Goal: Task Accomplishment & Management: Manage account settings

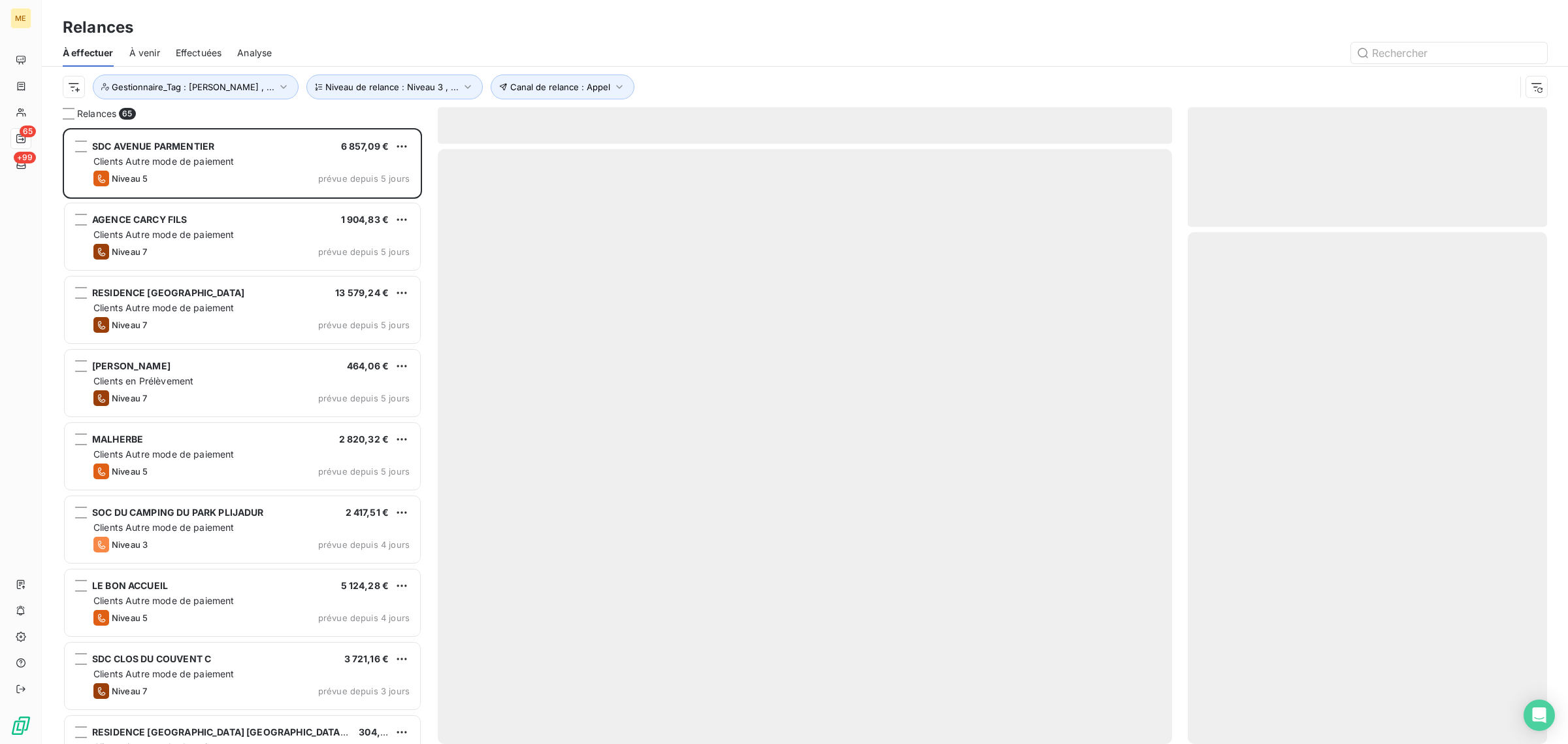
scroll to position [603, 347]
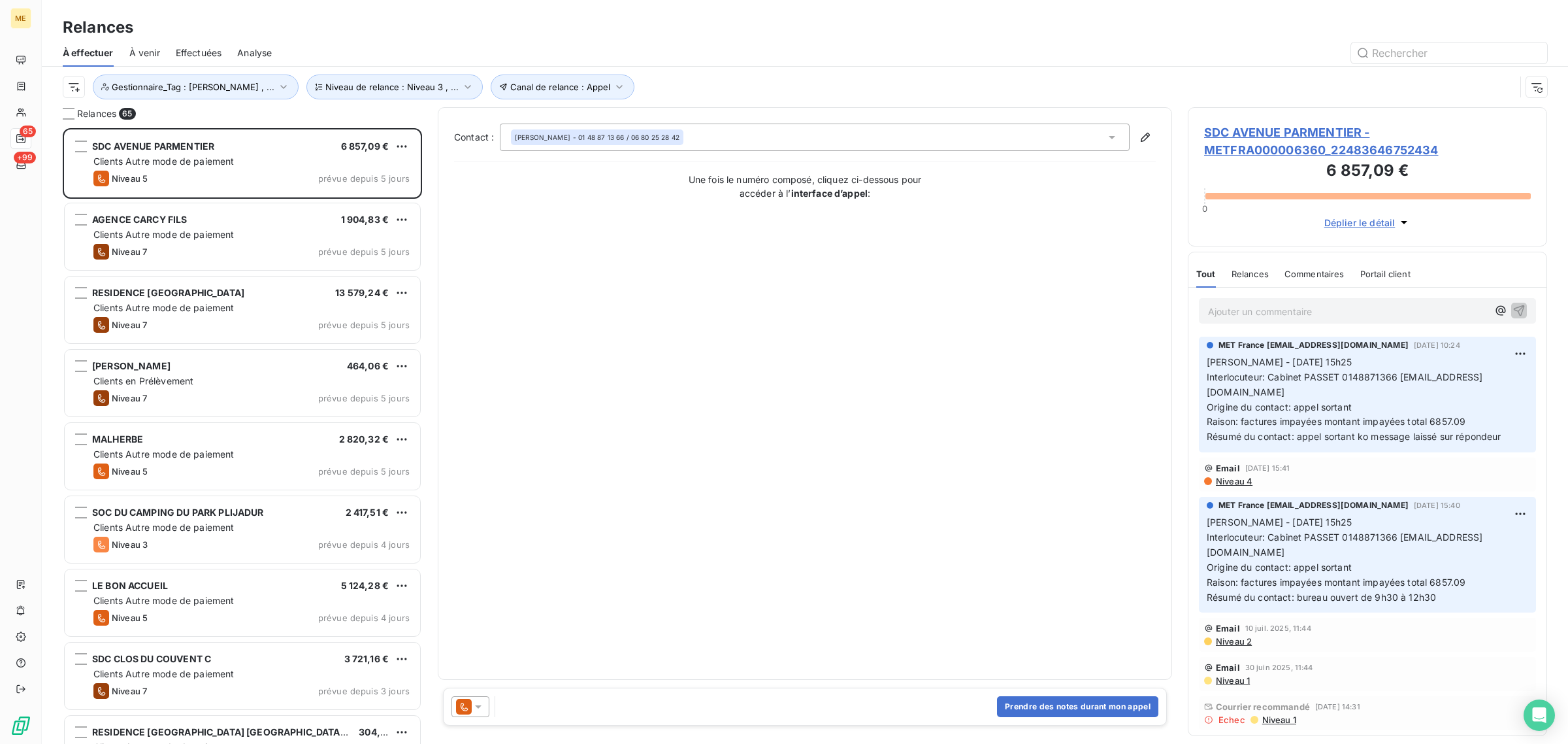
click at [662, 89] on div "Canal de relance : Appel Niveau de relance : Niveau 3 , ... Gestionnaire_Tag : …" at bounding box center [789, 86] width 1452 height 25
click at [198, 95] on button "Gestionnaire_Tag : [PERSON_NAME] , ..." at bounding box center [196, 86] width 206 height 25
click at [315, 122] on span "konecta-[PERSON_NAME]" at bounding box center [331, 121] width 91 height 8
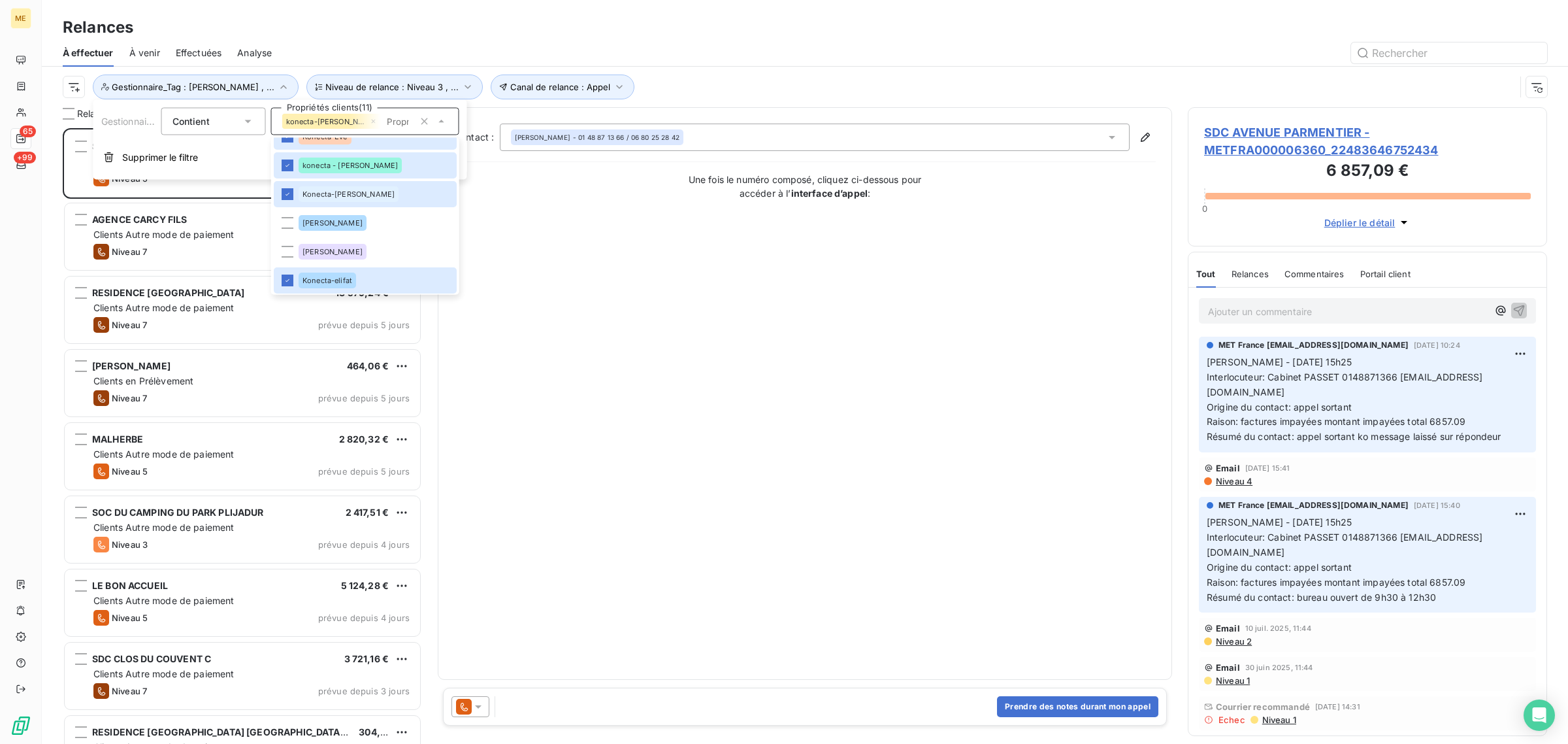
scroll to position [478, 0]
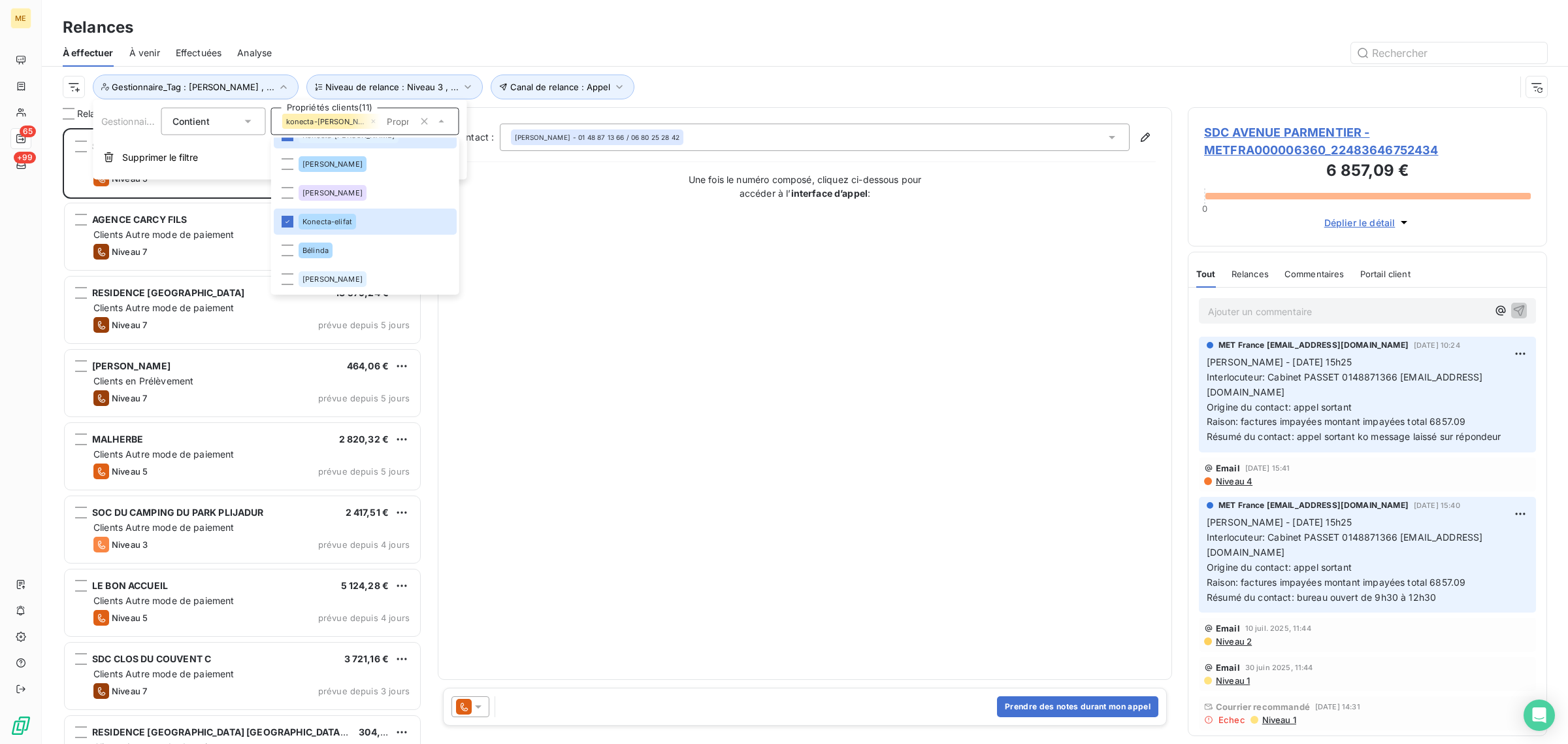
click at [536, 236] on div "Contact : [PERSON_NAME] - 01 48 87 13 66 / 06 80 25 28 42 Une fois le numéro co…" at bounding box center [805, 394] width 702 height 540
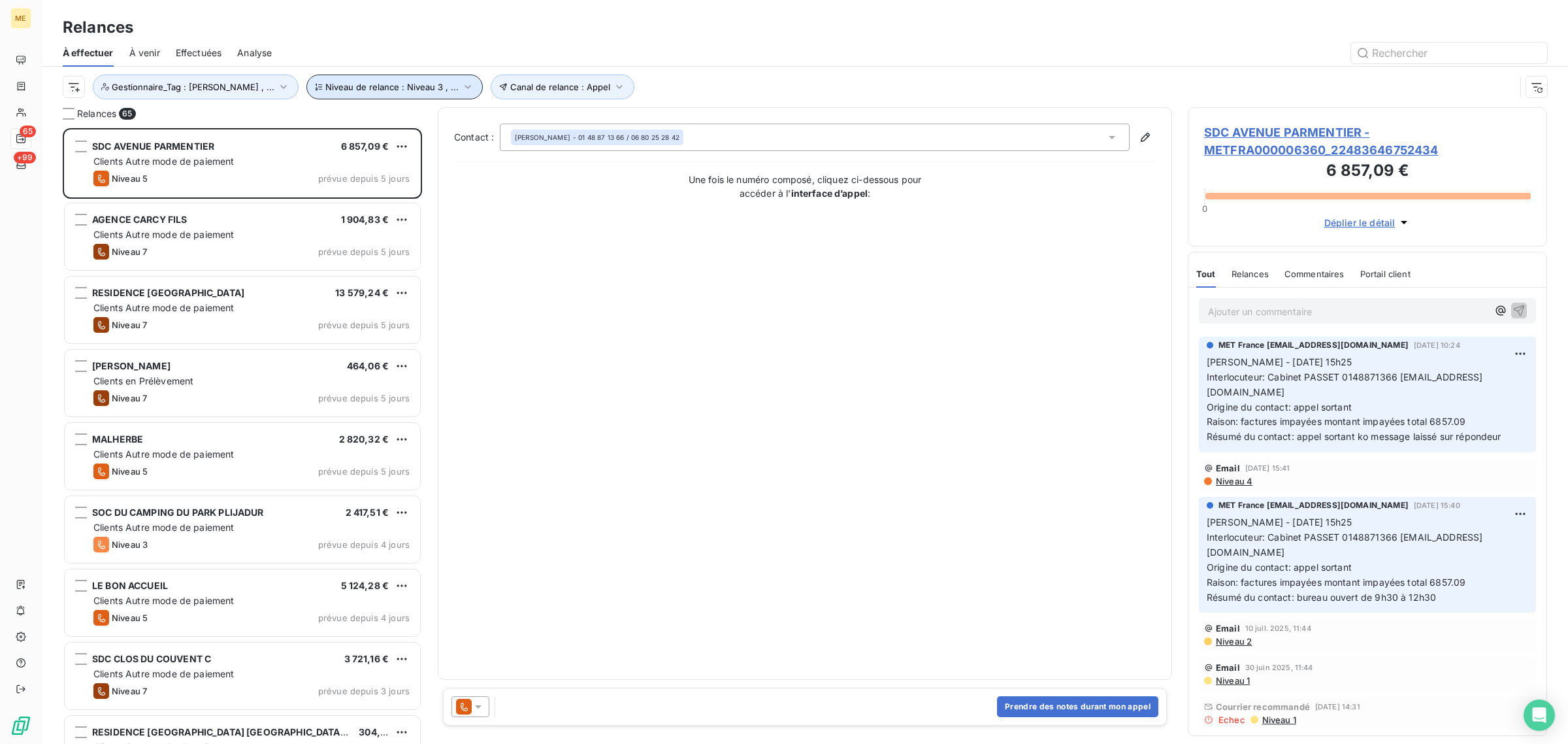
click at [423, 94] on button "Niveau de relance : Niveau 3 , ..." at bounding box center [394, 86] width 176 height 25
click at [543, 129] on div "Niveau 3 , Niveau 5 , Niveau 6 ou plus" at bounding box center [566, 122] width 188 height 27
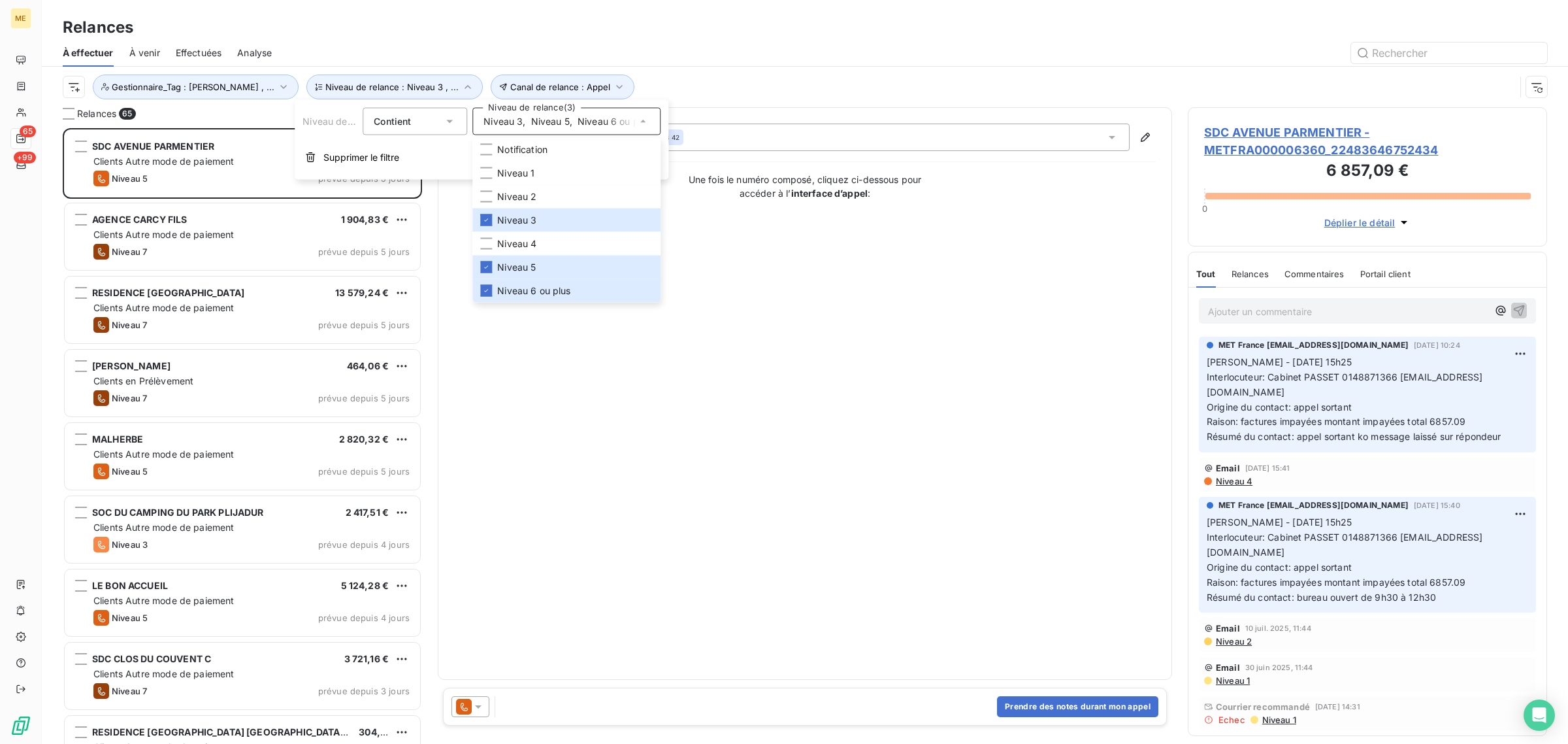
click at [732, 204] on div "Contact : [PERSON_NAME] - 01 48 87 13 66 / 06 80 25 28 42 Une fois le numéro co…" at bounding box center [805, 394] width 702 height 540
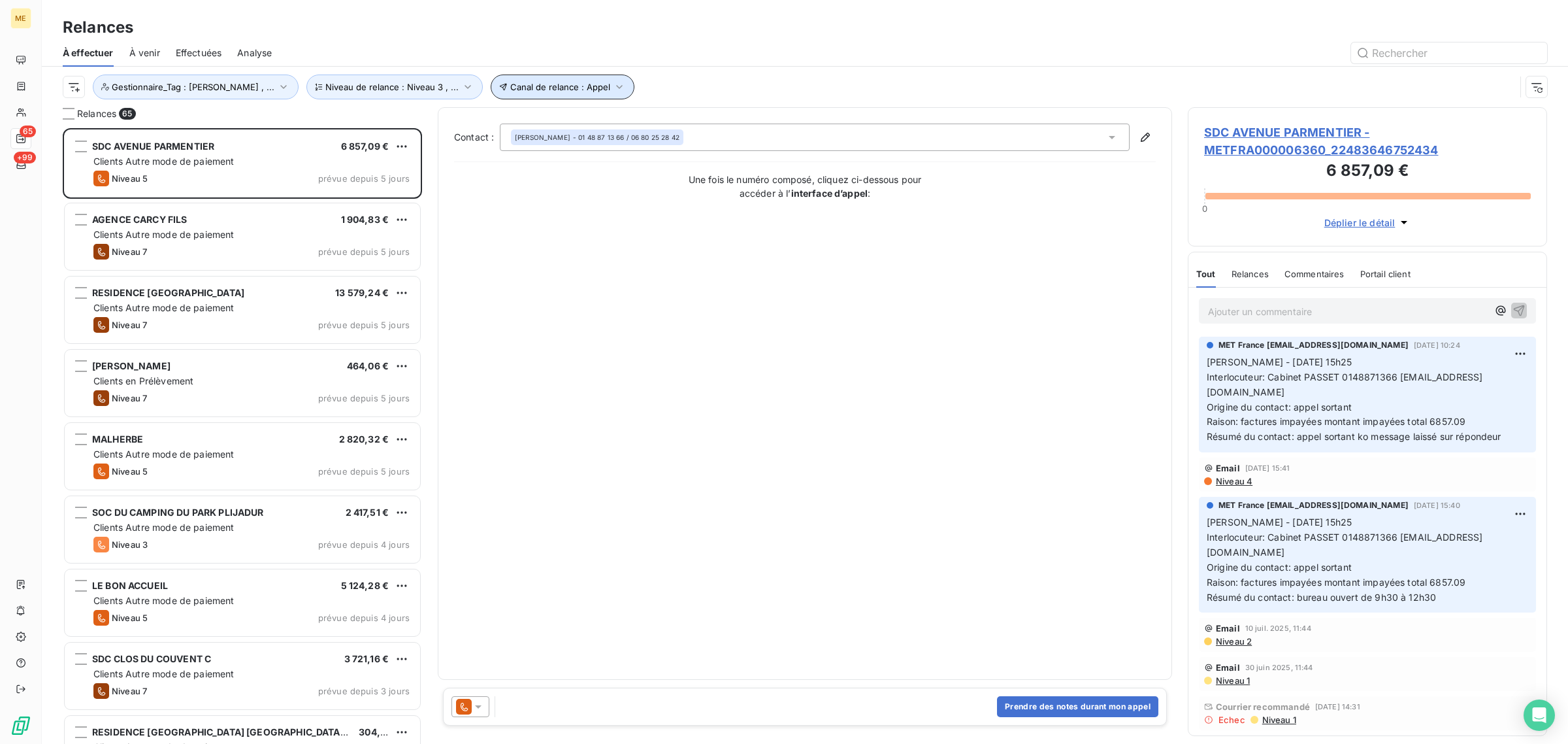
click at [549, 85] on span "Canal de relance : Appel" at bounding box center [560, 87] width 100 height 10
click at [551, 268] on div "Contact : [PERSON_NAME] - 01 48 87 13 66 / 06 80 25 28 42 Une fois le numéro co…" at bounding box center [805, 394] width 702 height 540
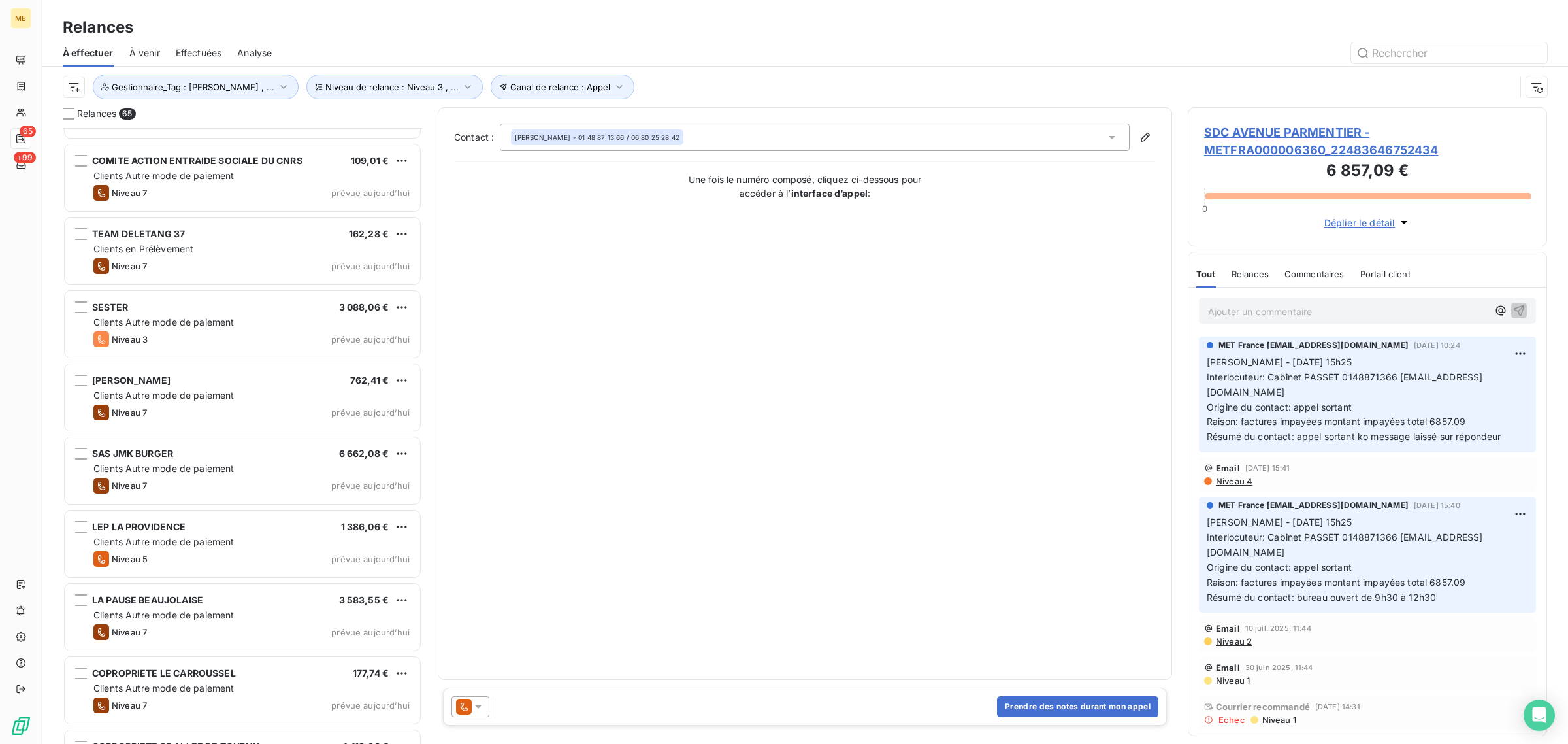
scroll to position [4143, 0]
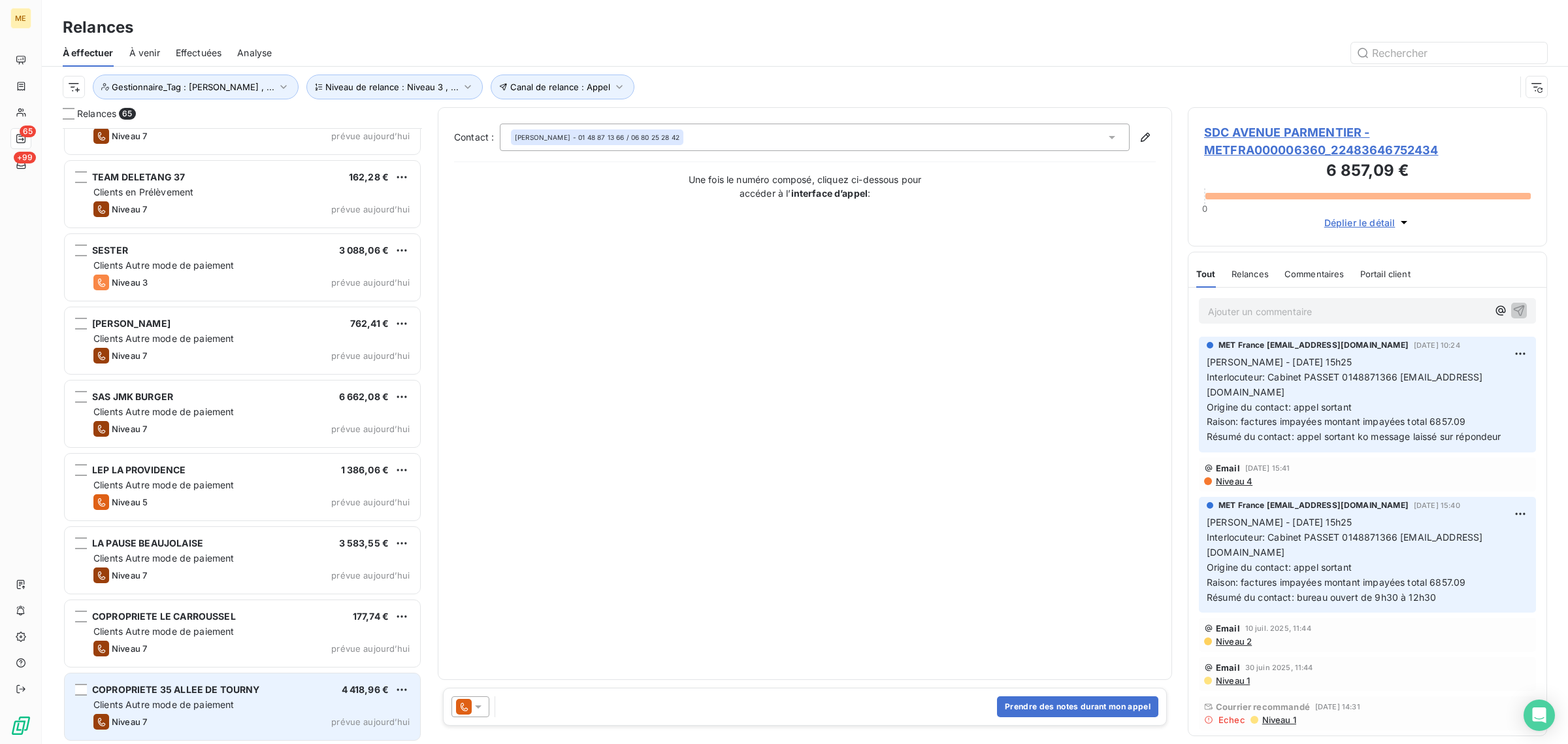
click at [247, 712] on div "COPROPRIETE 35 ALLEE DE TOURNY 4 418,96 € Clients Autre mode de paiement Niveau…" at bounding box center [242, 707] width 355 height 66
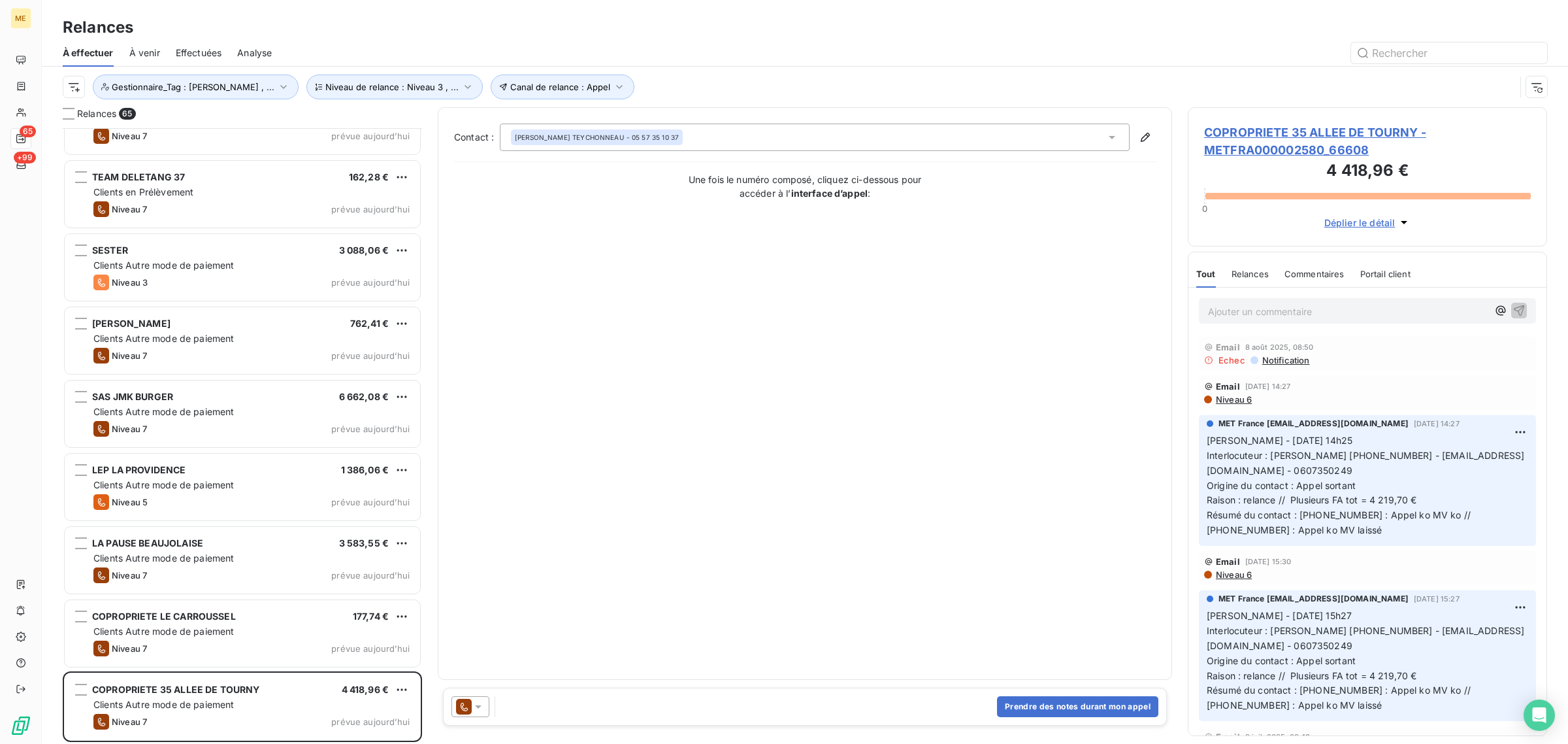
click at [1359, 228] on span "Déplier le détail" at bounding box center [1360, 222] width 72 height 14
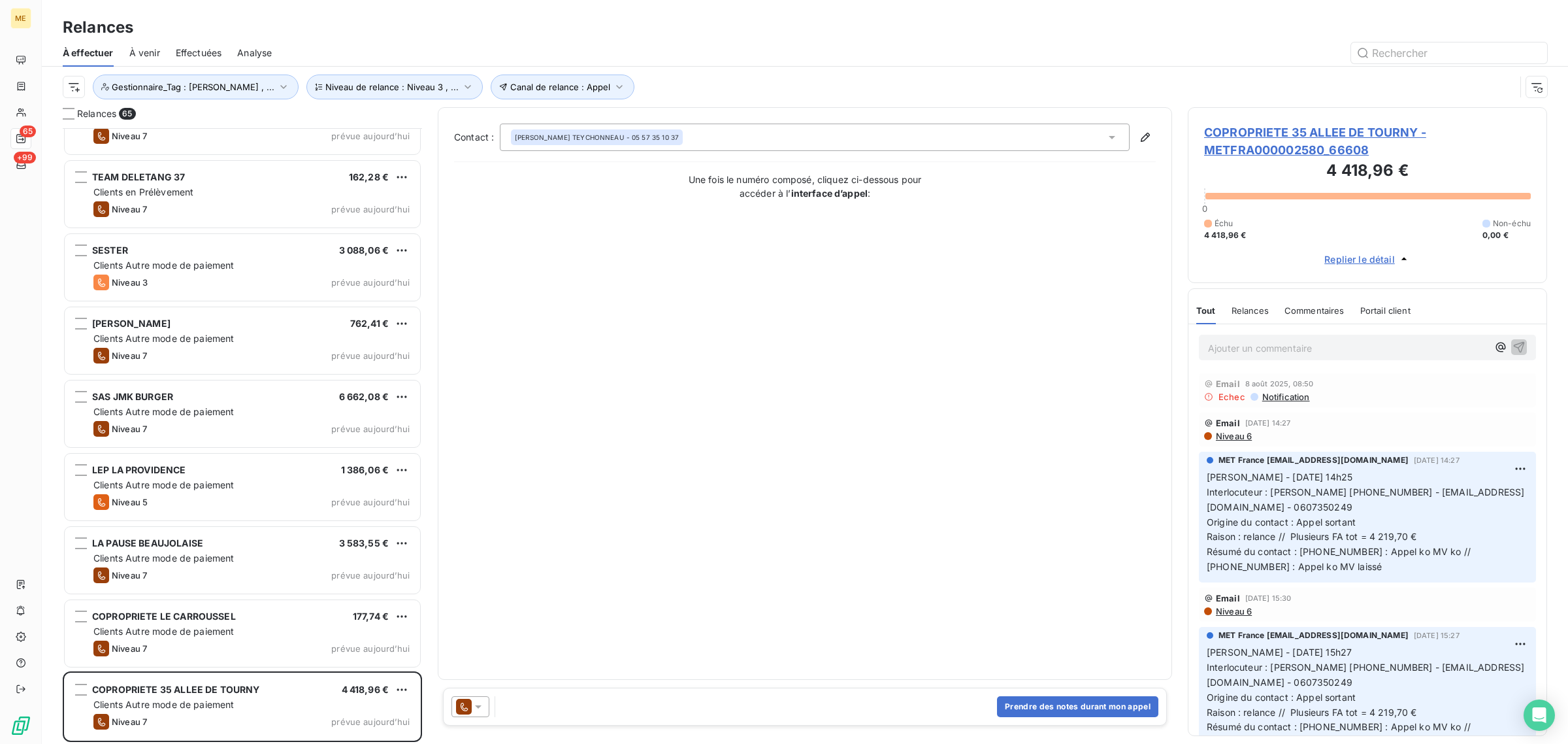
click at [1295, 134] on span "COPROPRIETE 35 ALLEE DE TOURNY - METFRA000002580_66608" at bounding box center [1368, 141] width 327 height 35
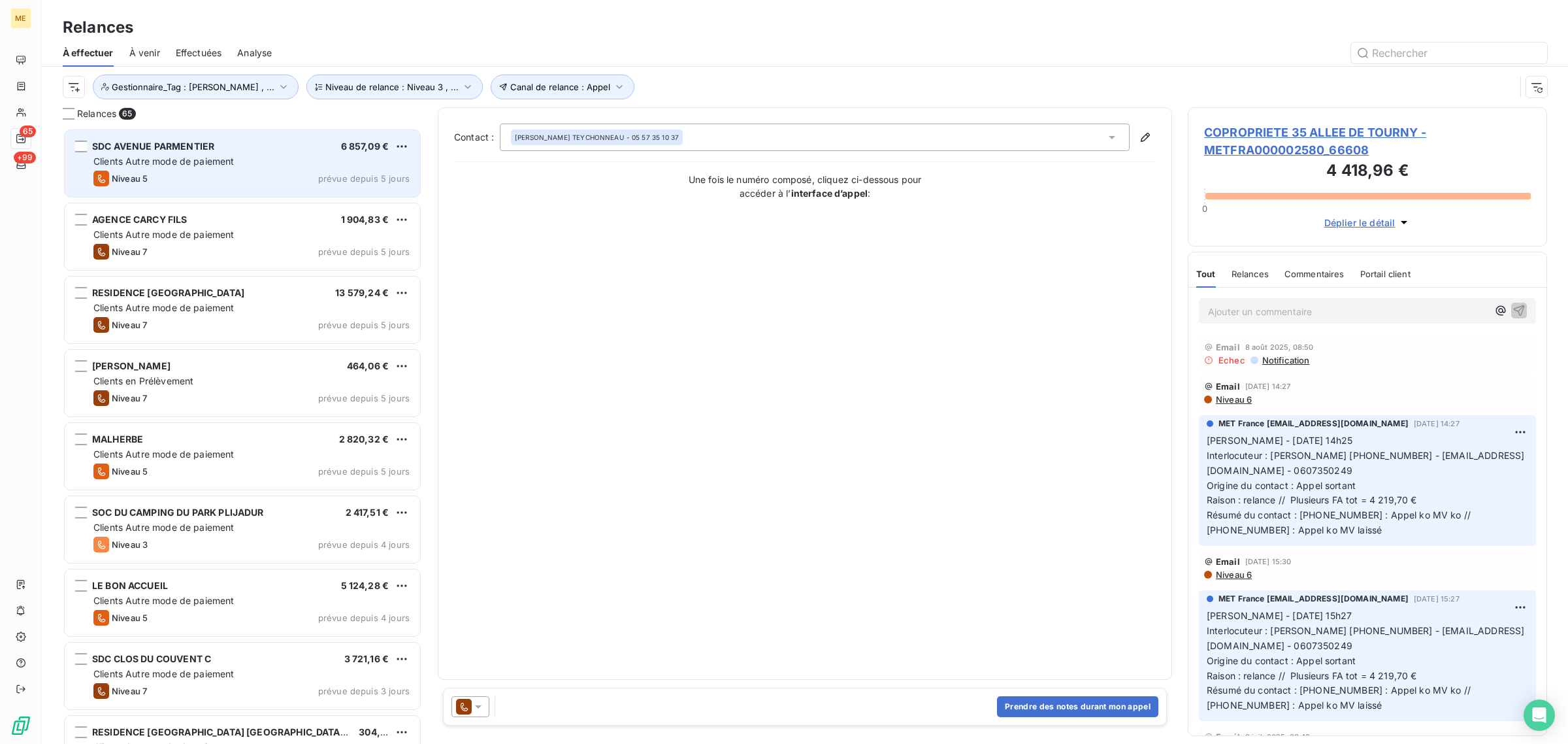
click at [274, 178] on div "Niveau 5 prévue depuis 5 jours" at bounding box center [251, 178] width 316 height 15
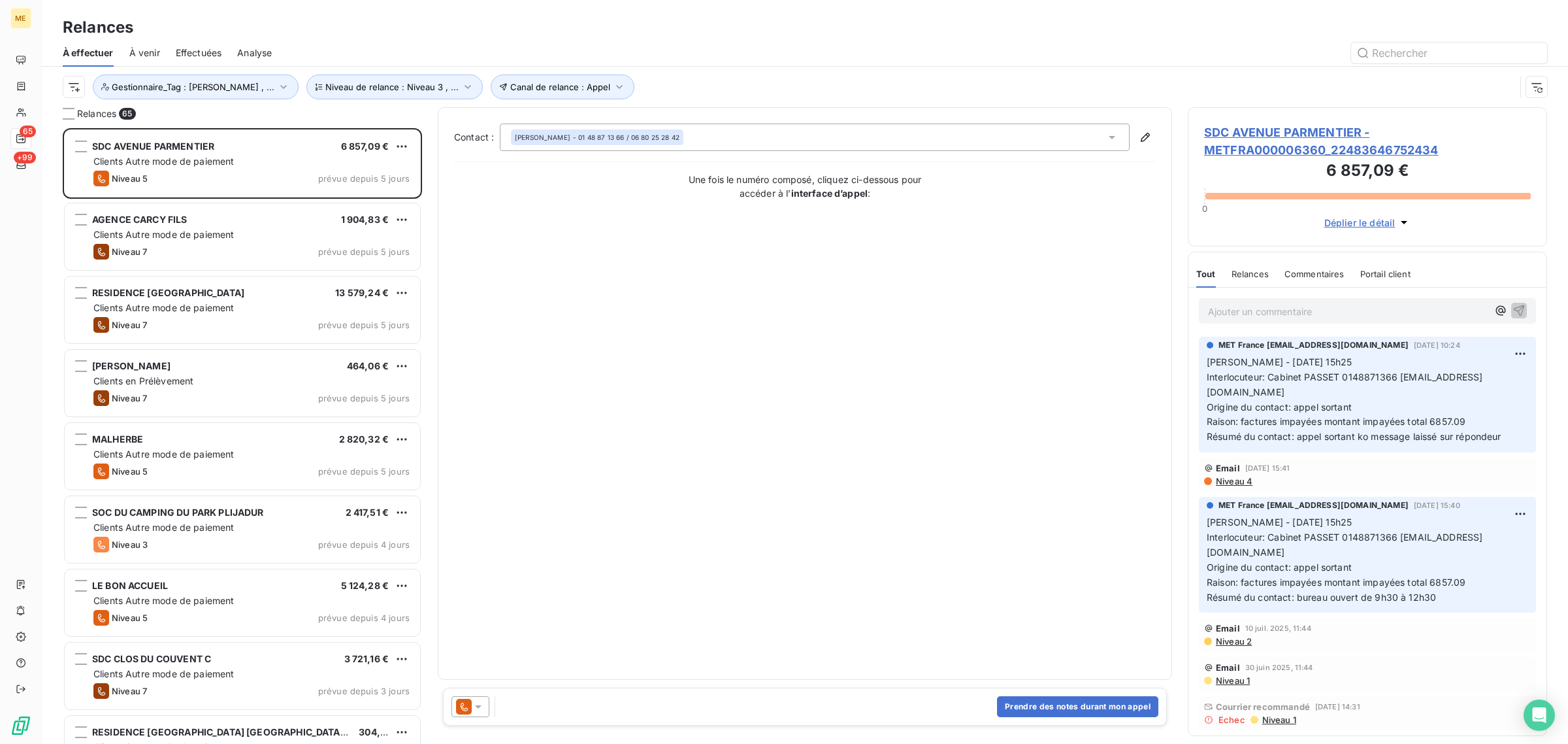
click at [1264, 148] on span "SDC AVENUE PARMENTIER - METFRA000006360_22483646752434" at bounding box center [1368, 141] width 327 height 35
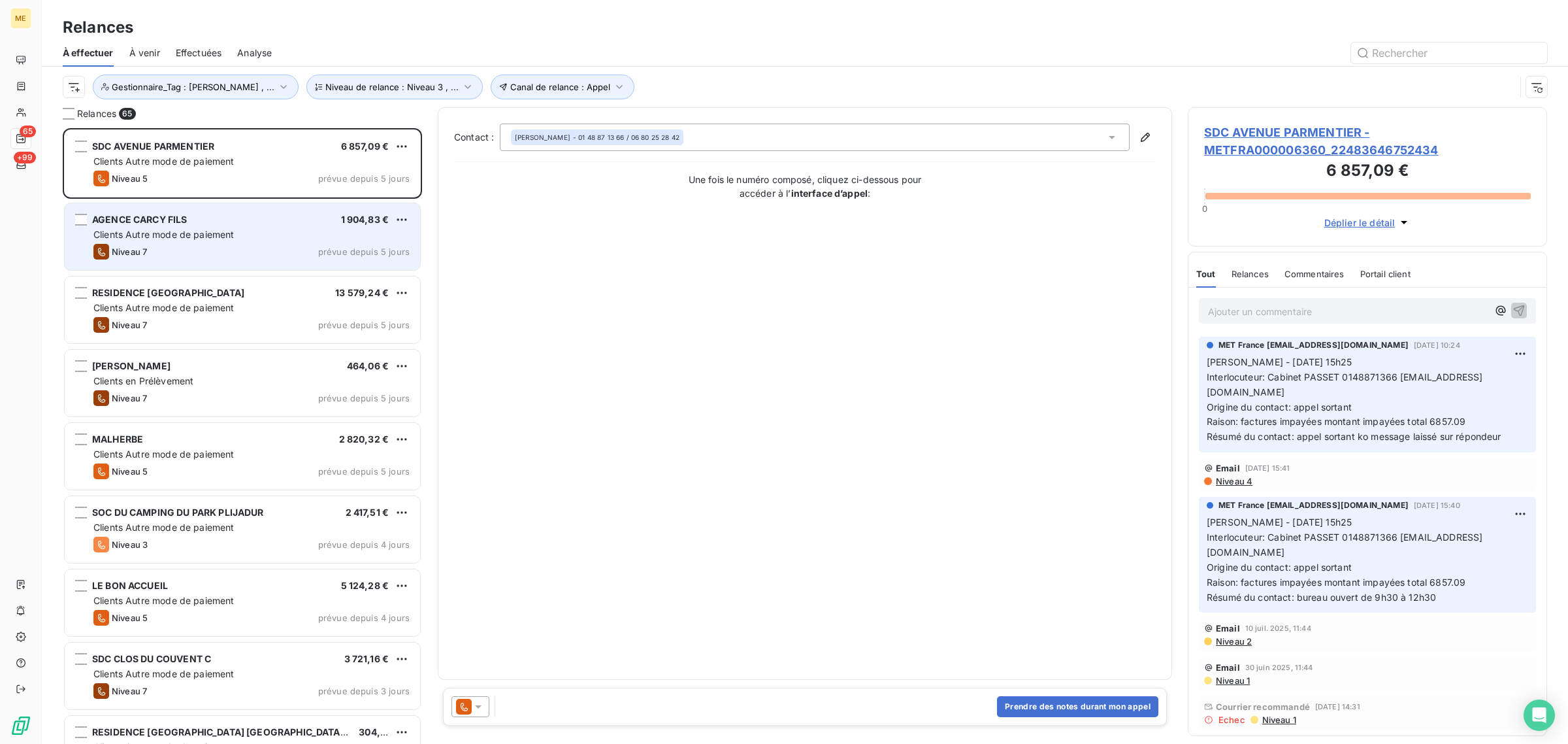
scroll to position [603, 347]
click at [158, 259] on div "Niveau 7 prévue depuis 5 jours" at bounding box center [251, 251] width 316 height 15
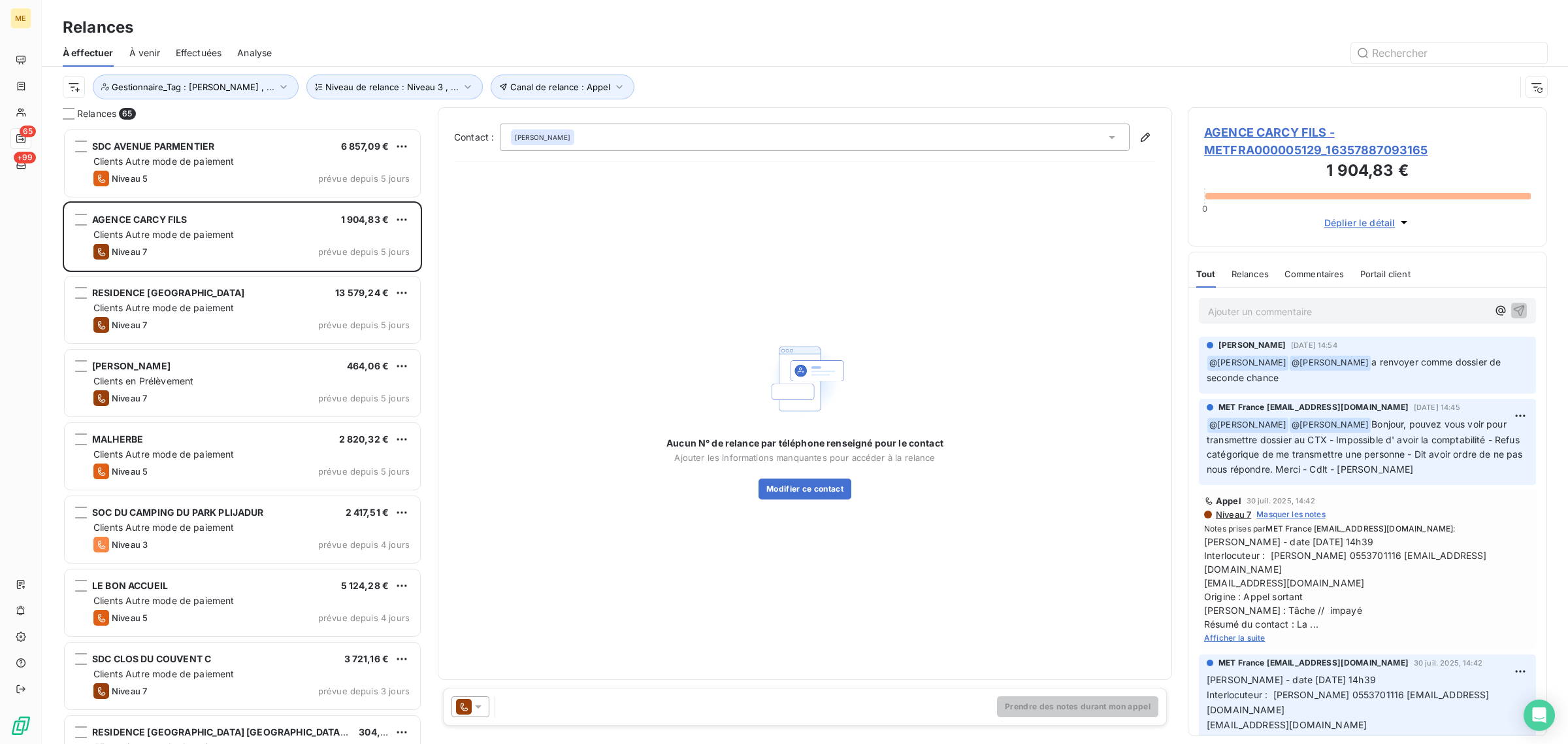
click at [1336, 153] on span "AGENCE CARCY FILS - METFRA000005129_16357887093165" at bounding box center [1368, 141] width 327 height 35
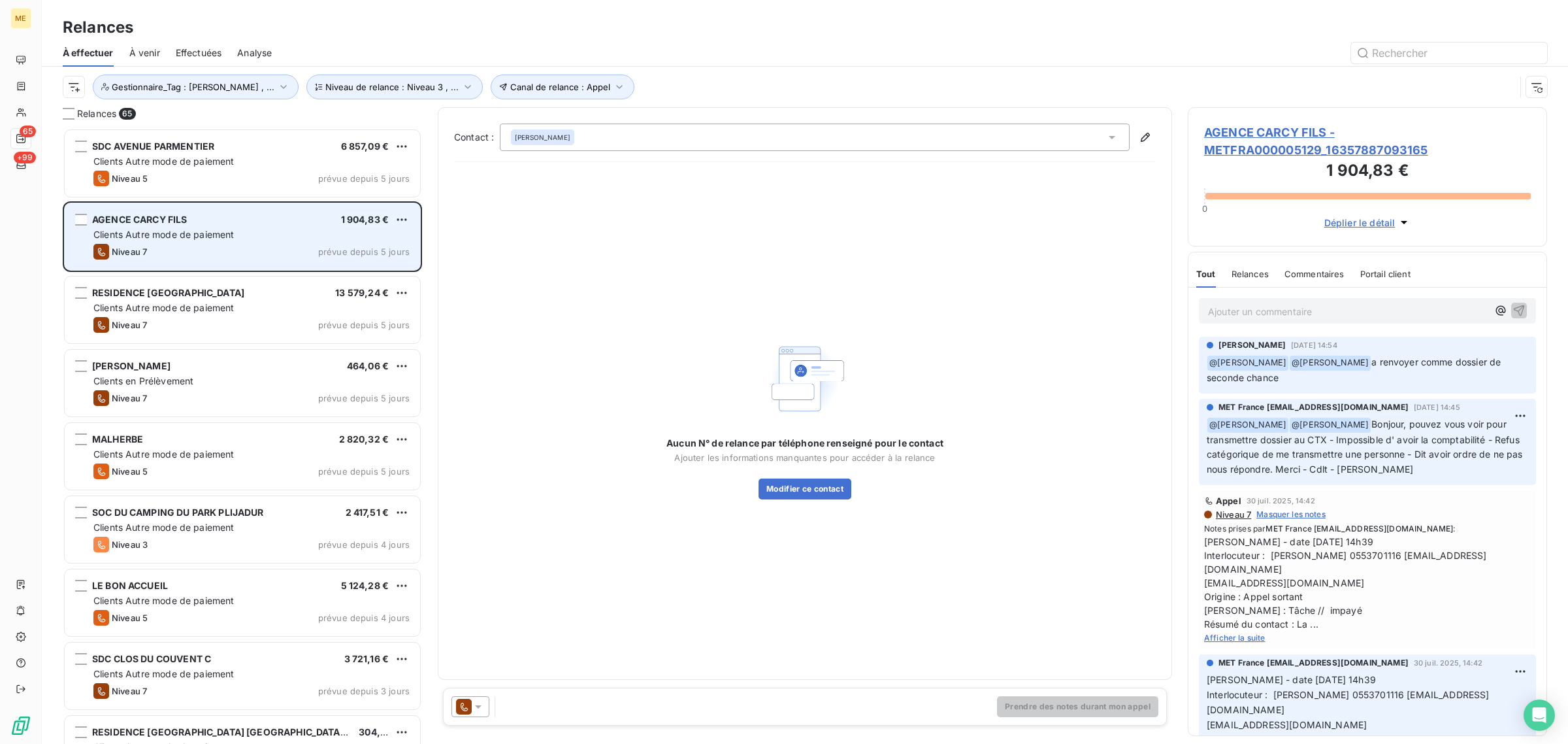
scroll to position [603, 347]
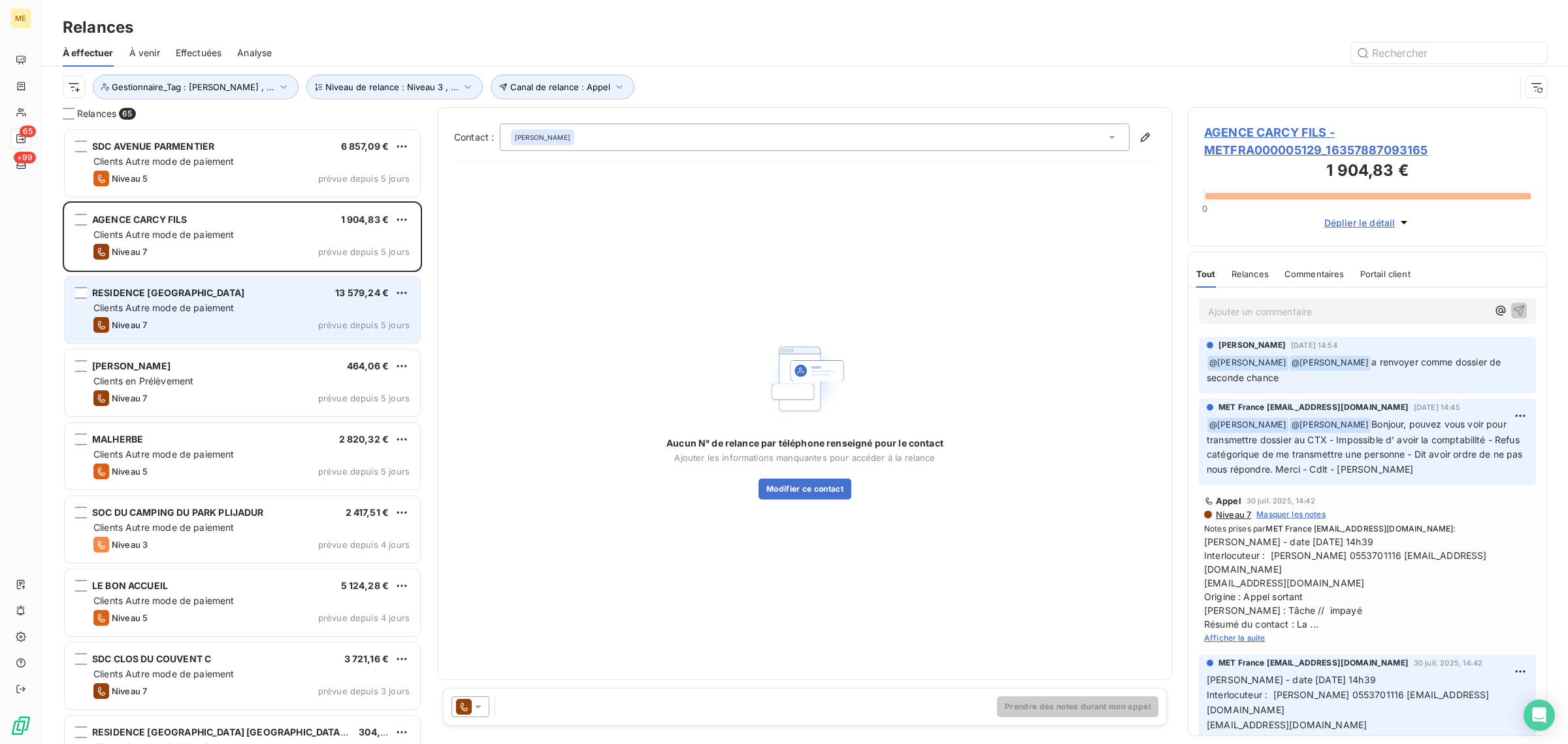
click at [154, 296] on span "RESIDENCE [GEOGRAPHIC_DATA]" at bounding box center [168, 292] width 152 height 11
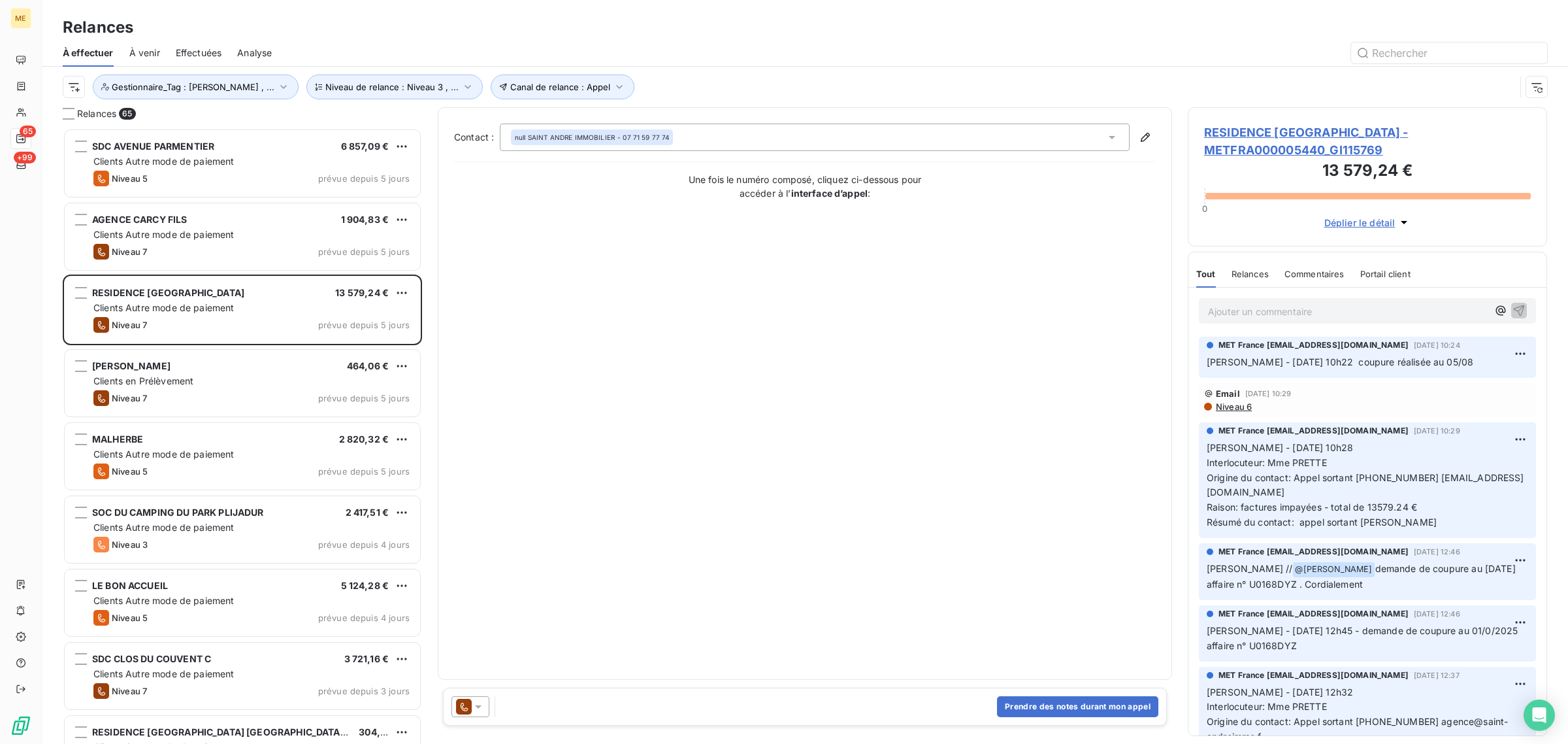
click at [1285, 146] on span "RESIDENCE [GEOGRAPHIC_DATA] - METFRA000005440_GI115769" at bounding box center [1368, 141] width 327 height 35
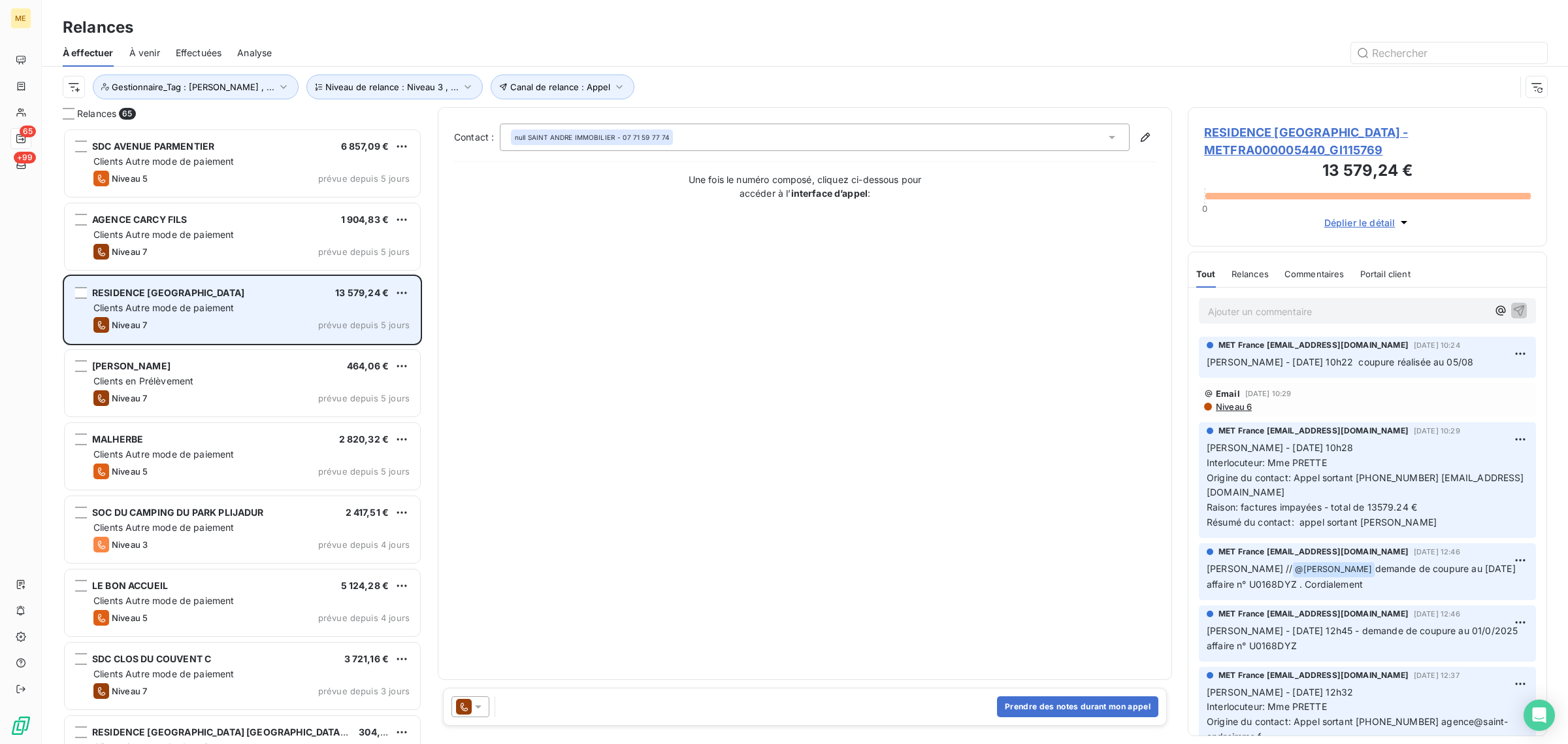
scroll to position [603, 347]
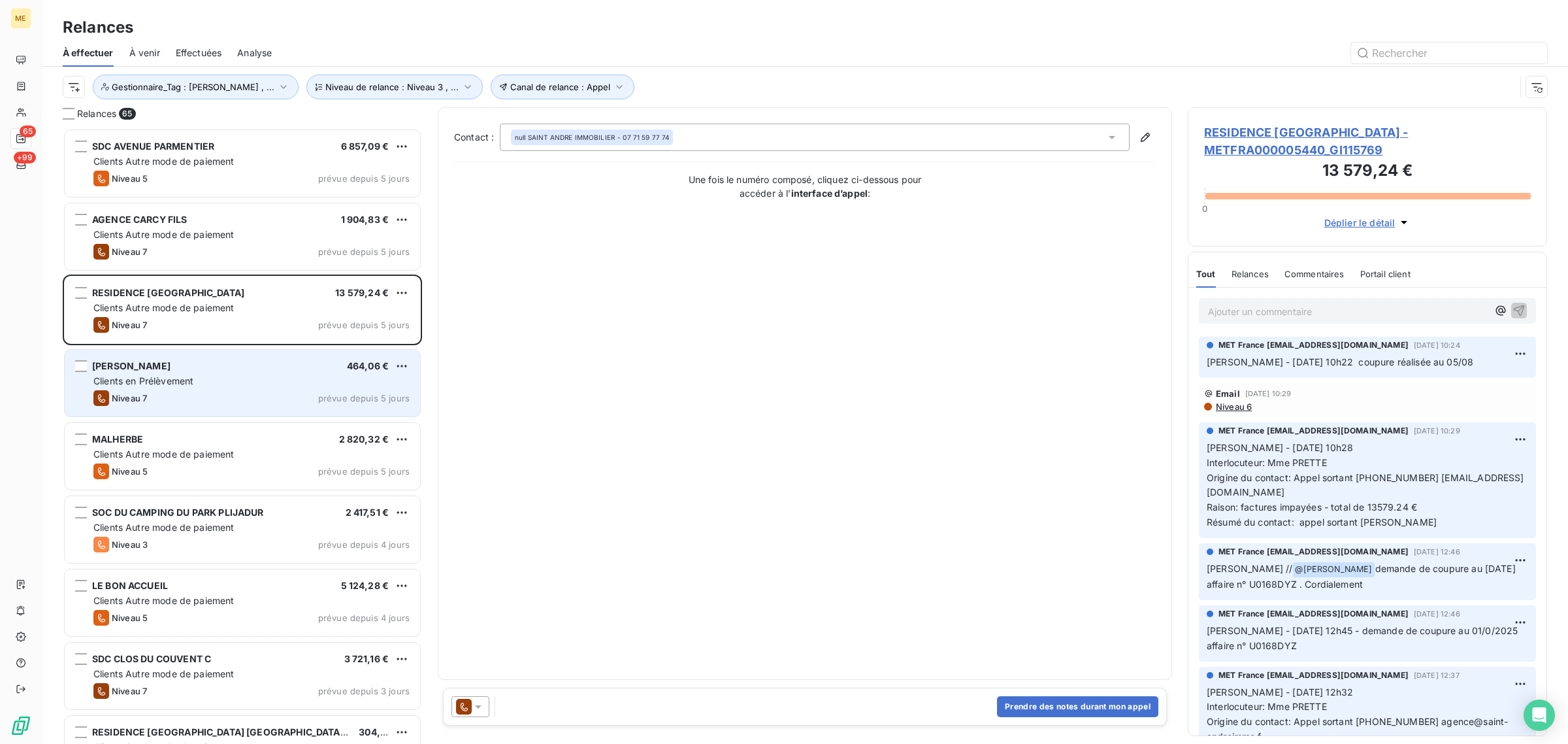
click at [206, 394] on div "Niveau 7 prévue depuis 5 jours" at bounding box center [251, 398] width 316 height 15
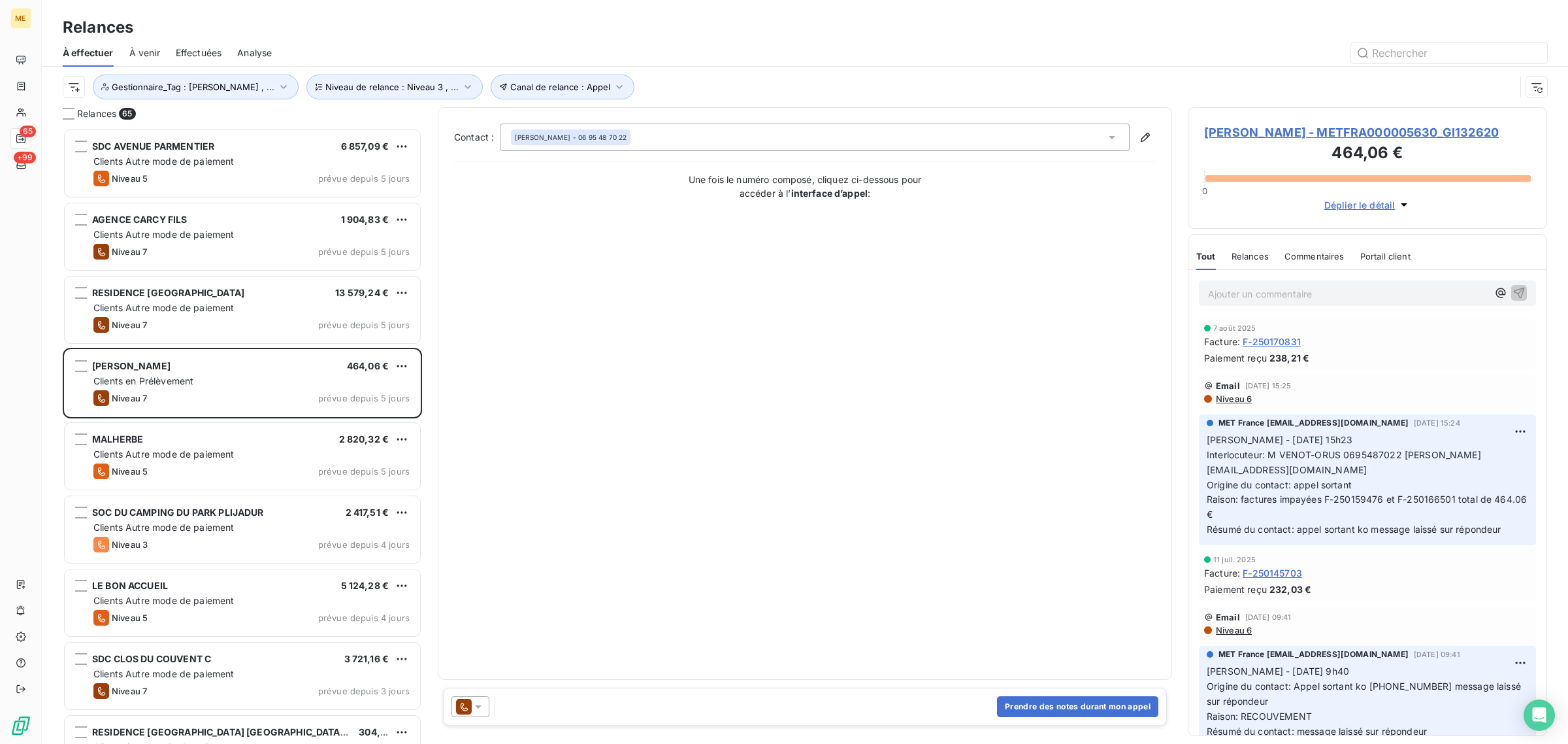
click at [1246, 141] on span "[PERSON_NAME] - METFRA000005630_GI132620" at bounding box center [1368, 132] width 327 height 18
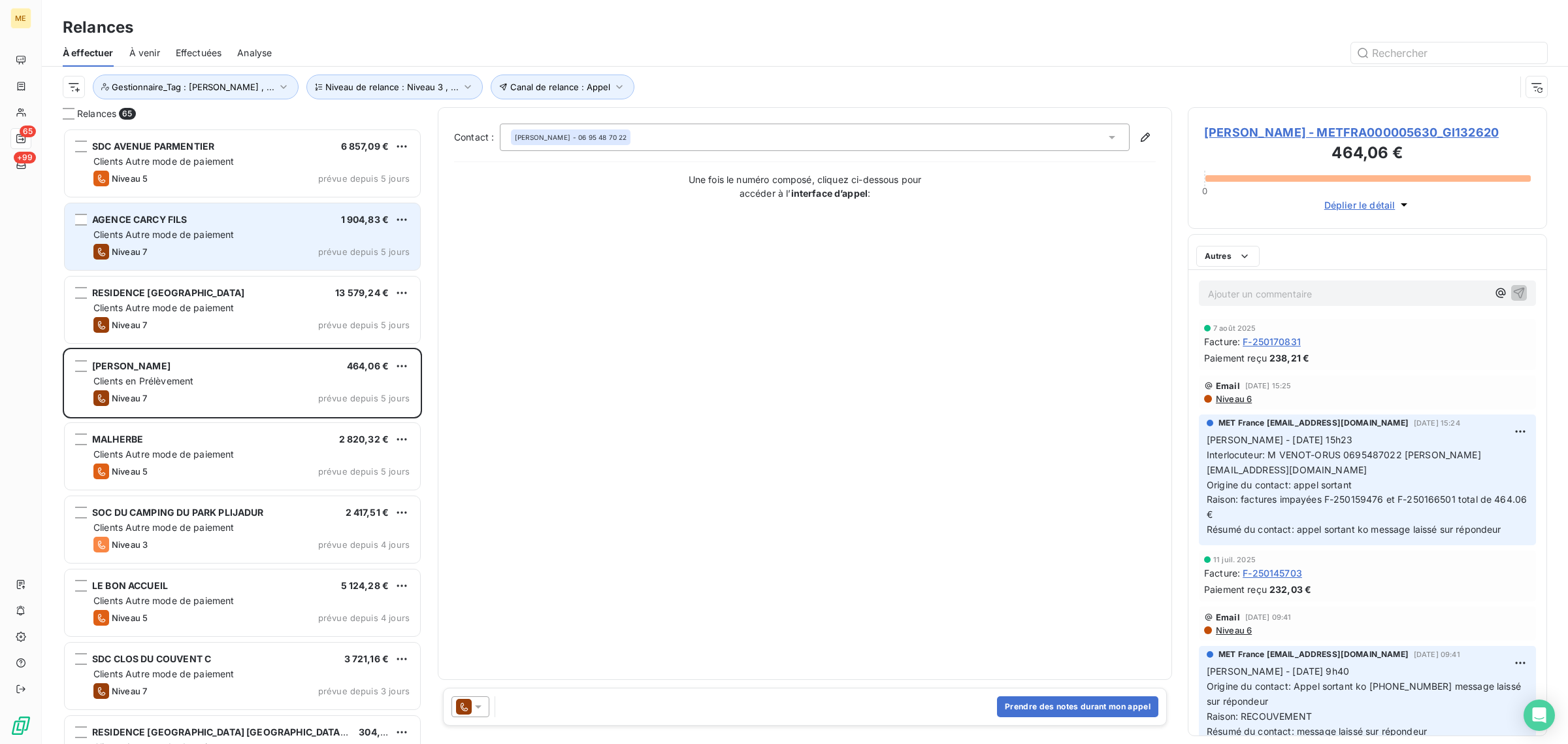
scroll to position [603, 347]
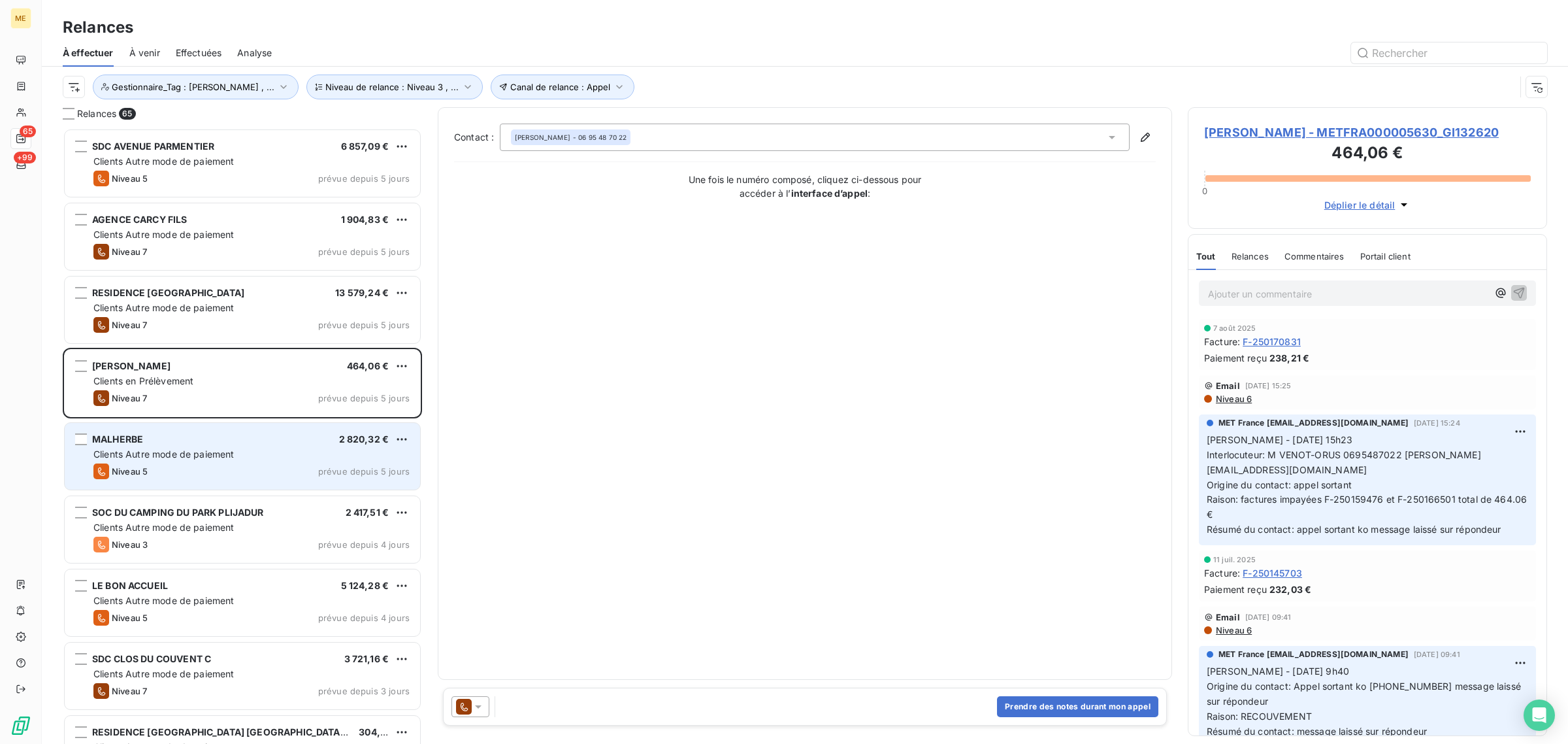
click at [215, 445] on div "MALHERBE 2 820,32 €" at bounding box center [251, 440] width 316 height 12
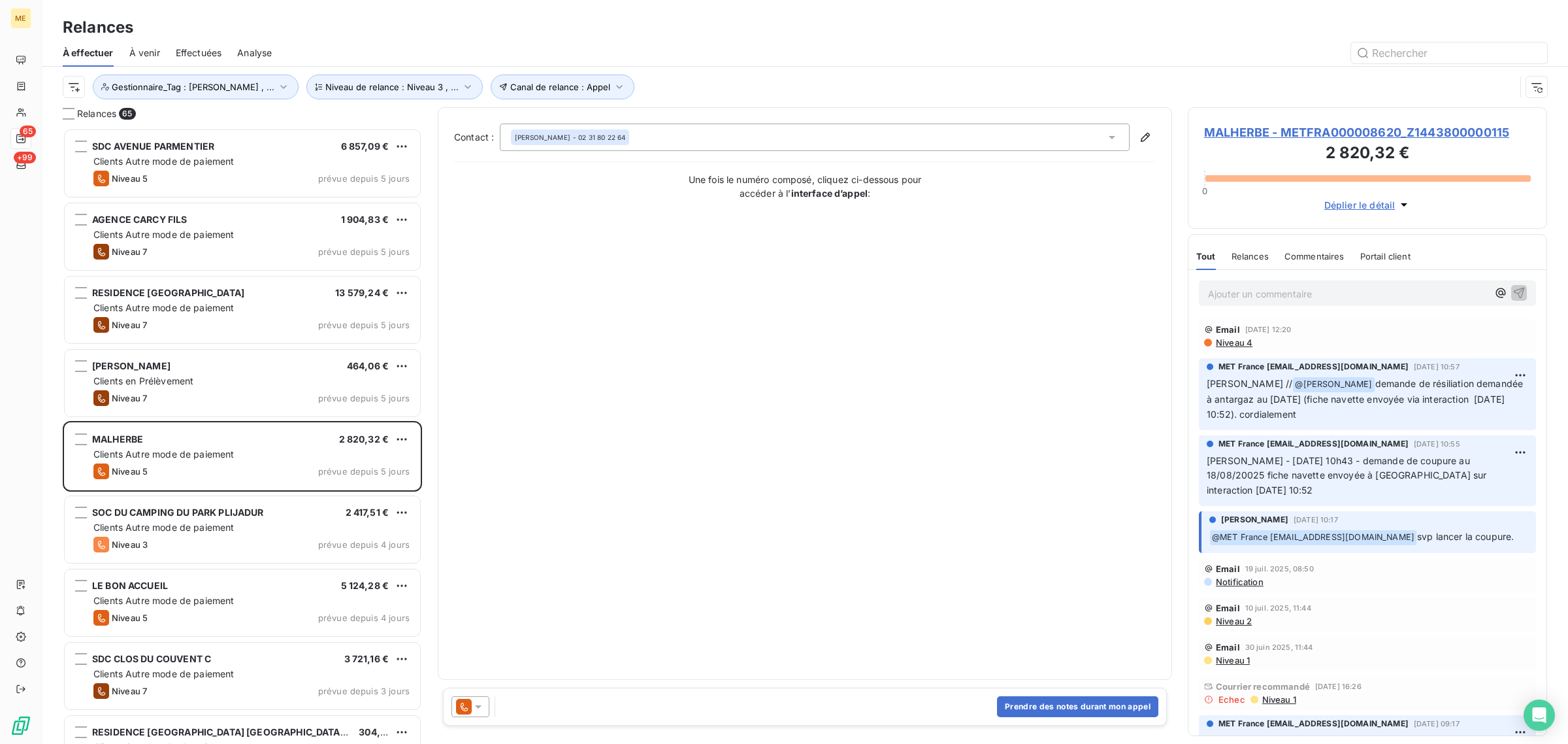
click at [1266, 138] on span "MALHERBE - METFRA000008620_Z1443800000115" at bounding box center [1368, 132] width 327 height 18
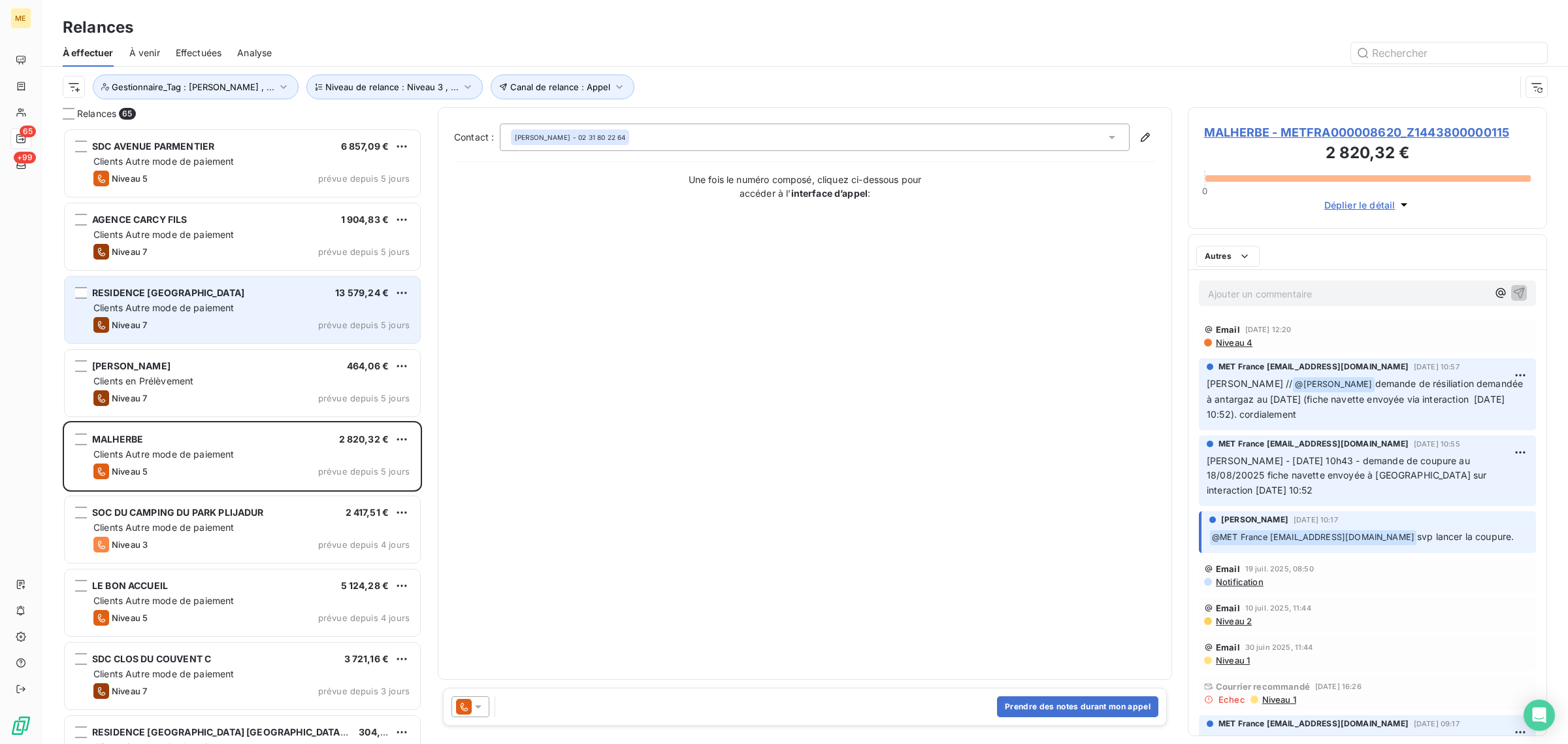
scroll to position [603, 347]
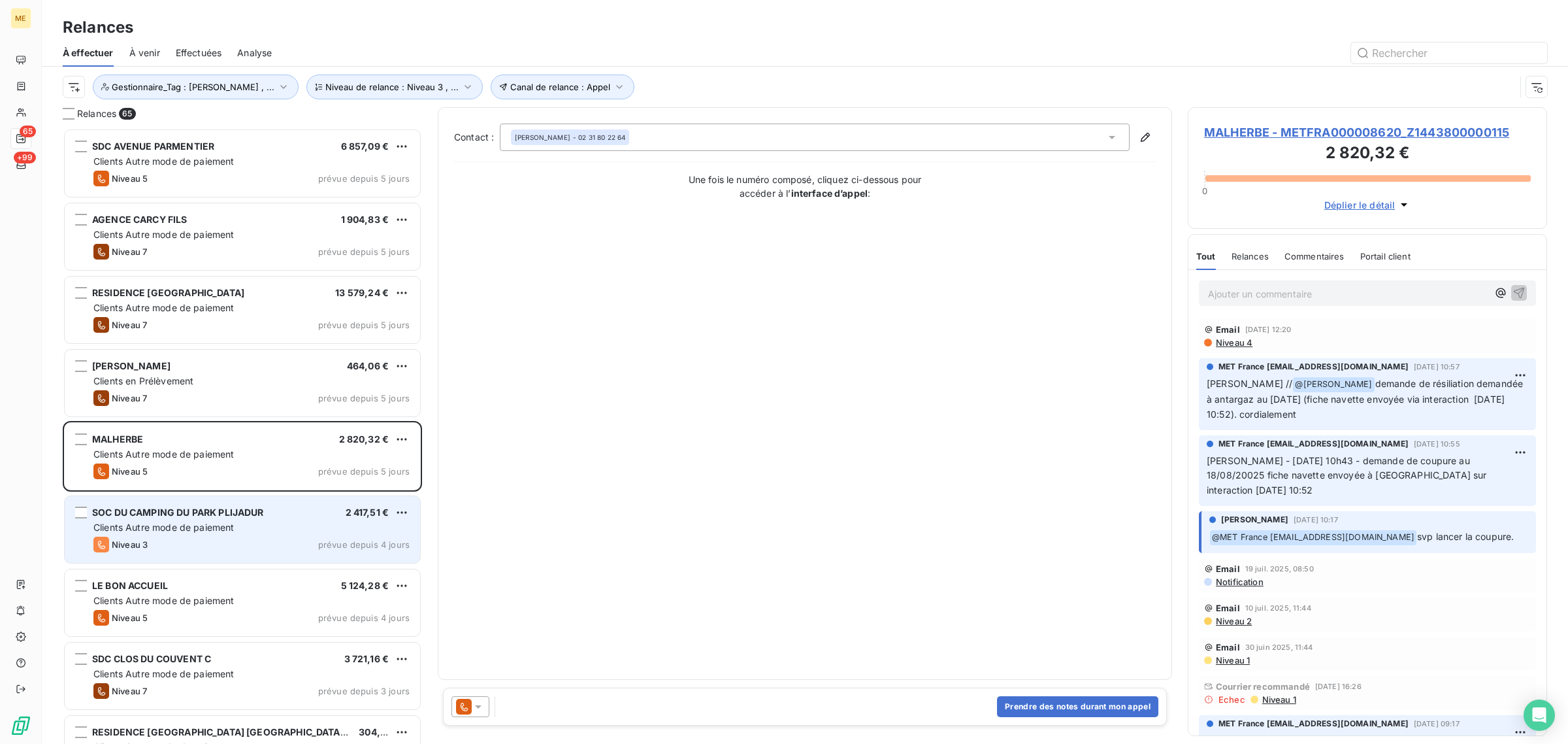
click at [238, 500] on div "SOC DU CAMPING DU PARK PLIJADUR 2 417,51 € Clients Autre mode de paiement Nivea…" at bounding box center [242, 529] width 355 height 66
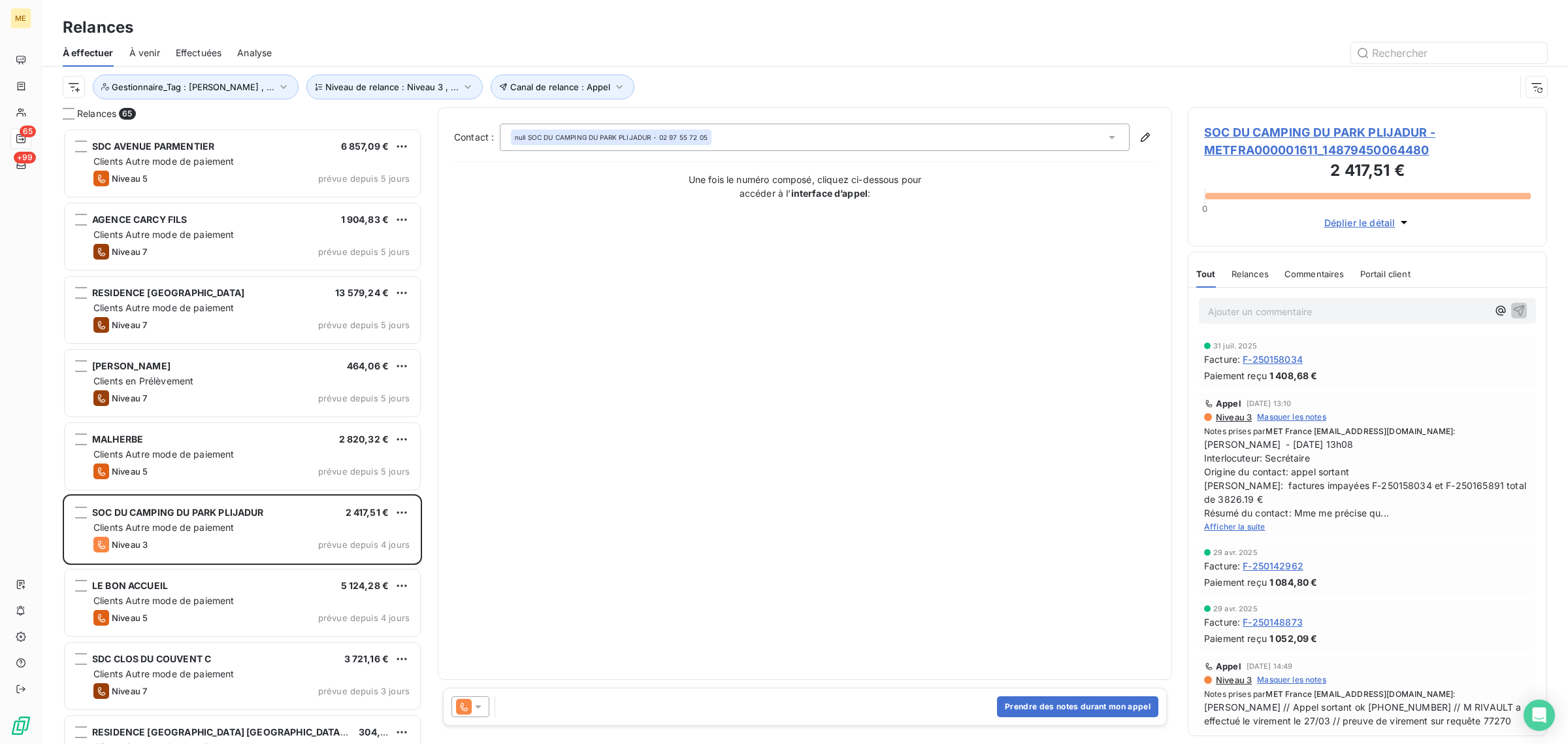
click at [1252, 130] on span "SOC DU CAMPING DU PARK PLIJADUR - METFRA000001611_14879450064480" at bounding box center [1368, 141] width 327 height 35
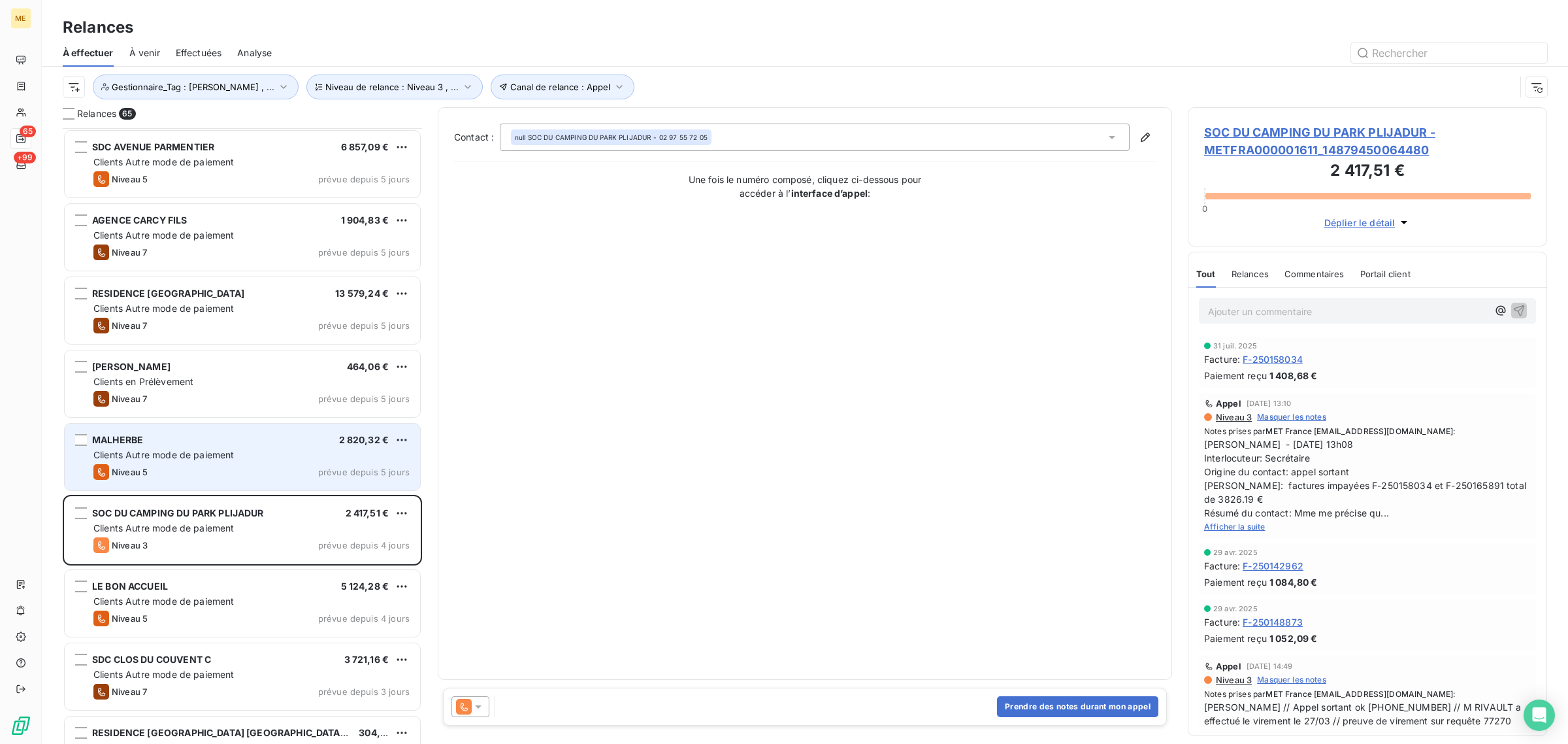
scroll to position [83, 0]
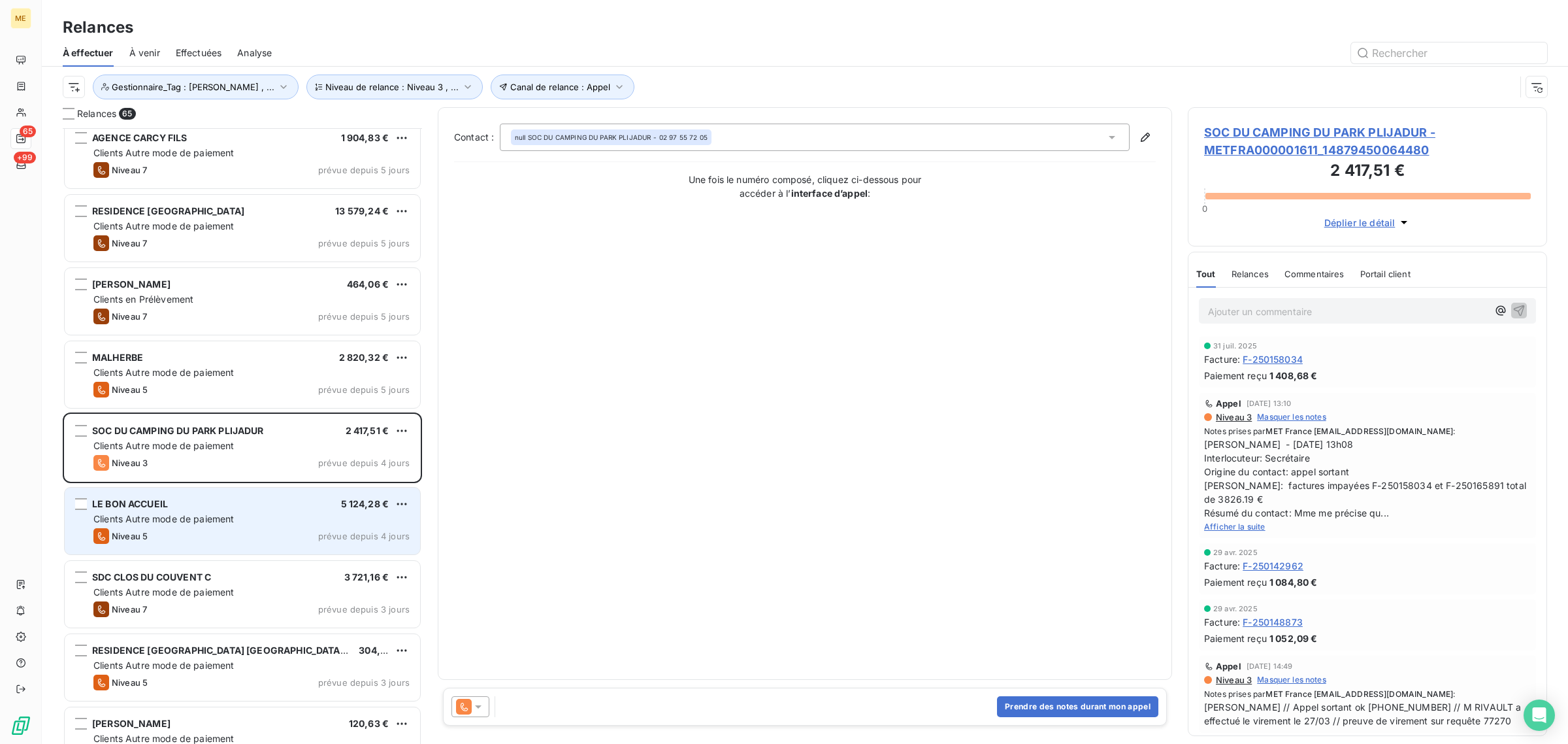
click at [188, 513] on span "Clients Autre mode de paiement" at bounding box center [164, 518] width 141 height 11
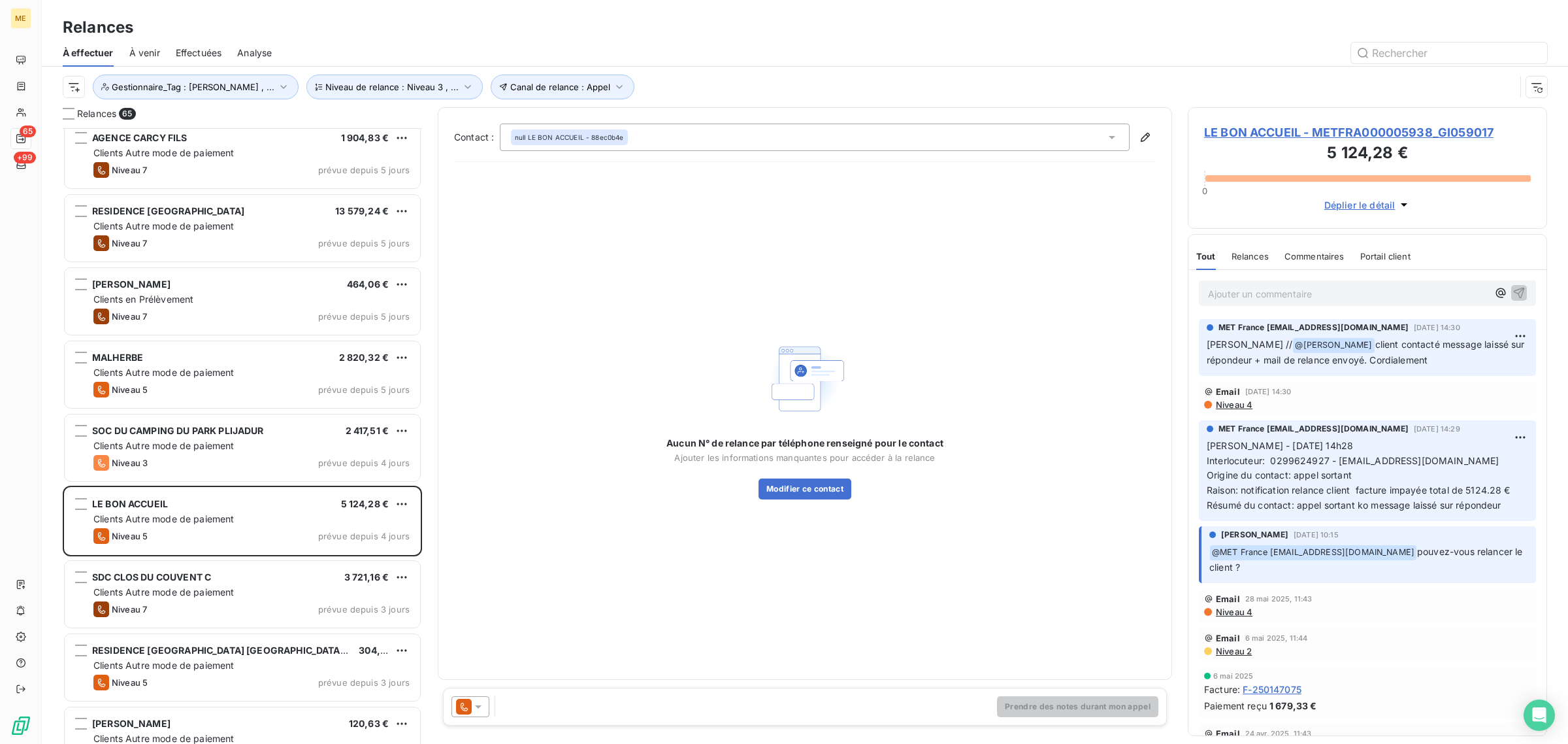
click at [1261, 145] on h3 "5 124,28 €" at bounding box center [1368, 154] width 327 height 26
click at [1266, 136] on span "LE BON ACCUEIL - METFRA000005938_GI059017" at bounding box center [1368, 132] width 327 height 18
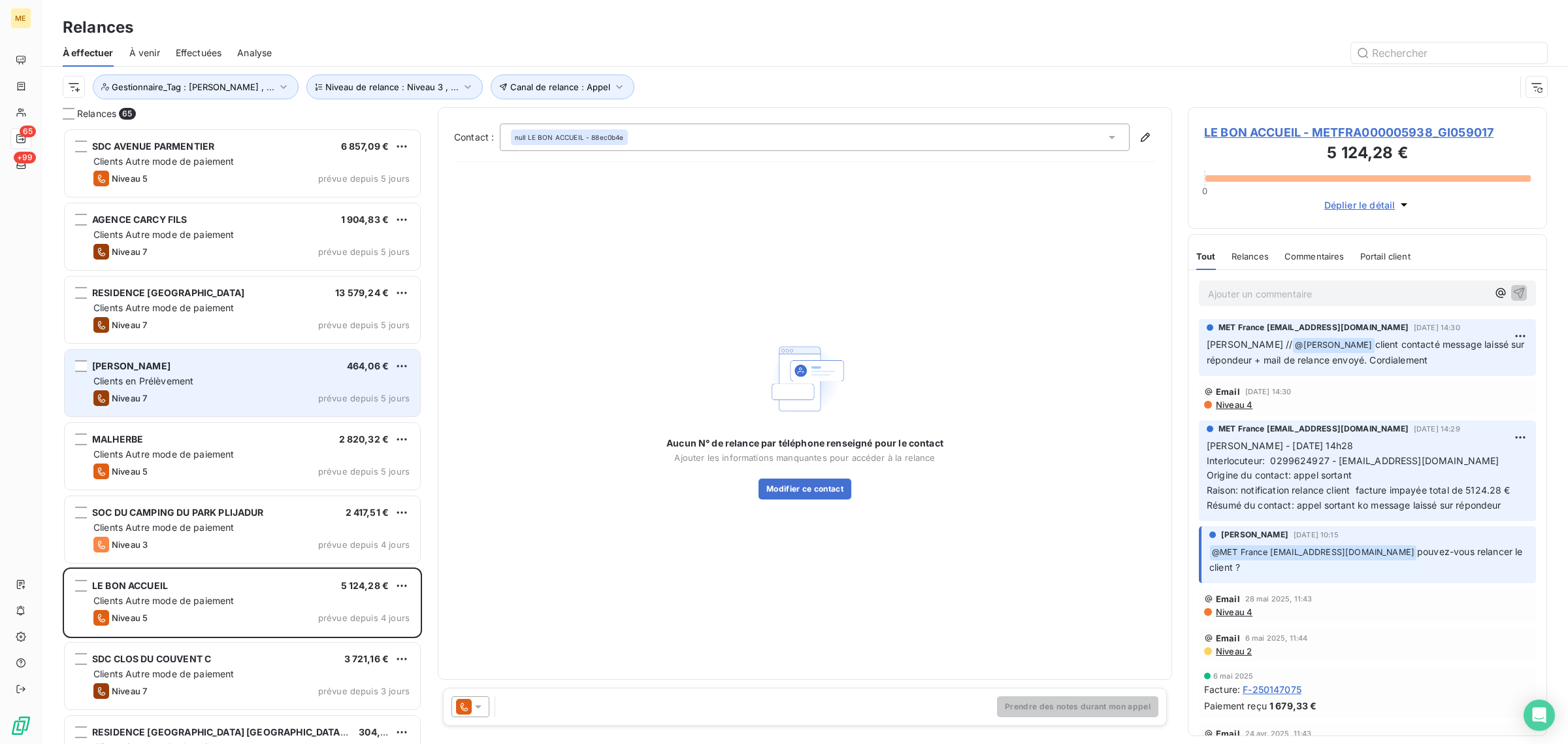
scroll to position [603, 347]
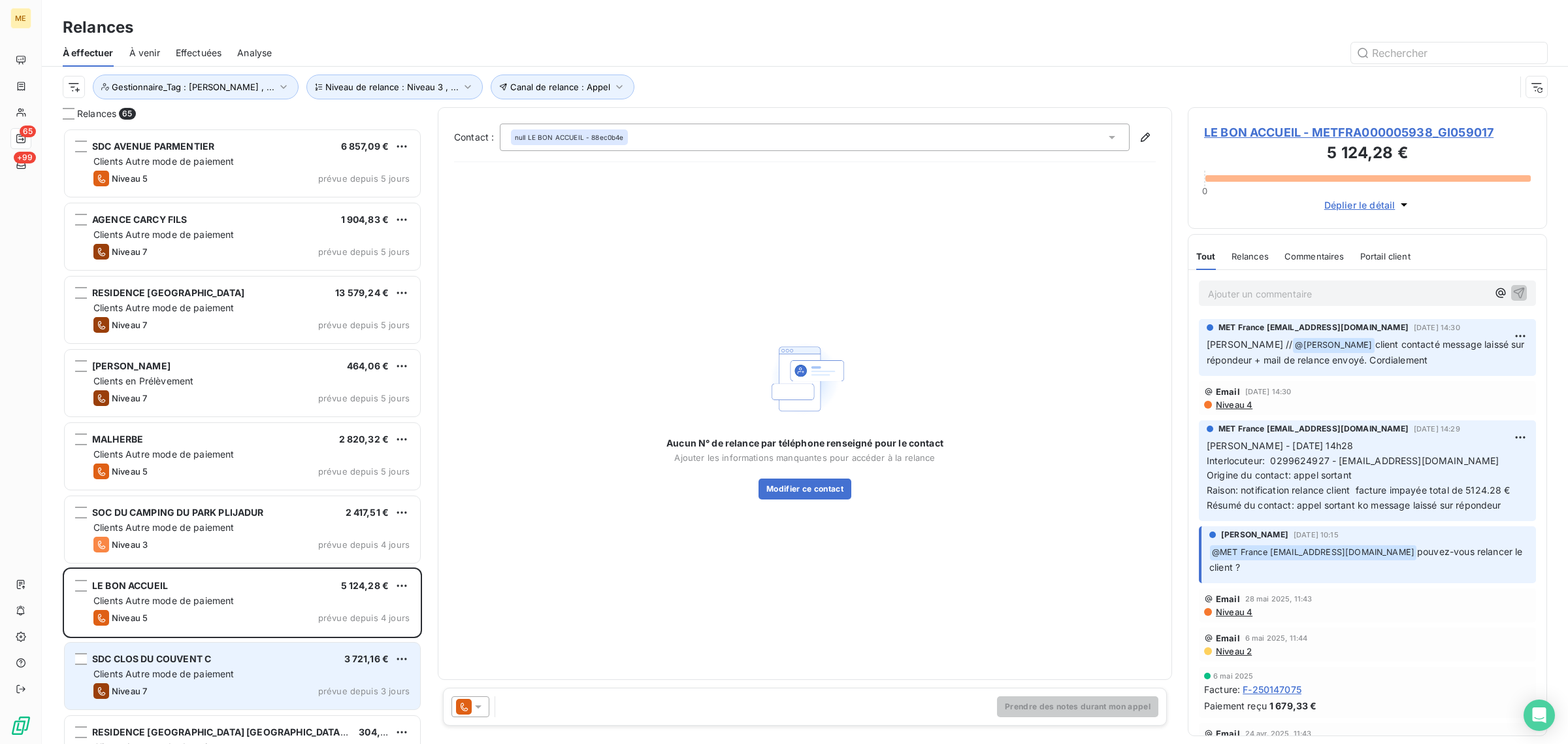
click at [216, 659] on div "SDC CLOS DU COUVENT C 3 721,16 €" at bounding box center [251, 659] width 316 height 12
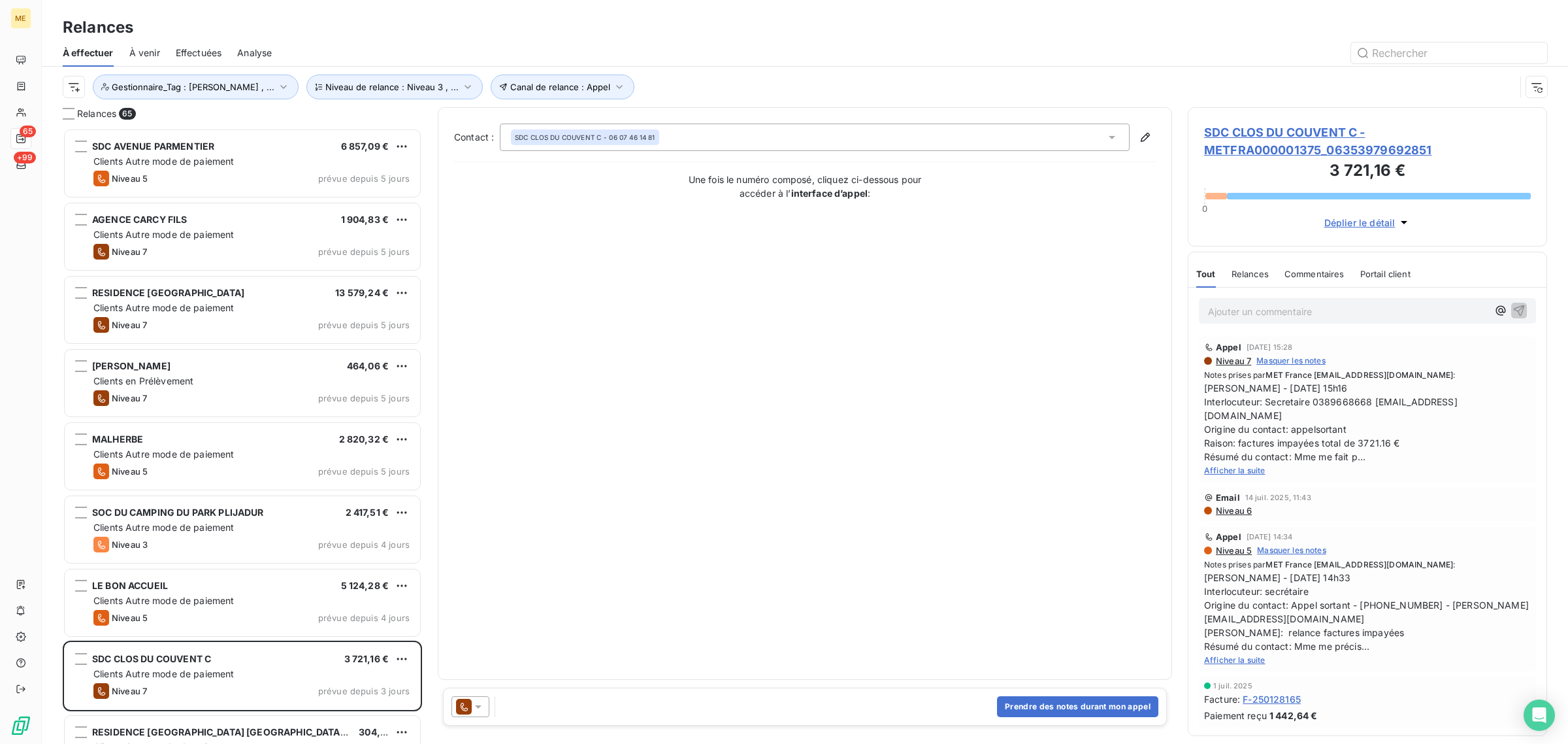
click at [1252, 145] on span "SDC CLOS DU COUVENT C - METFRA000001375_06353979692851" at bounding box center [1368, 141] width 327 height 35
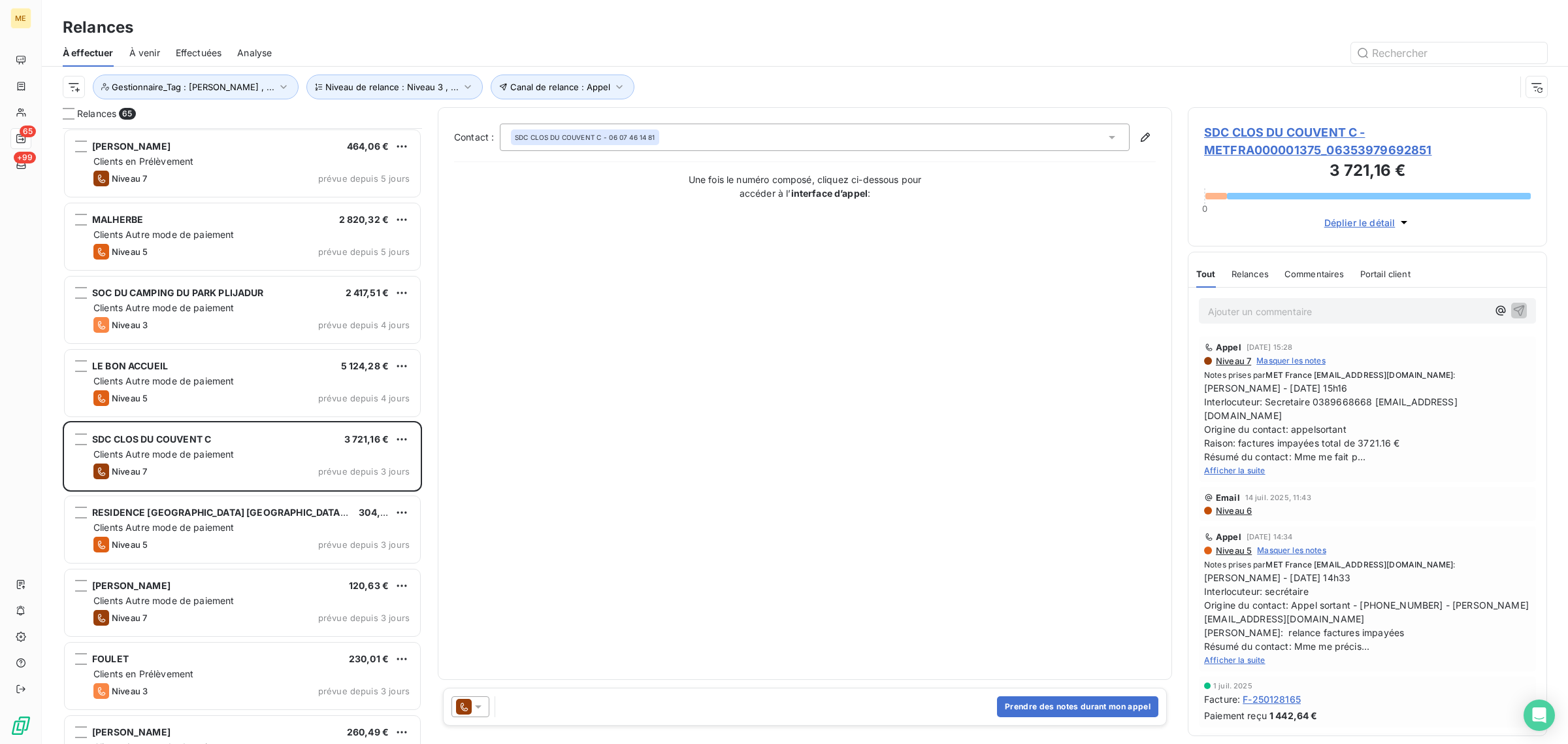
scroll to position [245, 0]
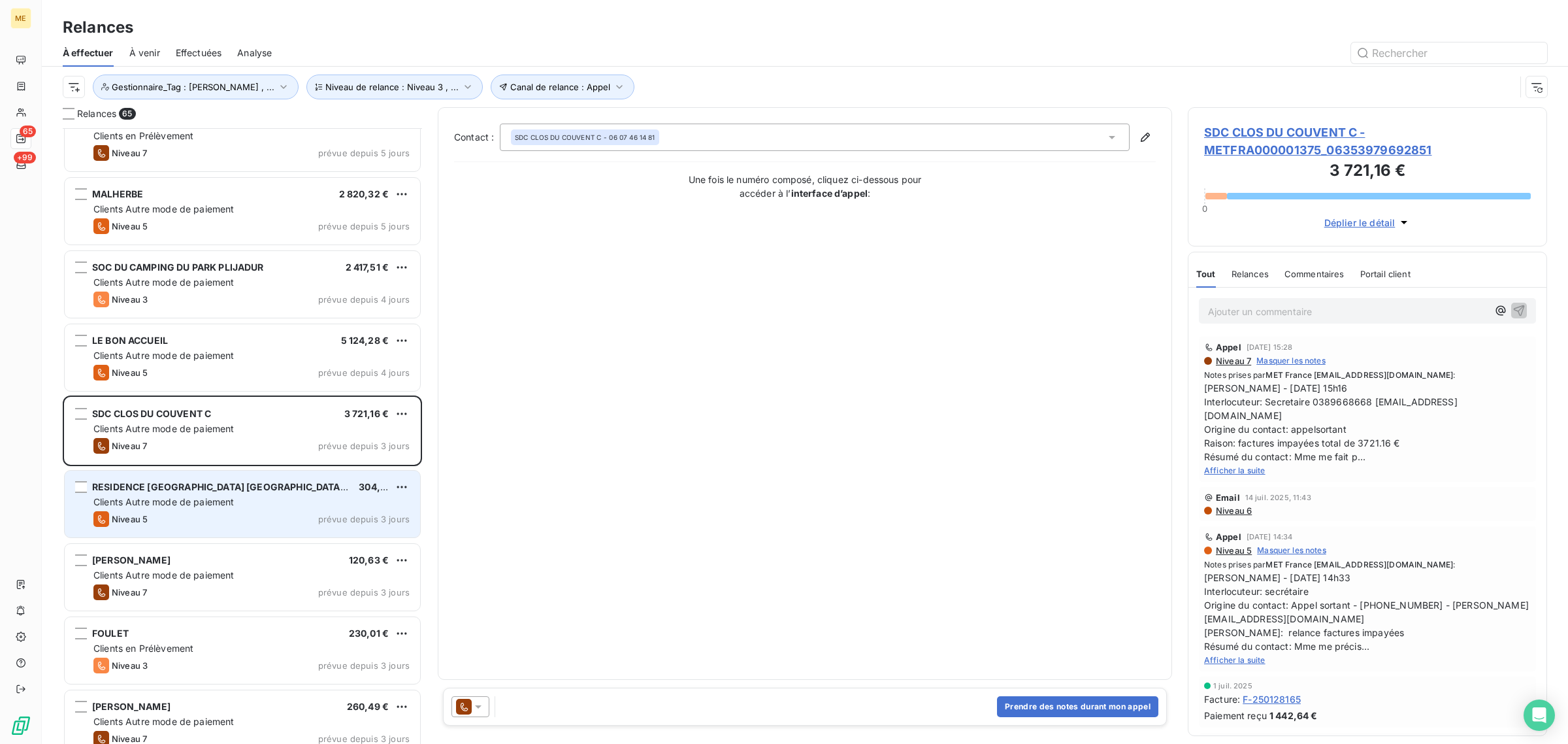
click at [236, 514] on div "Niveau 5 prévue depuis 3 jours" at bounding box center [251, 519] width 316 height 15
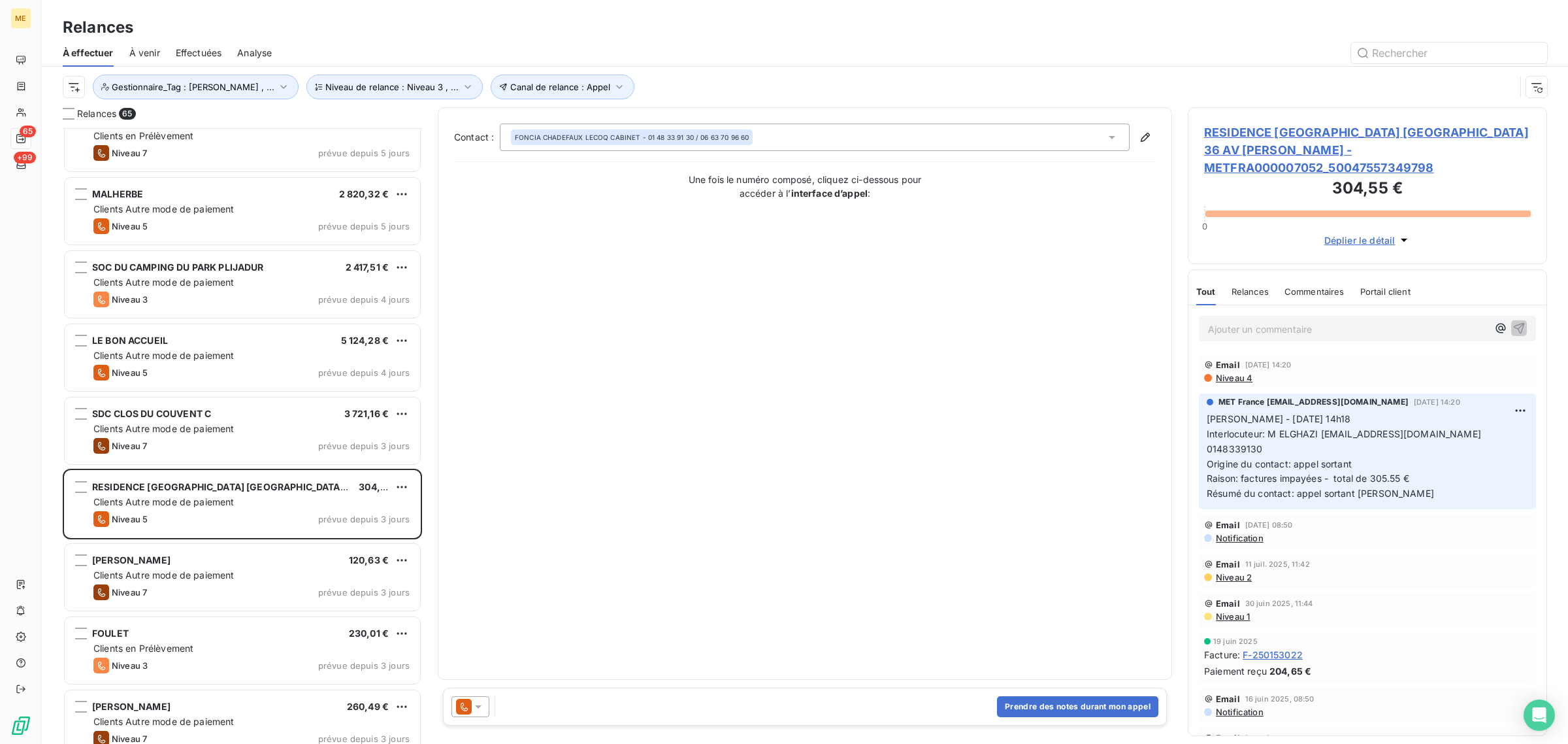
click at [1305, 134] on span "RESIDENCE [GEOGRAPHIC_DATA] [GEOGRAPHIC_DATA] 36 AV [PERSON_NAME] - METFRA00000…" at bounding box center [1368, 150] width 327 height 53
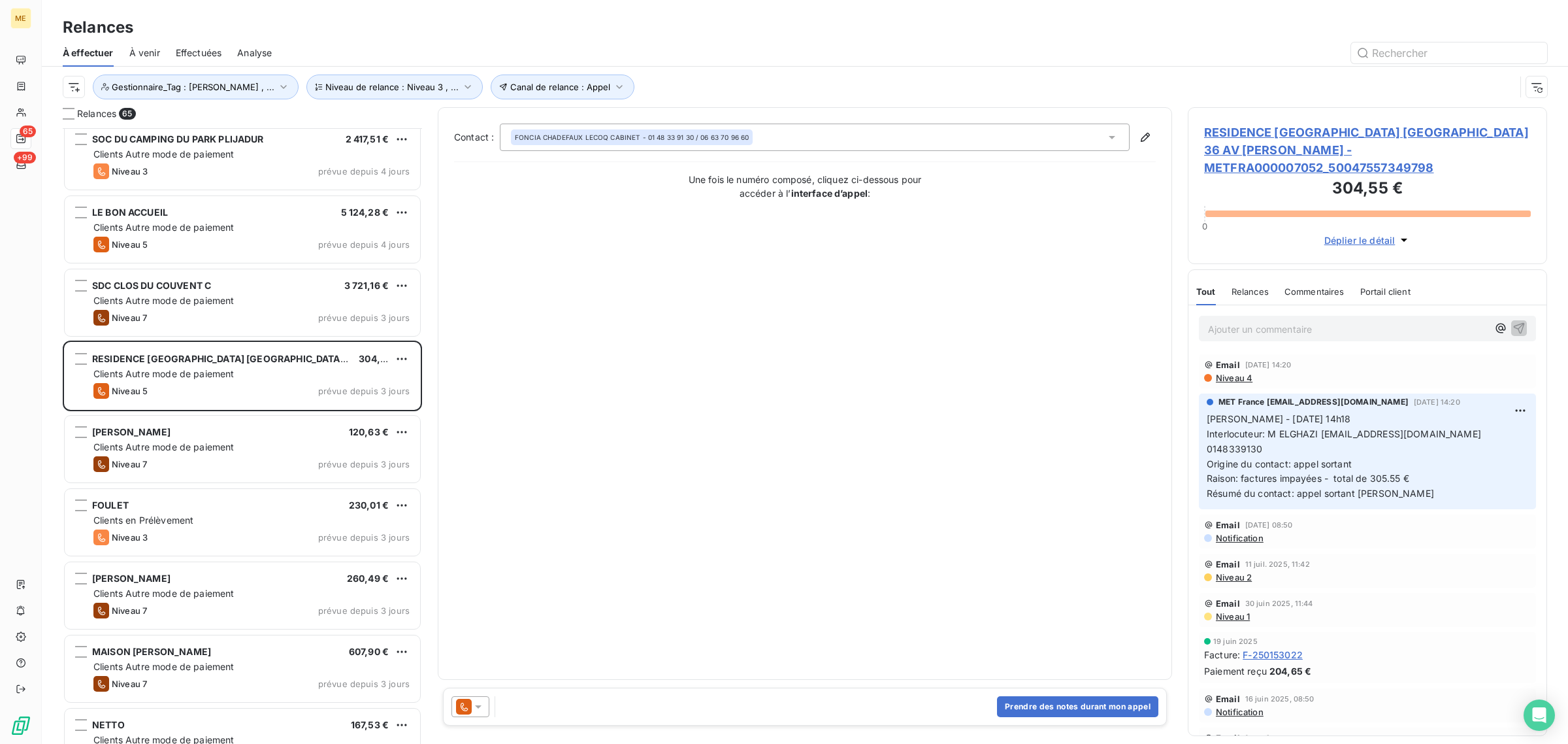
scroll to position [409, 0]
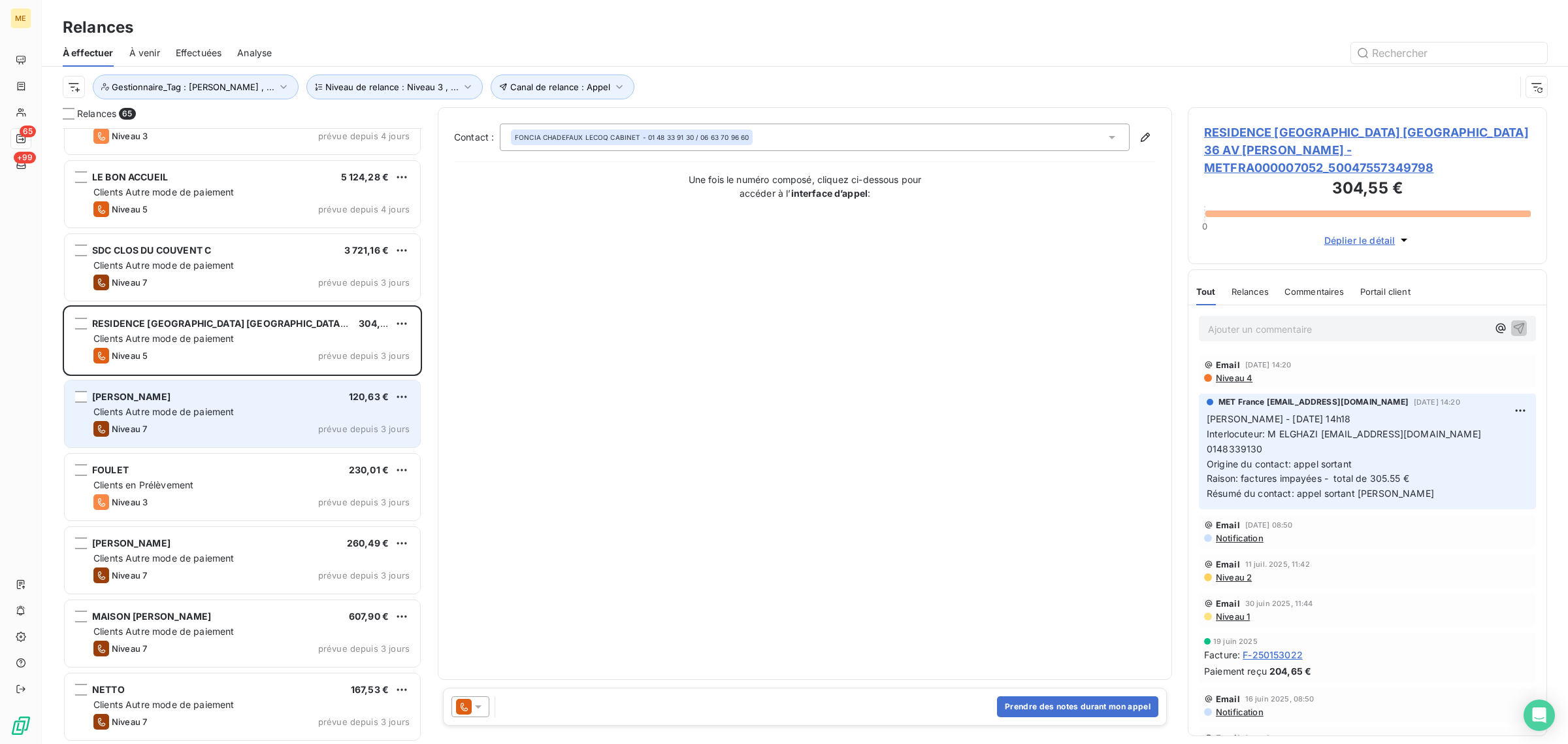
click at [226, 429] on div "Niveau 7 prévue depuis 3 jours" at bounding box center [251, 429] width 316 height 15
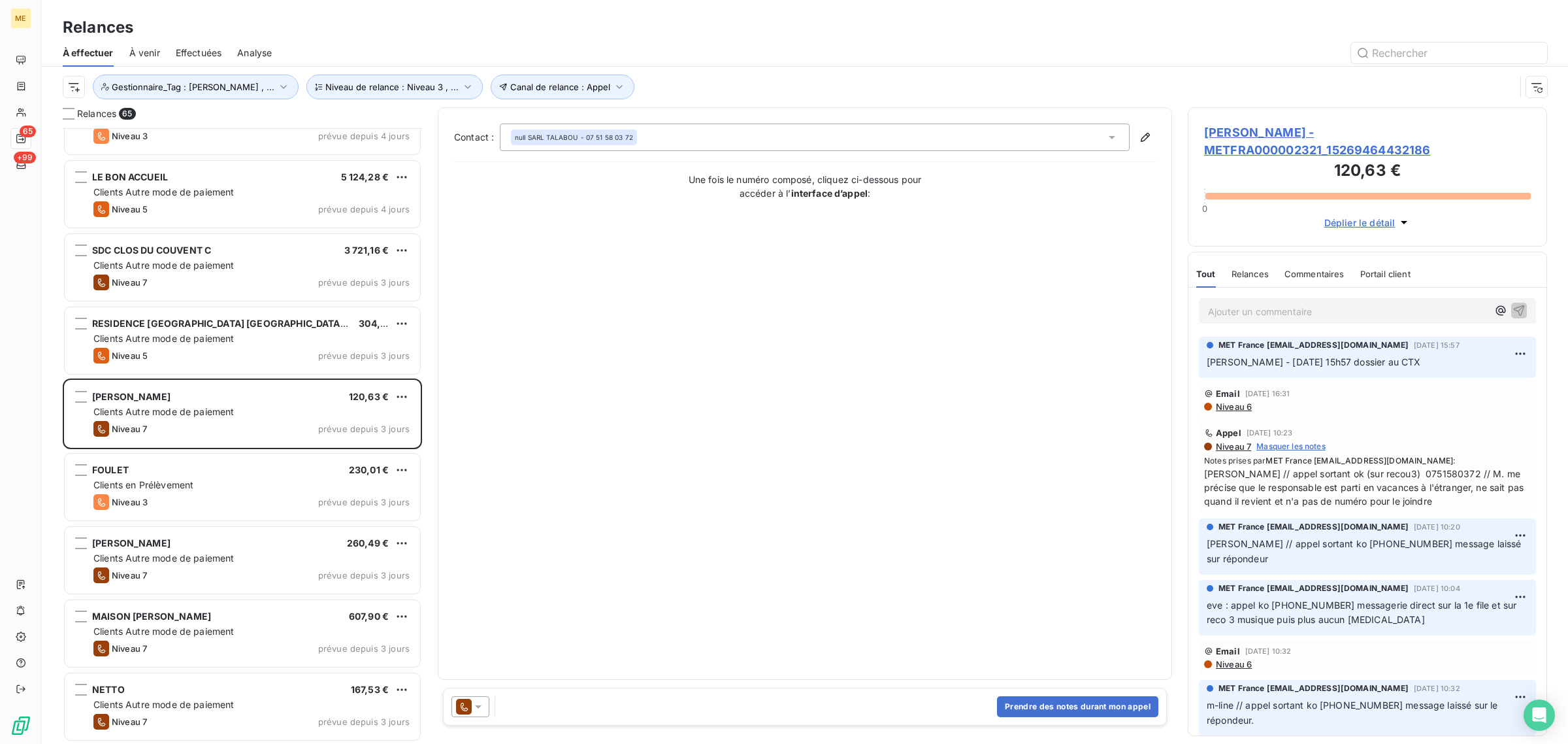
click at [1266, 156] on span "[PERSON_NAME] - METFRA000002321_15269464432186" at bounding box center [1368, 141] width 327 height 35
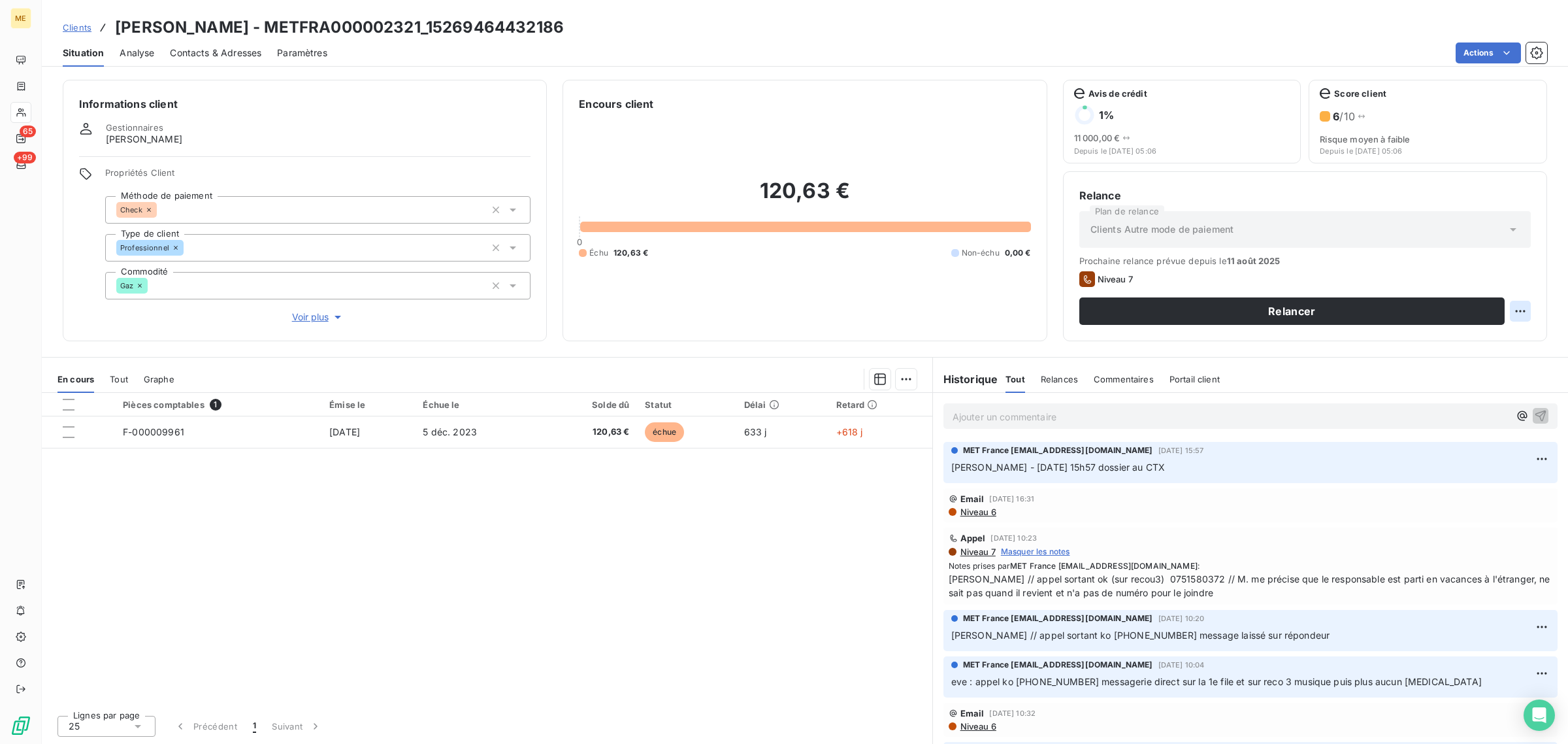
click at [1518, 314] on html "ME 65 +99 Clients SARL TALABOU - METFRA000002321_15269464432186 Situation Analy…" at bounding box center [784, 372] width 1568 height 744
click at [1507, 350] on div "Replanifier cette action" at bounding box center [1467, 339] width 128 height 32
click at [1493, 345] on div "Replanifier cette action" at bounding box center [1467, 340] width 117 height 21
select select "7"
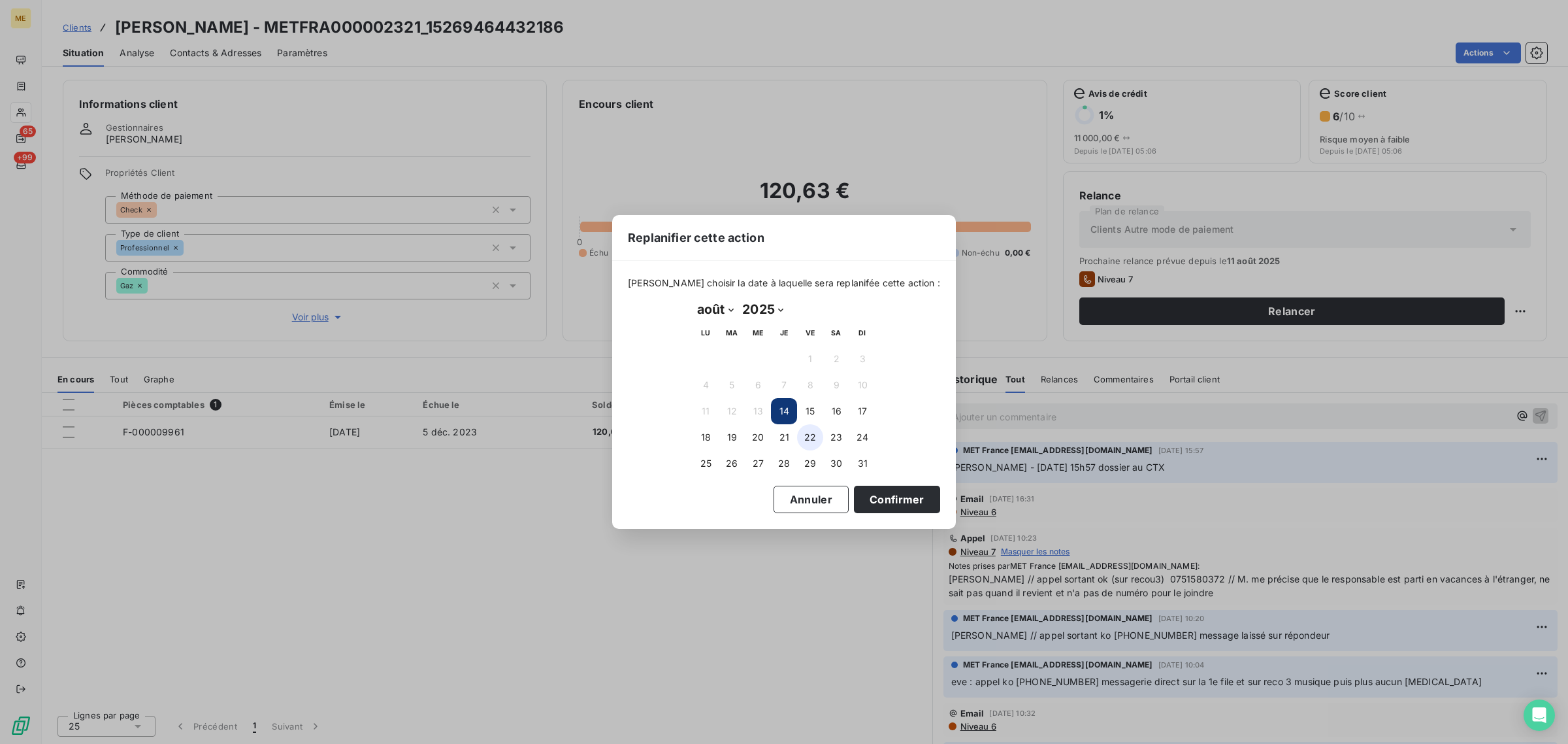
click at [807, 441] on button "22" at bounding box center [810, 437] width 26 height 26
click at [903, 505] on button "Confirmer" at bounding box center [896, 499] width 86 height 27
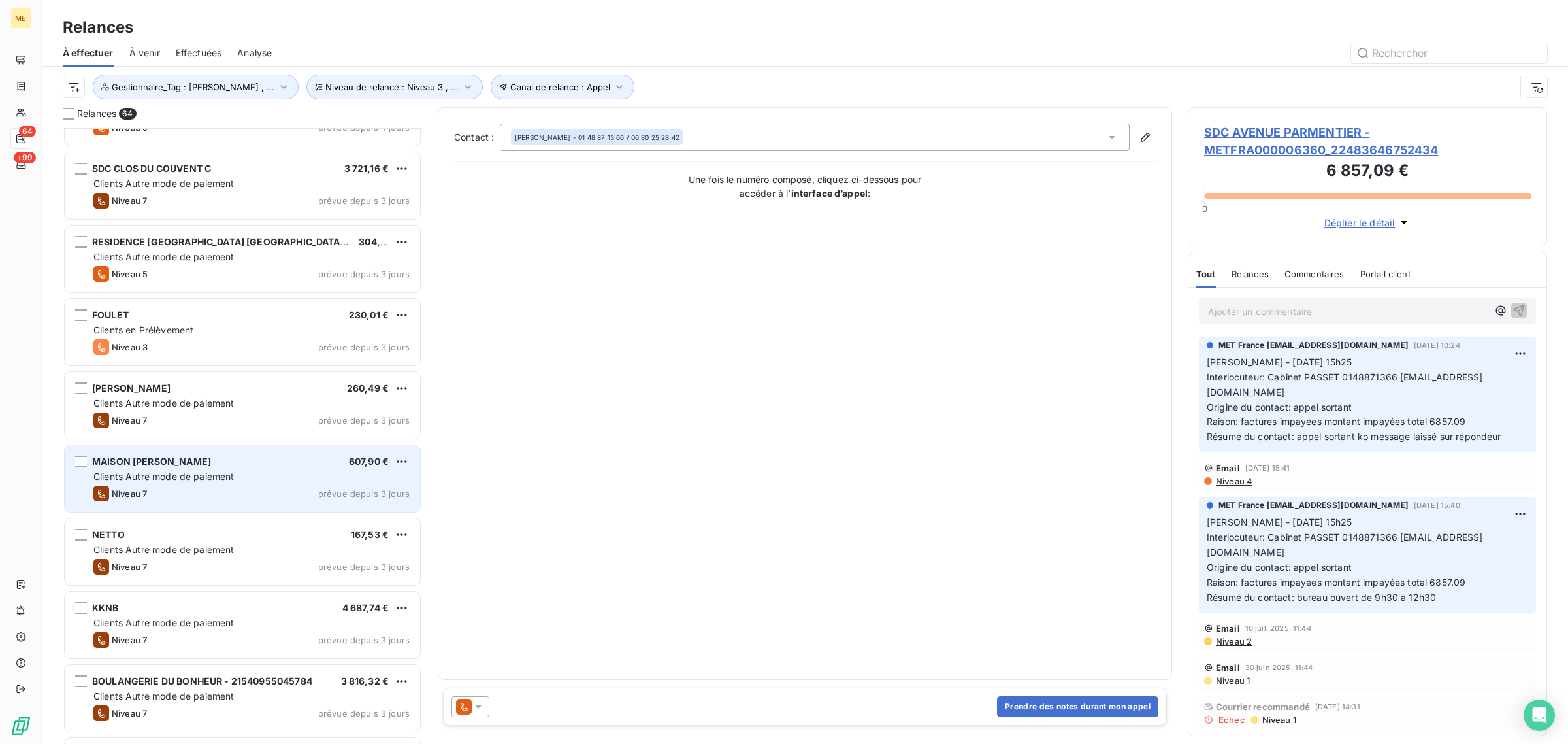
click at [256, 497] on div "Niveau 7 prévue depuis 3 jours" at bounding box center [251, 493] width 316 height 15
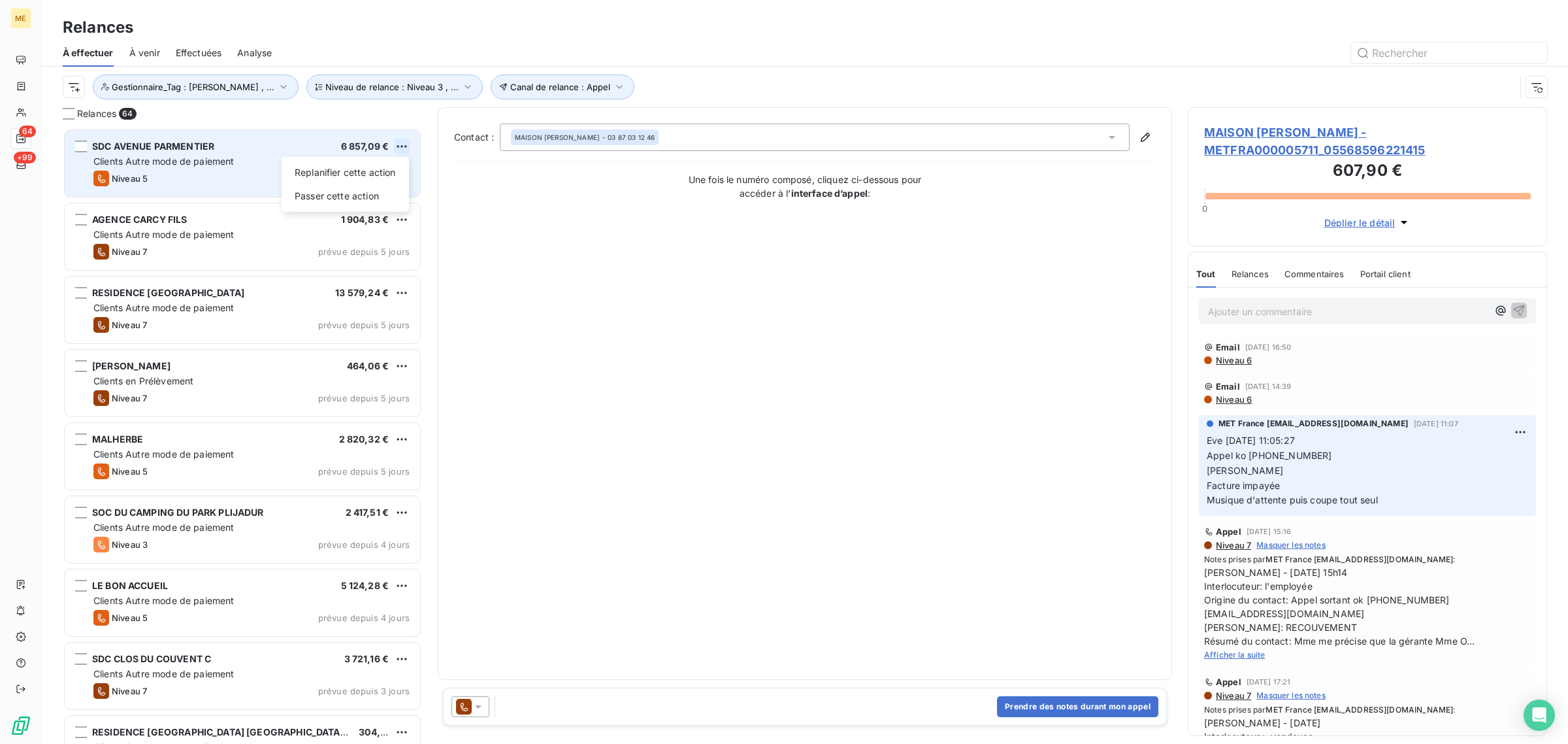
click at [399, 152] on html "ME 64 +99 Relances À effectuer À venir Effectuées Analyse Canal de relance : Ap…" at bounding box center [784, 372] width 1568 height 744
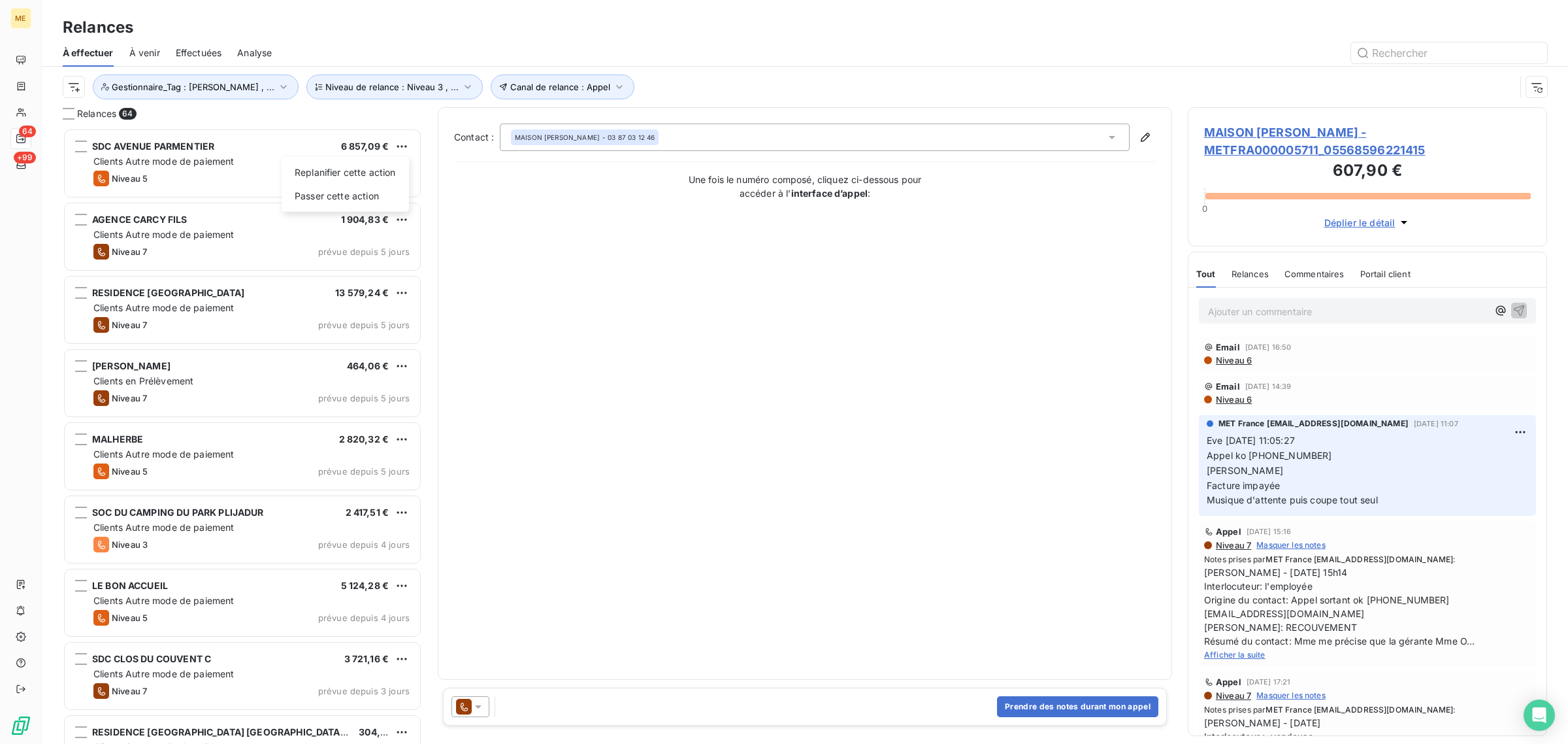
click at [668, 378] on html "ME 64 +99 Relances À effectuer À venir Effectuées Analyse Canal de relance : Ap…" at bounding box center [784, 372] width 1568 height 744
click at [1148, 138] on icon "button" at bounding box center [1145, 136] width 13 height 13
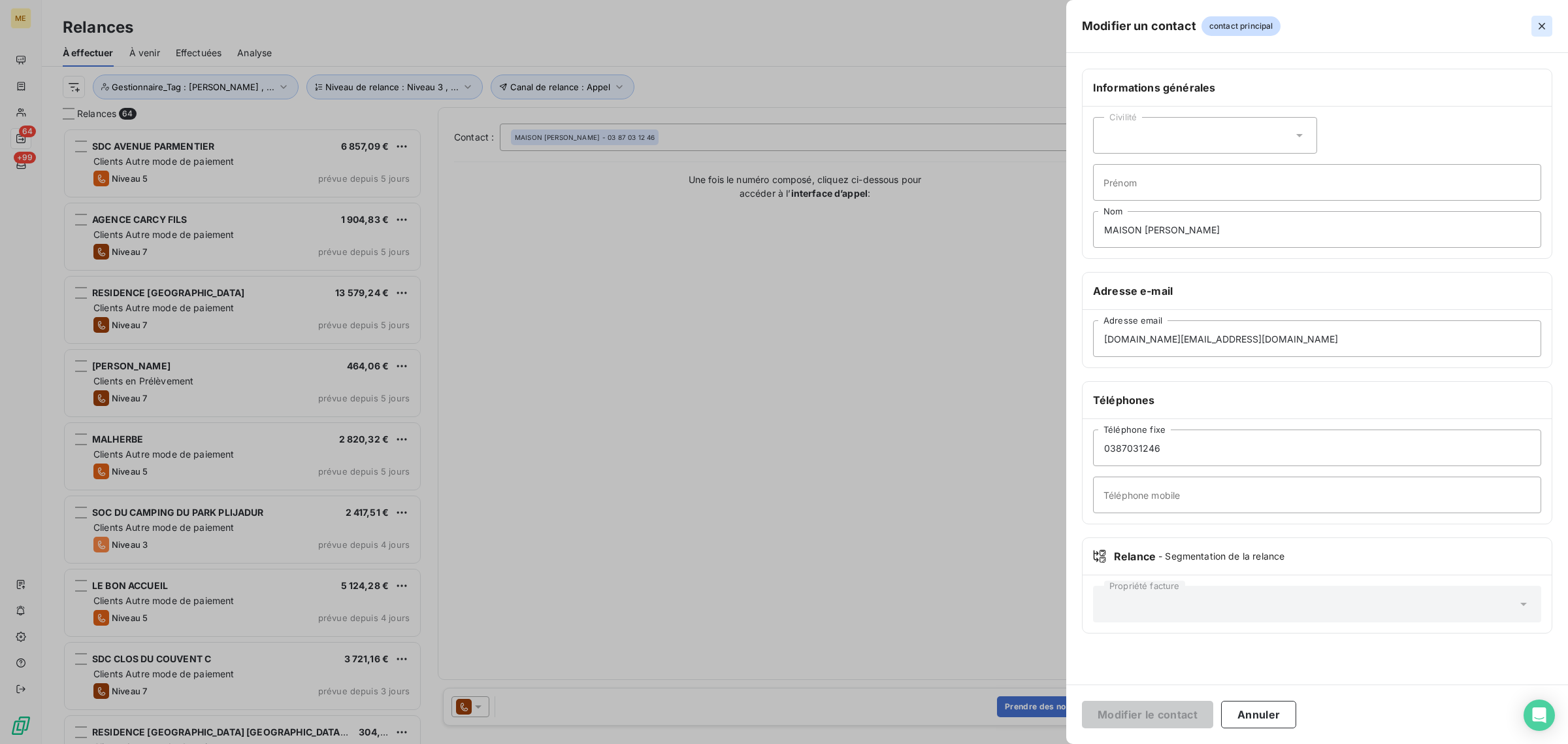
click at [1540, 20] on icon "button" at bounding box center [1541, 26] width 13 height 13
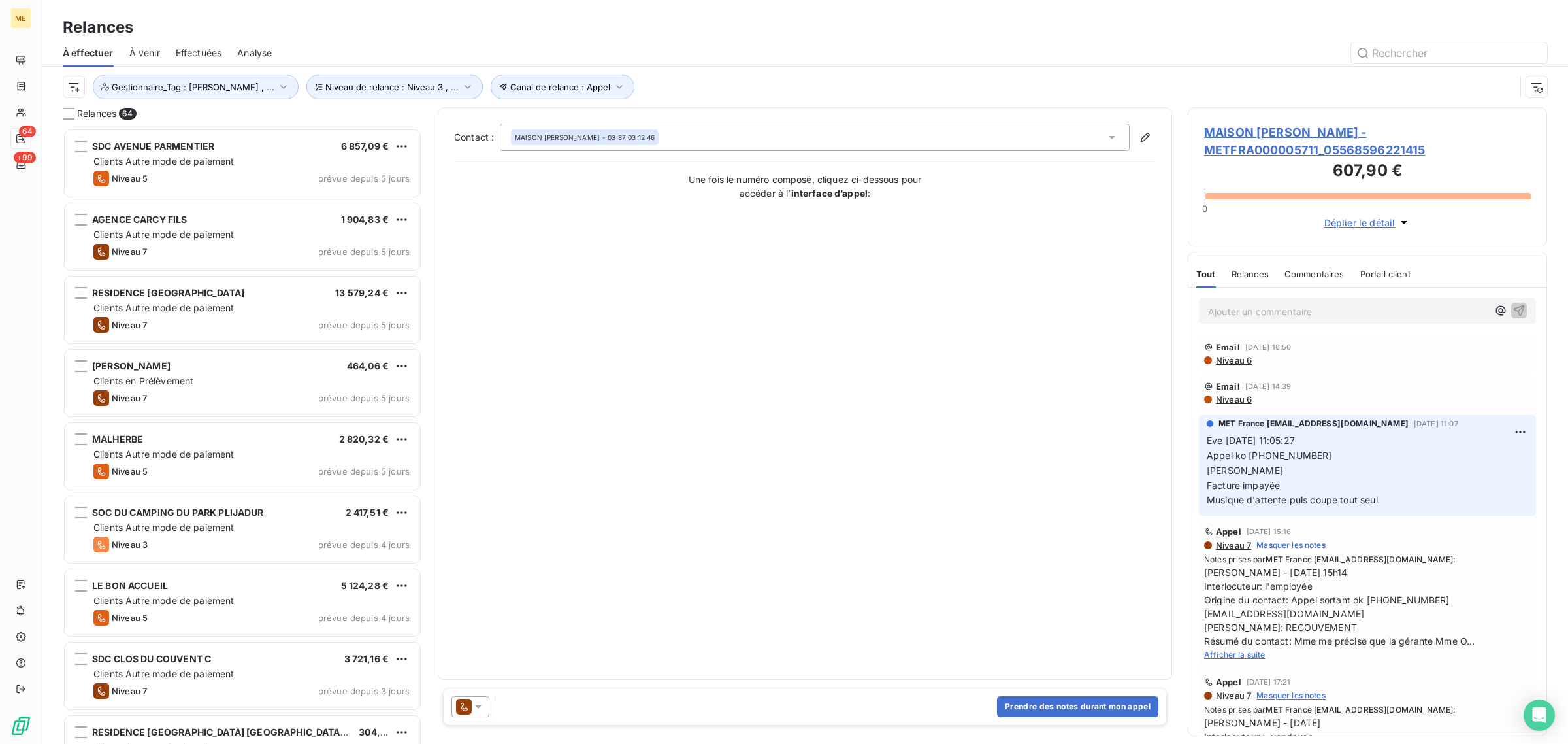
click at [1399, 282] on div "Portail client" at bounding box center [1385, 274] width 50 height 27
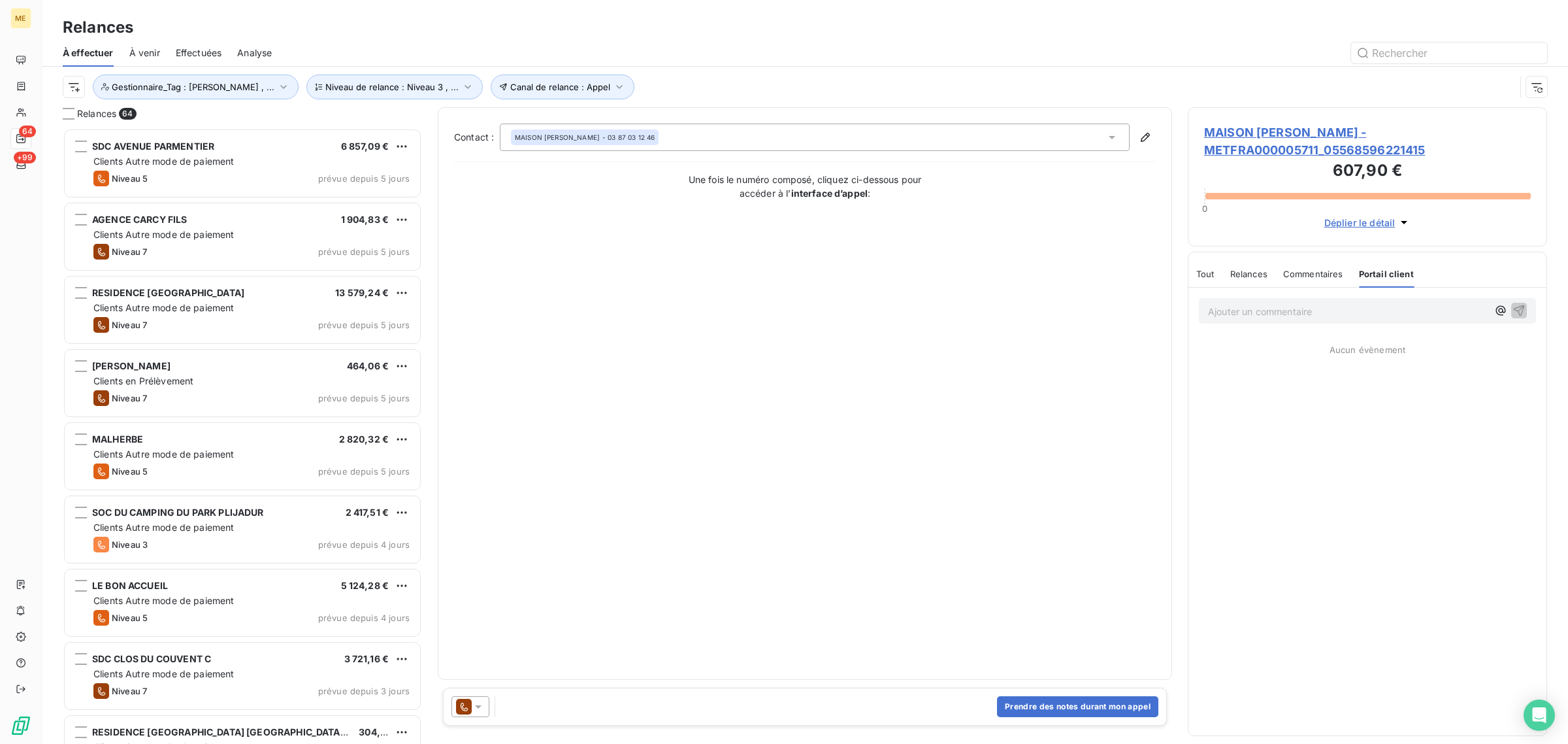
click at [1331, 265] on div "Commentaires" at bounding box center [1312, 274] width 60 height 27
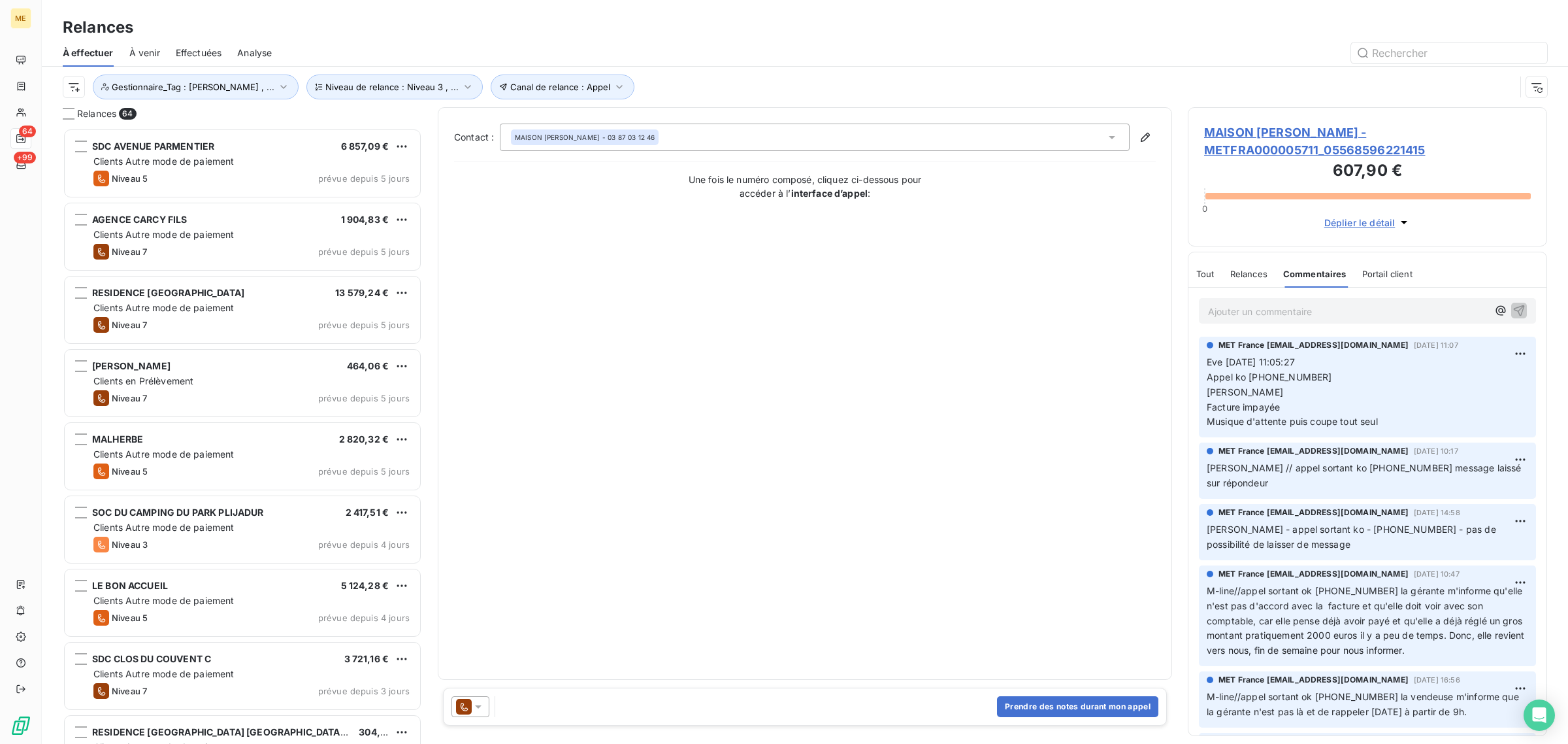
click at [1266, 278] on span "Relances" at bounding box center [1249, 274] width 37 height 10
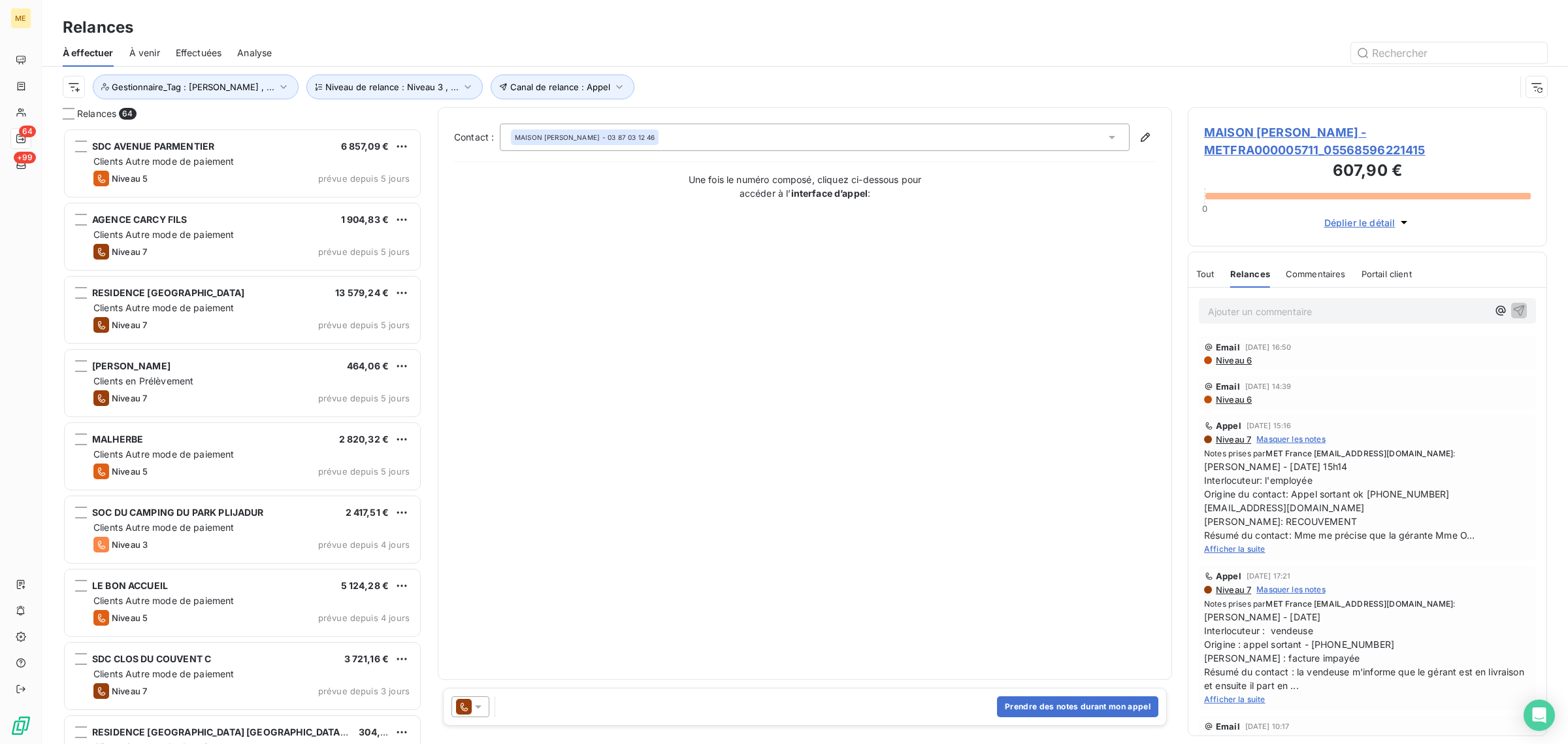
click at [1213, 274] on span "Tout" at bounding box center [1204, 274] width 18 height 10
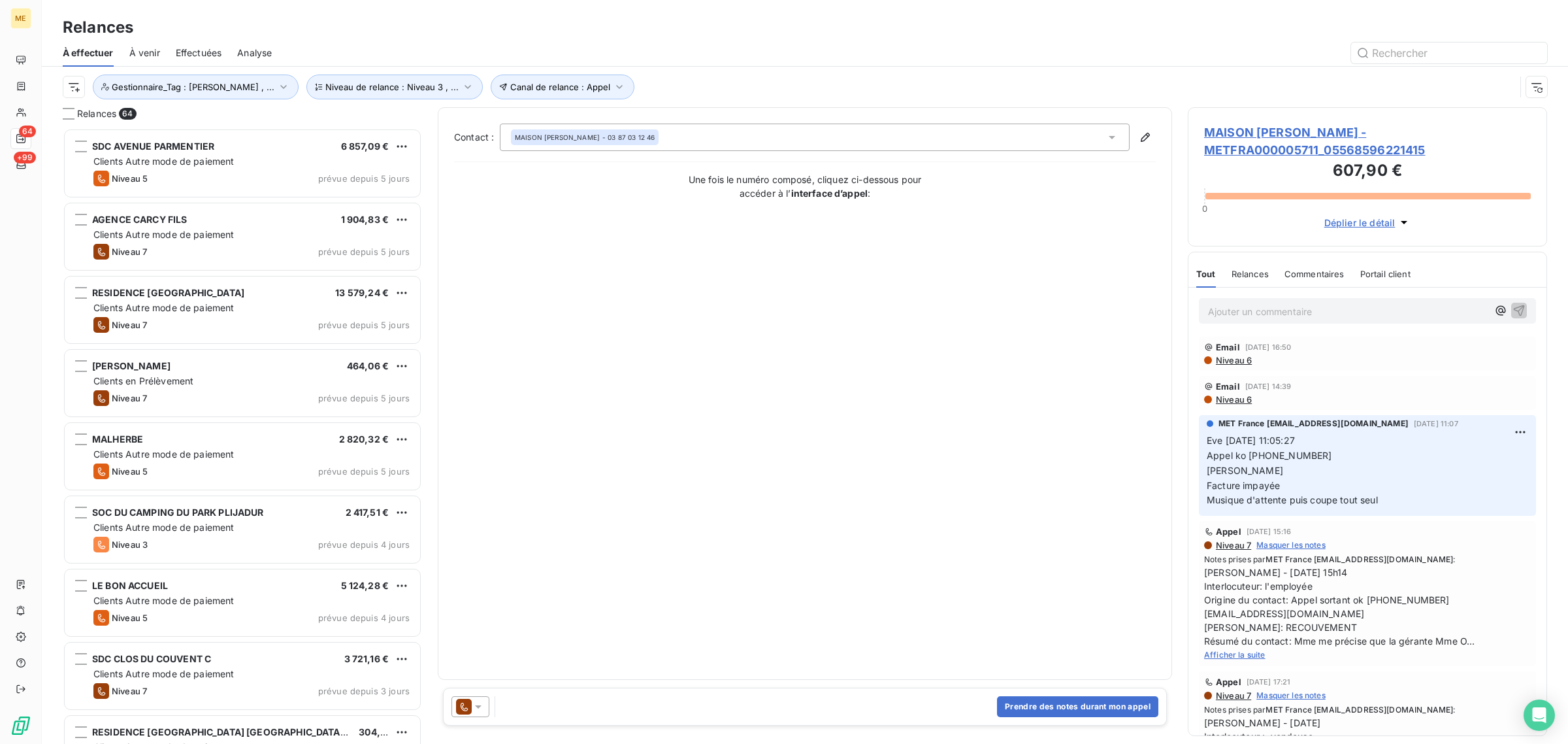
click at [1351, 226] on span "Déplier le détail" at bounding box center [1360, 222] width 72 height 14
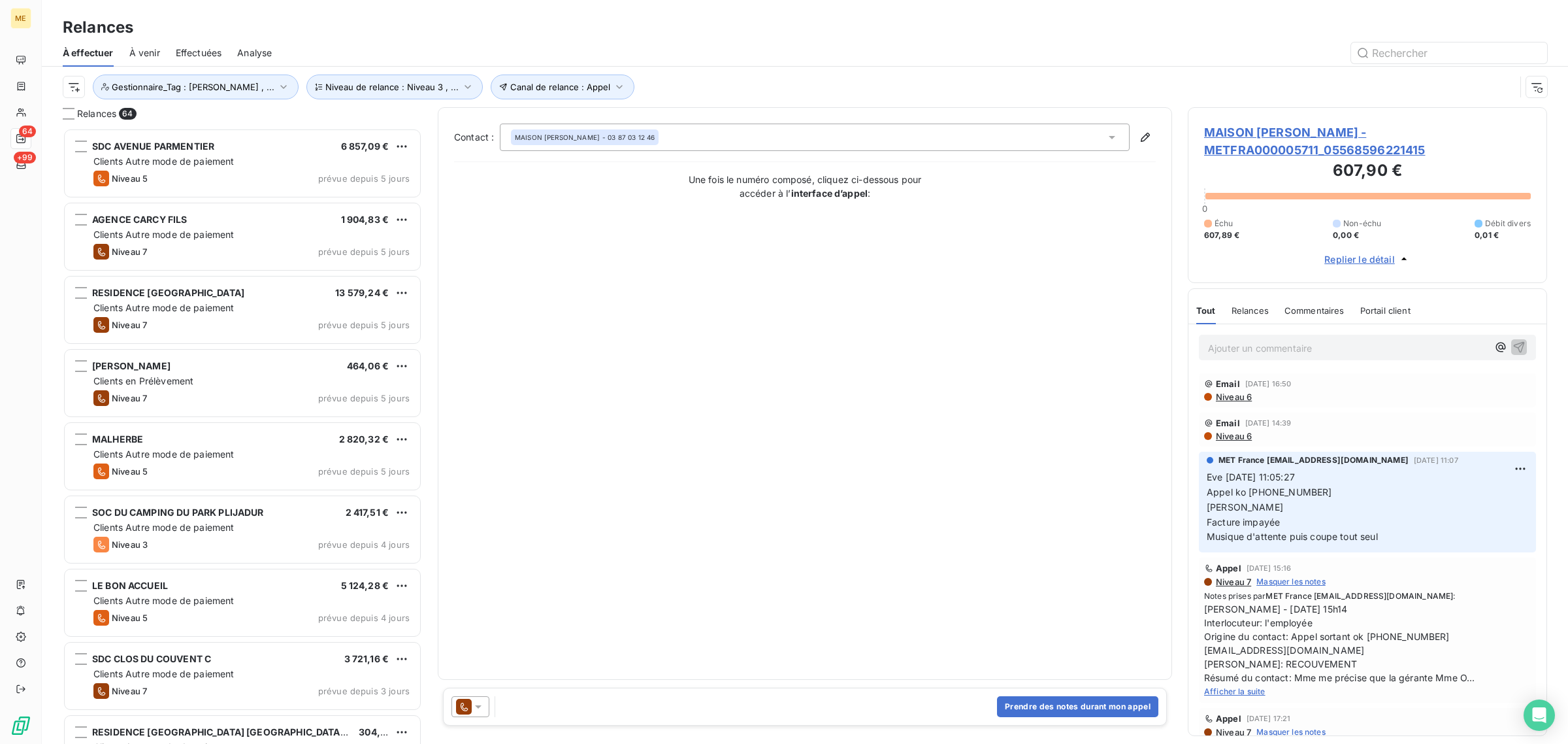
click at [600, 347] on div "Contact : MAISON [PERSON_NAME] - 03 87 03 12 46 Une fois le numéro composé, cli…" at bounding box center [805, 394] width 702 height 540
click at [532, 337] on div "Contact : MAISON [PERSON_NAME] - 03 87 03 12 46 Une fois le numéro composé, cli…" at bounding box center [805, 394] width 702 height 540
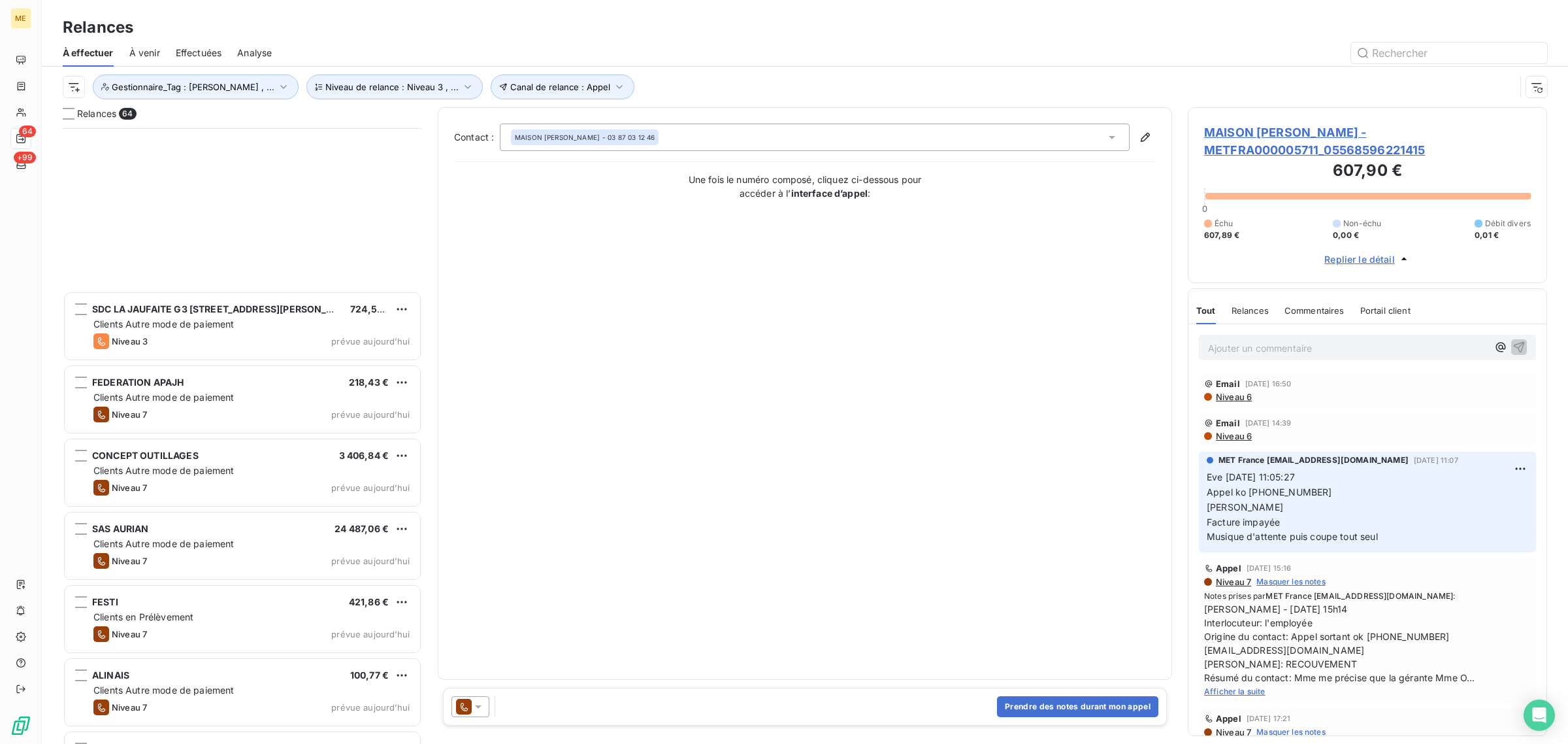
scroll to position [2860, 0]
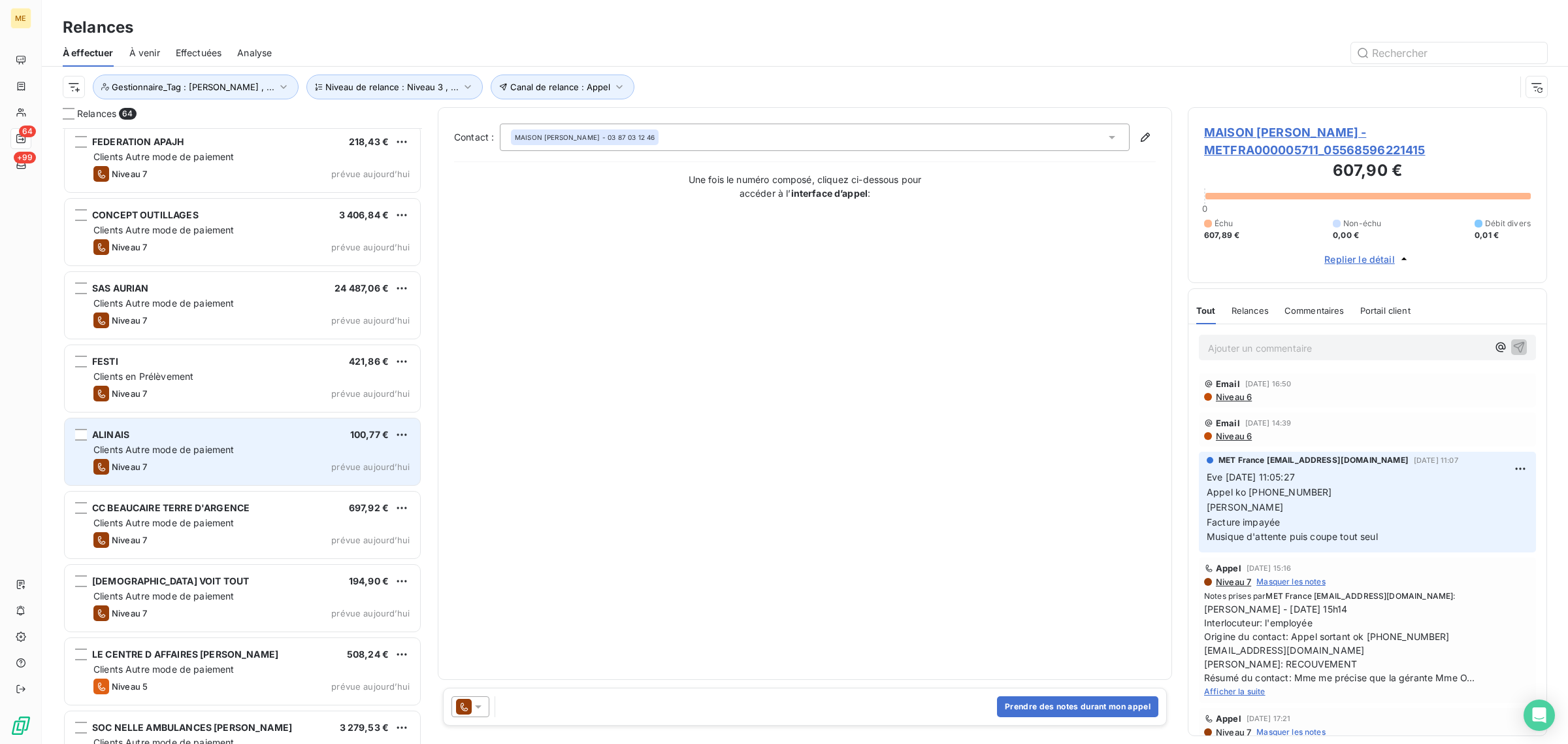
click at [215, 435] on div "ALINAIS 100,77 €" at bounding box center [251, 435] width 316 height 12
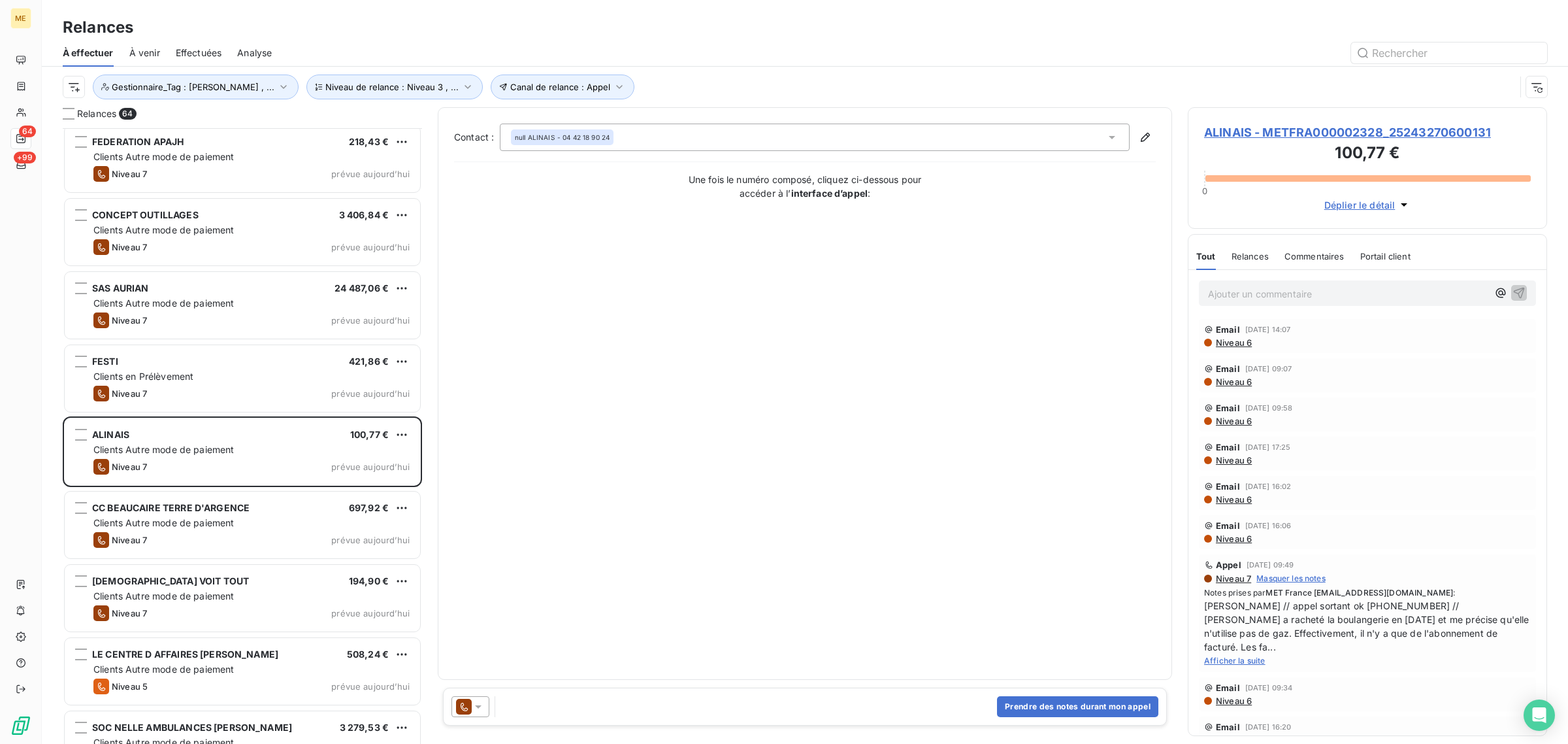
click at [1317, 126] on span "ALINAIS - METFRA000002328_25243270600131" at bounding box center [1368, 132] width 327 height 18
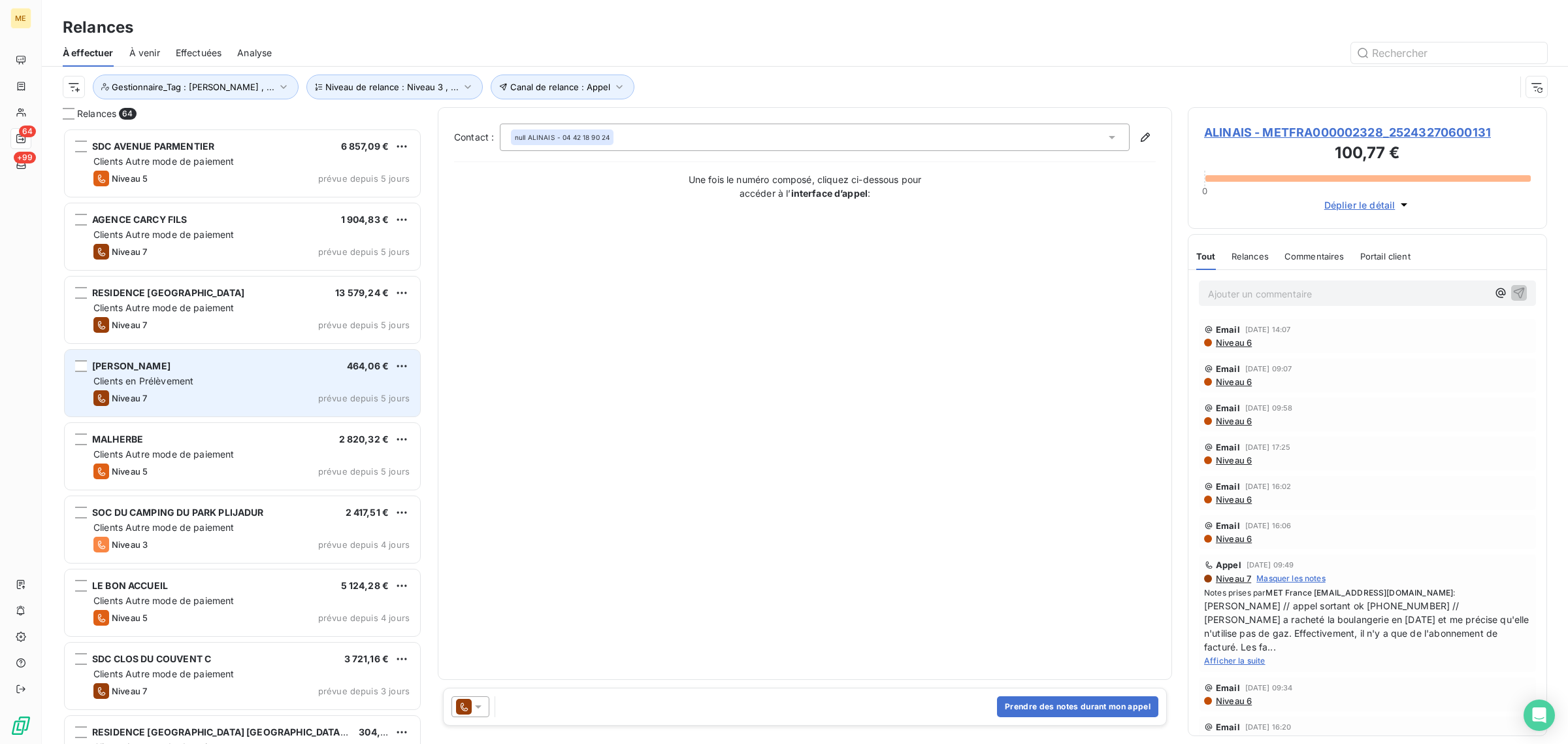
scroll to position [603, 347]
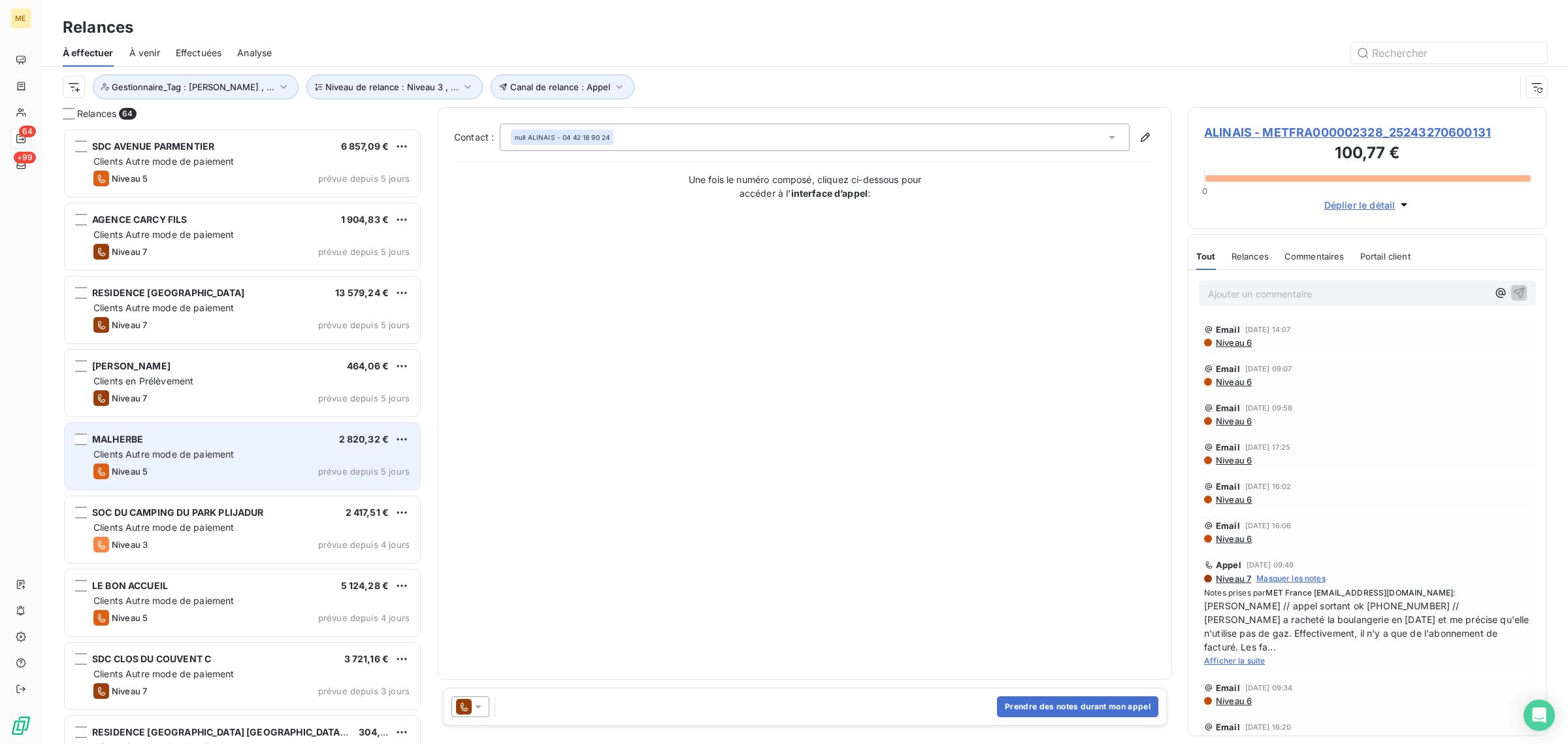
click at [181, 434] on div "MALHERBE 2 820,32 €" at bounding box center [251, 440] width 316 height 12
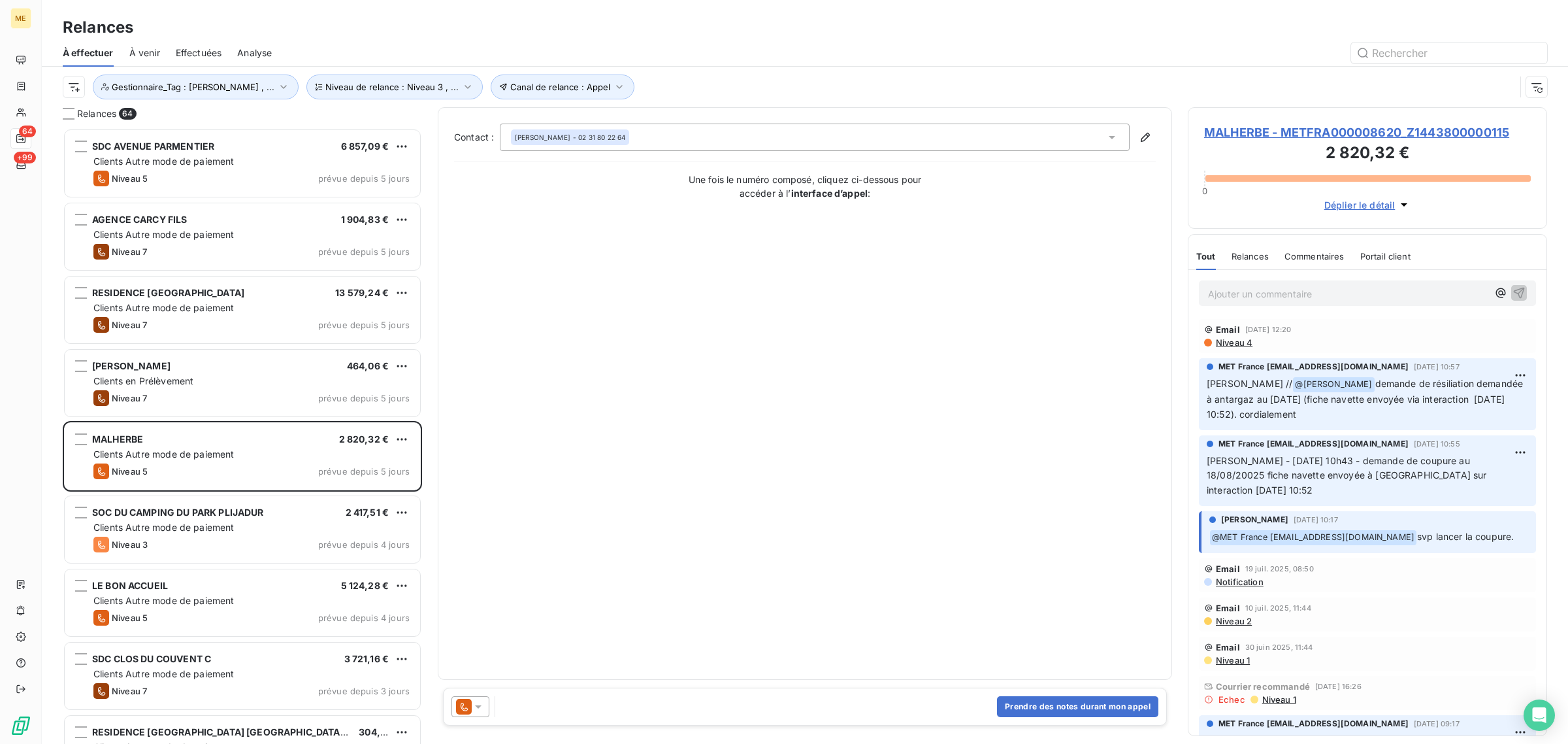
click at [1295, 124] on span "MALHERBE - METFRA000008620_Z1443800000115" at bounding box center [1368, 132] width 327 height 18
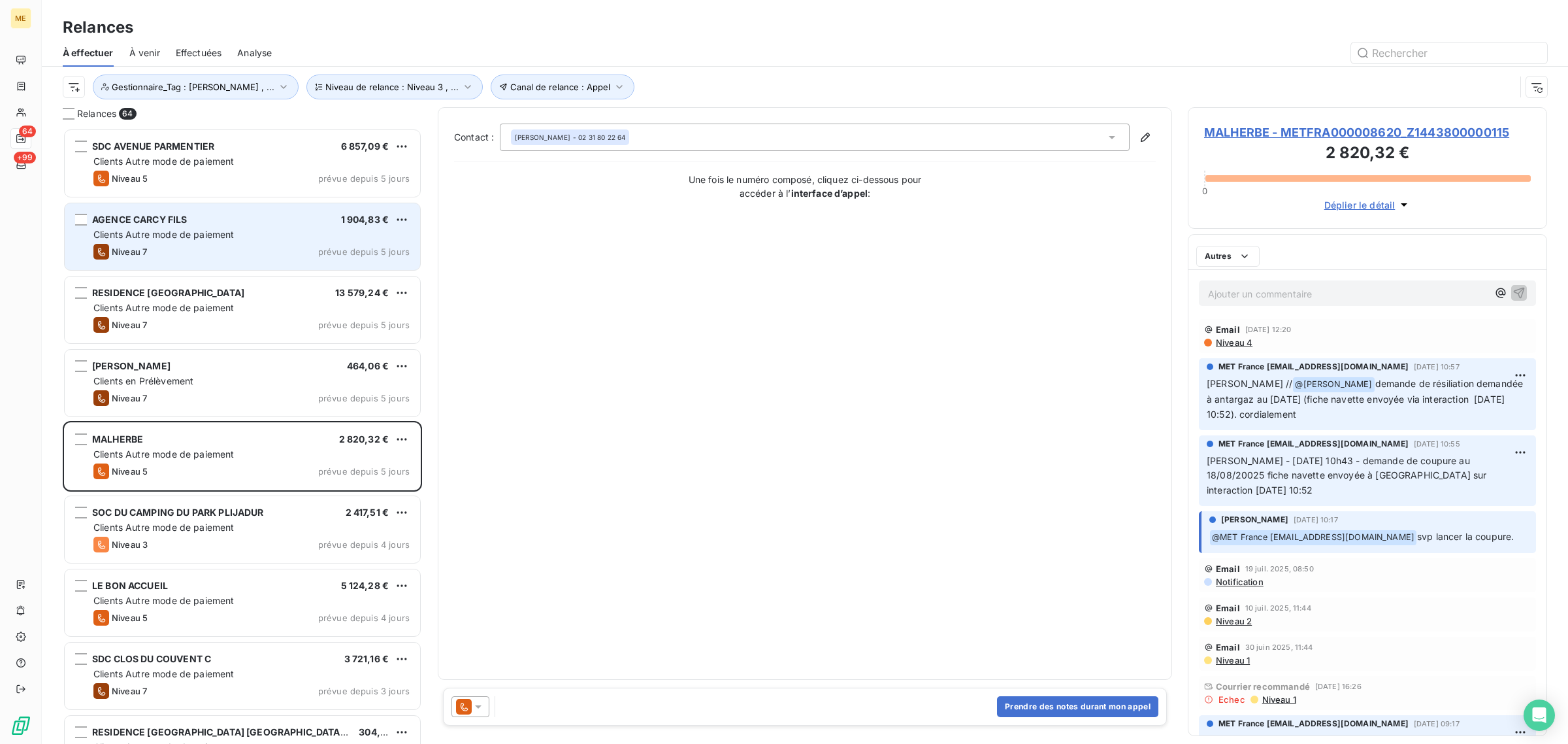
scroll to position [603, 347]
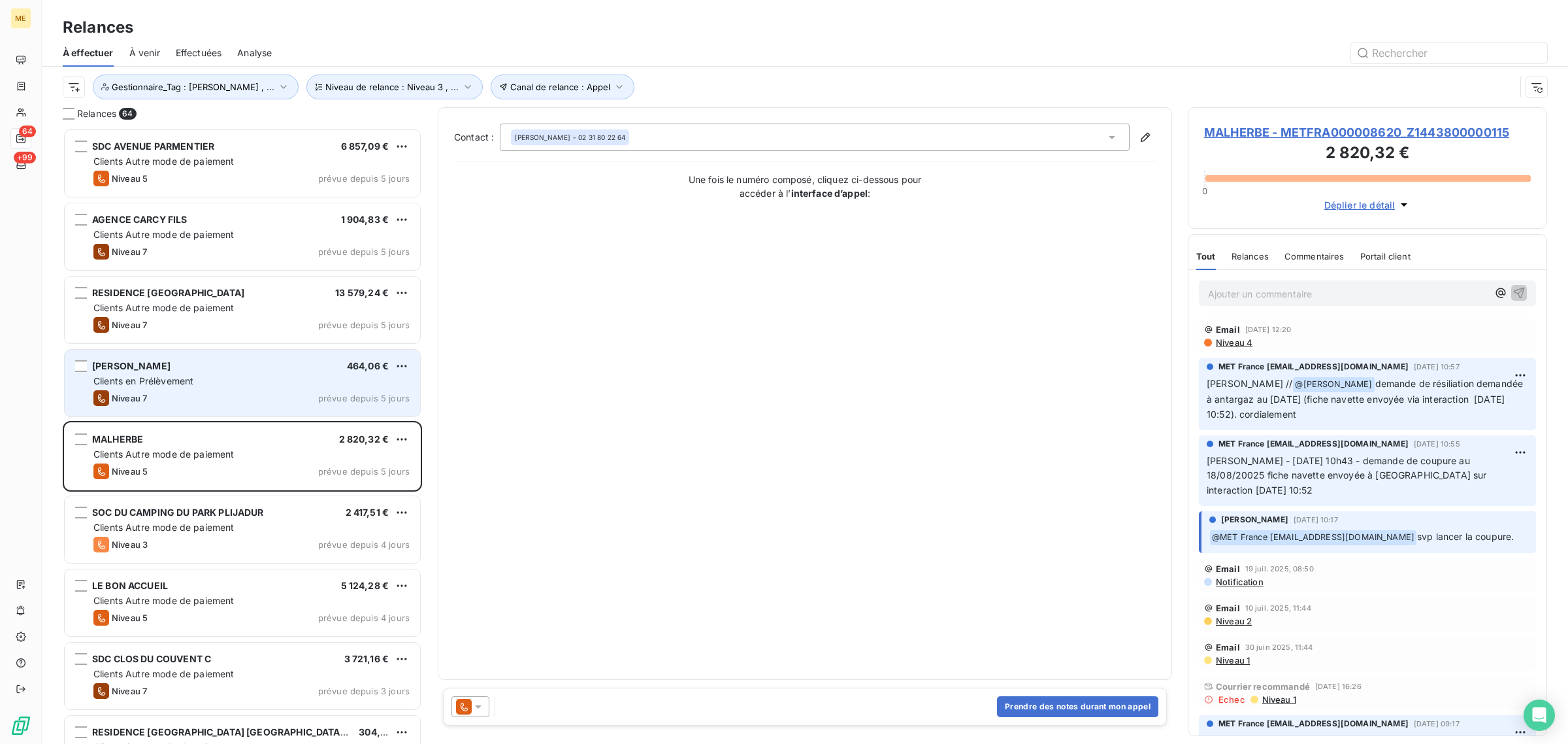
click at [170, 366] on span "[PERSON_NAME]" at bounding box center [131, 366] width 78 height 11
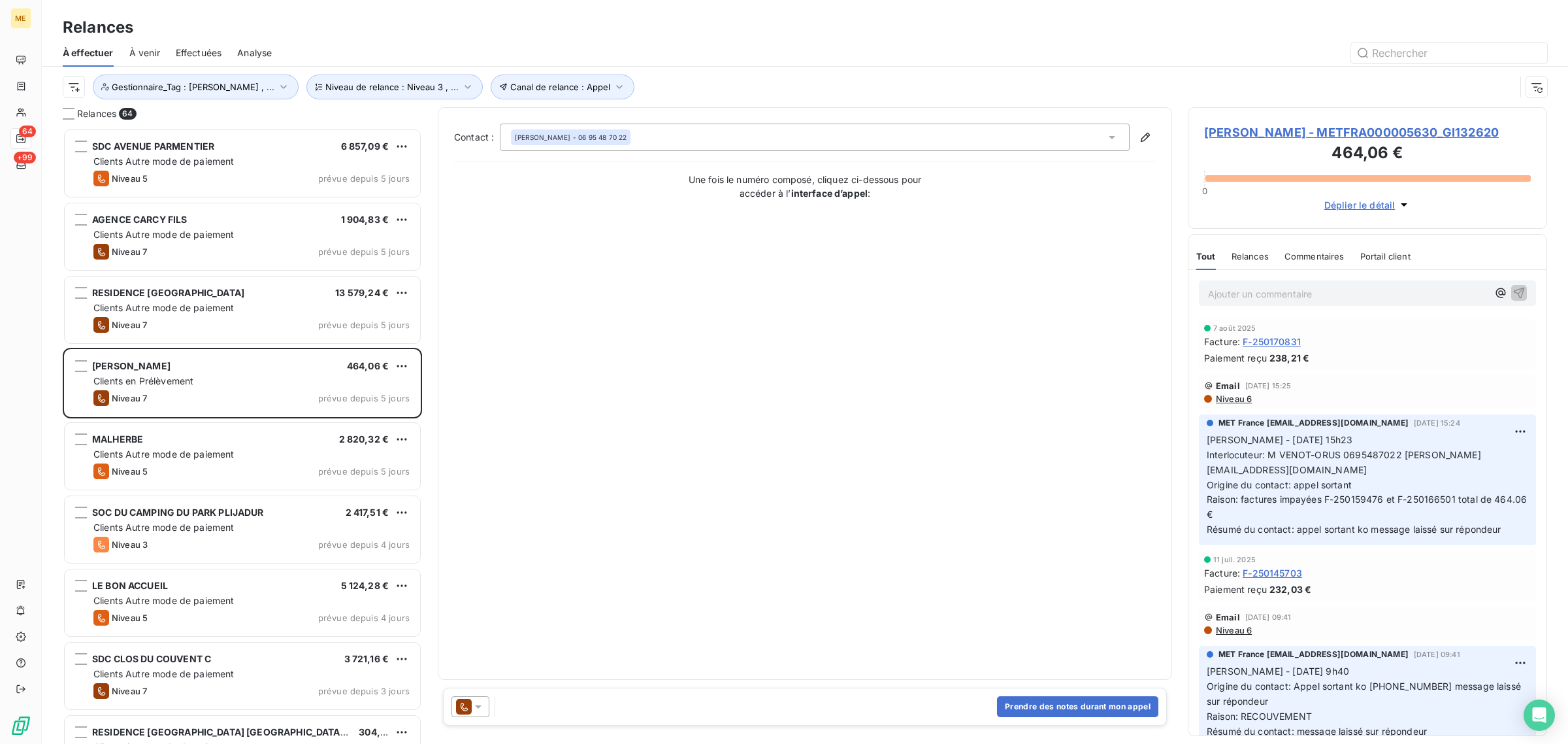
click at [1249, 141] on span "[PERSON_NAME] - METFRA000005630_GI132620" at bounding box center [1368, 132] width 327 height 18
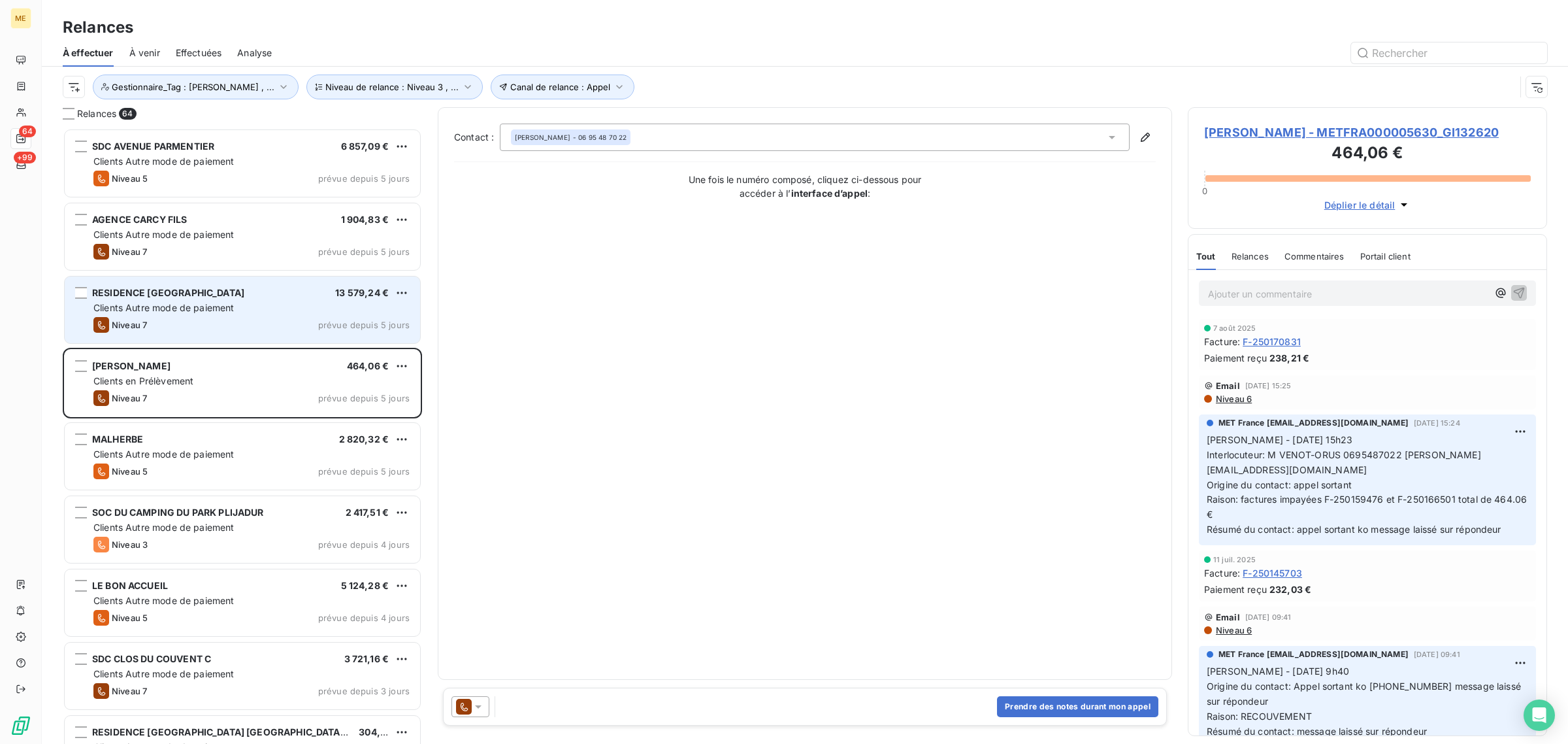
click at [164, 285] on div "RESIDENCE [GEOGRAPHIC_DATA] 13 579,24 € Clients Autre mode de paiement Niveau 7…" at bounding box center [242, 309] width 355 height 66
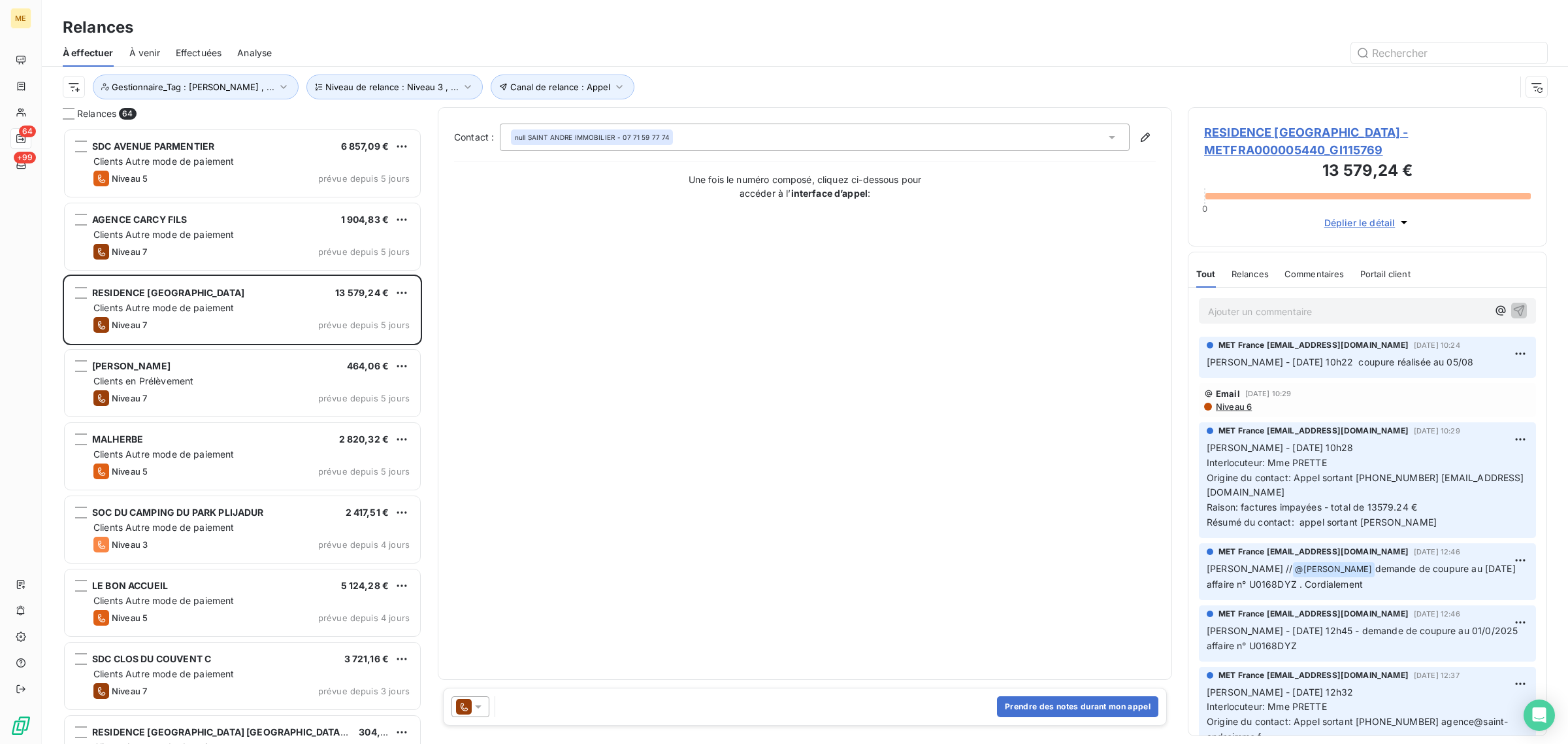
click at [1276, 129] on span "RESIDENCE [GEOGRAPHIC_DATA] - METFRA000005440_GI115769" at bounding box center [1368, 141] width 327 height 35
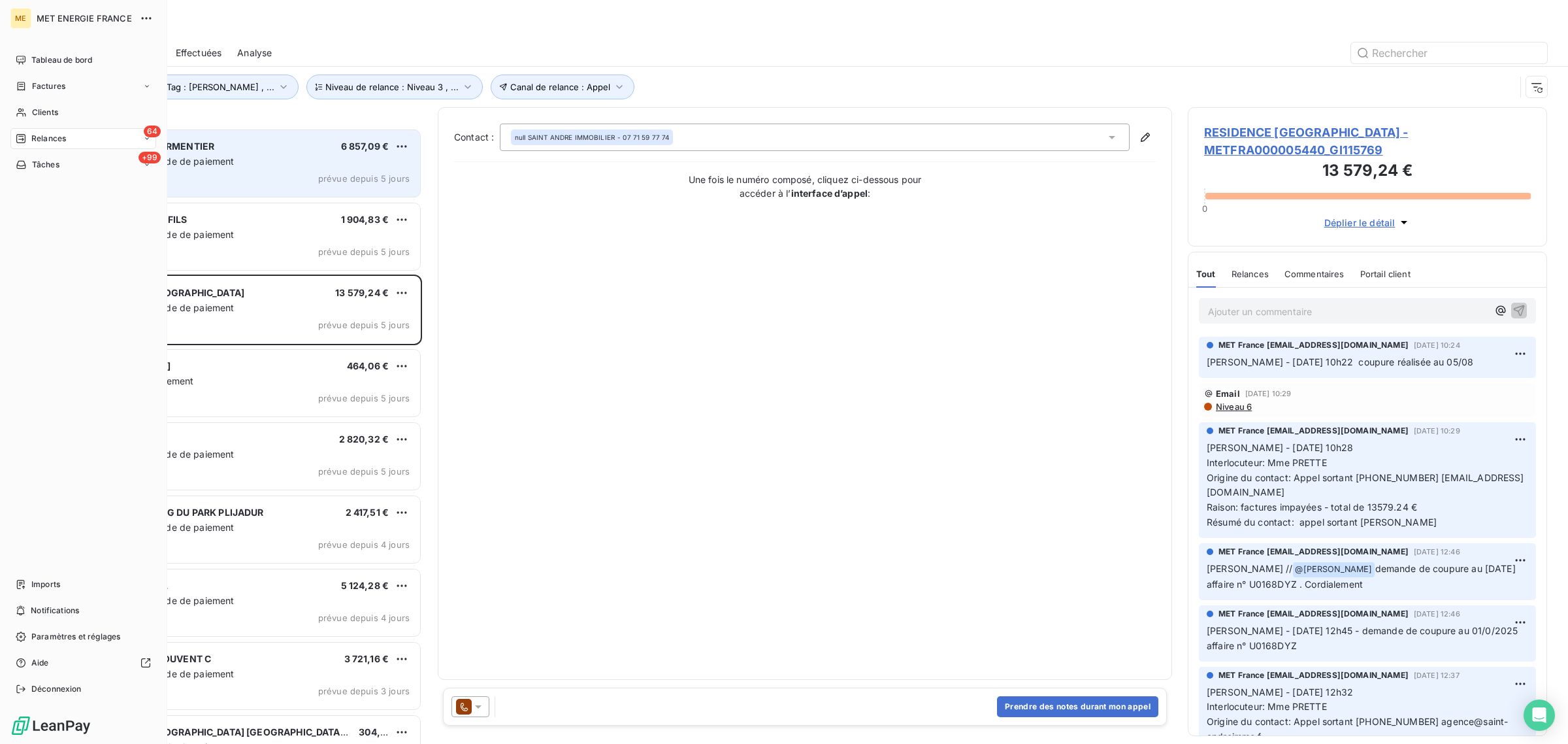
scroll to position [603, 347]
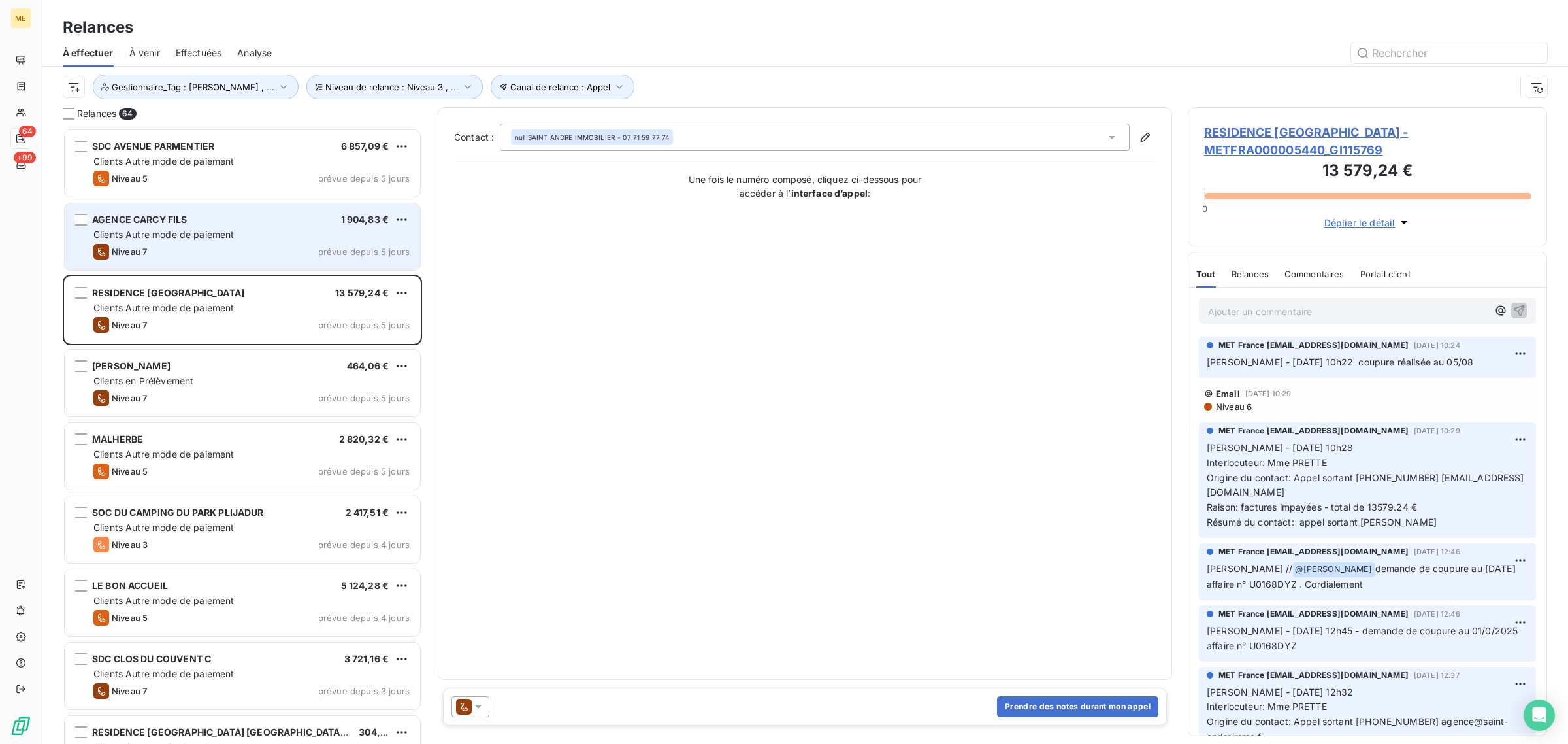
click at [199, 235] on span "Clients Autre mode de paiement" at bounding box center [164, 234] width 141 height 11
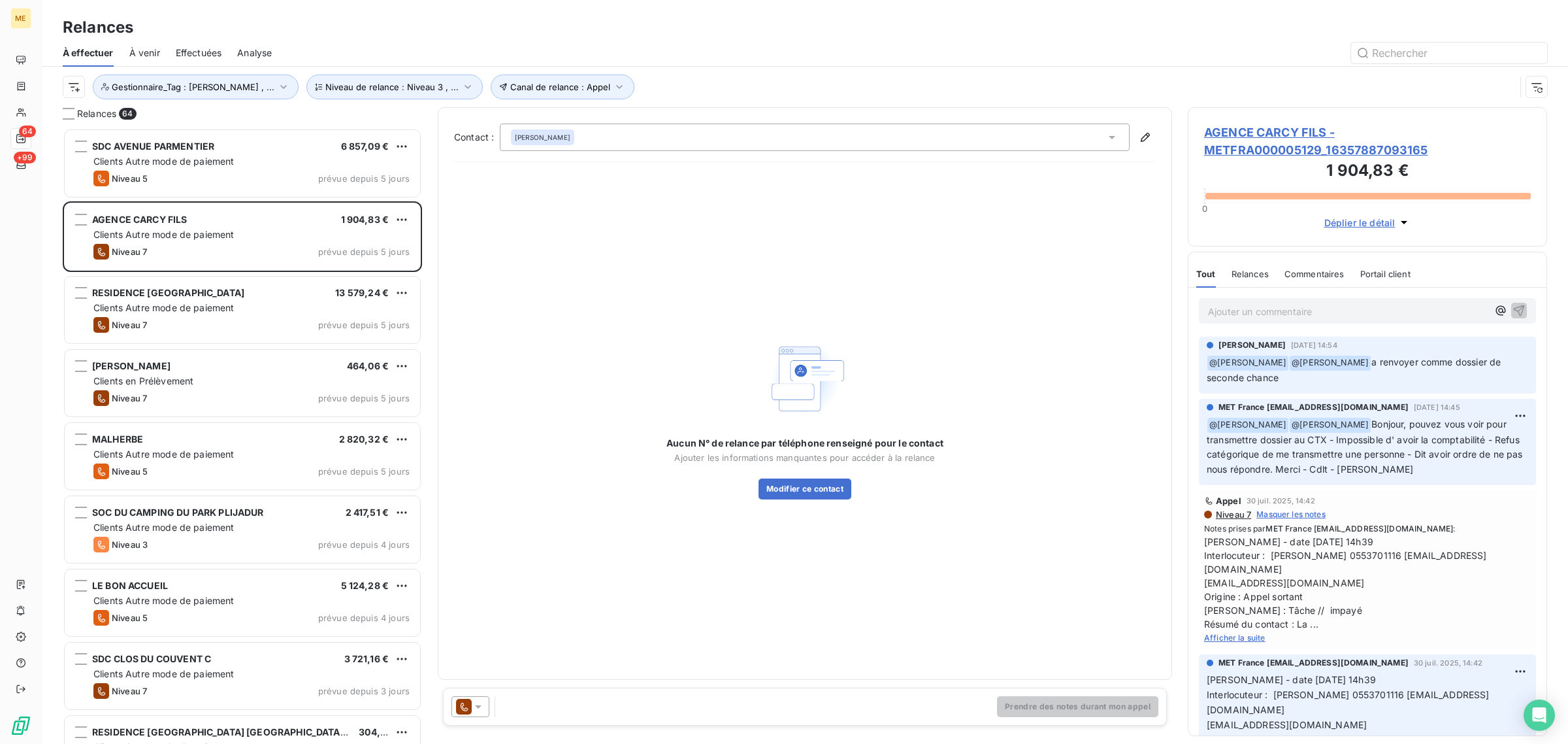
click at [1285, 129] on span "AGENCE CARCY FILS - METFRA000005129_16357887093165" at bounding box center [1368, 141] width 327 height 35
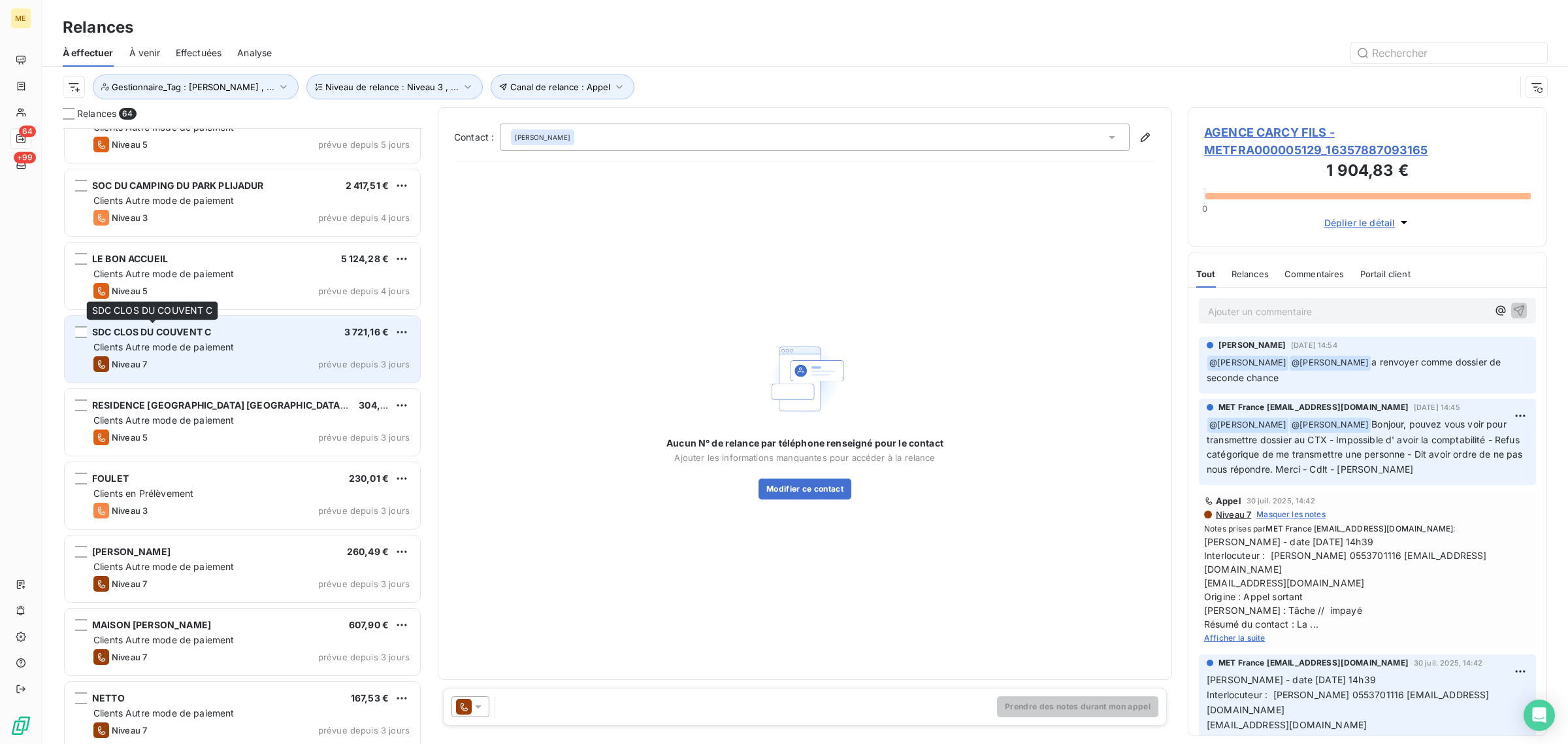
click at [190, 338] on div "SDC CLOS DU COUVENT C" at bounding box center [152, 332] width 119 height 13
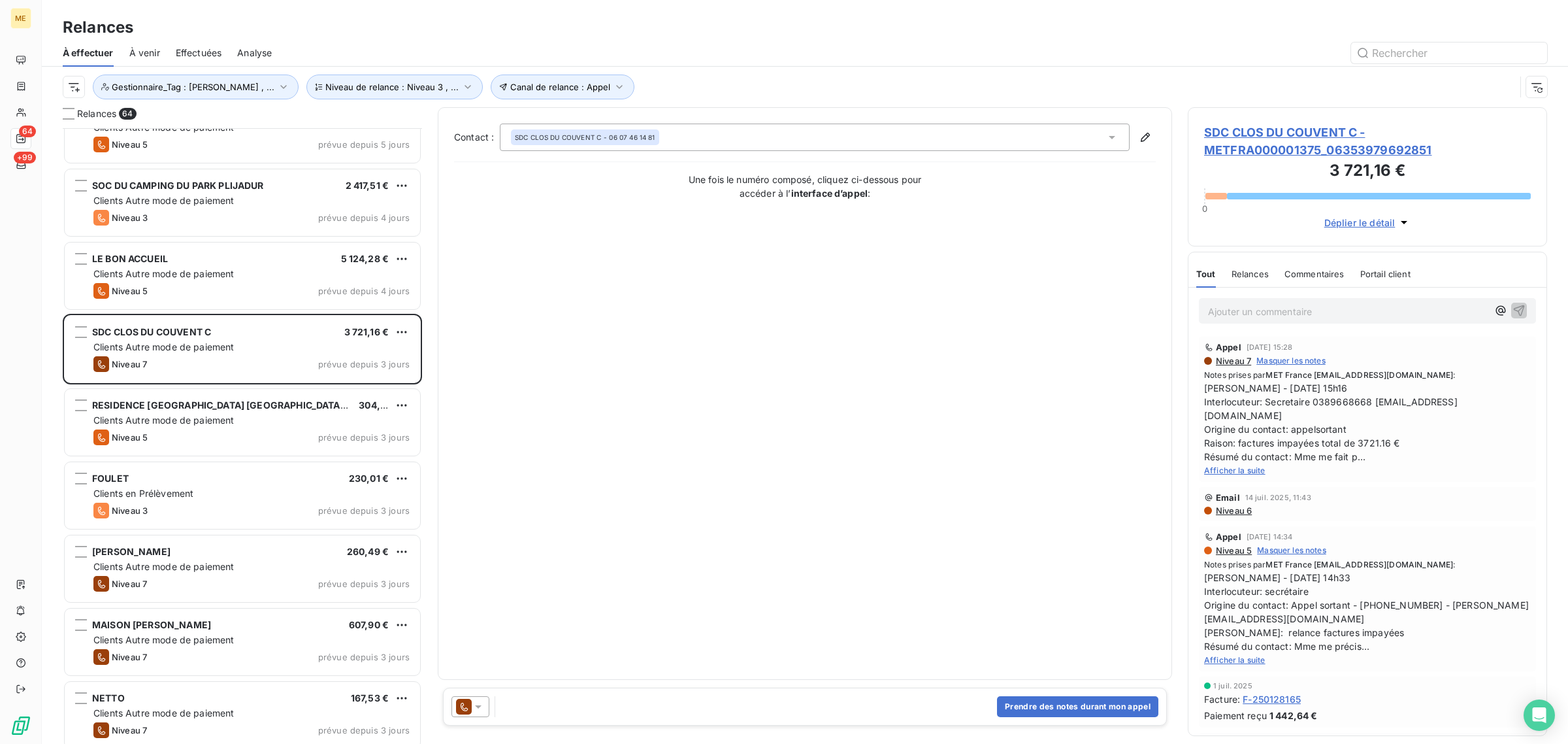
click at [1264, 141] on span "SDC CLOS DU COUVENT C - METFRA000001375_06353979692851" at bounding box center [1368, 141] width 327 height 35
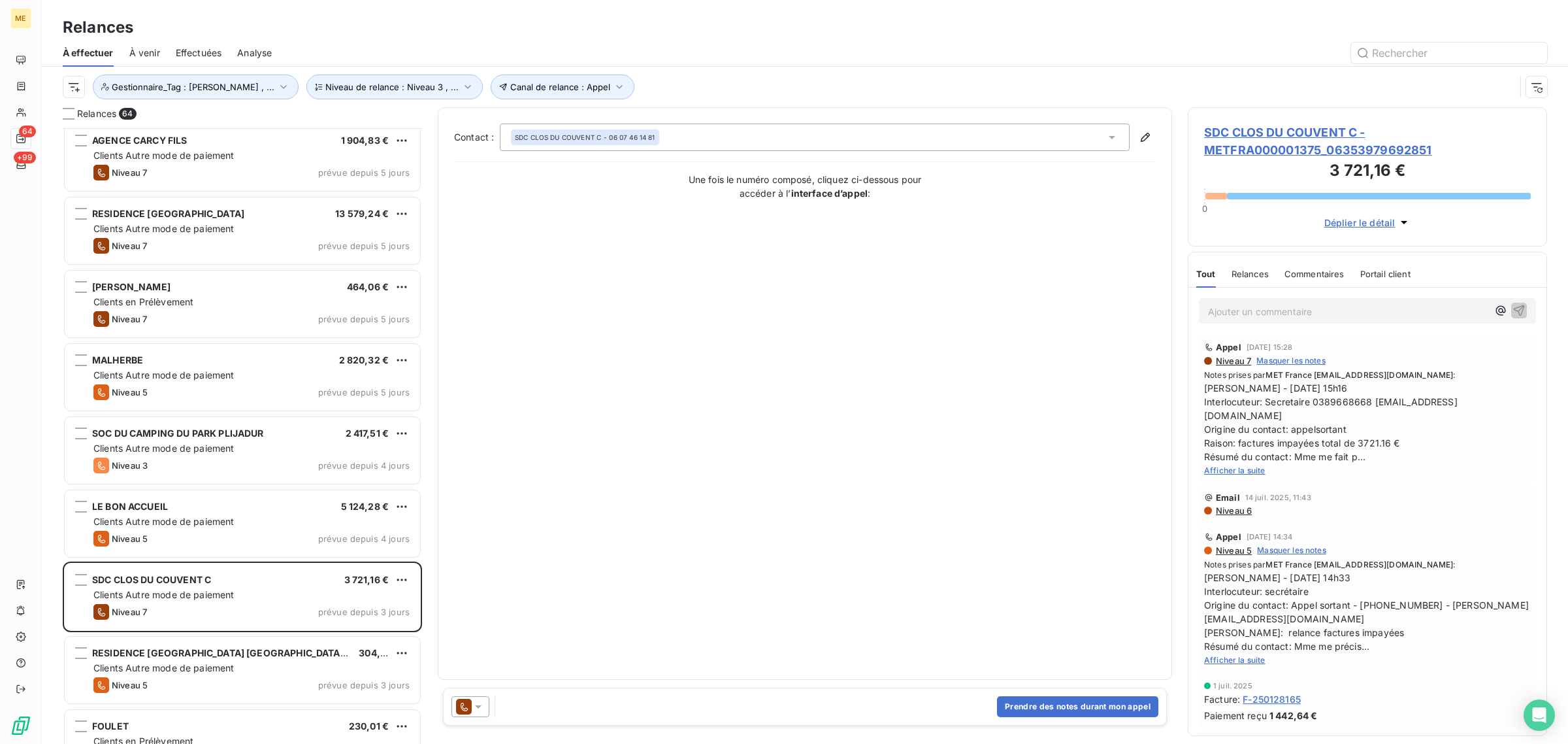
scroll to position [245, 0]
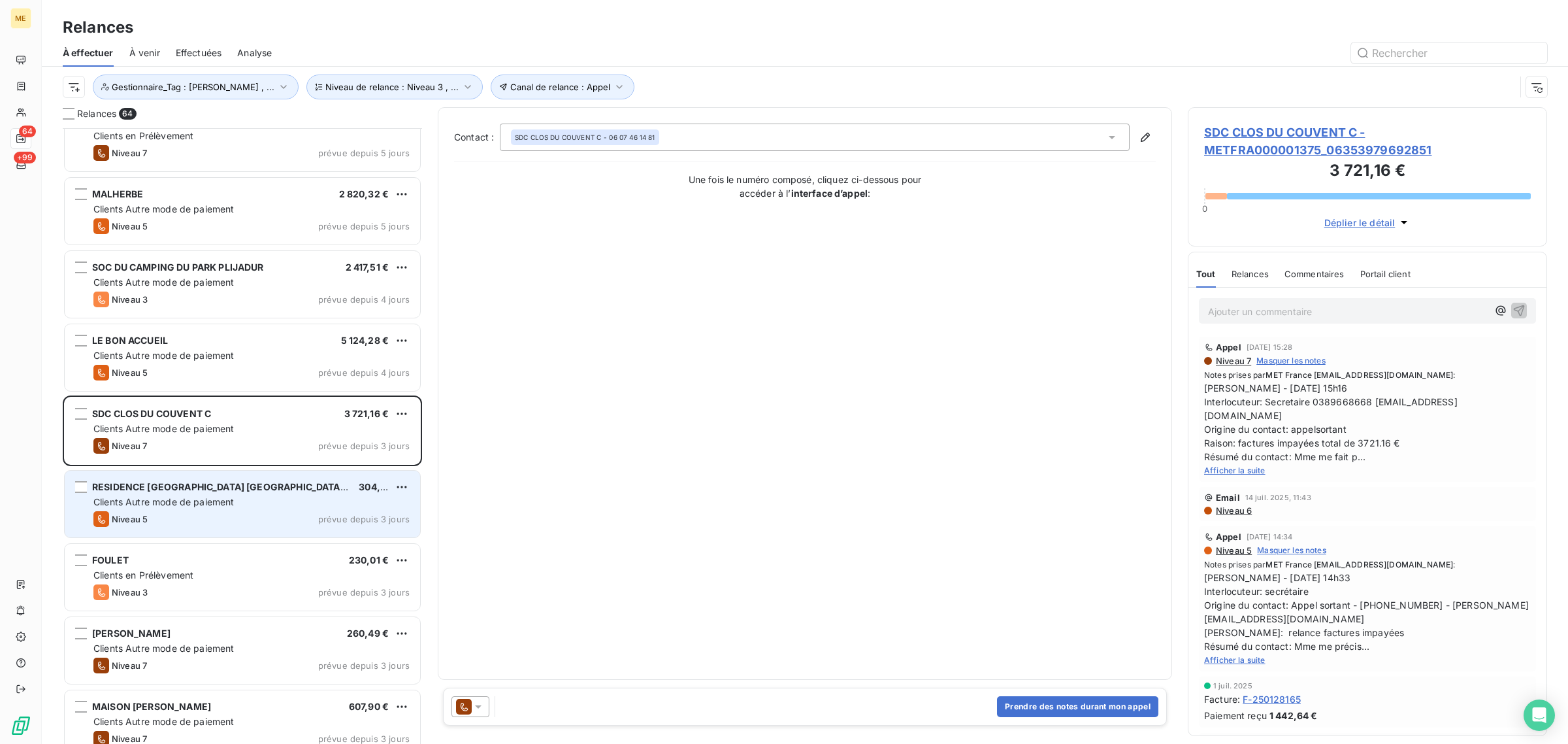
click at [203, 521] on div "Niveau 5 prévue depuis 3 jours" at bounding box center [251, 519] width 316 height 15
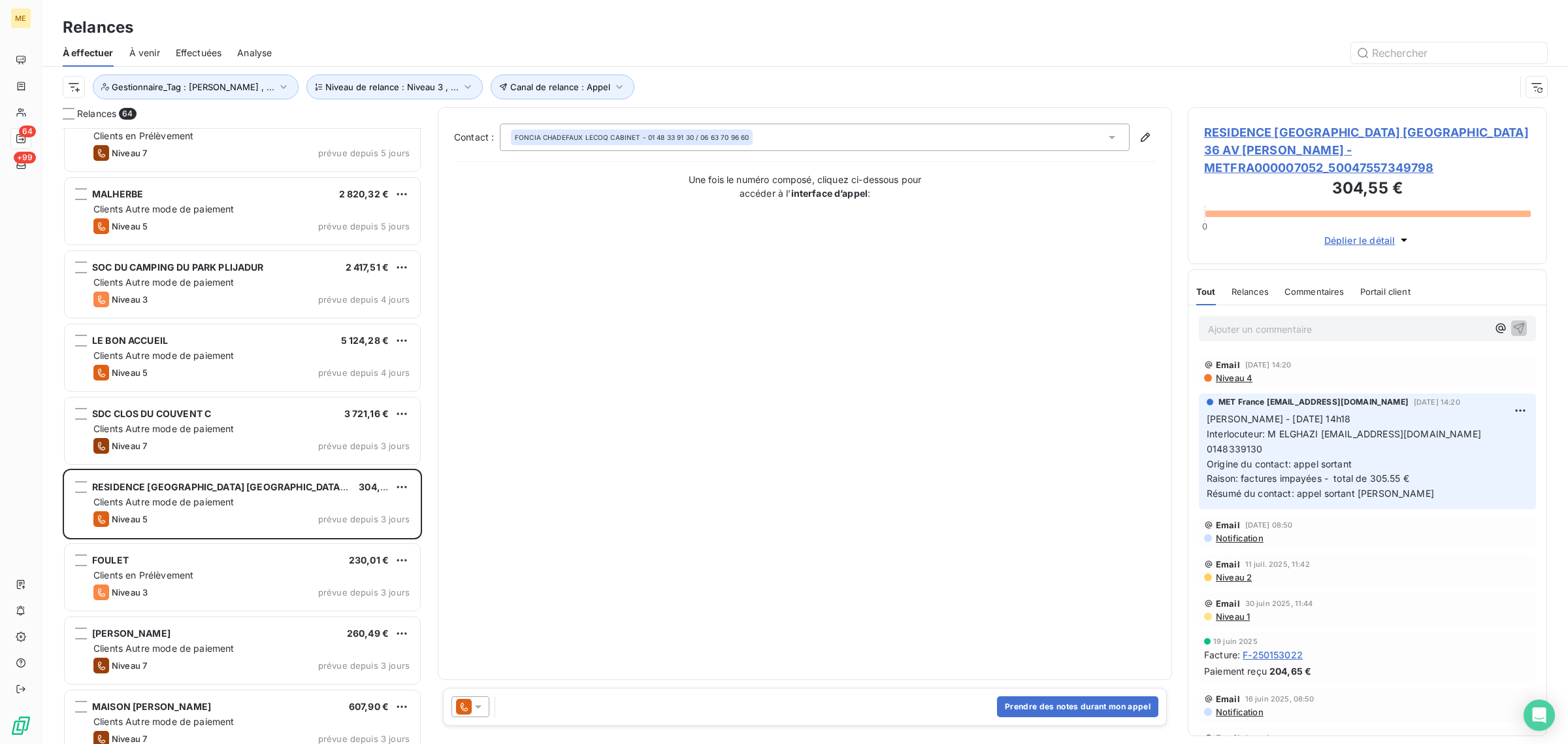
click at [1282, 144] on span "RESIDENCE [GEOGRAPHIC_DATA] [GEOGRAPHIC_DATA] 36 AV [PERSON_NAME] - METFRA00000…" at bounding box center [1368, 150] width 327 height 53
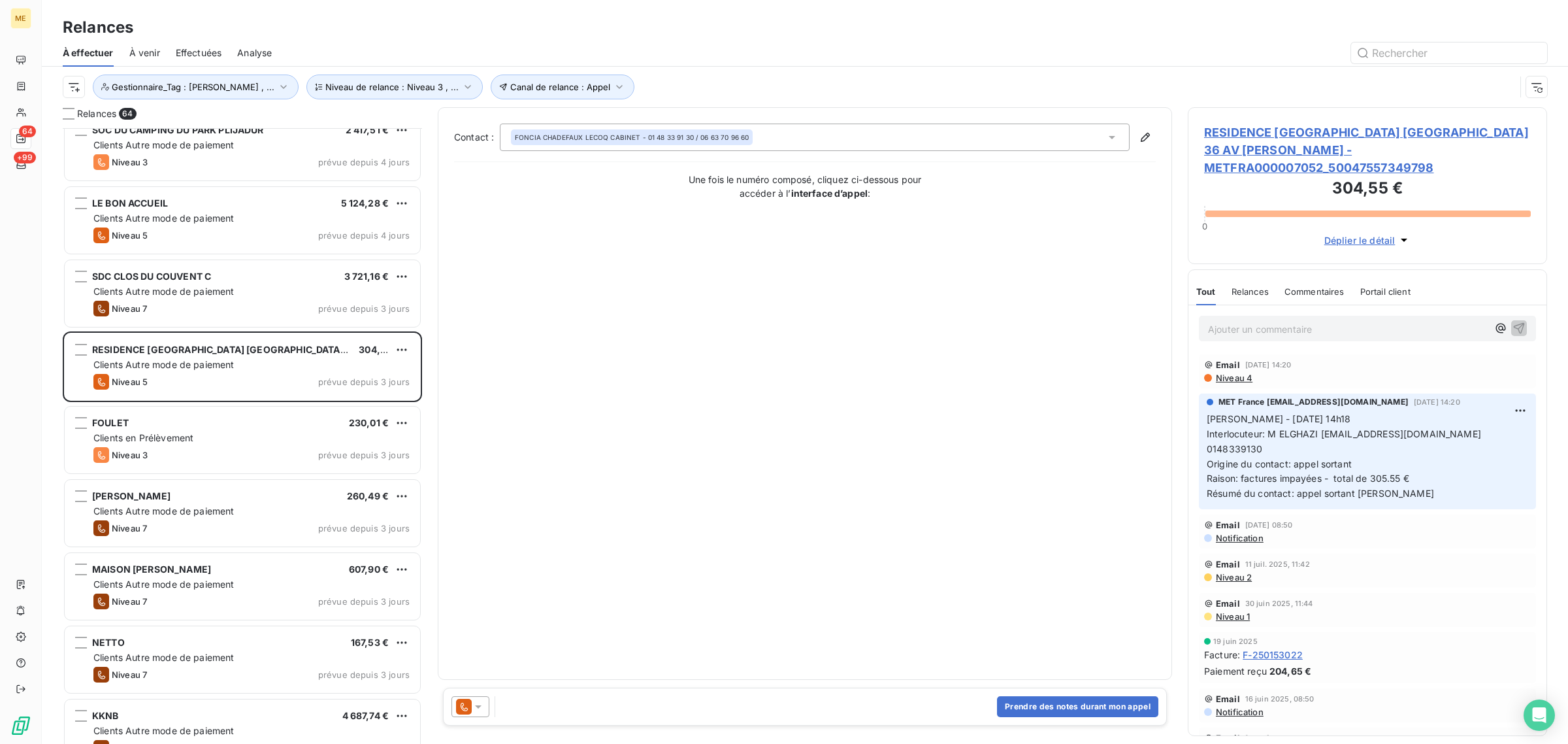
scroll to position [409, 0]
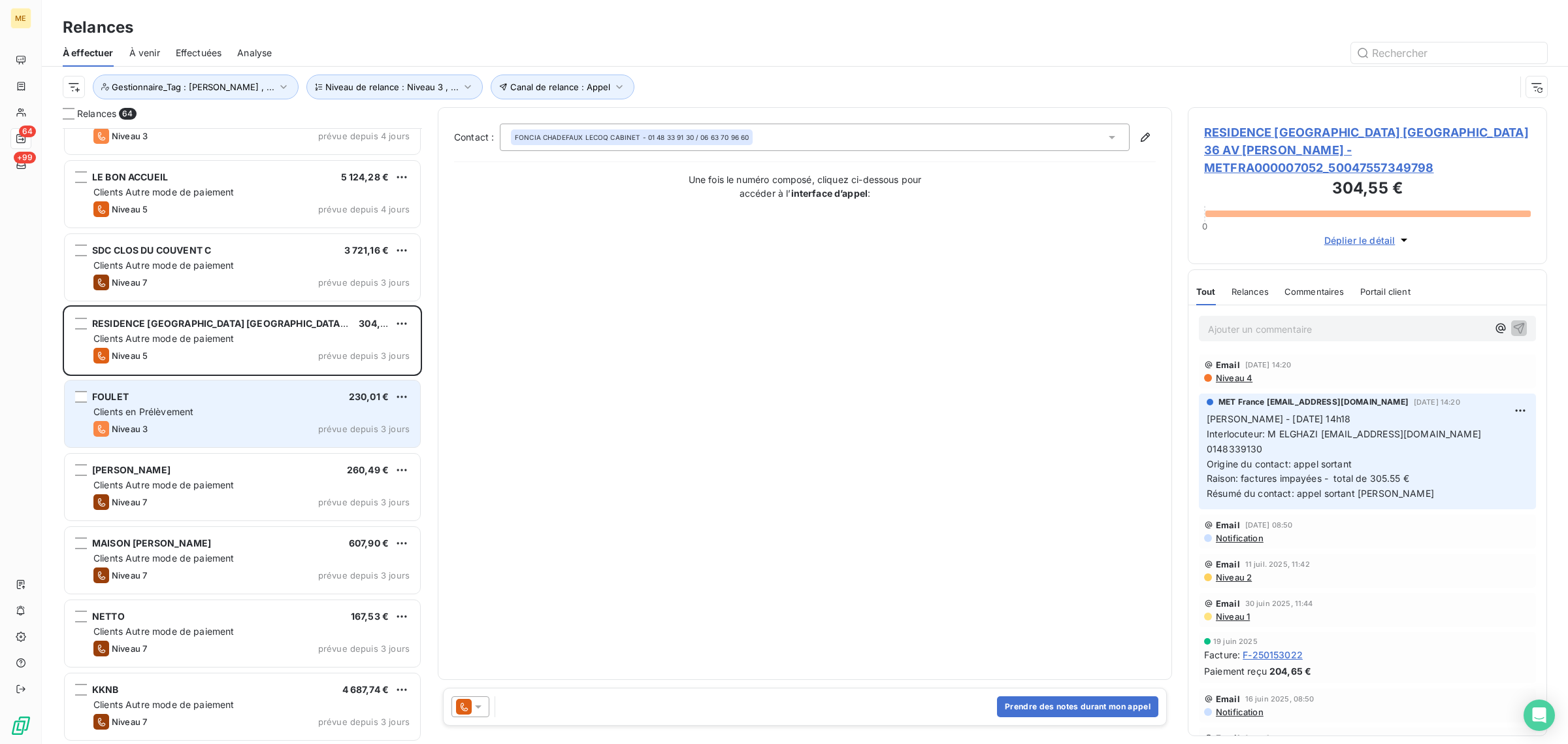
click at [190, 410] on span "Clients en Prélèvement" at bounding box center [143, 411] width 100 height 11
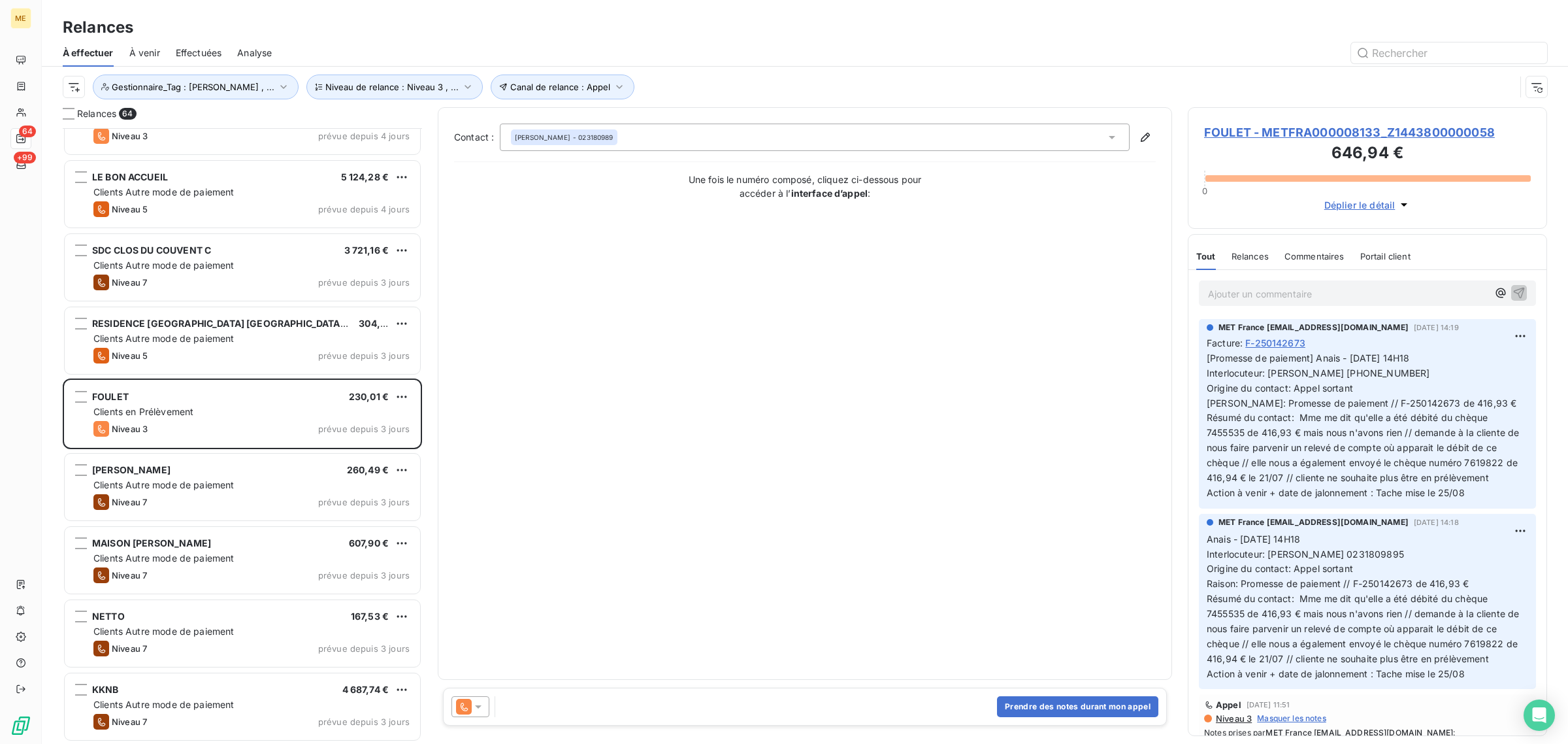
click at [1233, 132] on span "FOULET - METFRA000008133_Z1443800000058" at bounding box center [1368, 132] width 327 height 18
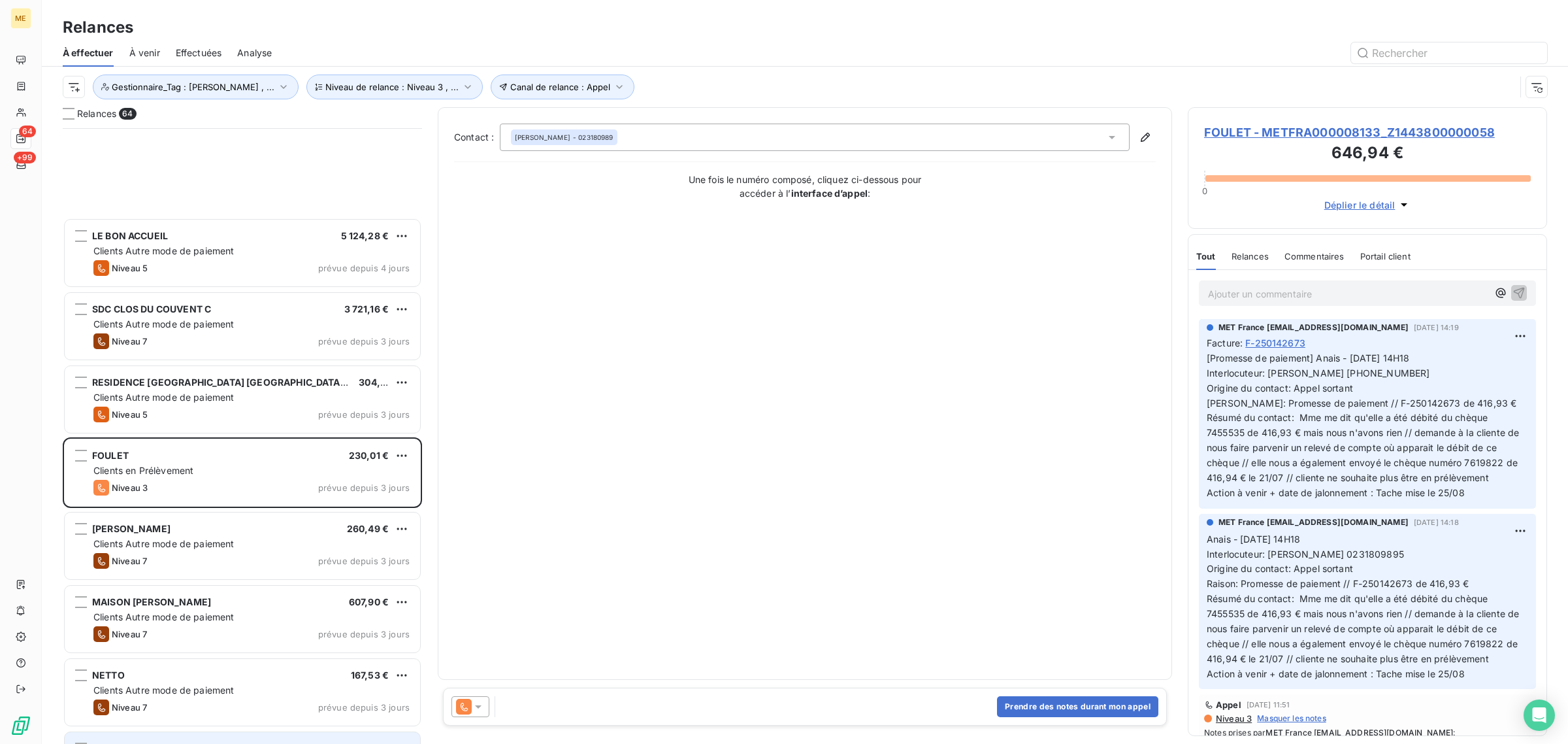
scroll to position [573, 0]
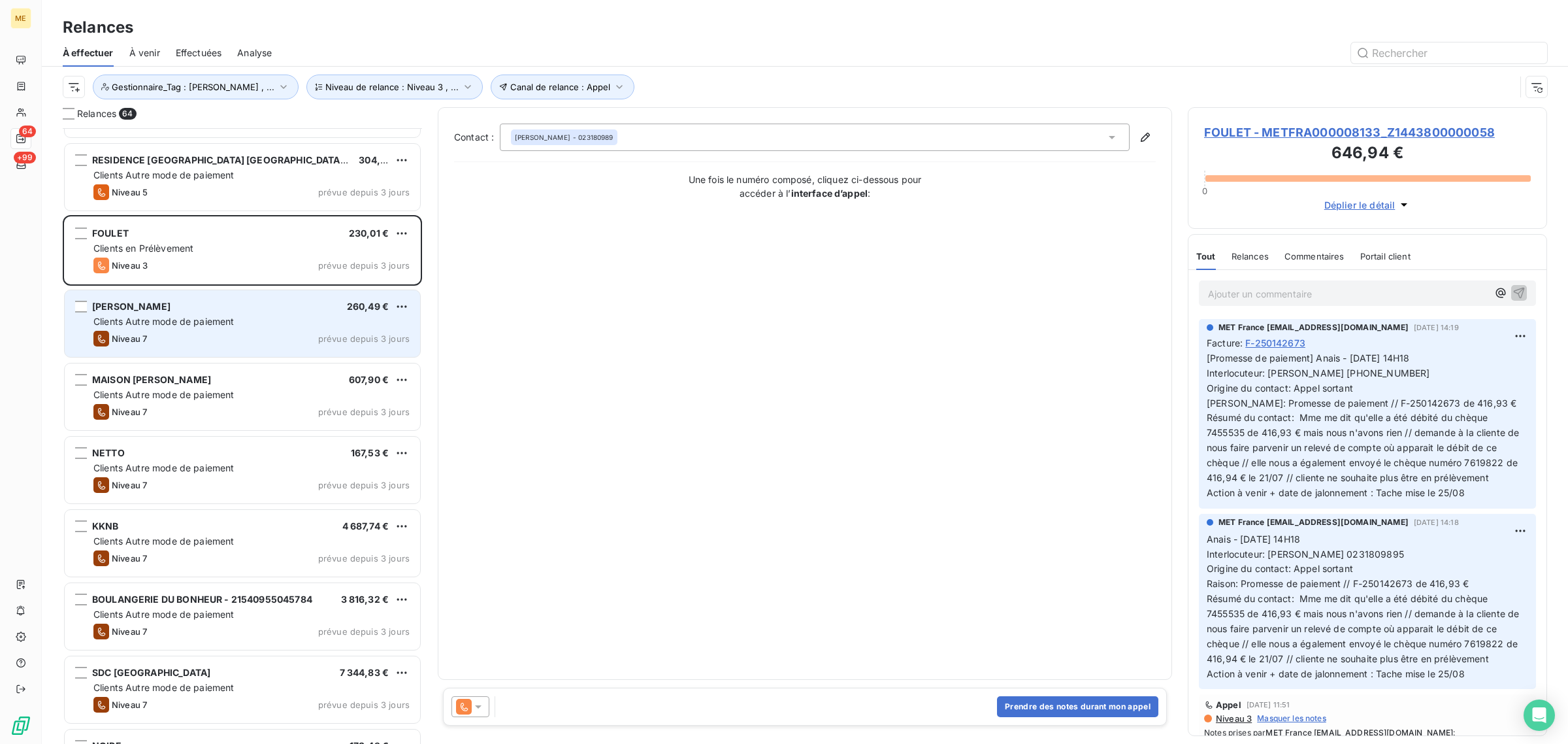
click at [208, 324] on span "Clients Autre mode de paiement" at bounding box center [164, 320] width 141 height 11
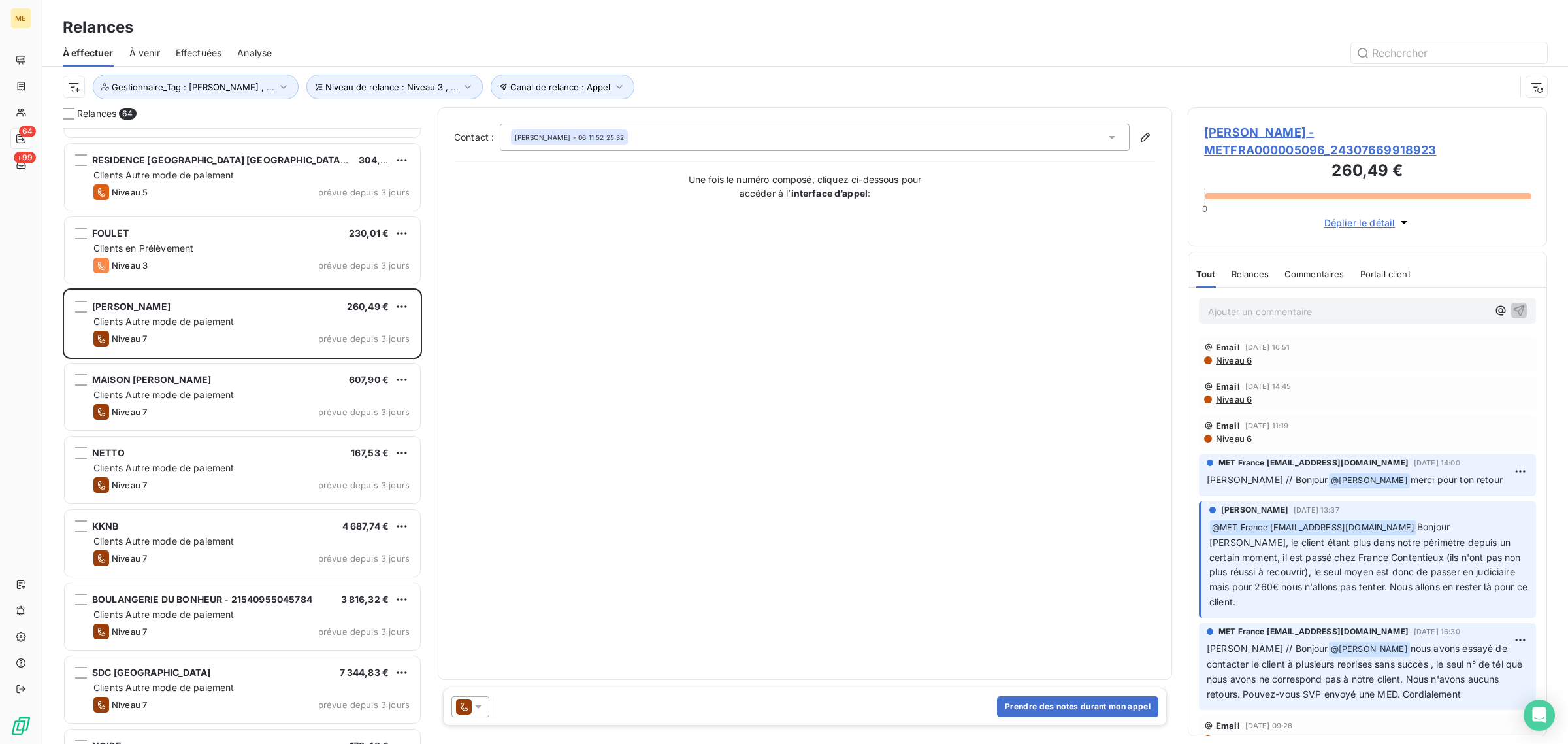
click at [1324, 137] on span "[PERSON_NAME] - METFRA000005096_24307669918923" at bounding box center [1368, 141] width 327 height 35
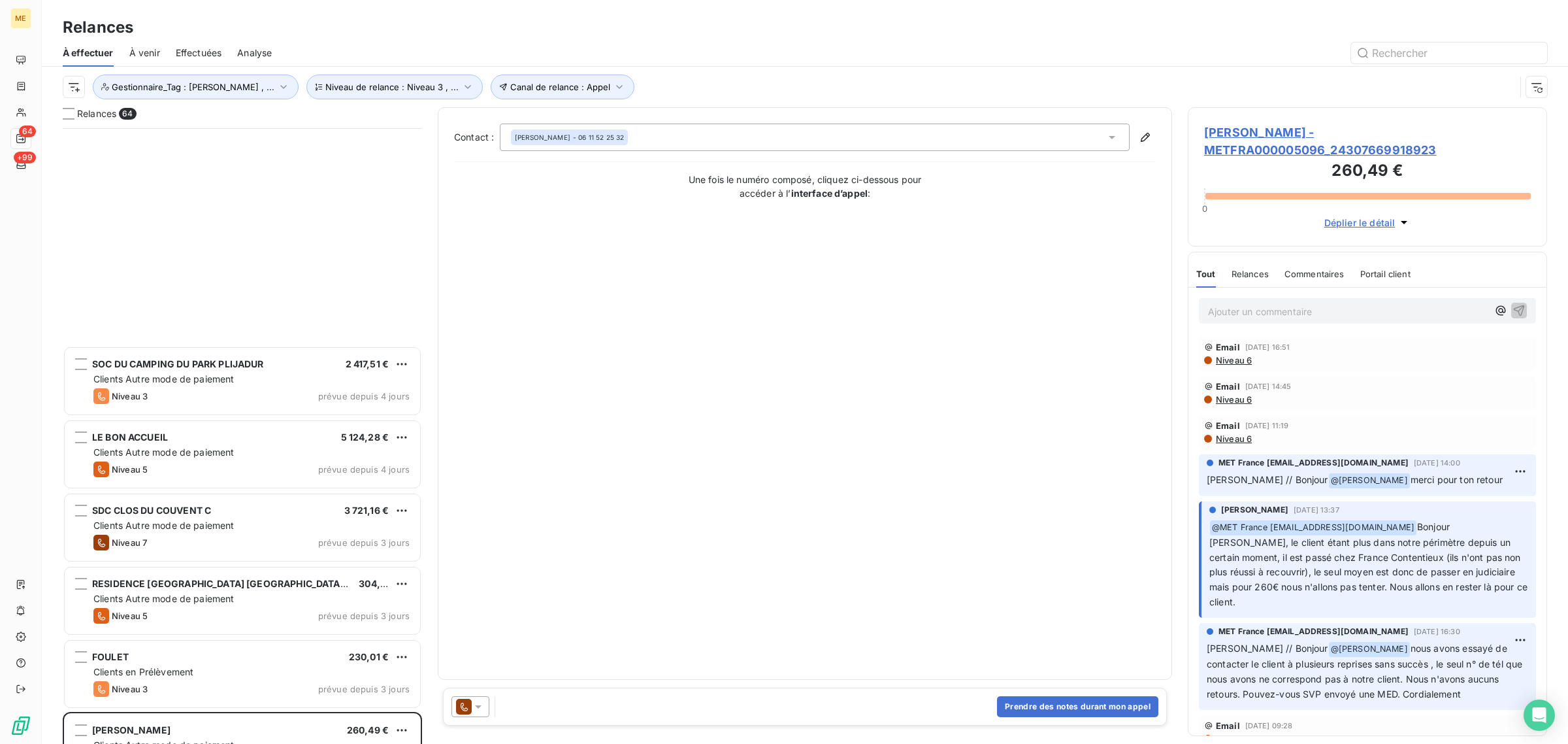
scroll to position [491, 0]
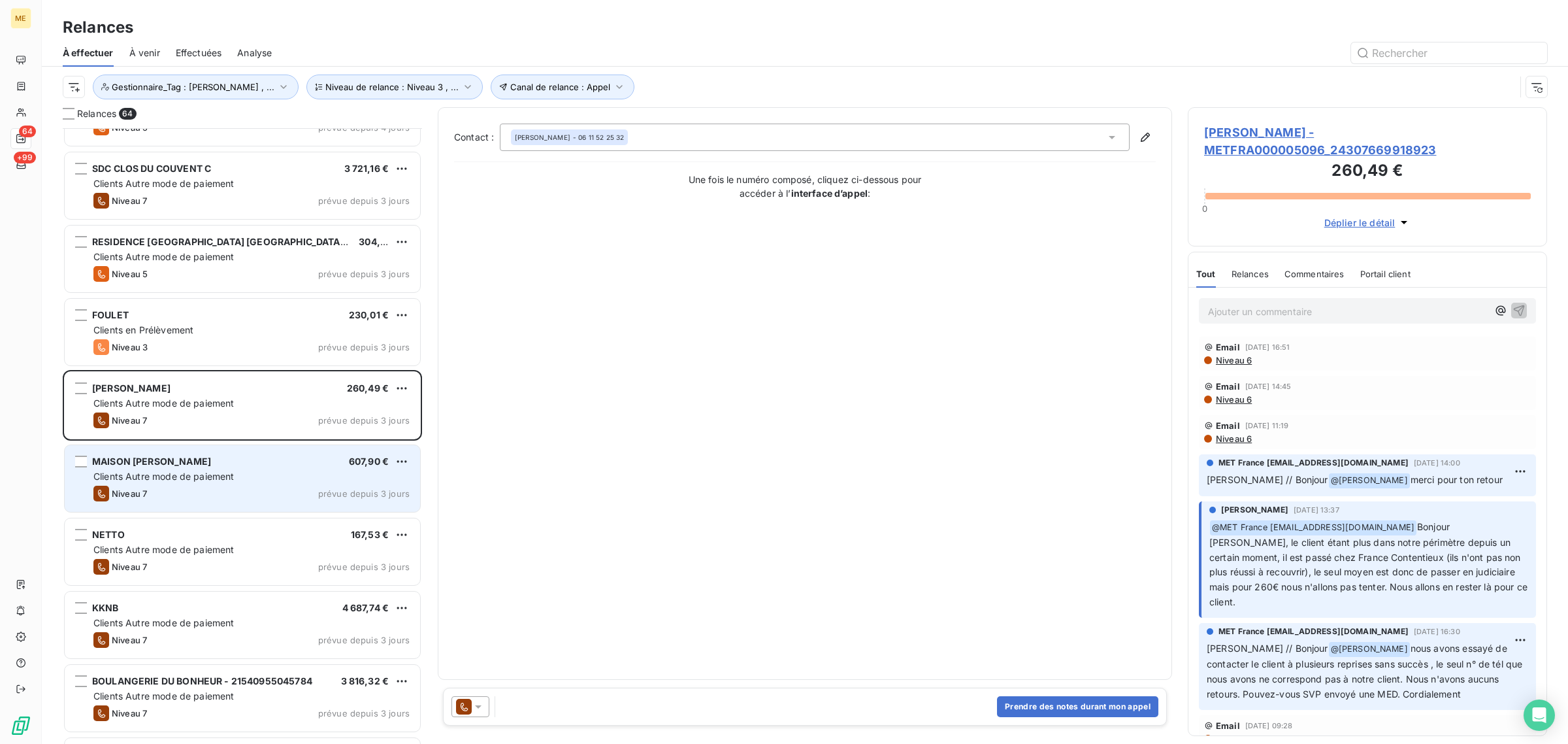
click at [217, 489] on div "Niveau 7 prévue depuis 3 jours" at bounding box center [251, 493] width 316 height 15
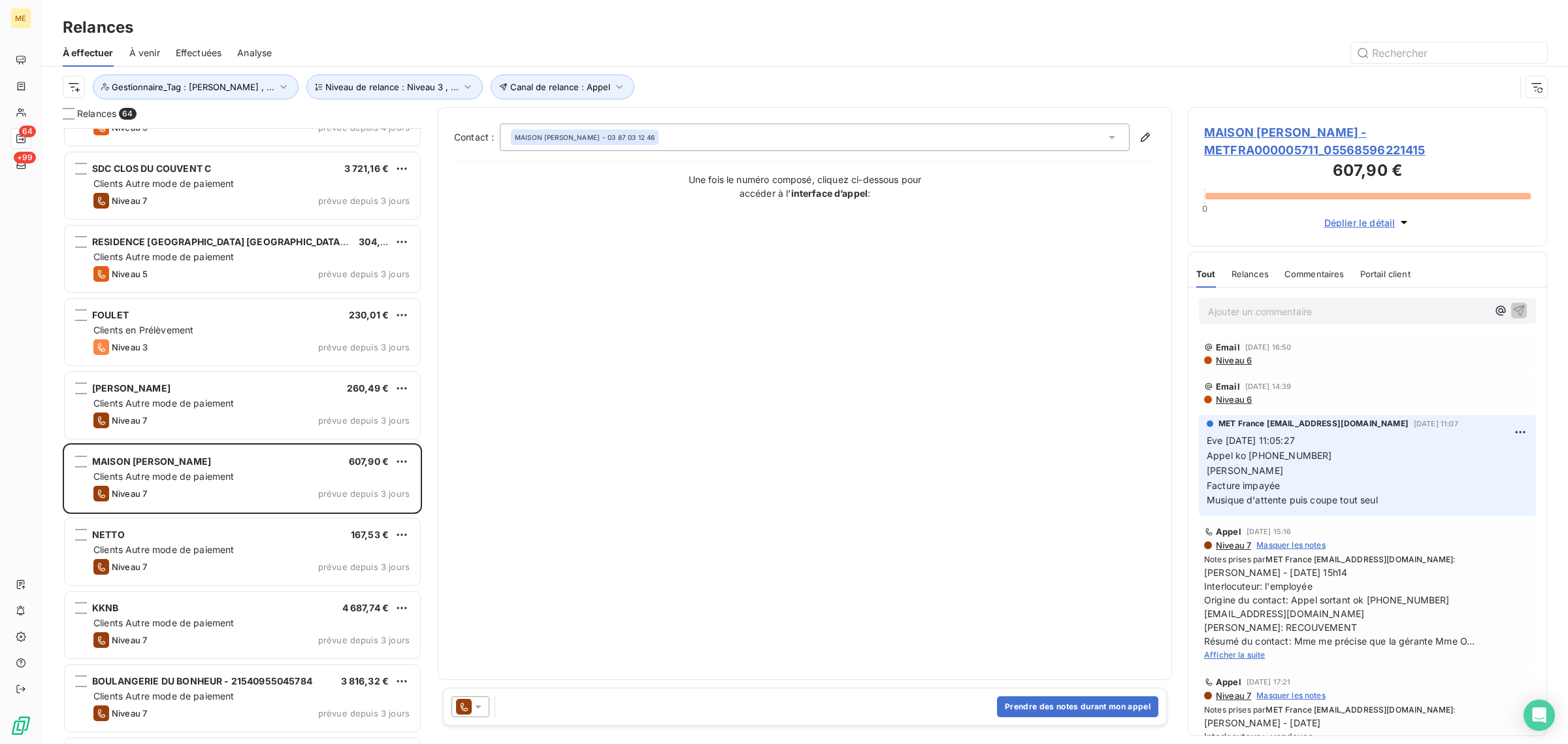
click at [1289, 126] on span "MAISON [PERSON_NAME] - METFRA000005711_05568596221415" at bounding box center [1368, 141] width 327 height 35
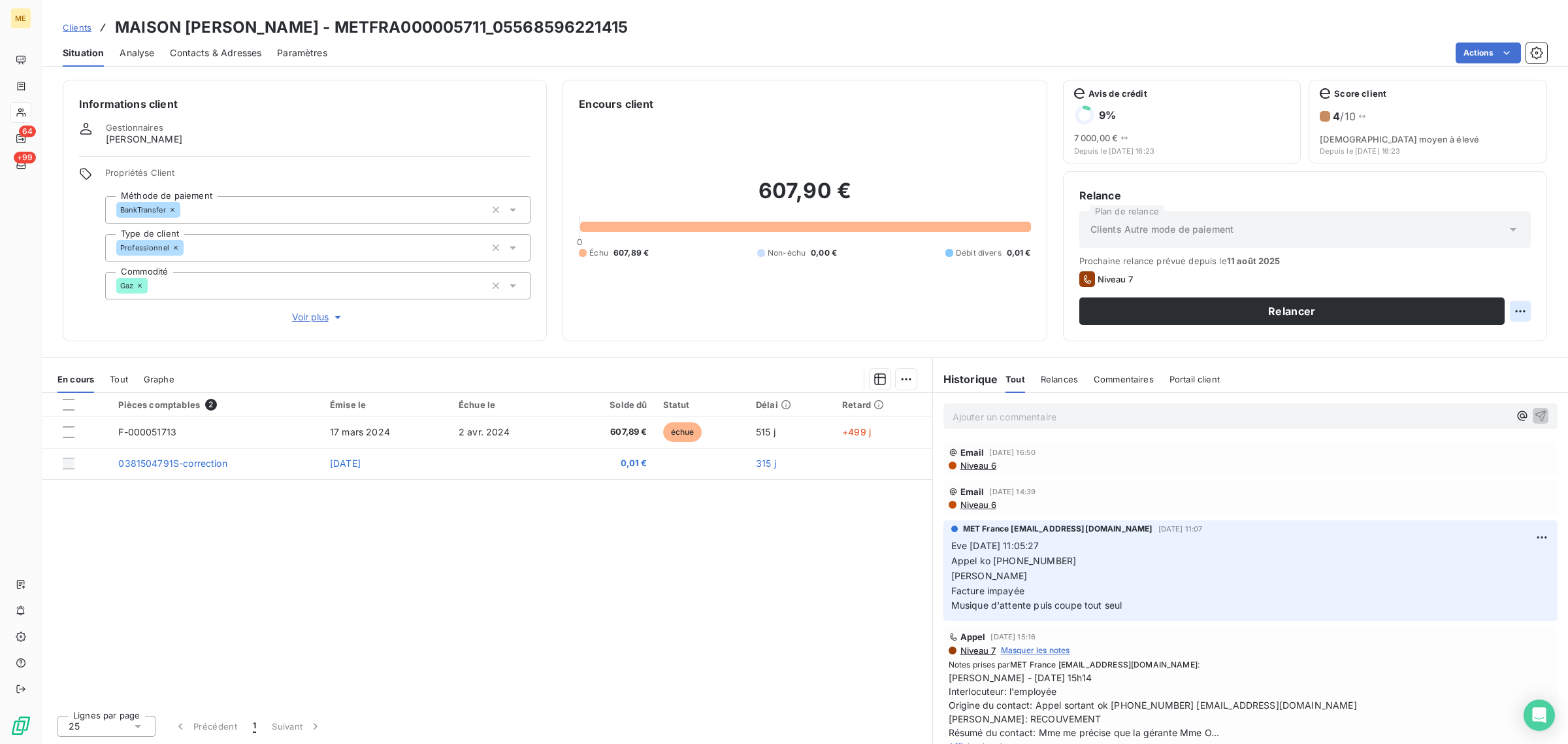
click at [1522, 315] on html "ME 64 +99 Clients MAISON [PERSON_NAME] - METFRA000005711_05568596221415 Situati…" at bounding box center [784, 372] width 1568 height 744
click at [1496, 347] on div "Replanifier cette action" at bounding box center [1467, 340] width 117 height 21
select select "7"
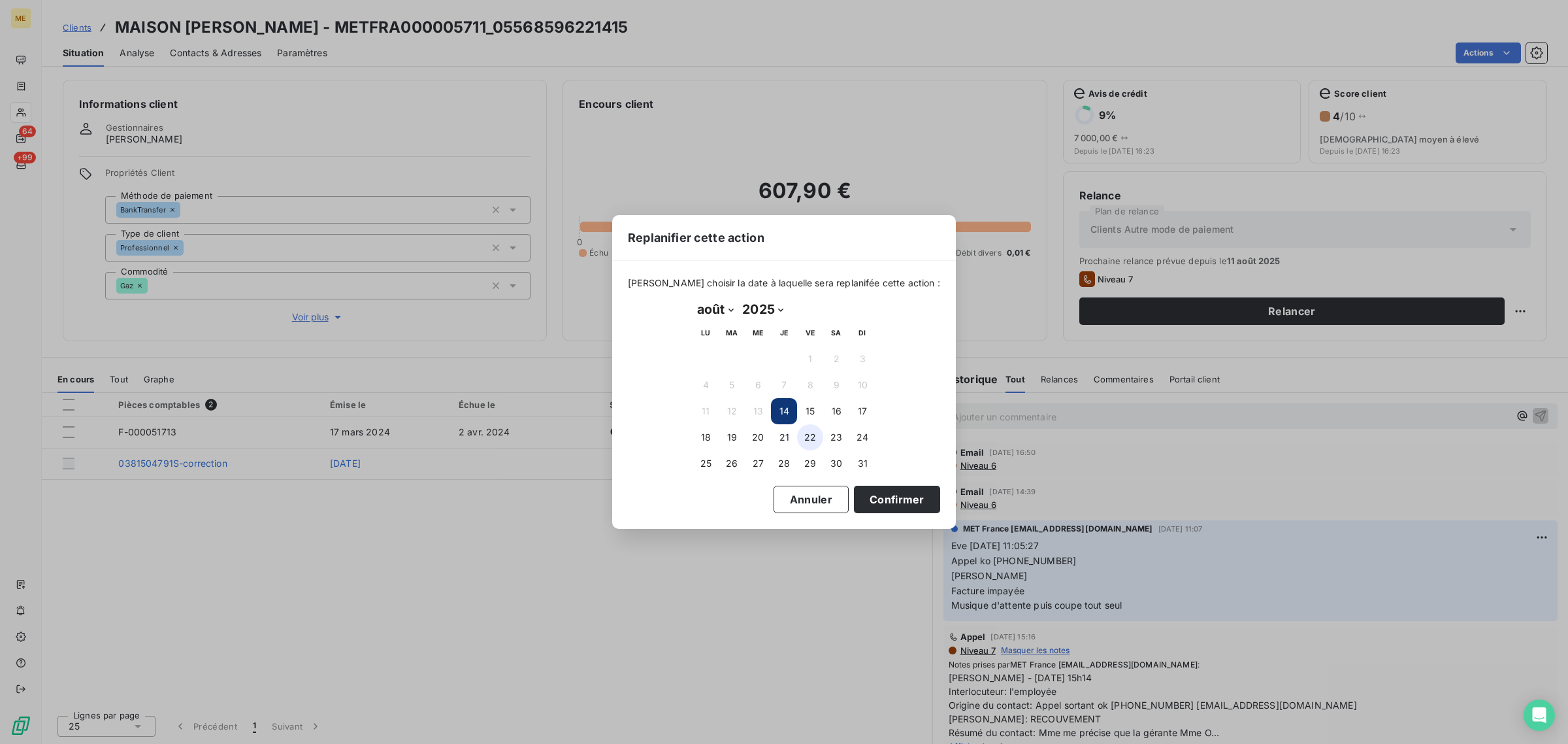
click at [803, 440] on button "22" at bounding box center [810, 437] width 26 height 26
click at [886, 513] on div "[PERSON_NAME] choisir la date à laquelle sera replanifée cette action : [DATE] …" at bounding box center [784, 395] width 343 height 268
click at [879, 501] on button "Confirmer" at bounding box center [896, 499] width 86 height 27
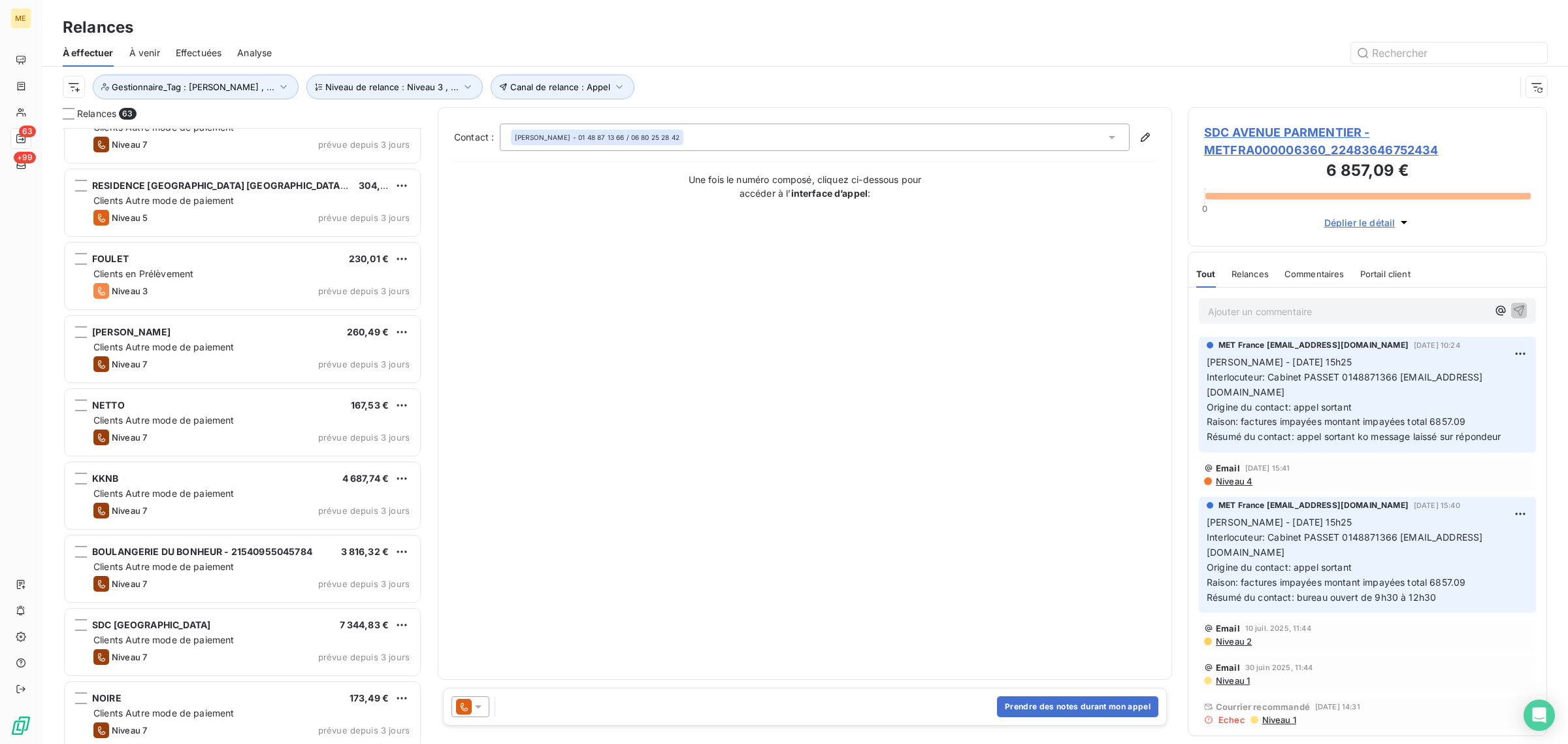
scroll to position [655, 0]
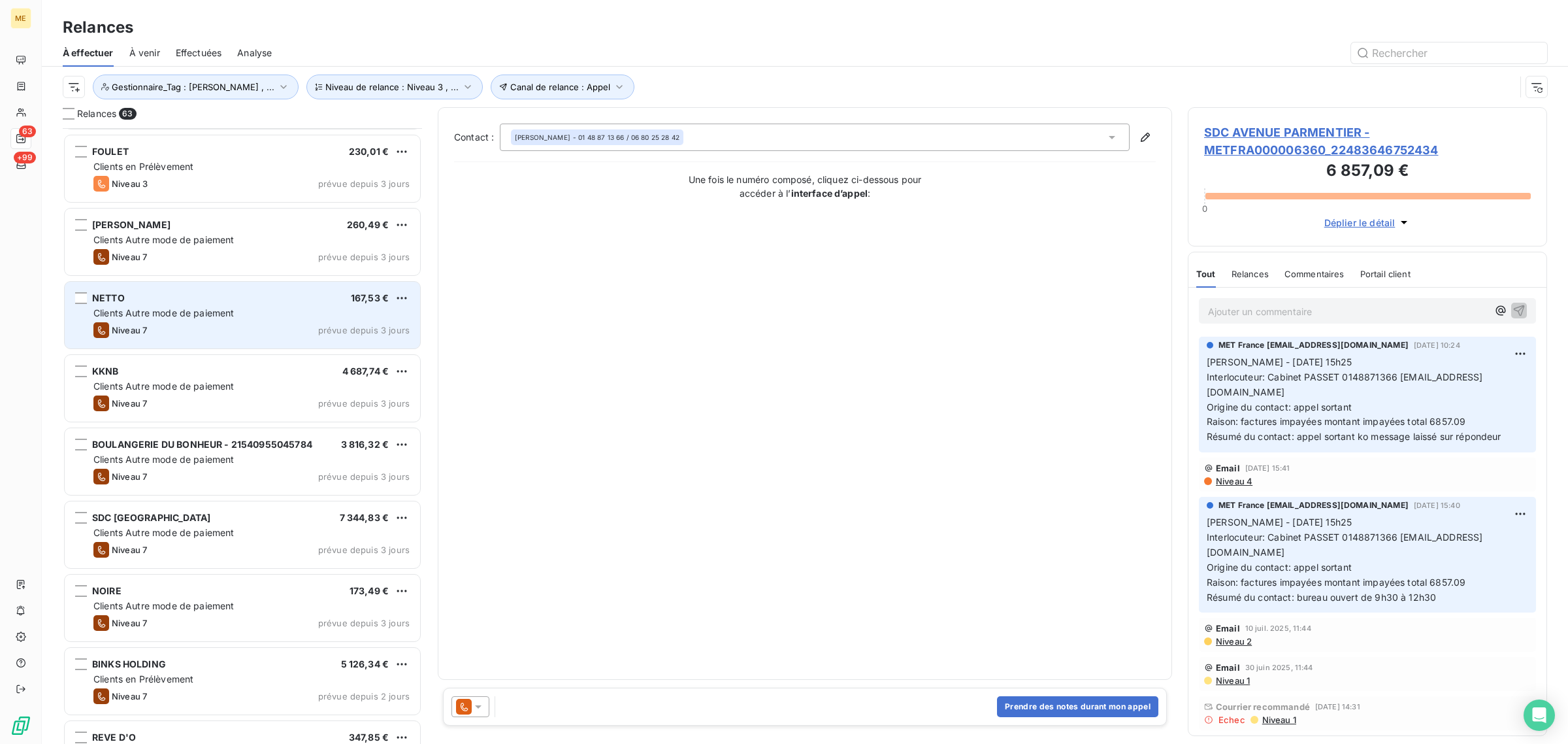
click at [183, 308] on span "Clients Autre mode de paiement" at bounding box center [164, 312] width 141 height 11
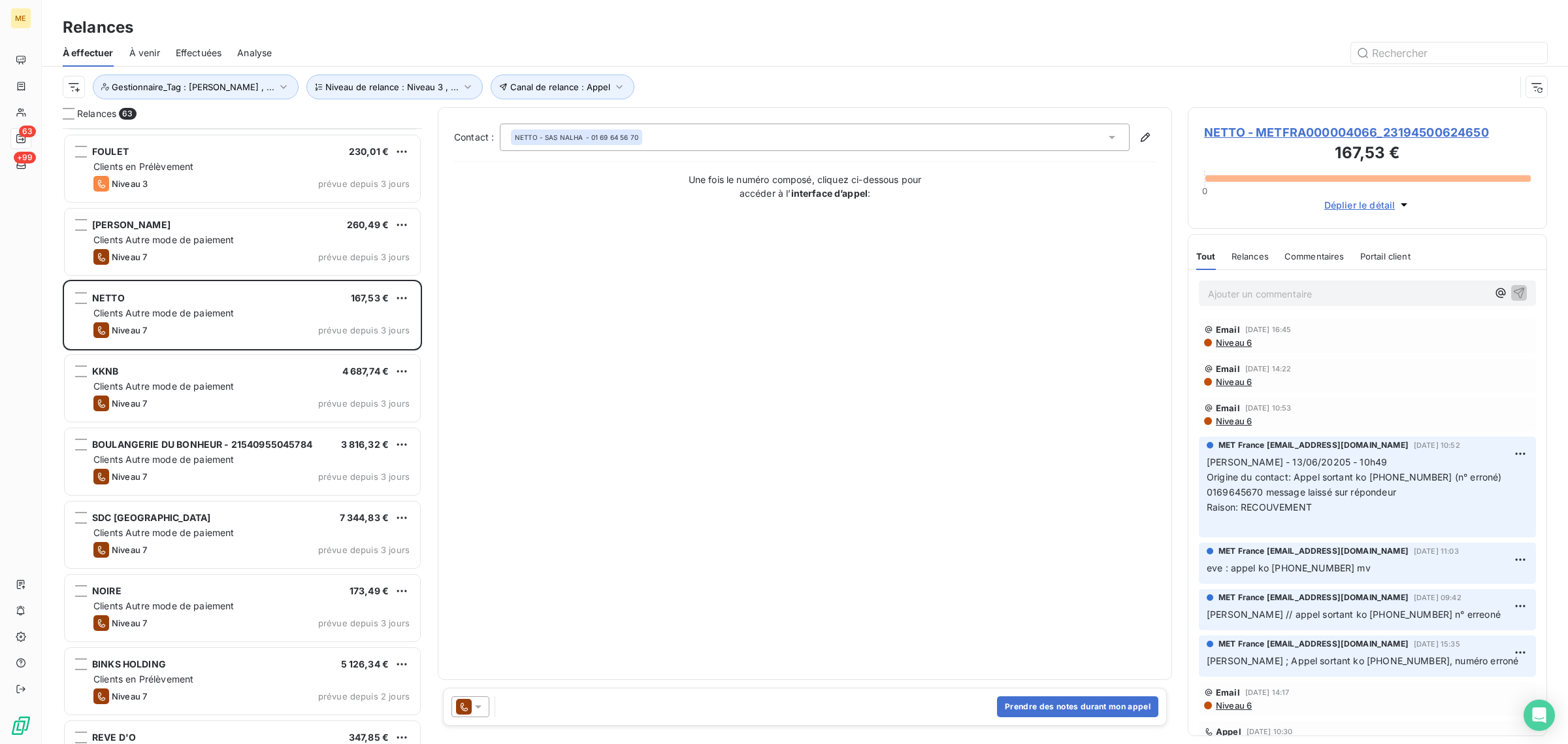
click at [1318, 130] on span "NETTO - METFRA000004066_23194500624650" at bounding box center [1368, 132] width 327 height 18
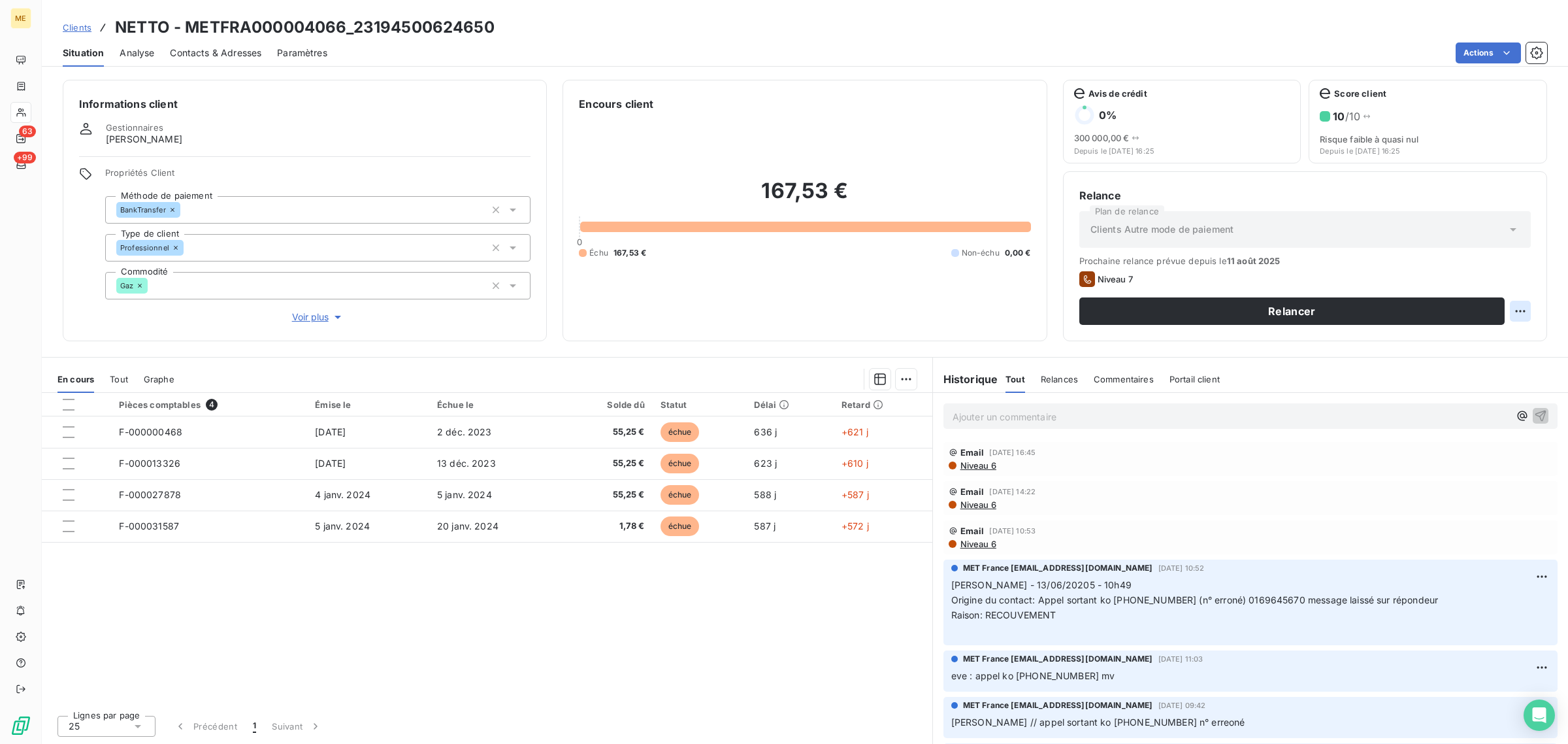
click at [1517, 309] on html "ME 63 +99 Clients NETTO - METFRA000004066_23194500624650 Situation Analyse Cont…" at bounding box center [784, 372] width 1568 height 744
click at [1506, 344] on div "Replanifier cette action" at bounding box center [1467, 340] width 117 height 21
select select "7"
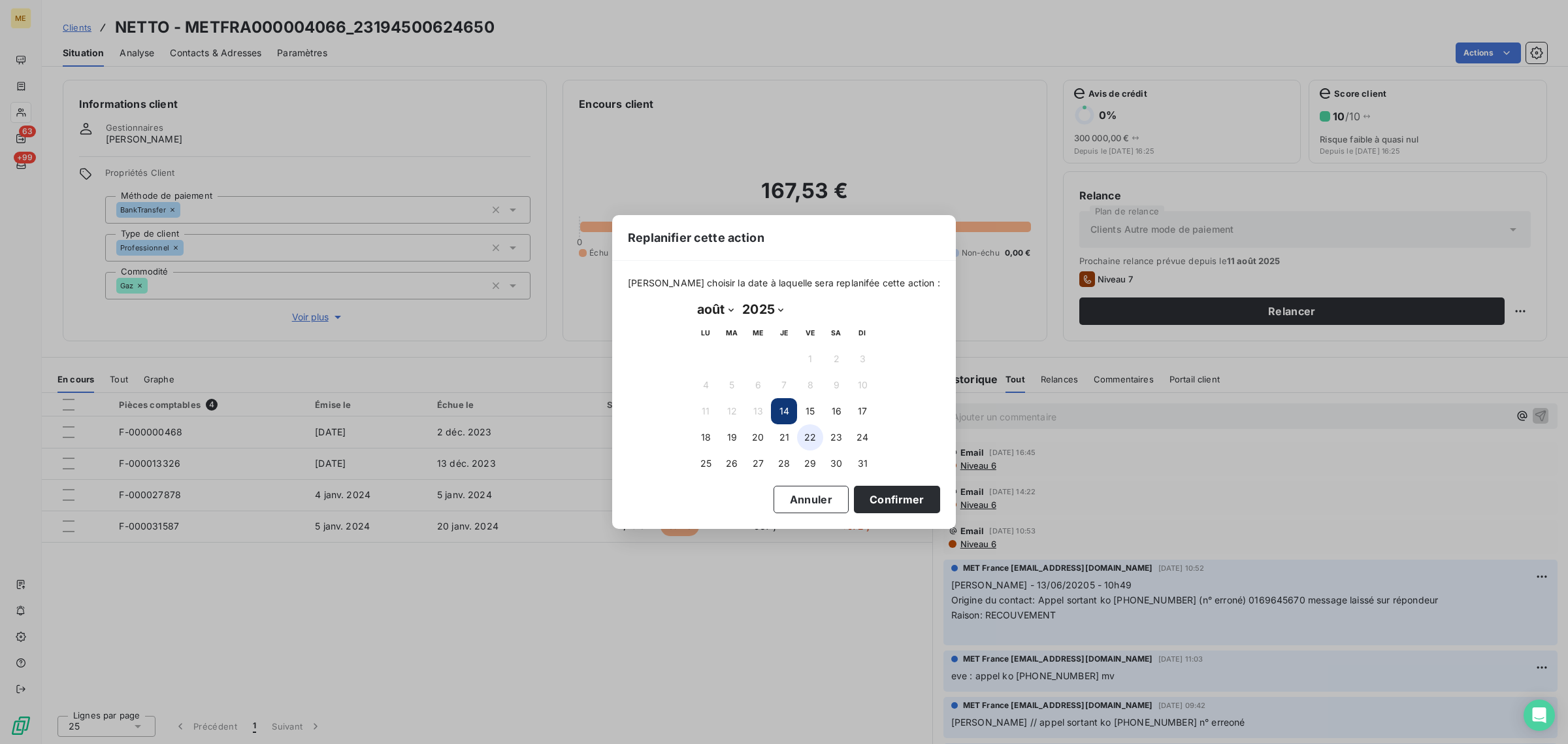
click at [809, 436] on button "22" at bounding box center [810, 437] width 26 height 26
click at [912, 501] on button "Confirmer" at bounding box center [896, 499] width 86 height 27
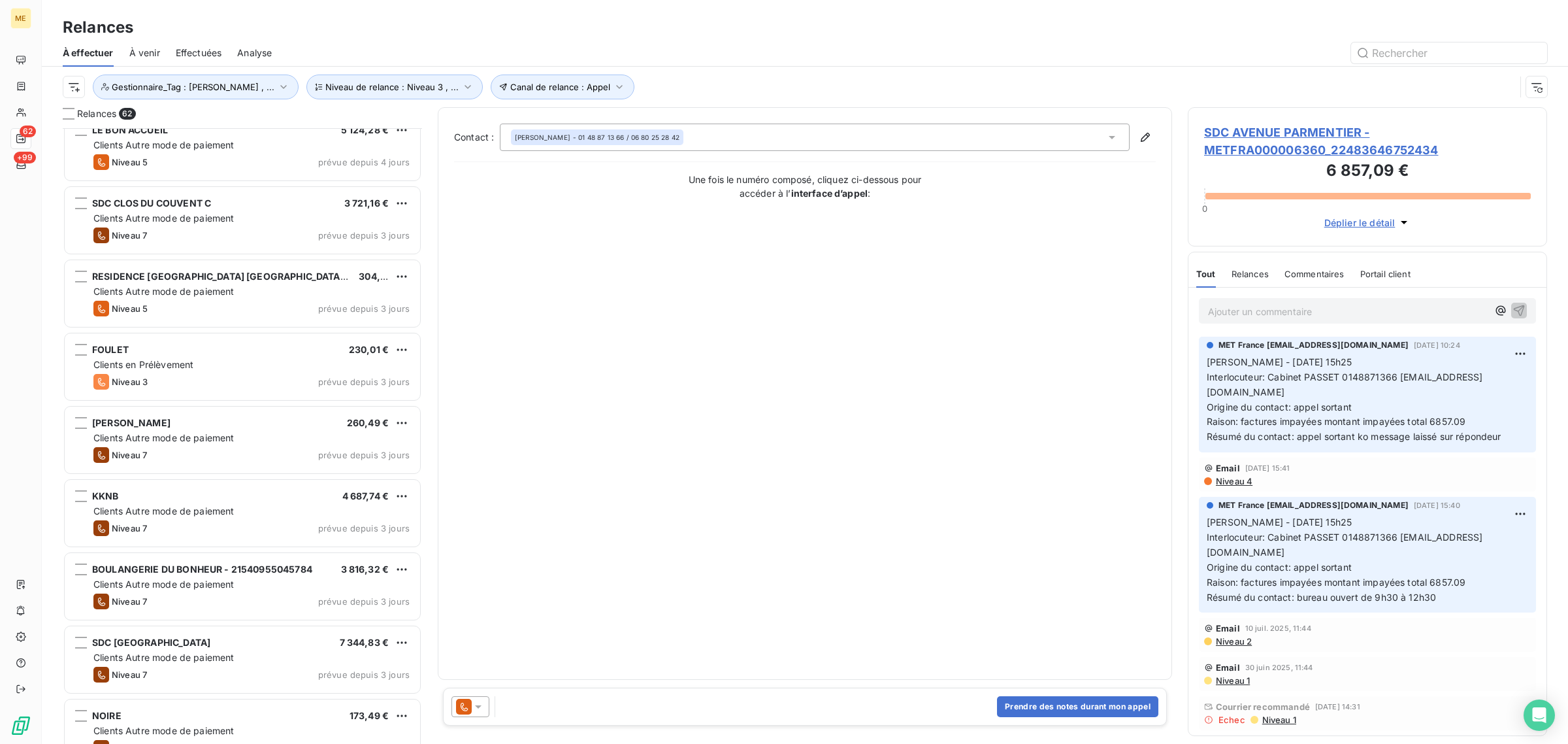
scroll to position [655, 0]
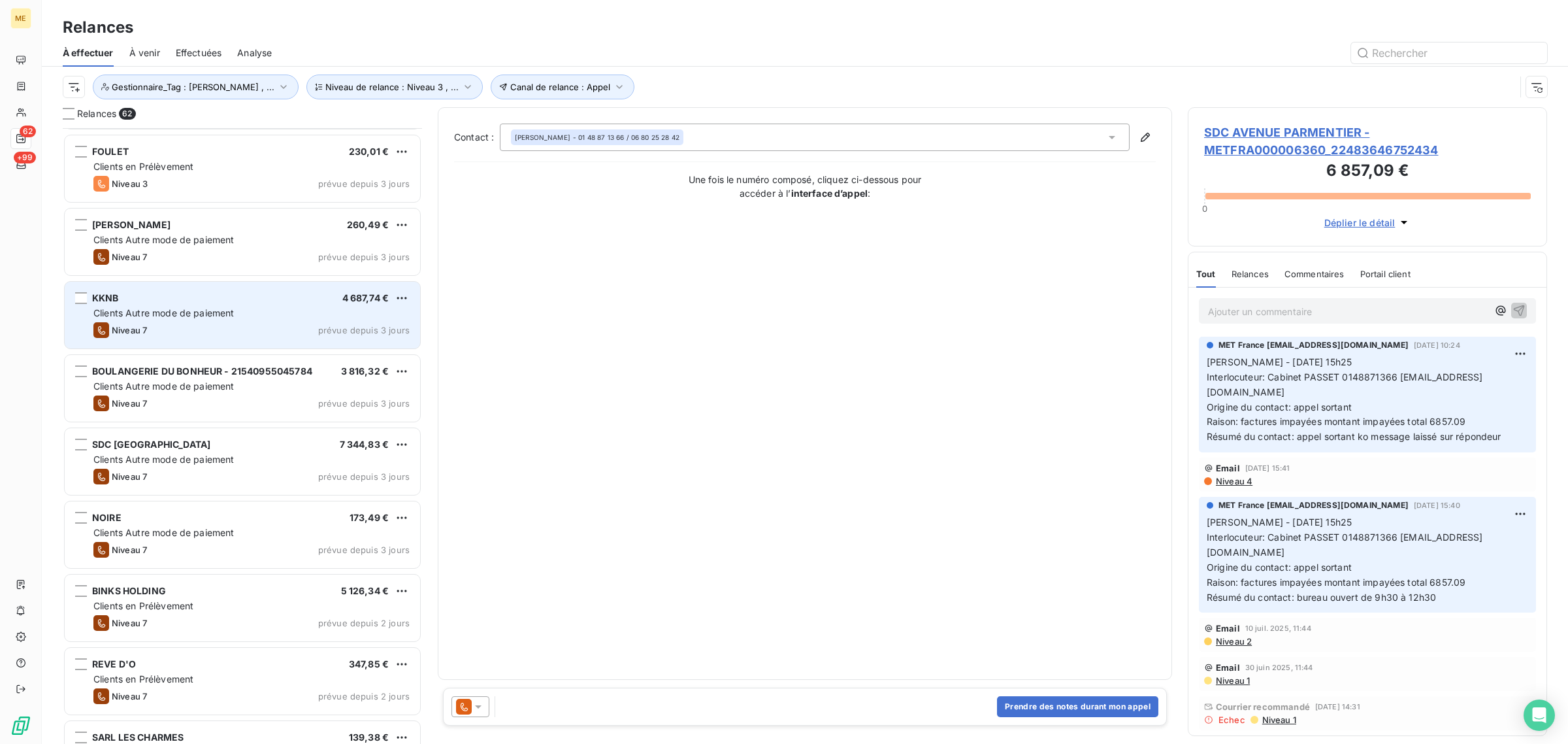
click at [220, 322] on div "Niveau 7 prévue depuis 3 jours" at bounding box center [251, 330] width 316 height 15
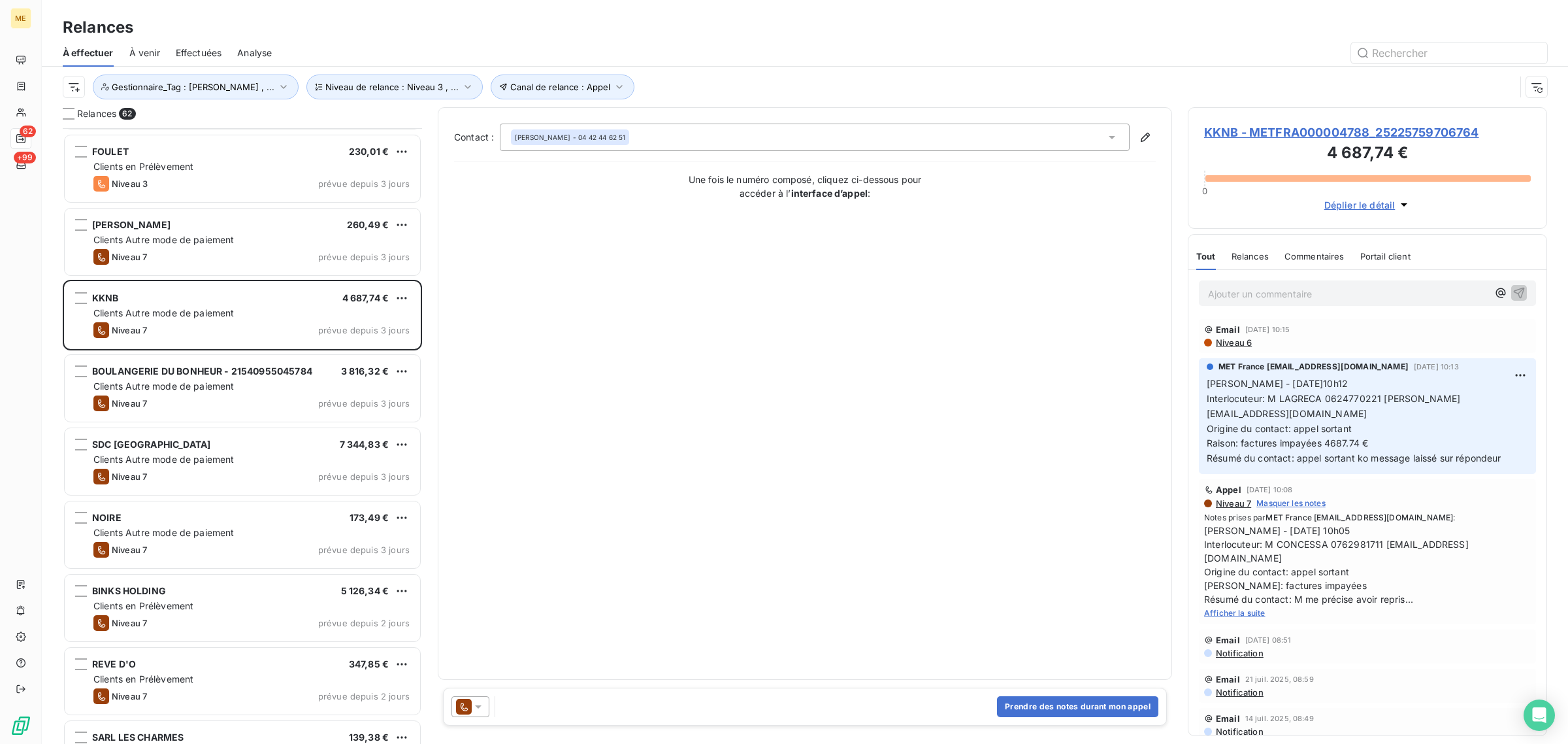
click at [1324, 131] on span "KKNB - METFRA000004788_25225759706764" at bounding box center [1368, 132] width 327 height 18
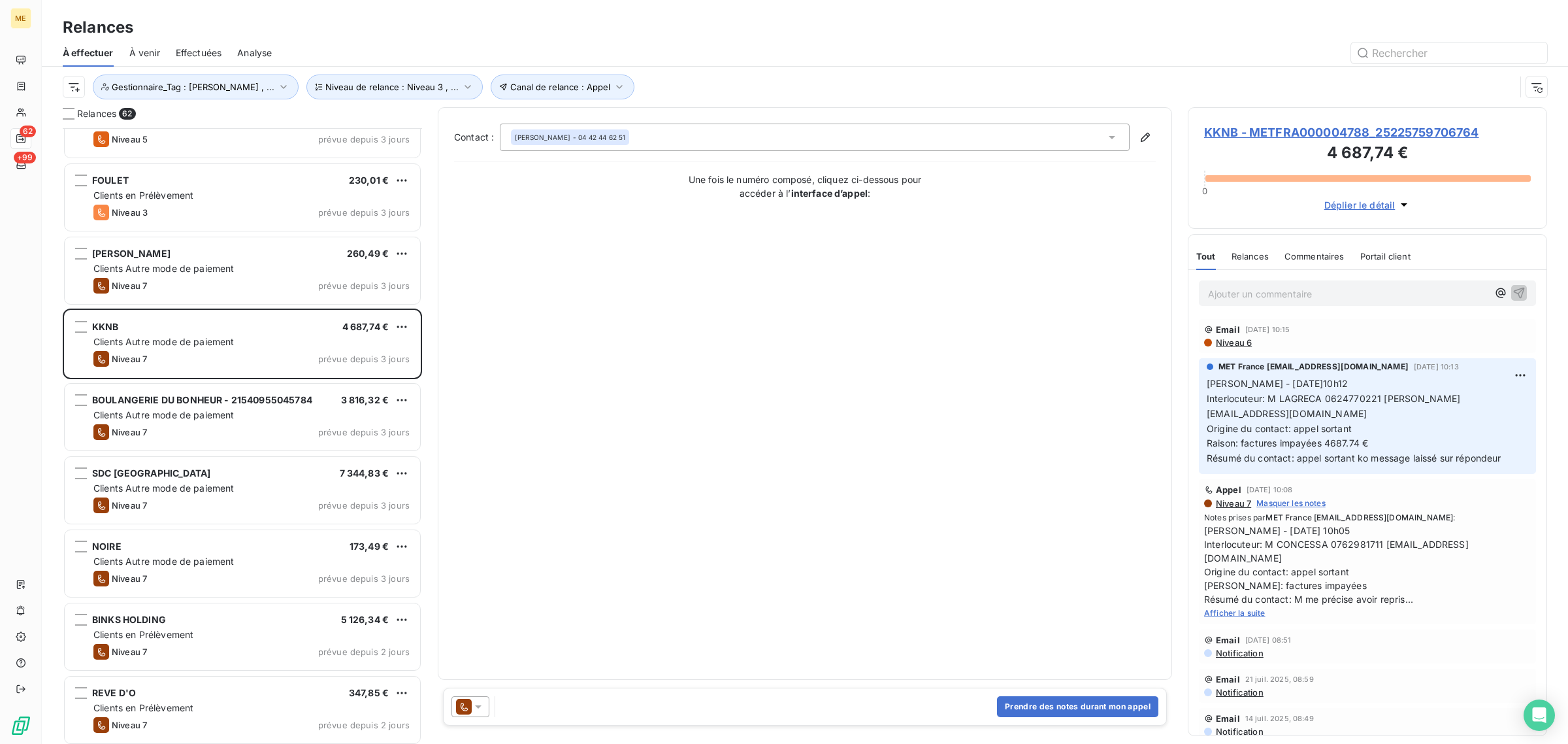
scroll to position [655, 0]
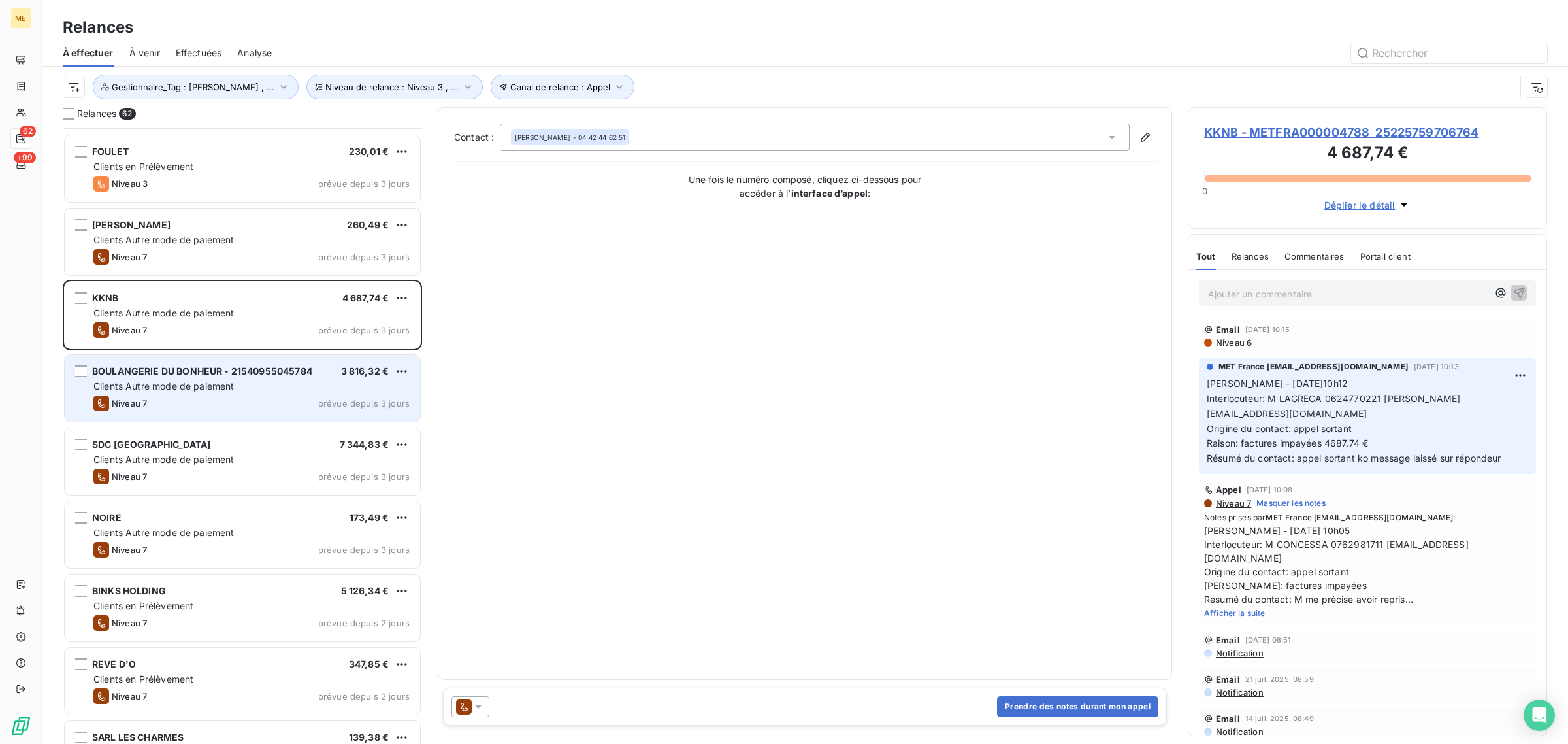
click at [195, 396] on div "Niveau 7 prévue depuis 3 jours" at bounding box center [251, 403] width 316 height 15
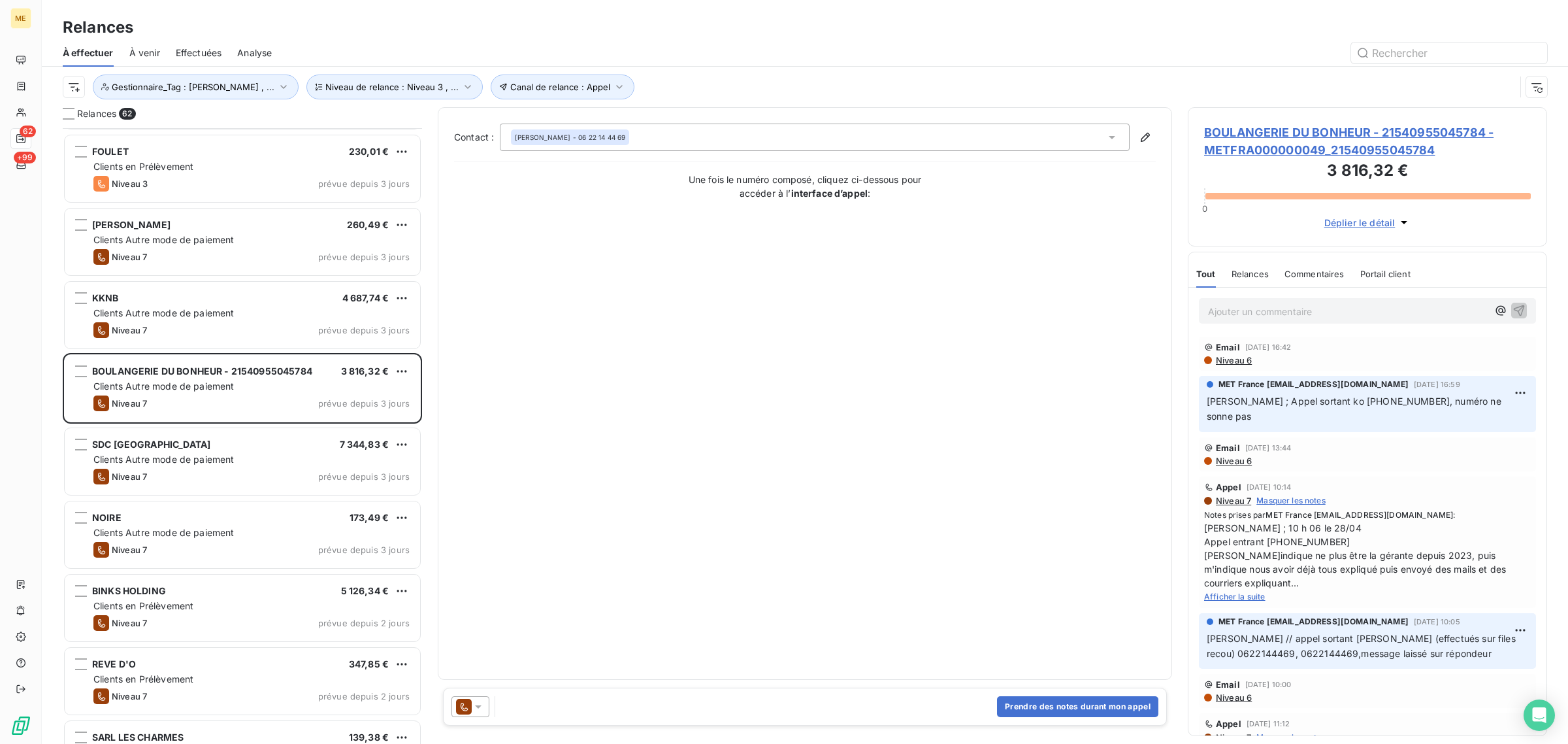
click at [1319, 141] on span "BOULANGERIE DU BONHEUR - 21540955045784 - METFRA000000049_21540955045784" at bounding box center [1368, 141] width 327 height 35
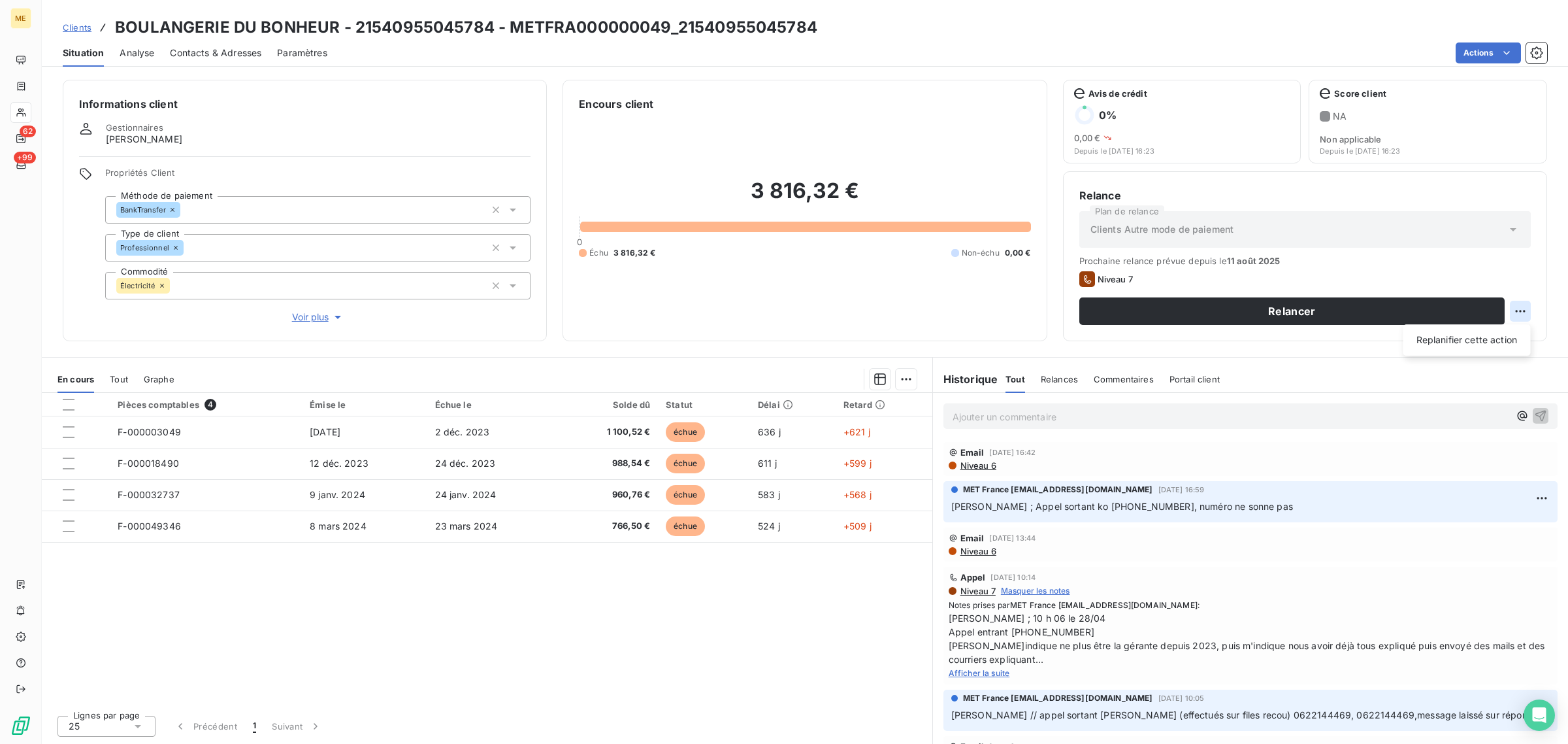
click at [1516, 315] on html "ME 62 +99 Clients BOULANGERIE DU BONHEUR - 21540955045784 - METFRA000000049_215…" at bounding box center [784, 372] width 1568 height 744
click at [1511, 343] on div "Replanifier cette action" at bounding box center [1467, 340] width 117 height 21
select select "7"
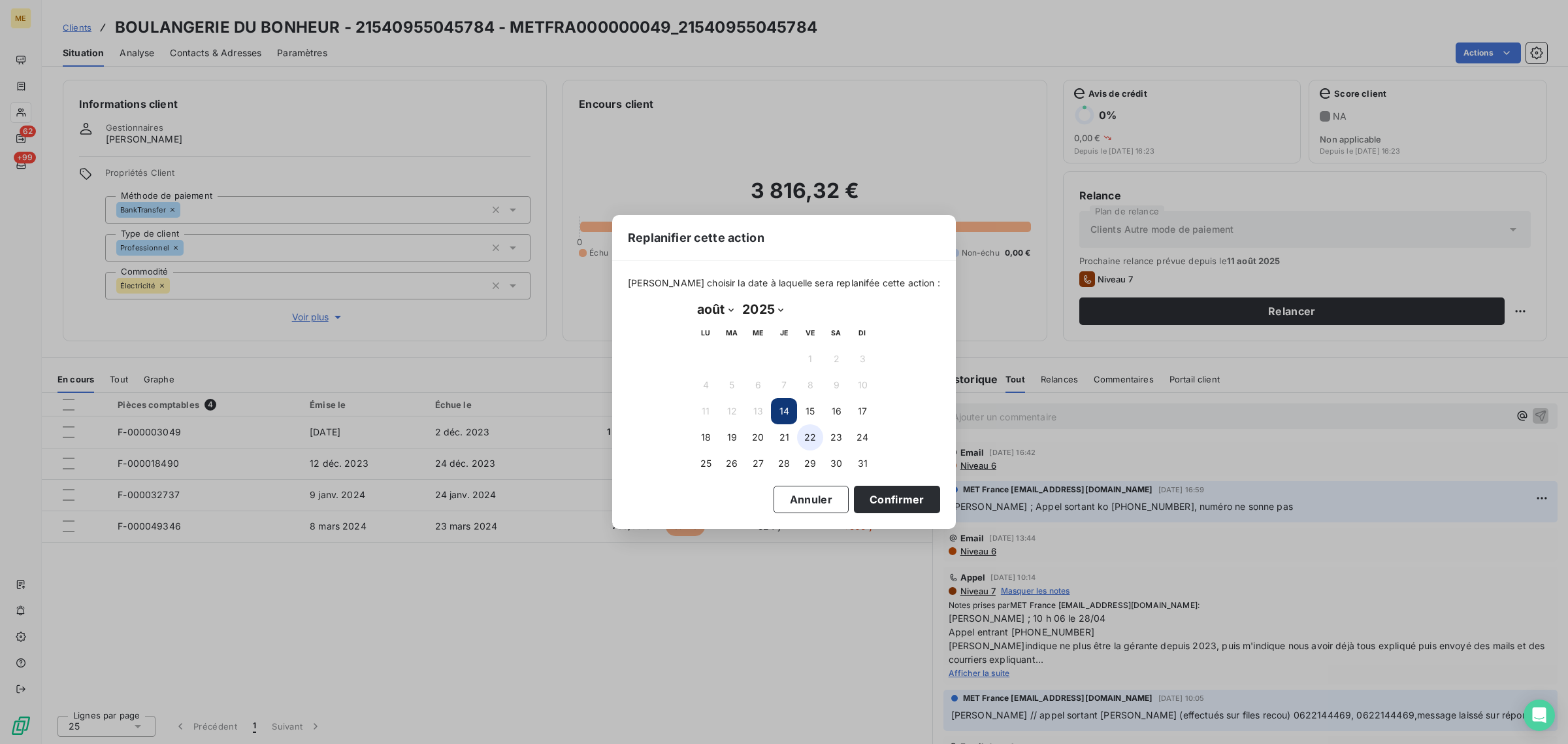
click at [802, 443] on button "22" at bounding box center [810, 437] width 26 height 26
click at [858, 502] on button "Confirmer" at bounding box center [896, 499] width 86 height 27
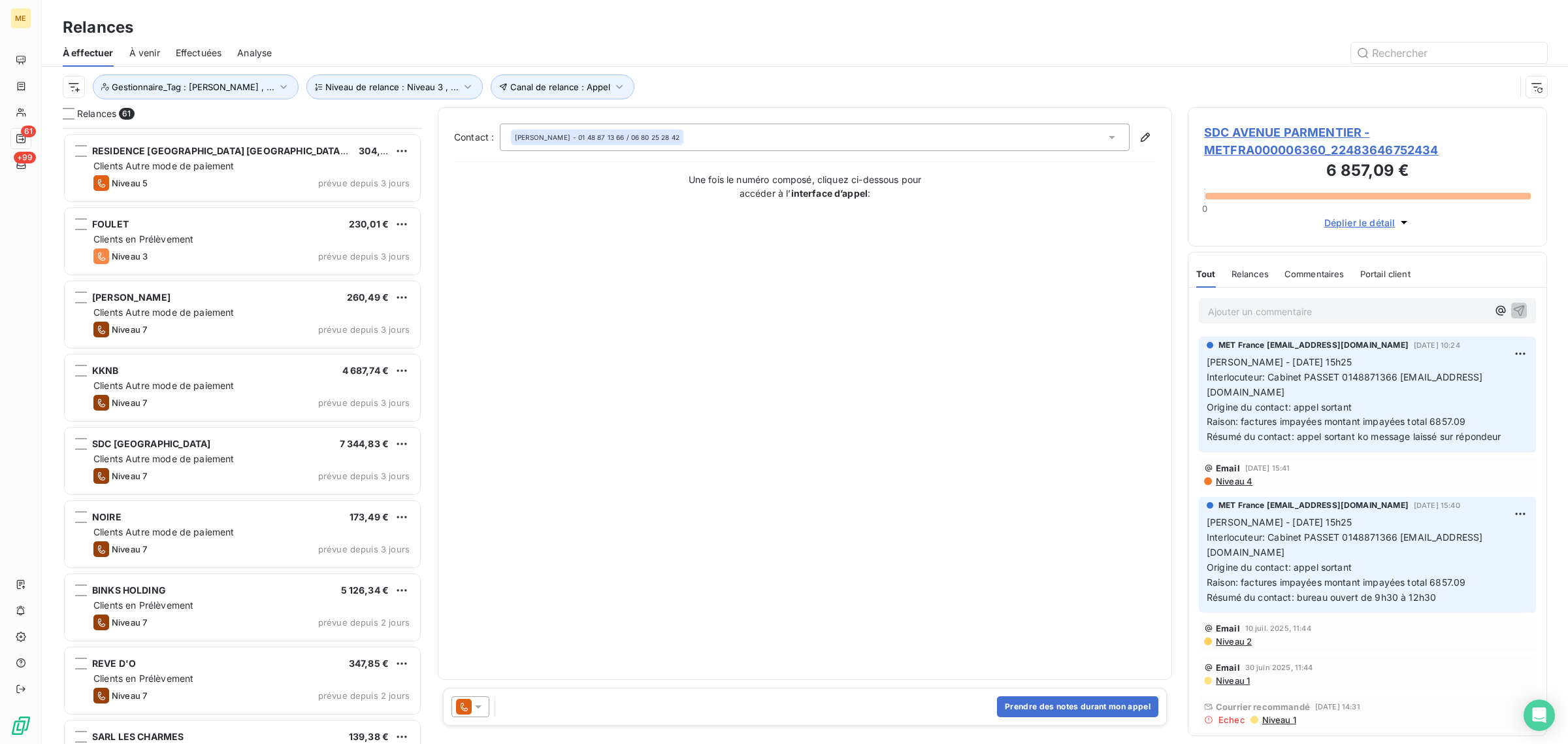
scroll to position [655, 0]
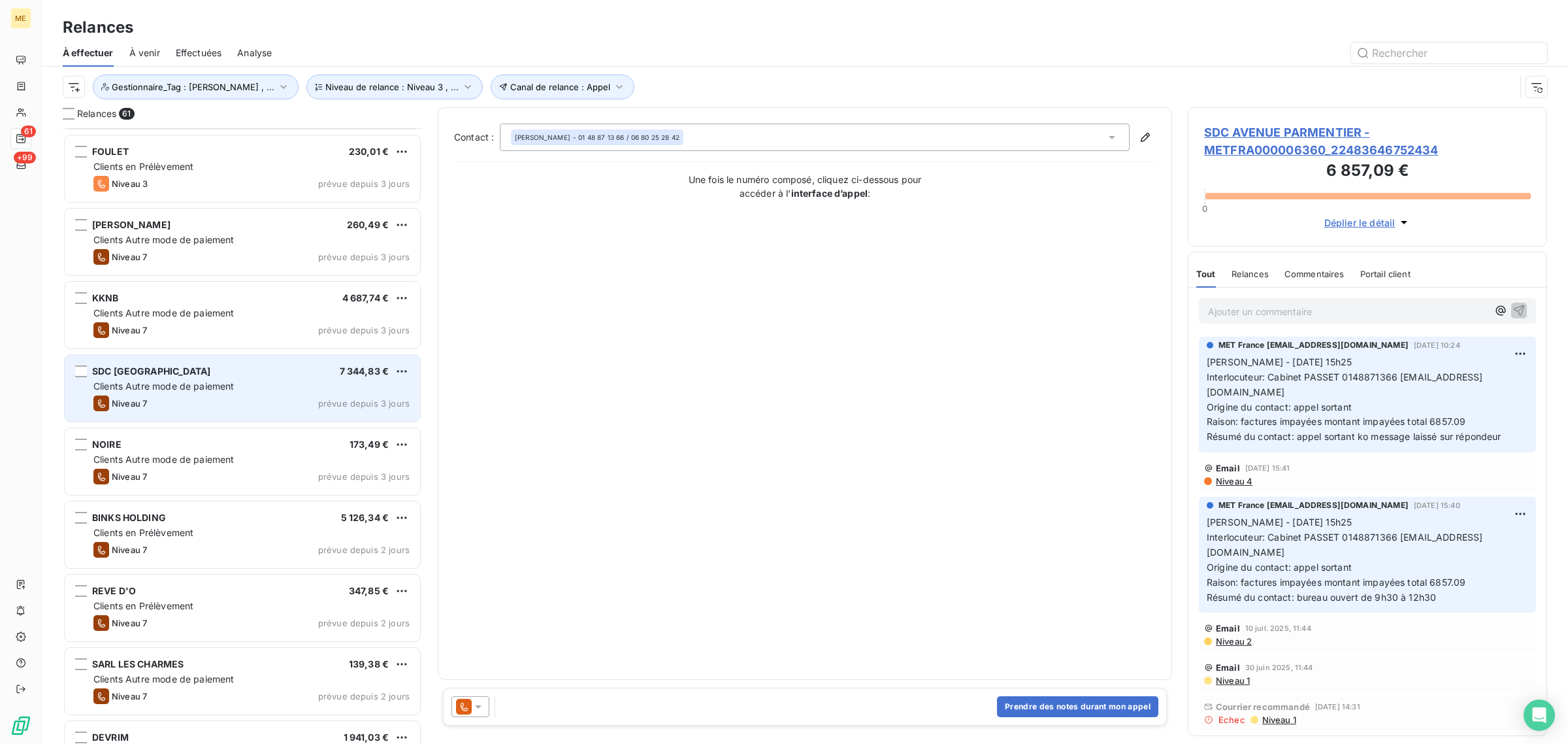
click at [271, 402] on div "Niveau 7 prévue depuis 3 jours" at bounding box center [251, 403] width 316 height 15
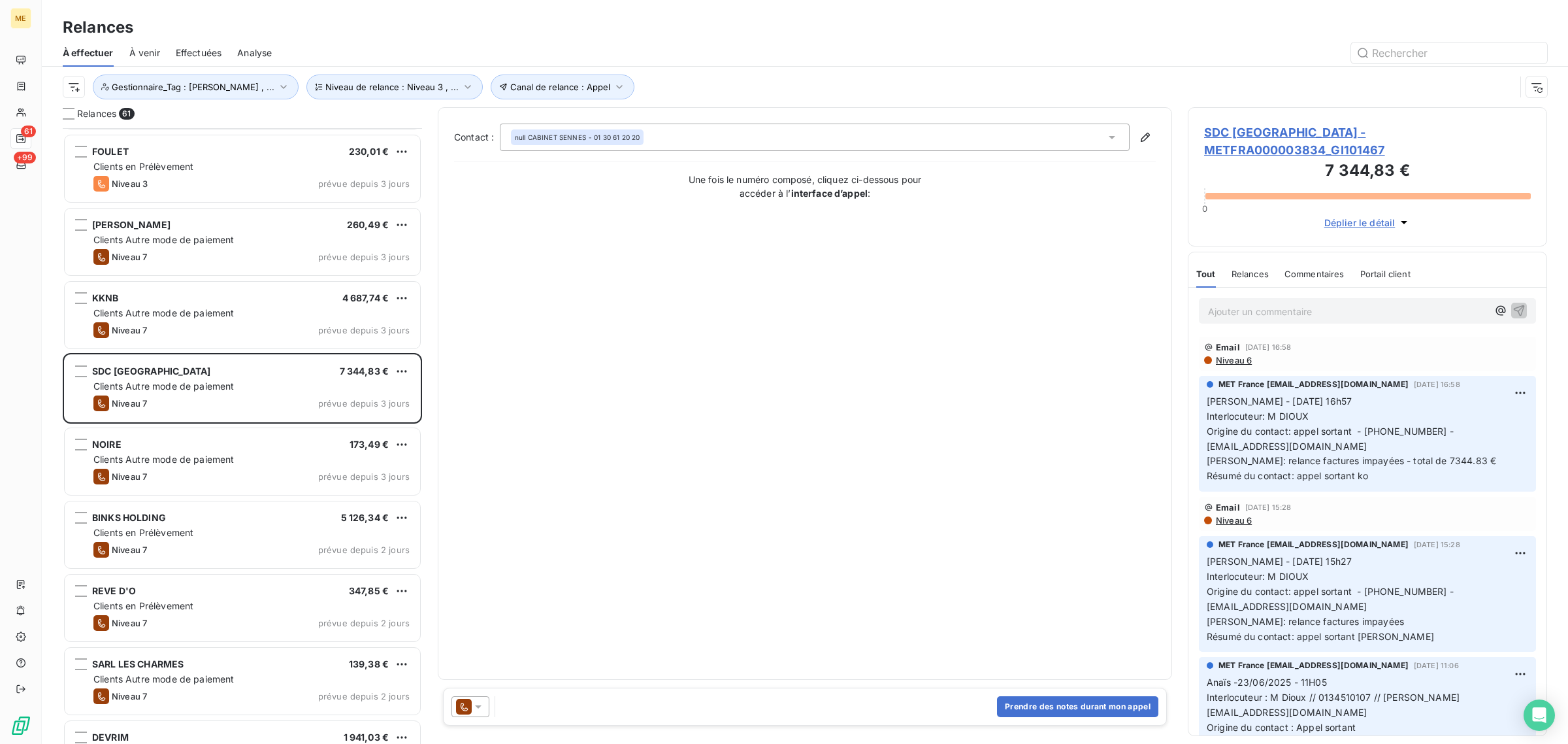
click at [1252, 145] on span "SDC [GEOGRAPHIC_DATA] - METFRA000003834_GI101467" at bounding box center [1368, 141] width 327 height 35
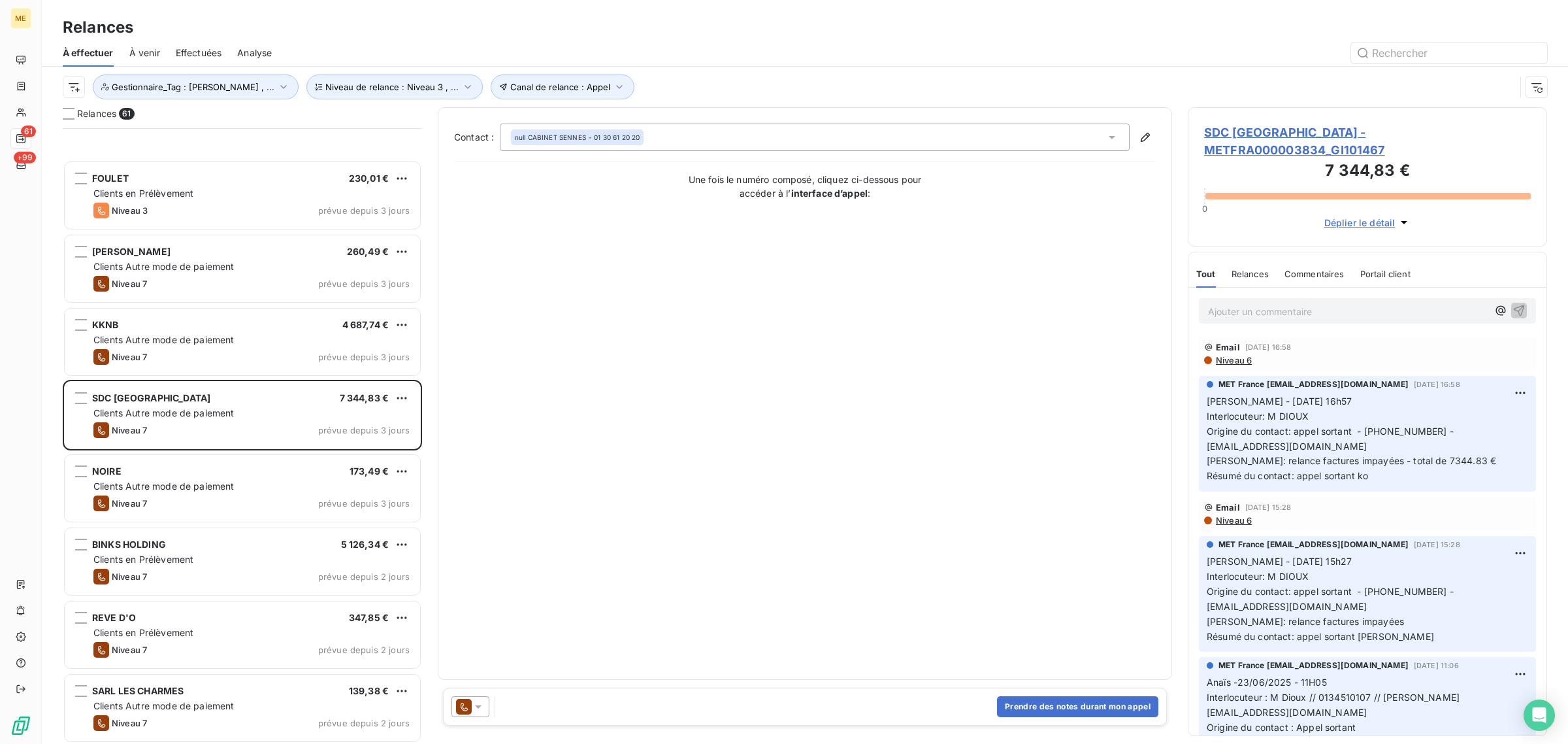
scroll to position [818, 0]
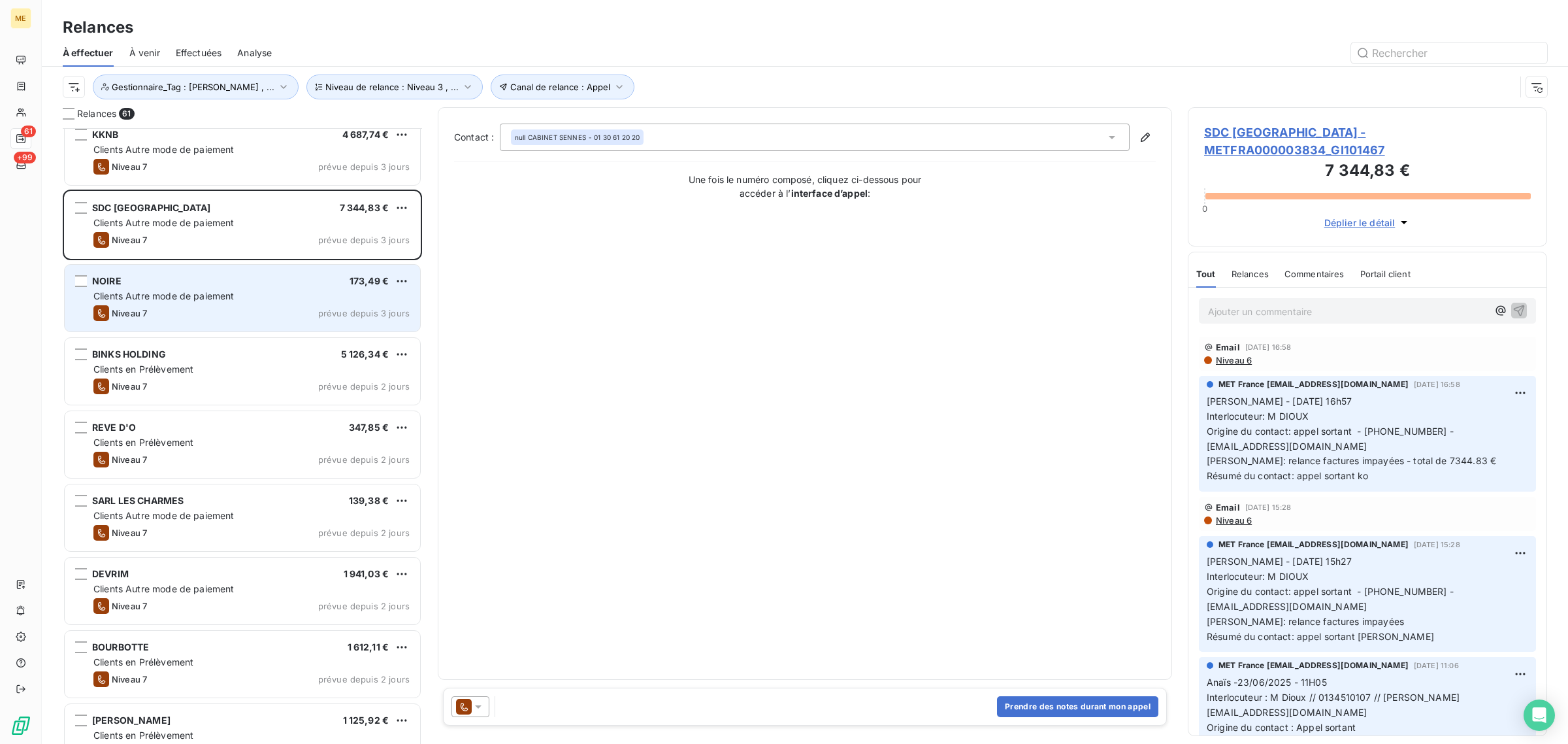
click at [191, 309] on div "Niveau 7 prévue depuis 3 jours" at bounding box center [251, 313] width 316 height 15
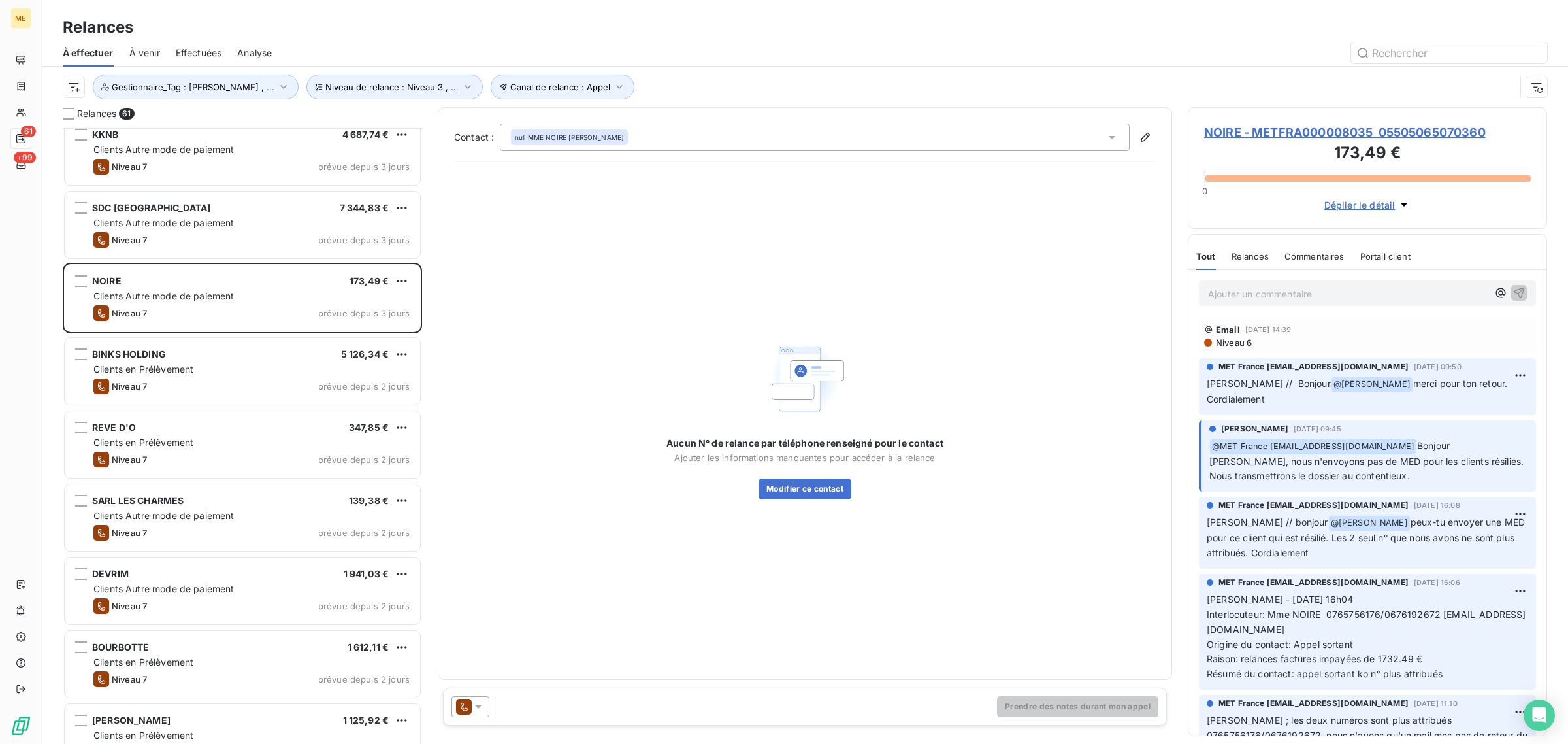
click at [1323, 114] on div "NOIRE - METFRA000008035_05505065070360 173,49 € 0 Déplier le détail" at bounding box center [1367, 168] width 359 height 122
click at [1313, 124] on span "NOIRE - METFRA000008035_05505065070360" at bounding box center [1368, 132] width 327 height 18
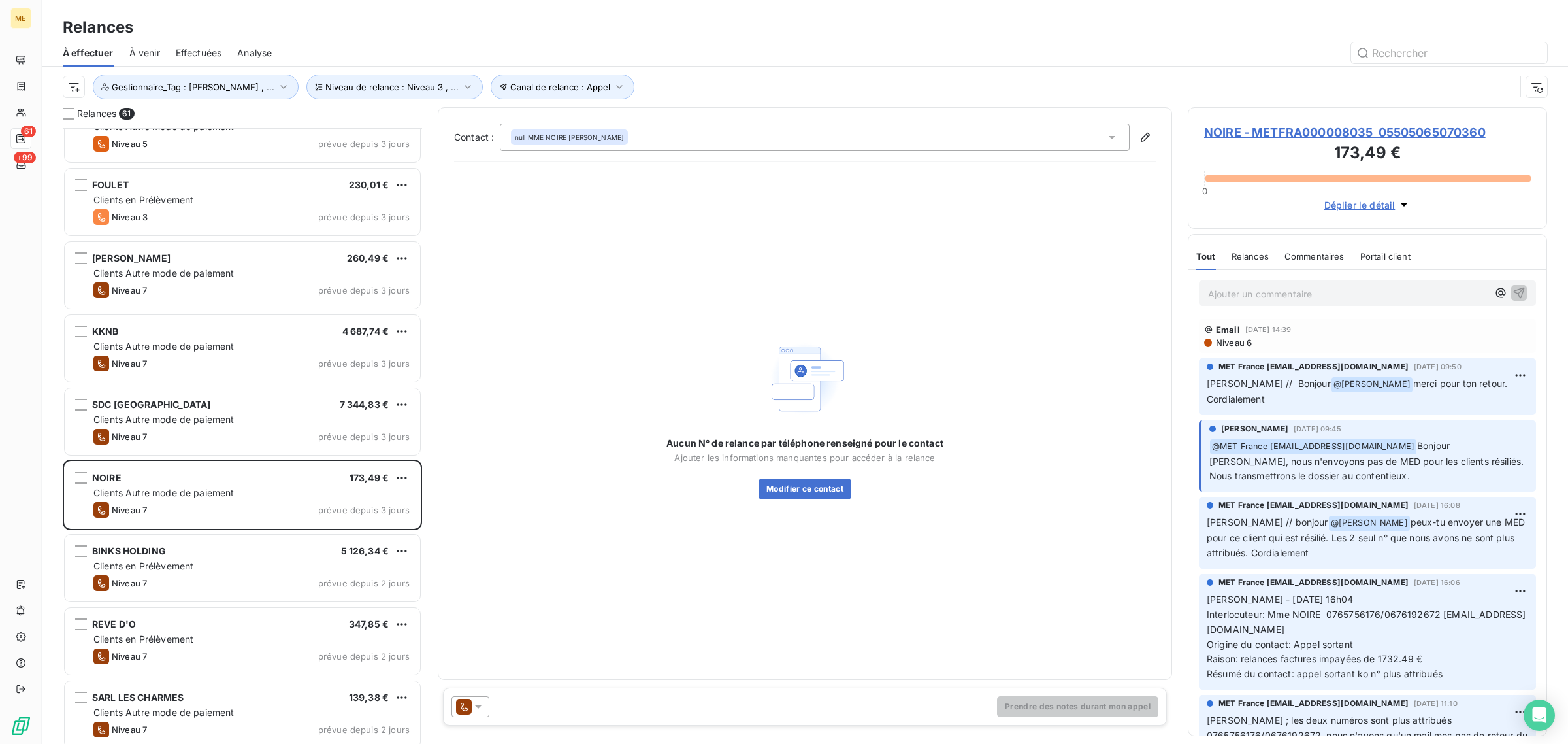
scroll to position [818, 0]
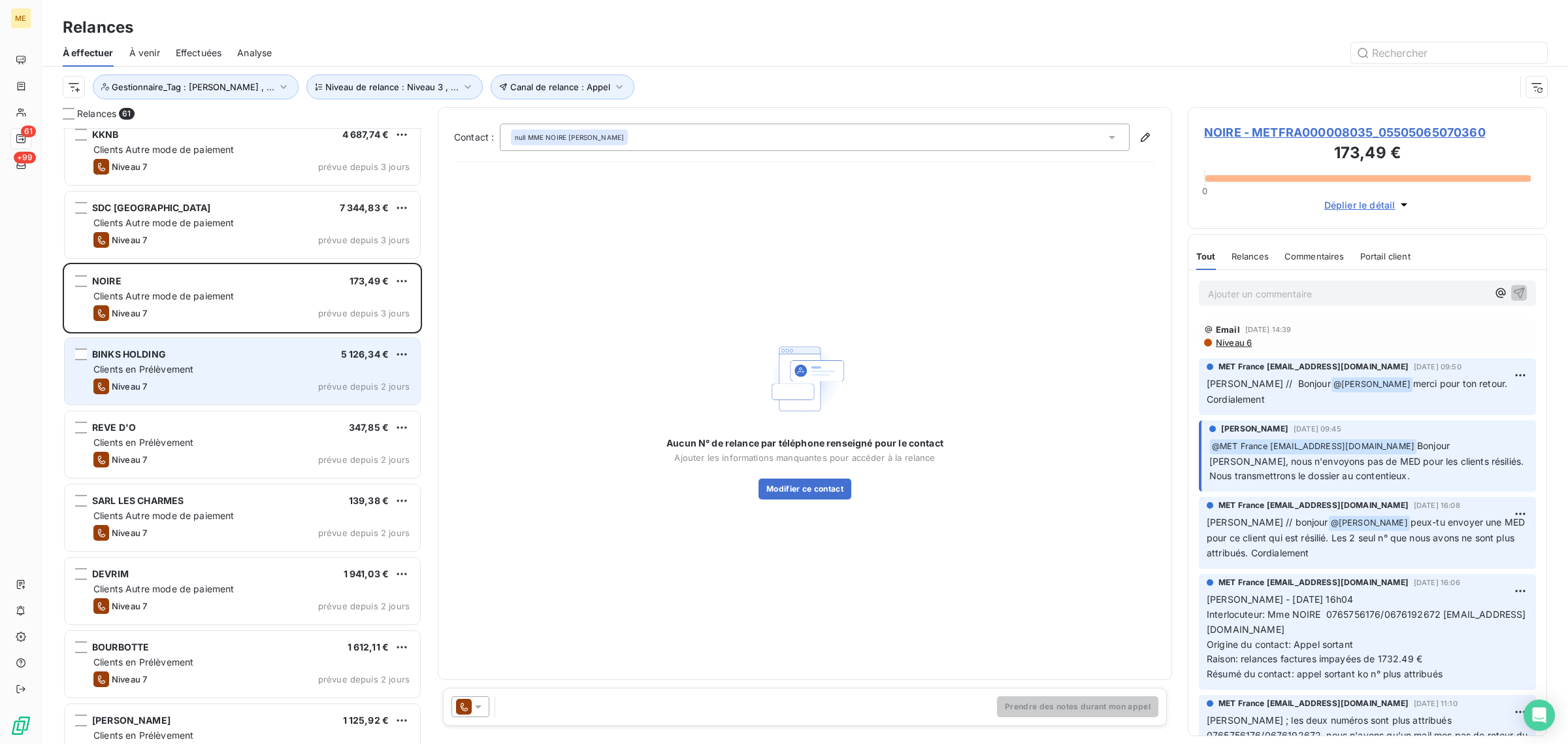
click at [255, 367] on div "Clients en Prélèvement" at bounding box center [251, 369] width 316 height 13
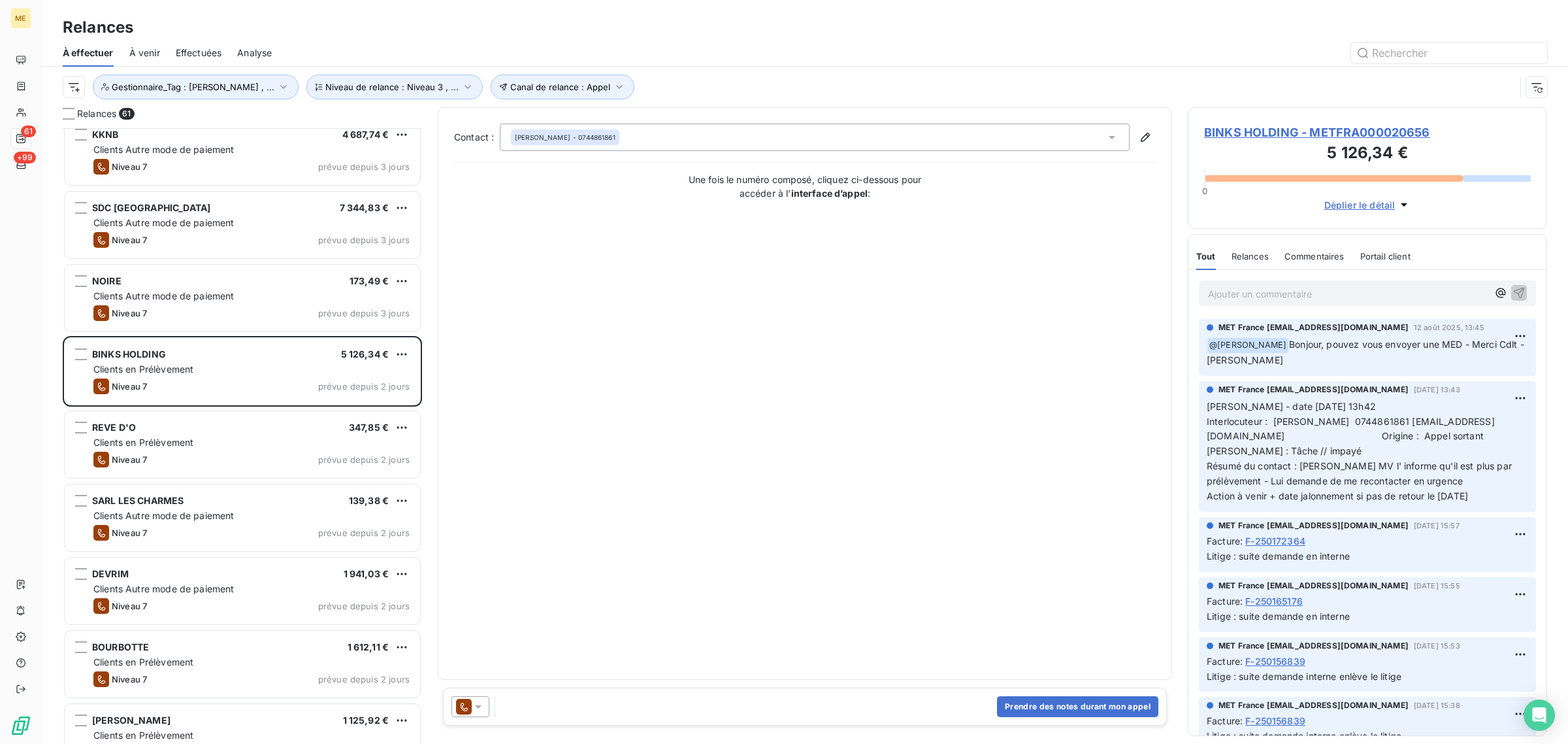
click at [1252, 126] on span "BINKS HOLDING - METFRA000020656" at bounding box center [1368, 132] width 327 height 18
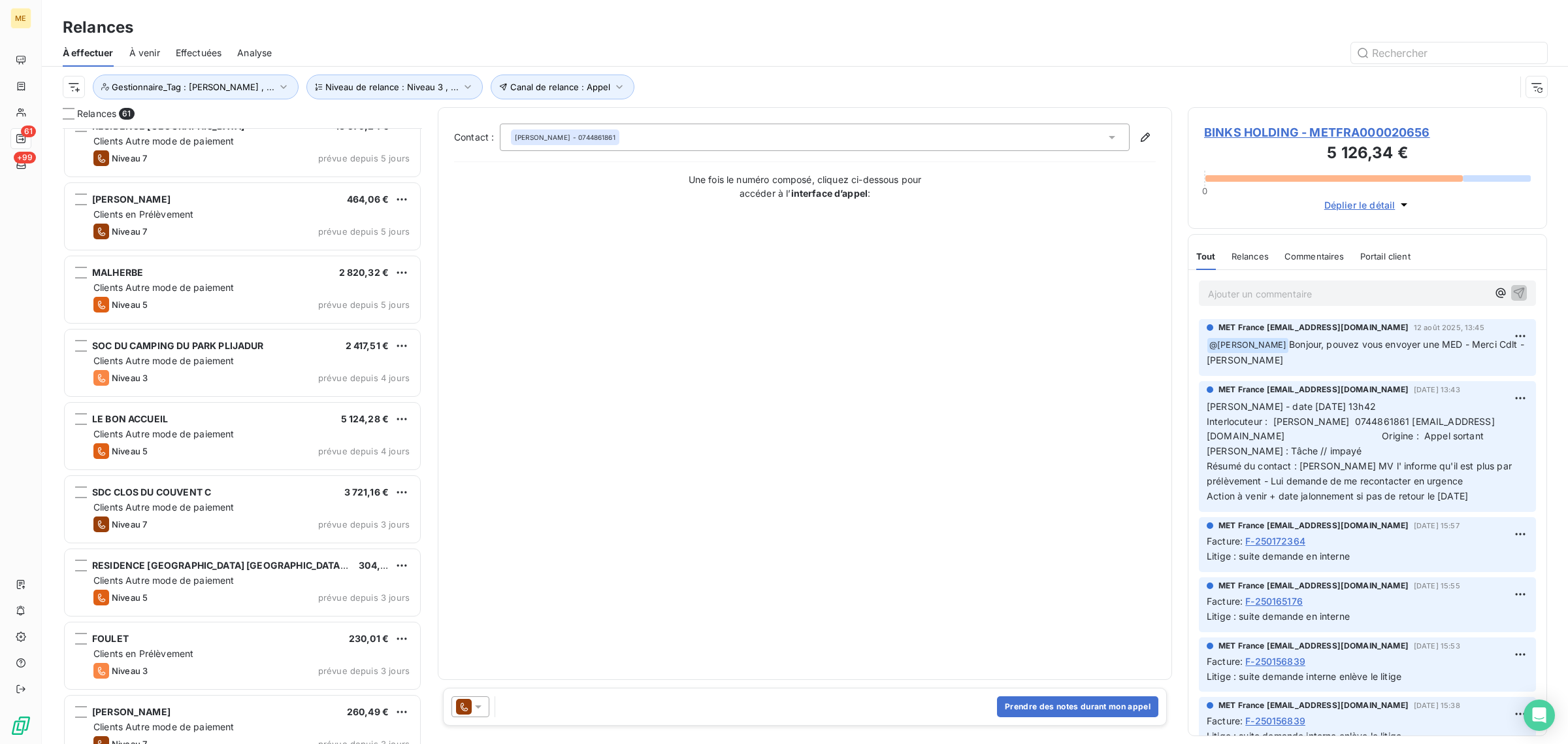
scroll to position [245, 0]
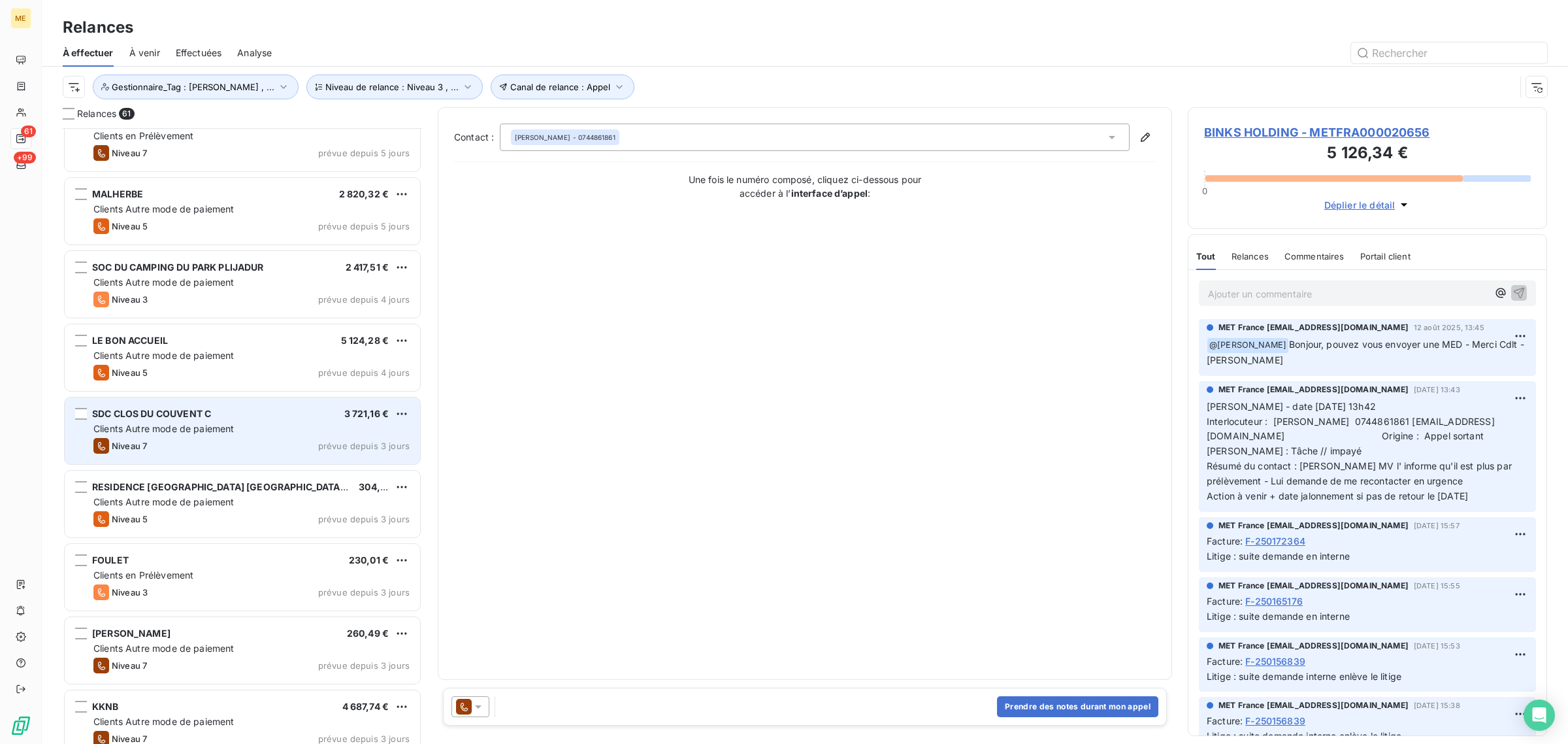
click at [206, 445] on div "Niveau 7 prévue depuis 3 jours" at bounding box center [251, 446] width 316 height 15
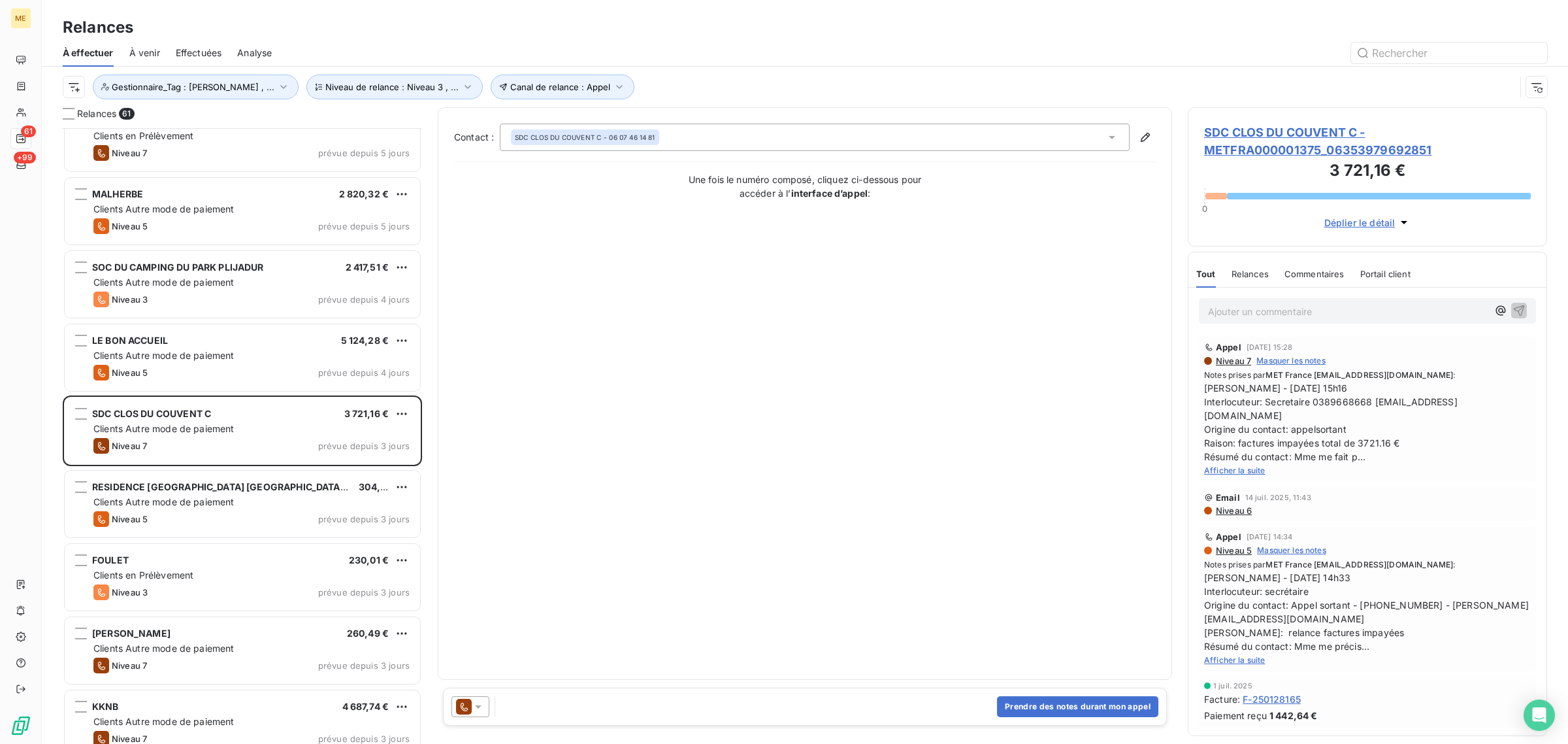
click at [1278, 135] on span "SDC CLOS DU COUVENT C - METFRA000001375_06353979692851" at bounding box center [1368, 141] width 327 height 35
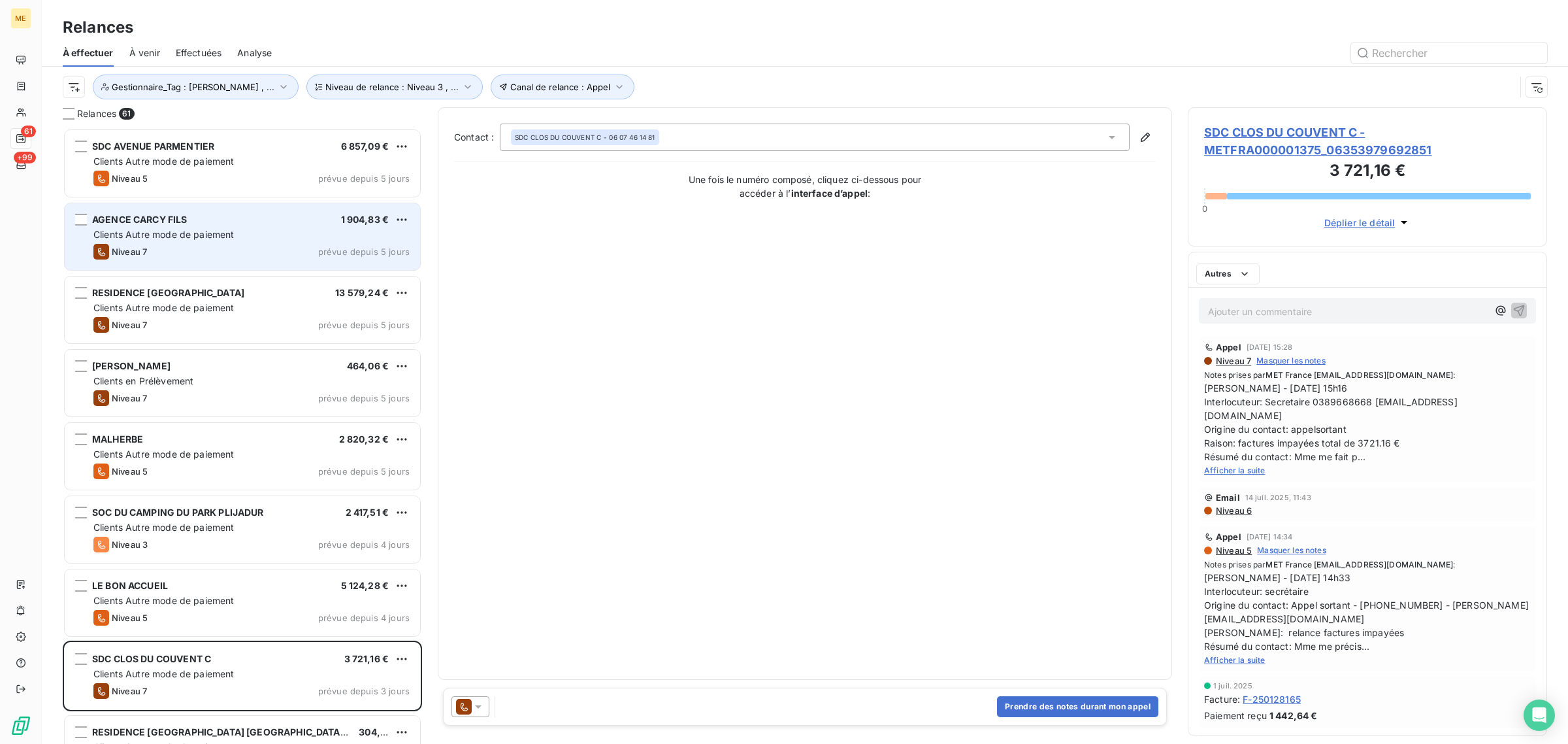
scroll to position [603, 347]
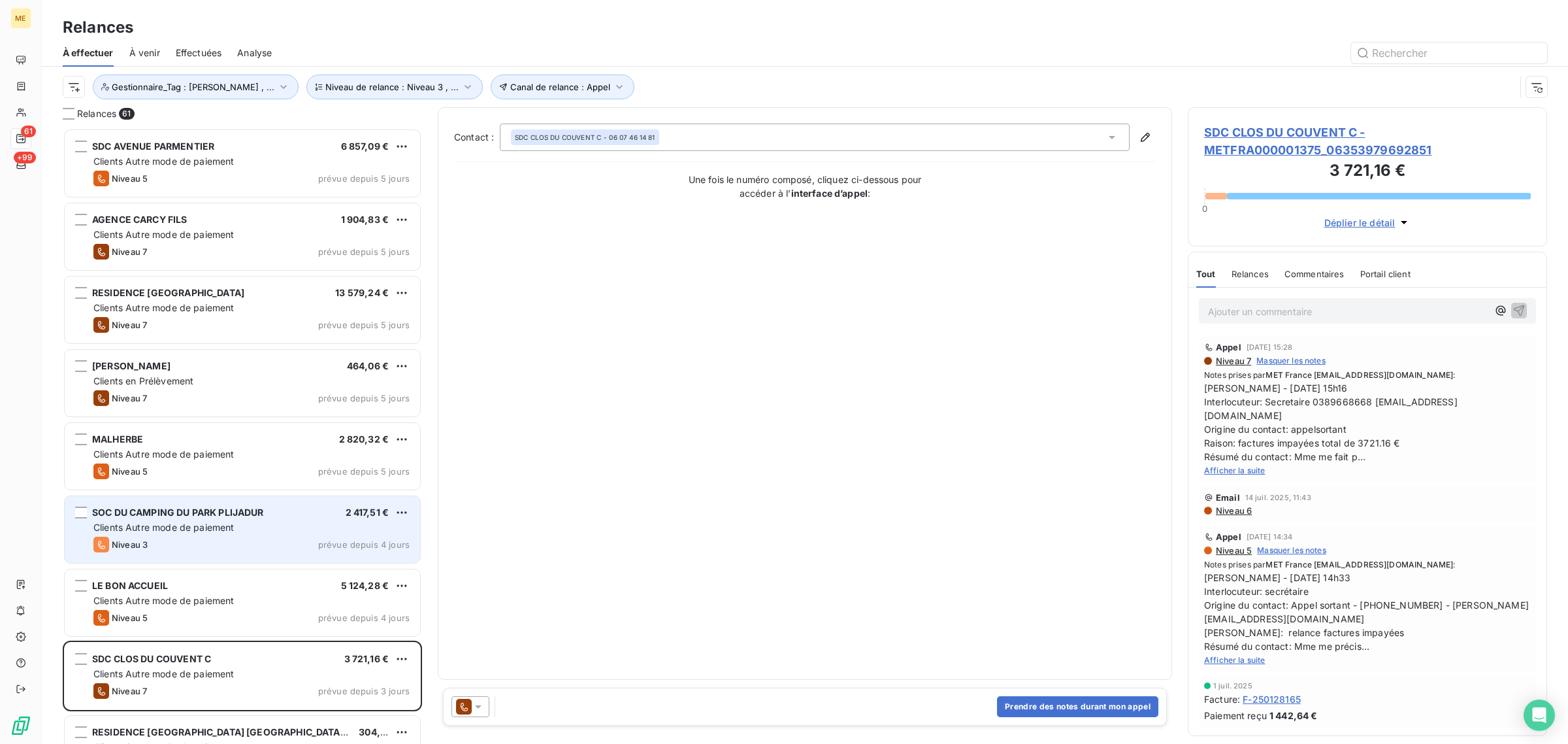
click at [185, 540] on div "Niveau 3 prévue depuis 4 jours" at bounding box center [251, 545] width 316 height 15
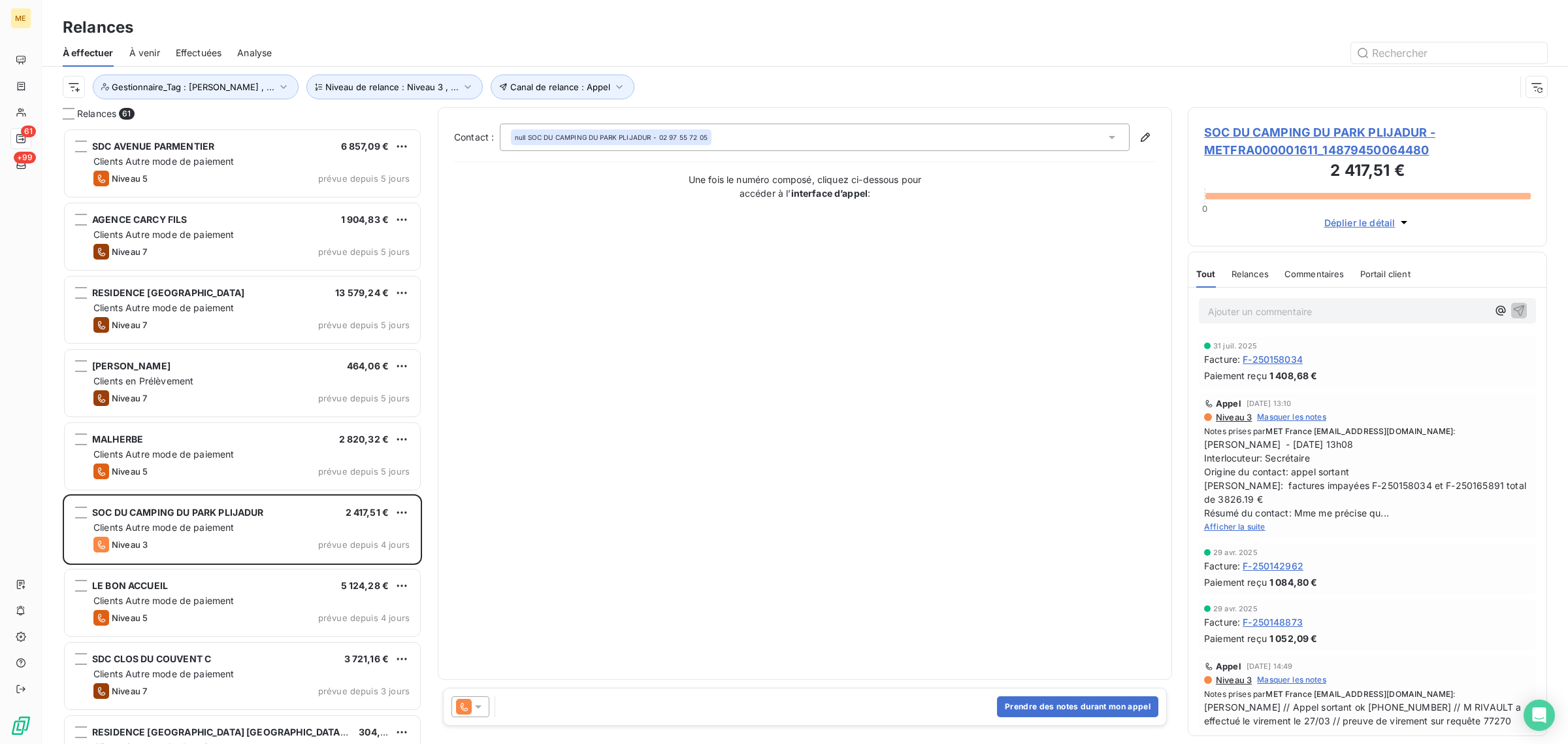
click at [1246, 119] on div "SOC DU CAMPING DU PARK PLIJADUR - METFRA000001611_14879450064480 2 417,51 € 0 D…" at bounding box center [1367, 176] width 359 height 139
click at [1252, 153] on span "SOC DU CAMPING DU PARK PLIJADUR - METFRA000001611_14879450064480" at bounding box center [1368, 141] width 327 height 35
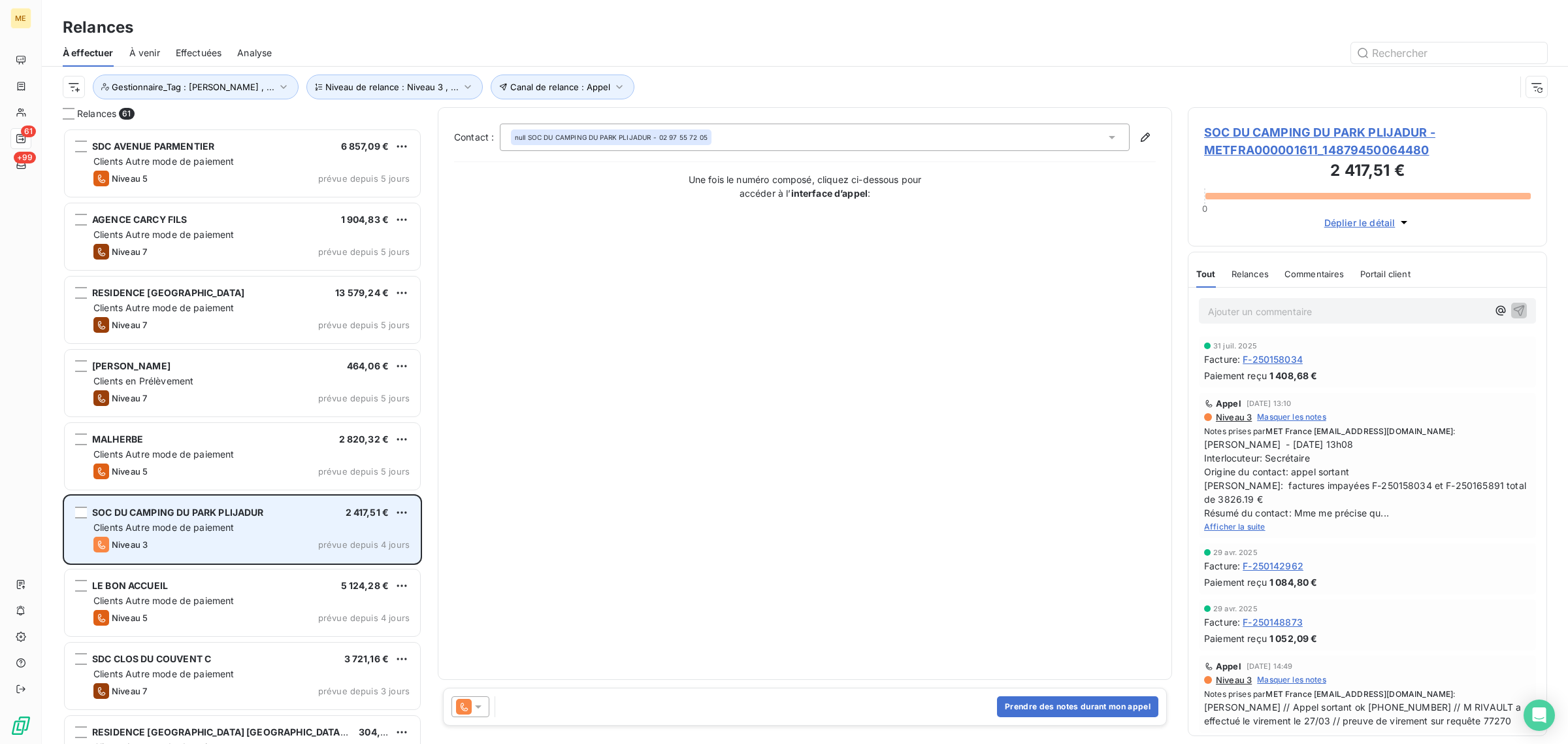
scroll to position [603, 347]
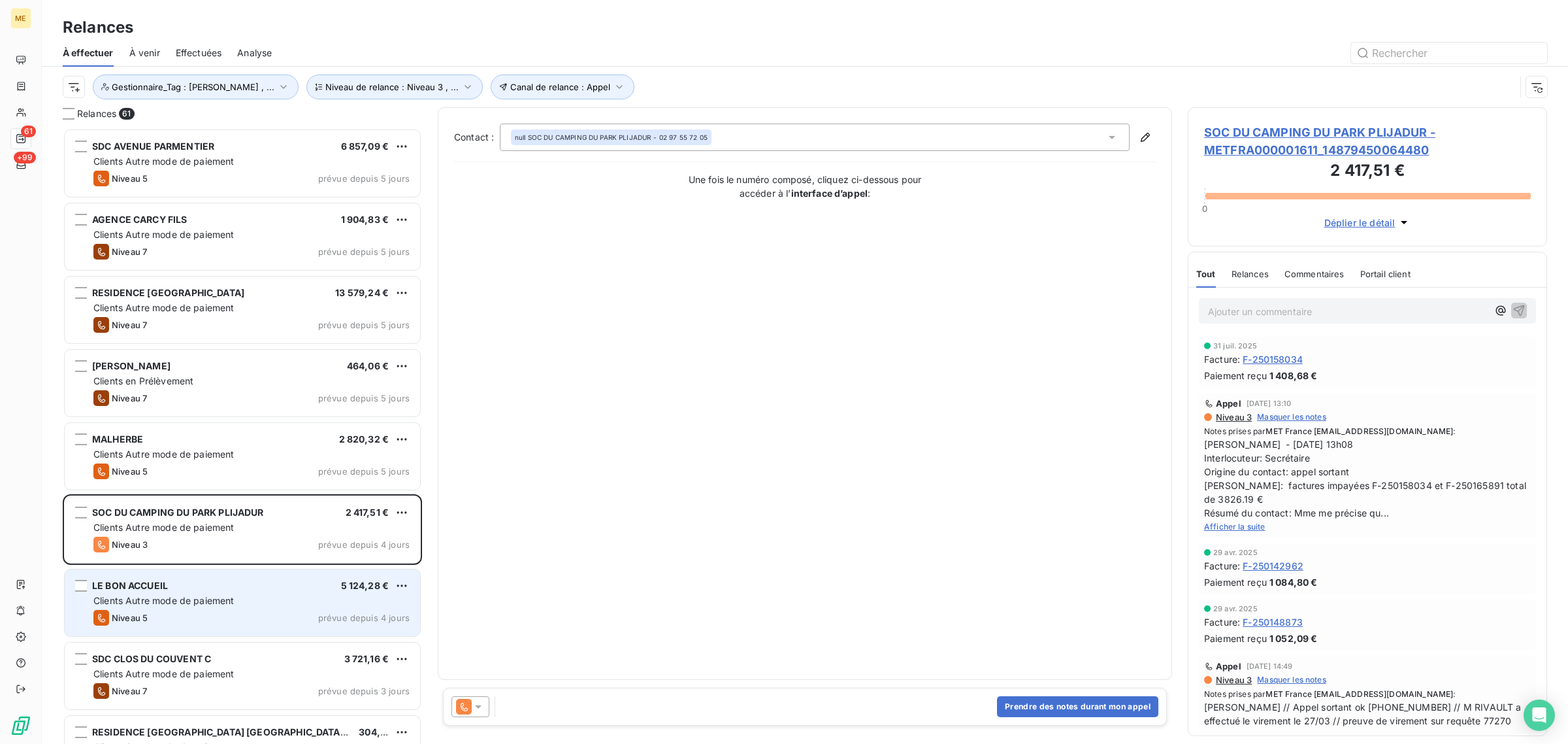
click at [178, 602] on span "Clients Autre mode de paiement" at bounding box center [164, 600] width 141 height 11
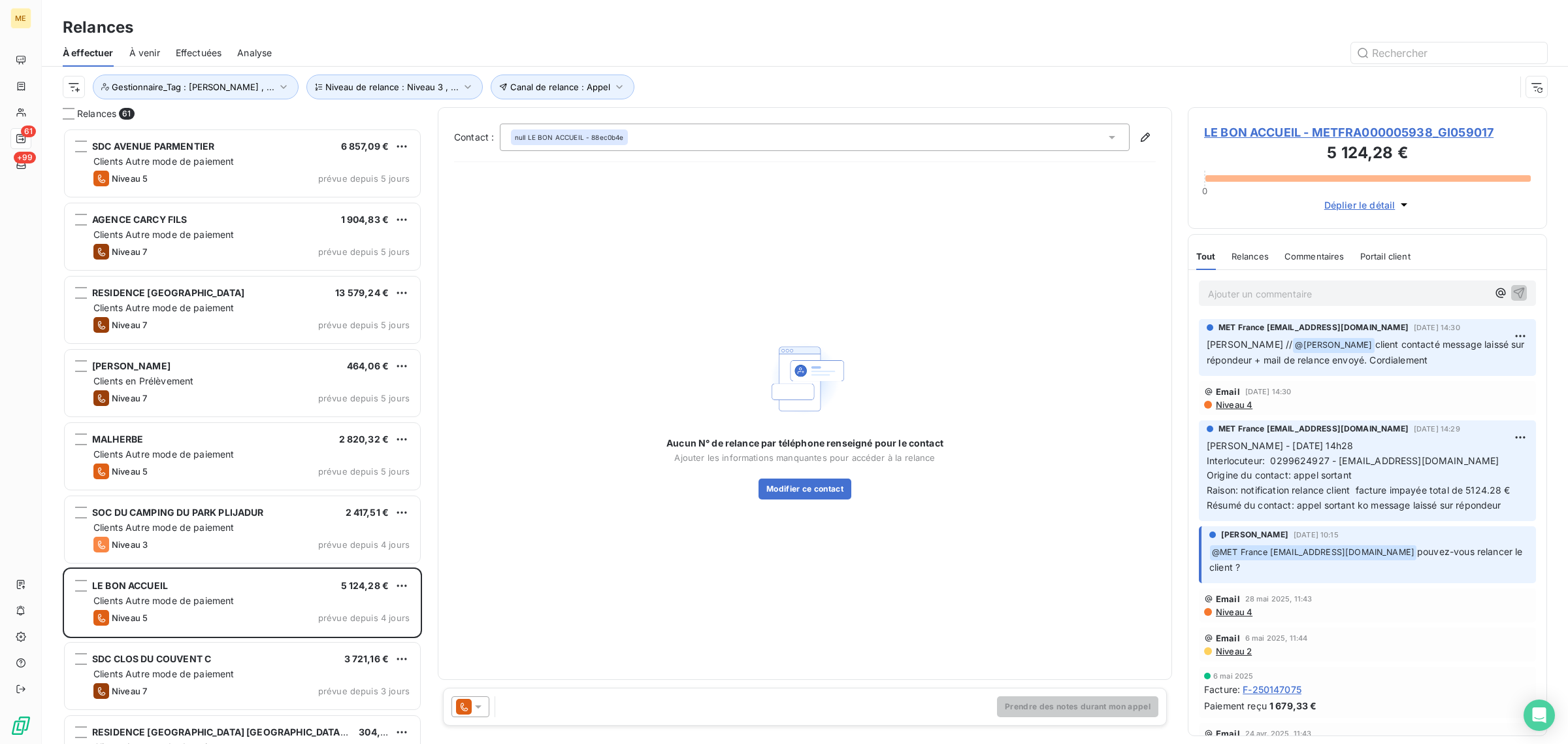
click at [1313, 138] on span "LE BON ACCUEIL - METFRA000005938_GI059017" at bounding box center [1368, 132] width 327 height 18
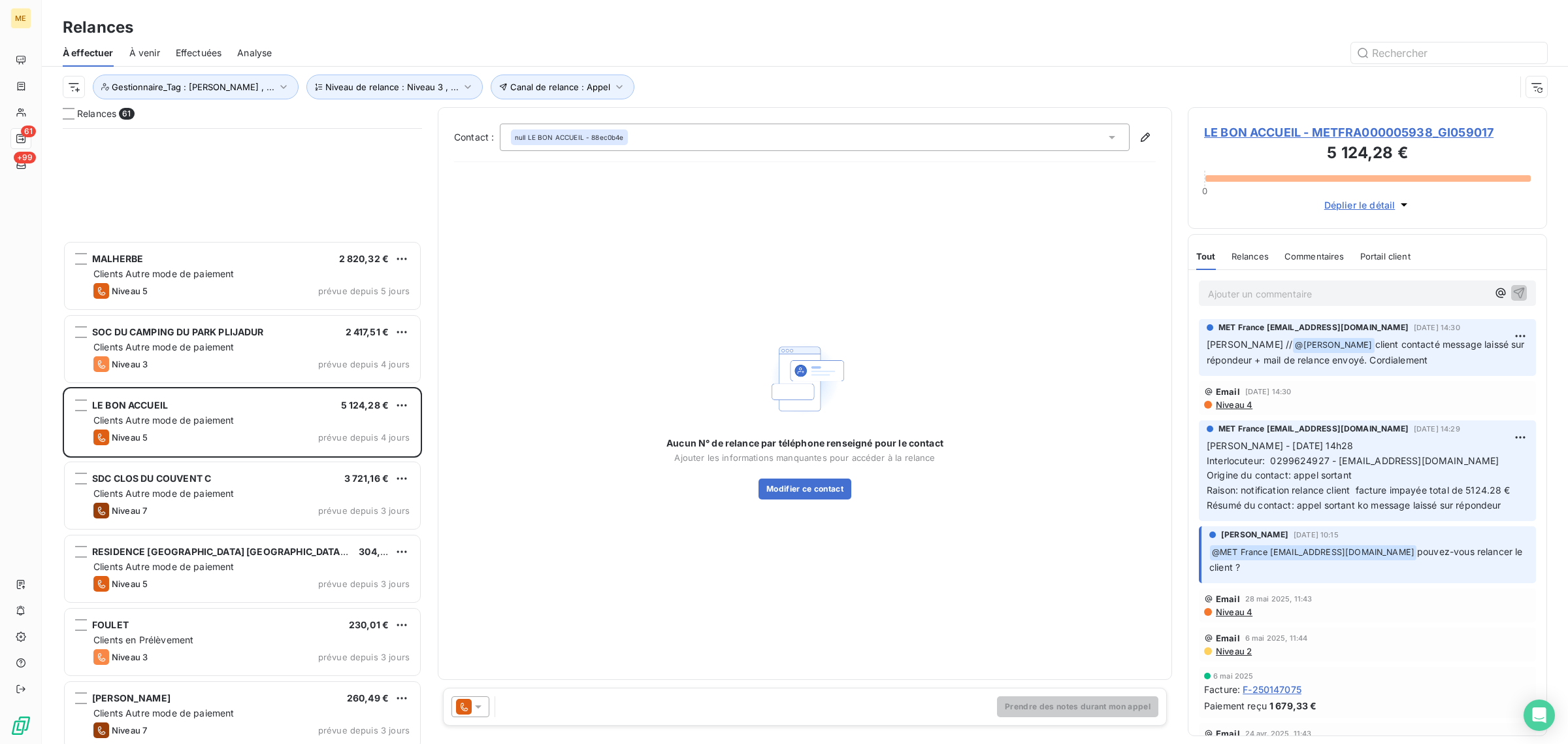
scroll to position [409, 0]
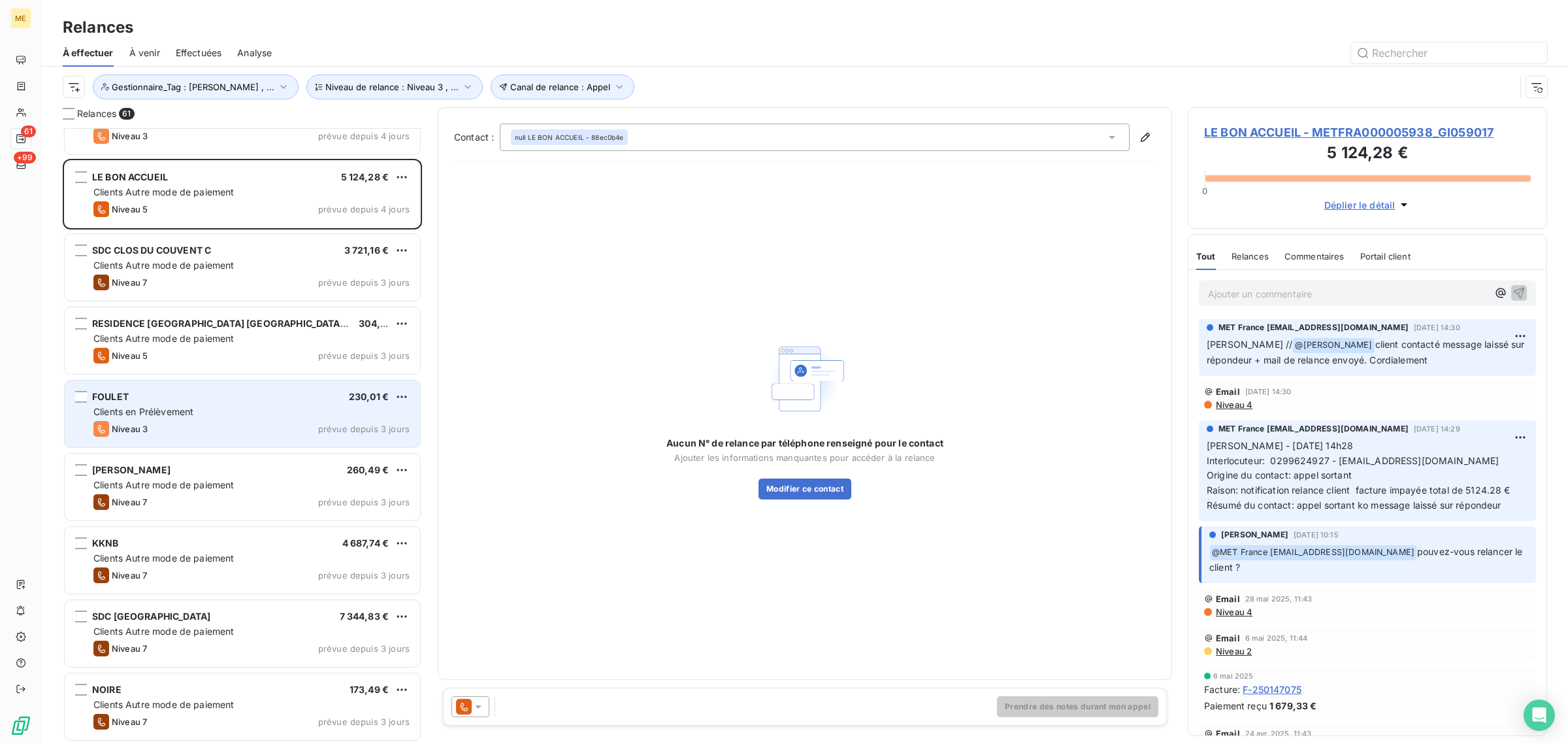
click at [167, 427] on div "Niveau 3 prévue depuis 3 jours" at bounding box center [251, 429] width 316 height 15
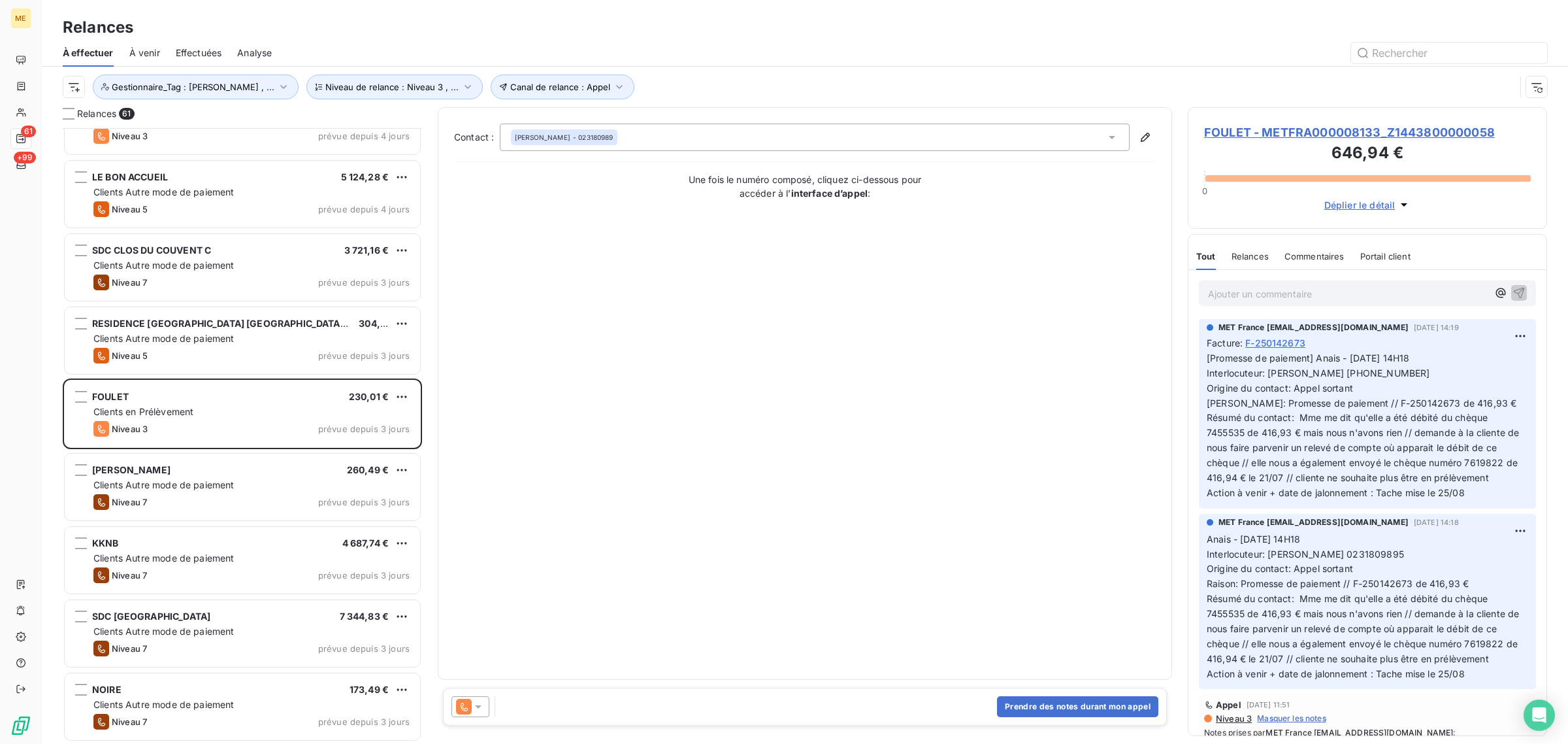
click at [1339, 141] on span "FOULET - METFRA000008133_Z1443800000058" at bounding box center [1368, 132] width 327 height 18
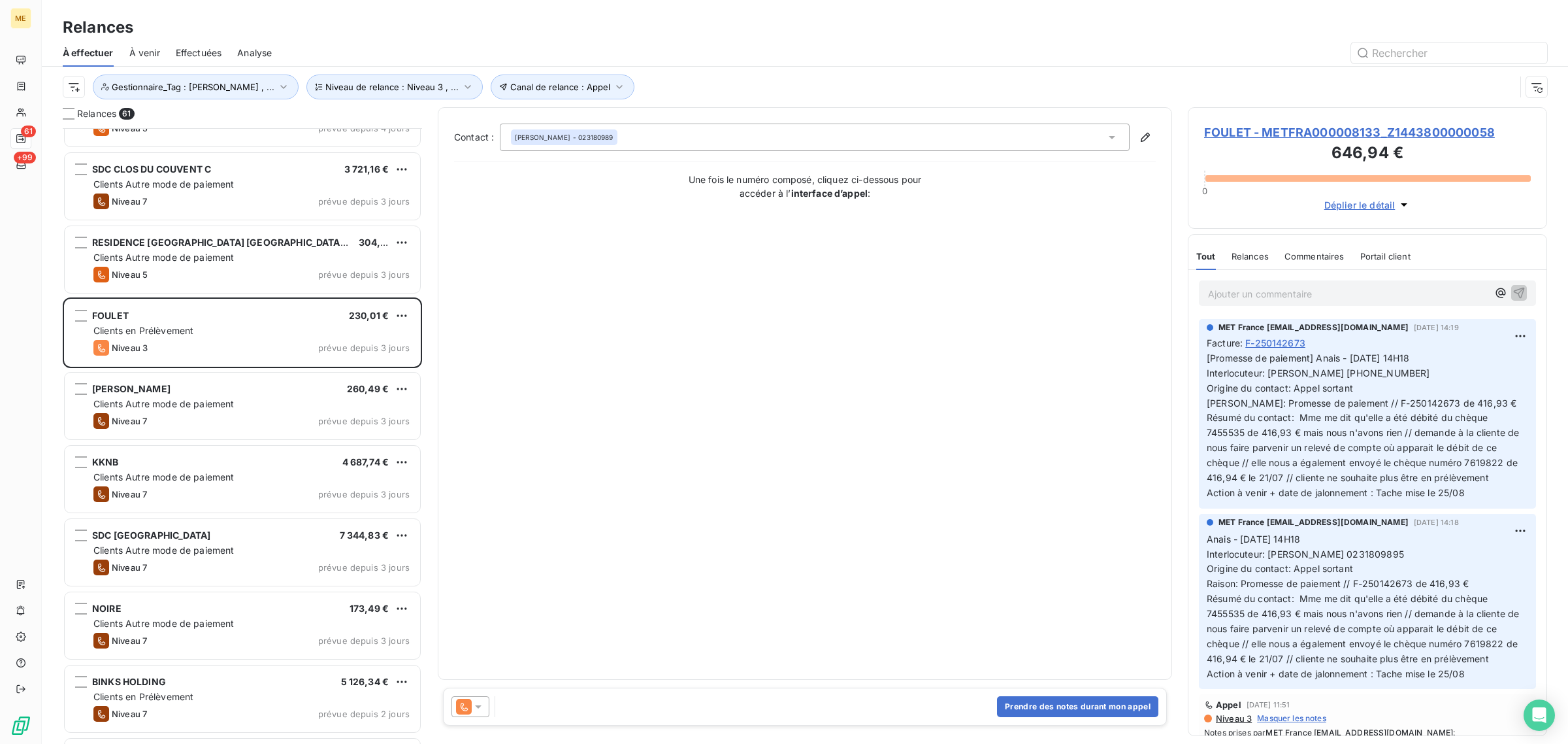
scroll to position [491, 0]
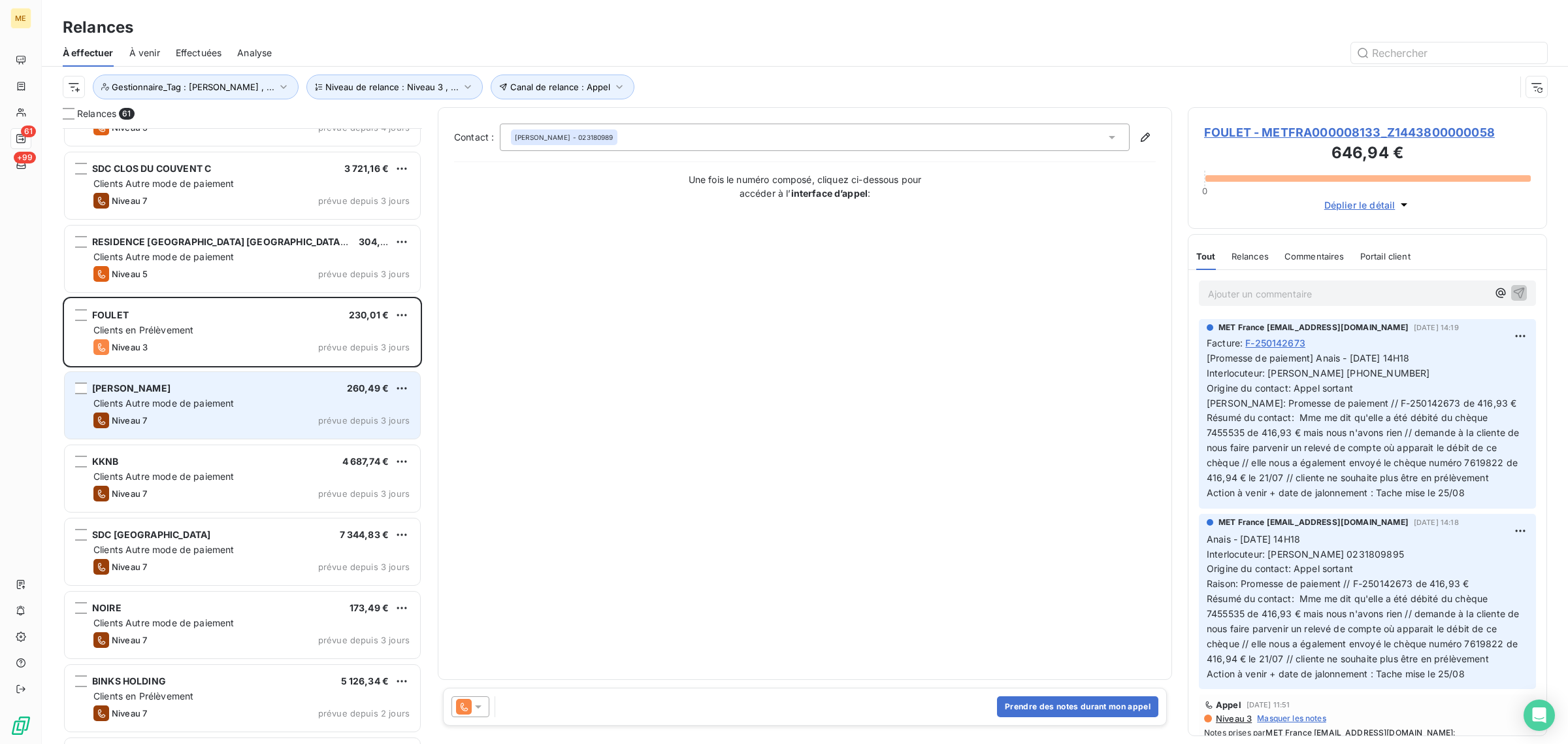
click at [234, 417] on div "Niveau 7 prévue depuis 3 jours" at bounding box center [251, 420] width 316 height 15
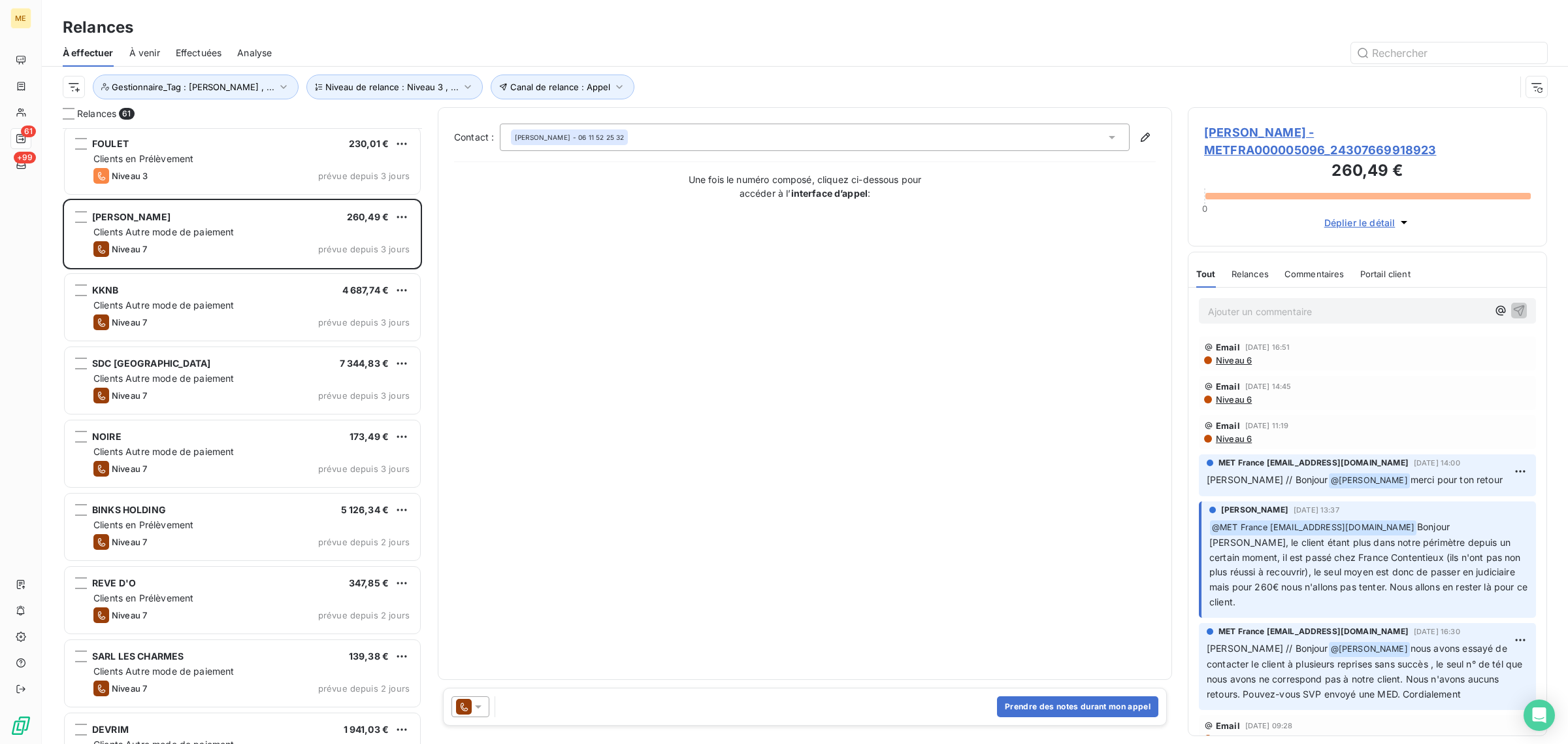
scroll to position [899, 0]
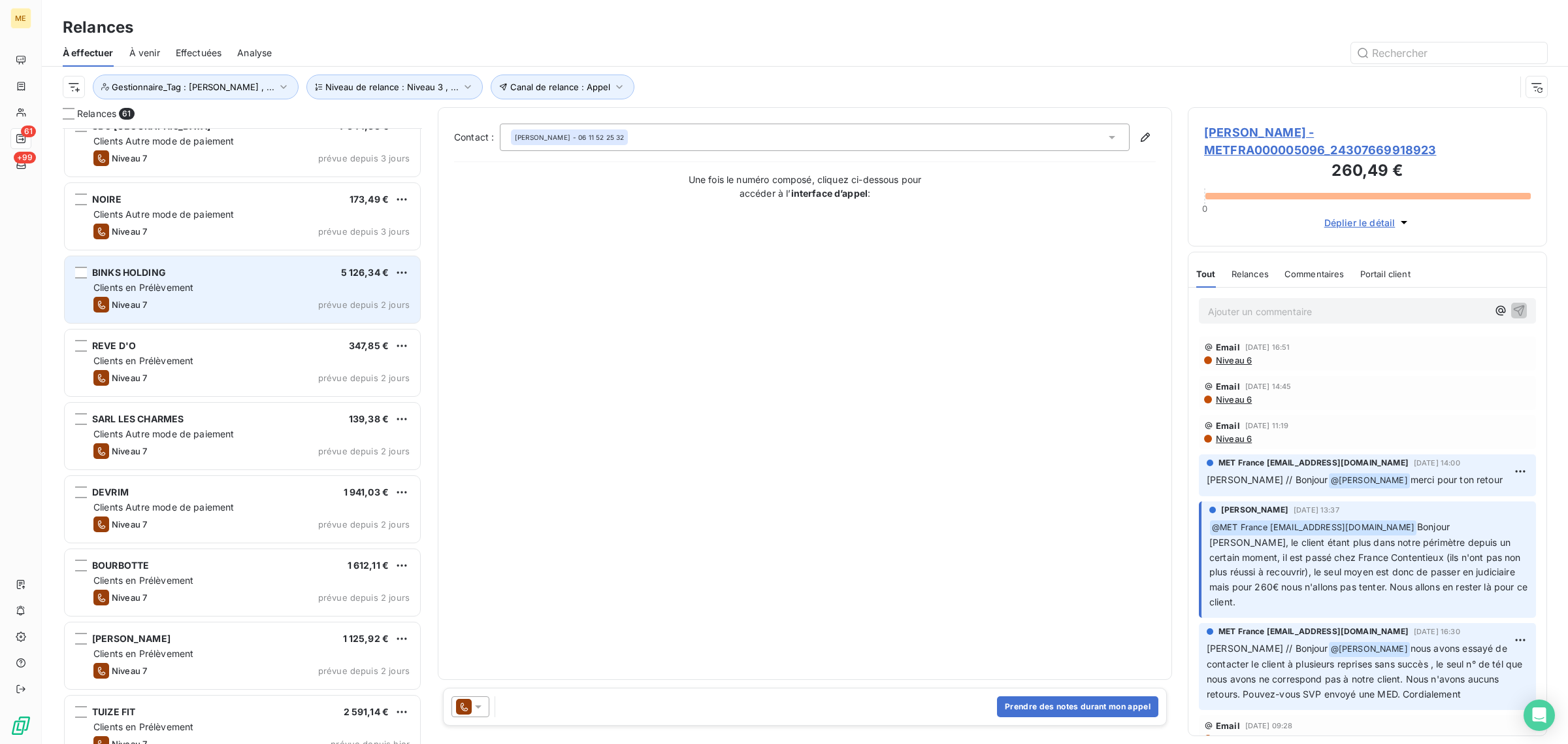
click at [152, 285] on span "Clients en Prélèvement" at bounding box center [143, 287] width 100 height 11
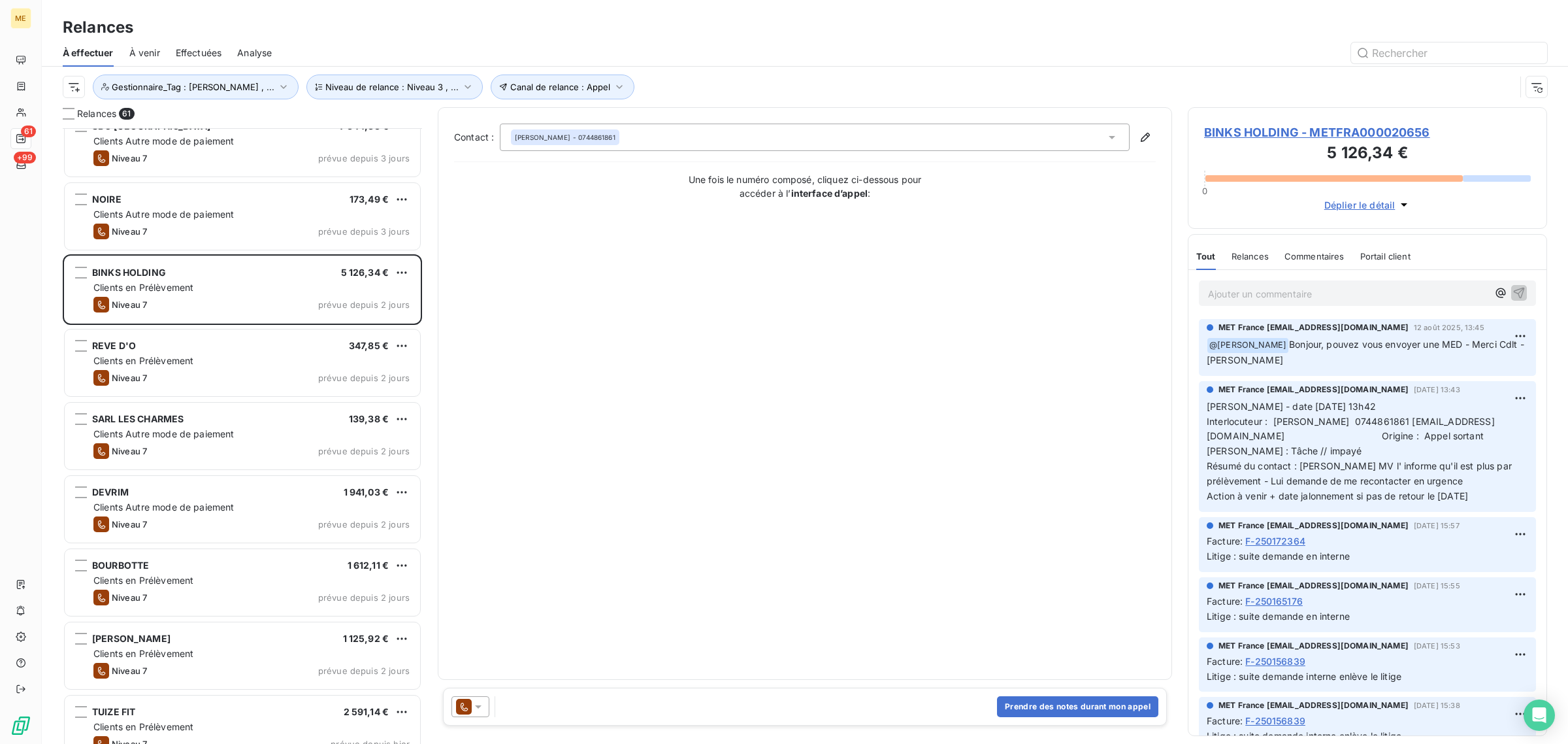
click at [1274, 147] on h3 "5 126,34 €" at bounding box center [1368, 154] width 327 height 26
click at [1269, 128] on span "BINKS HOLDING - METFRA000020656" at bounding box center [1368, 132] width 327 height 18
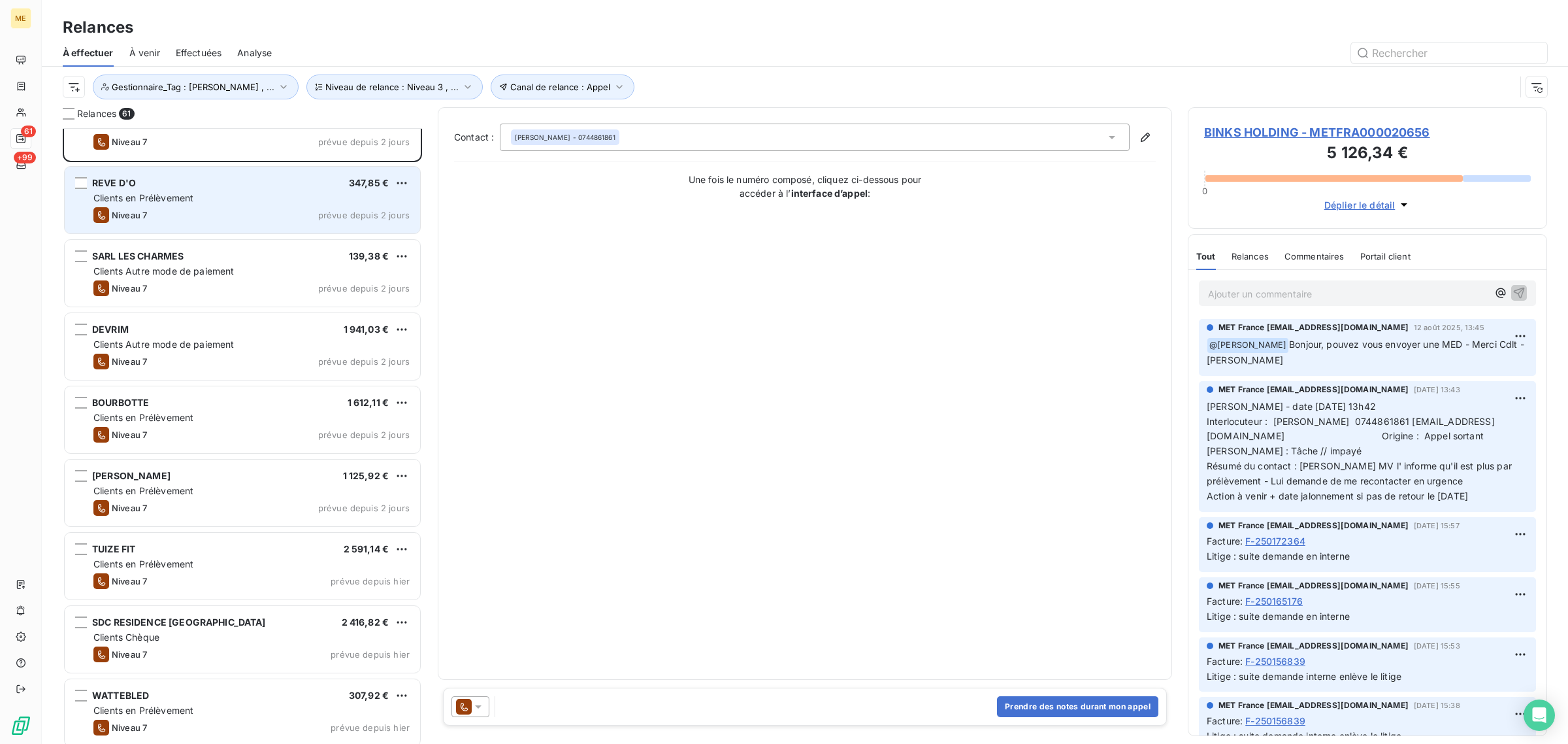
scroll to position [1063, 0]
click at [147, 181] on div "REVE D'O 347,85 €" at bounding box center [251, 182] width 316 height 12
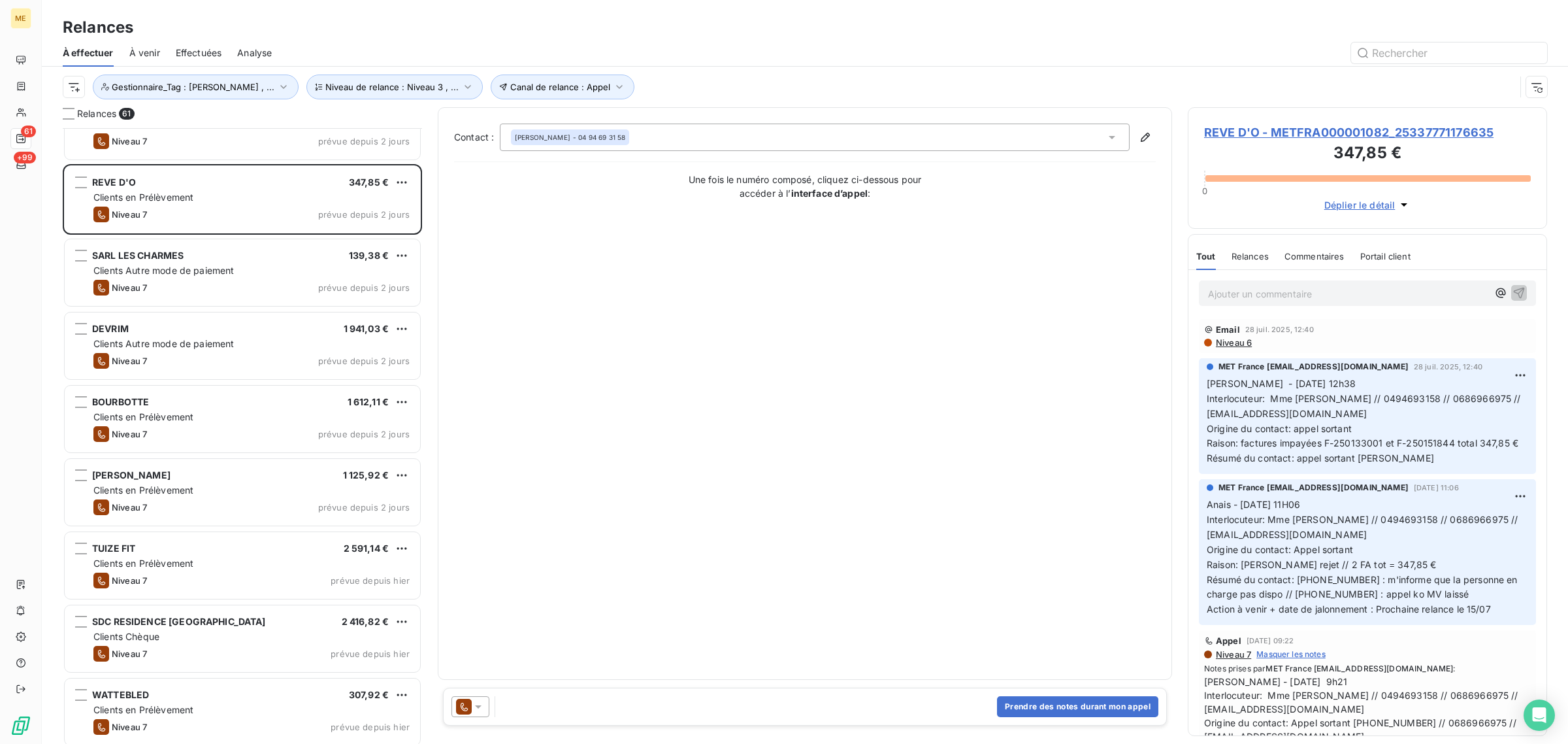
click at [1364, 130] on span "REVE D'O - METFRA000001082_25337771176635" at bounding box center [1368, 132] width 327 height 18
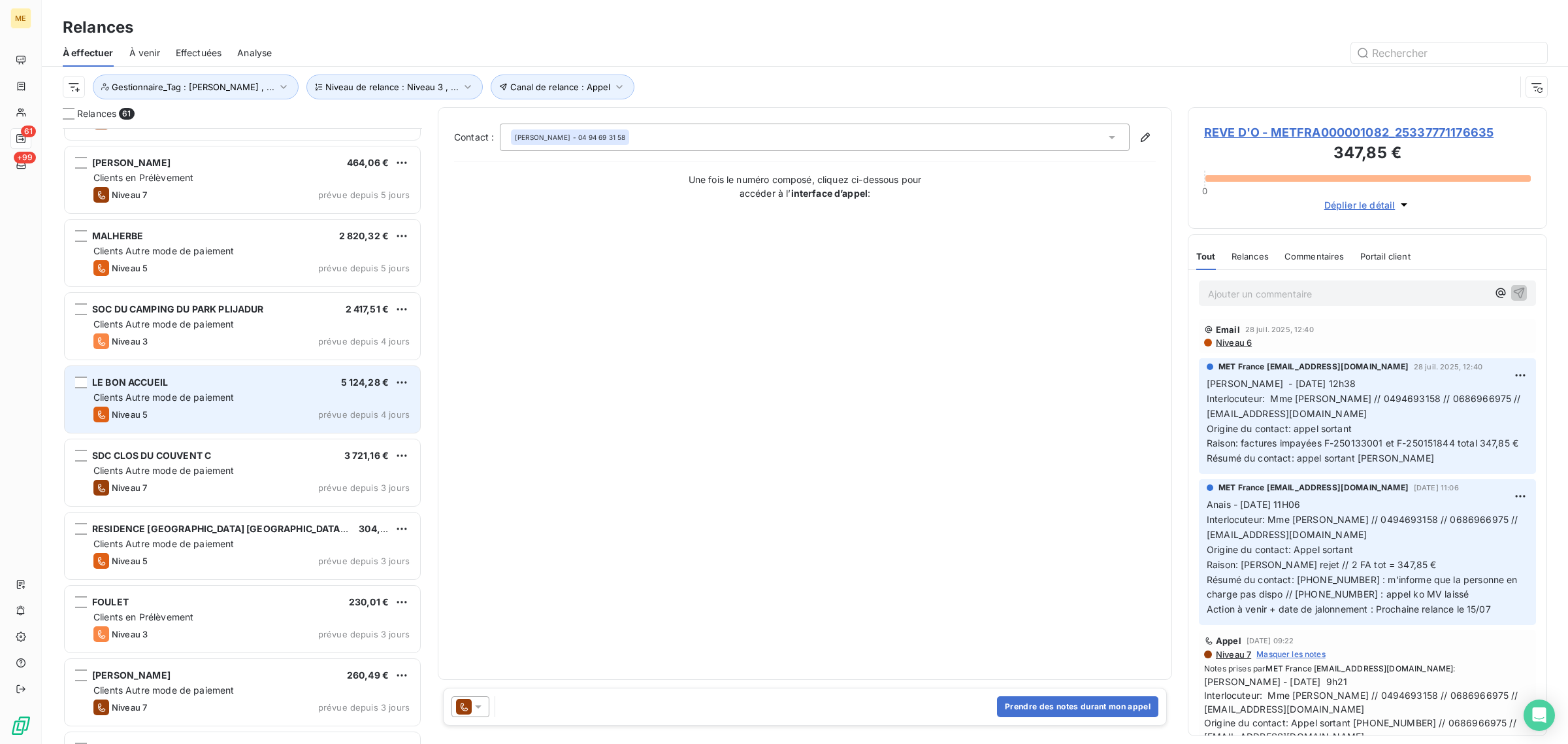
scroll to position [245, 0]
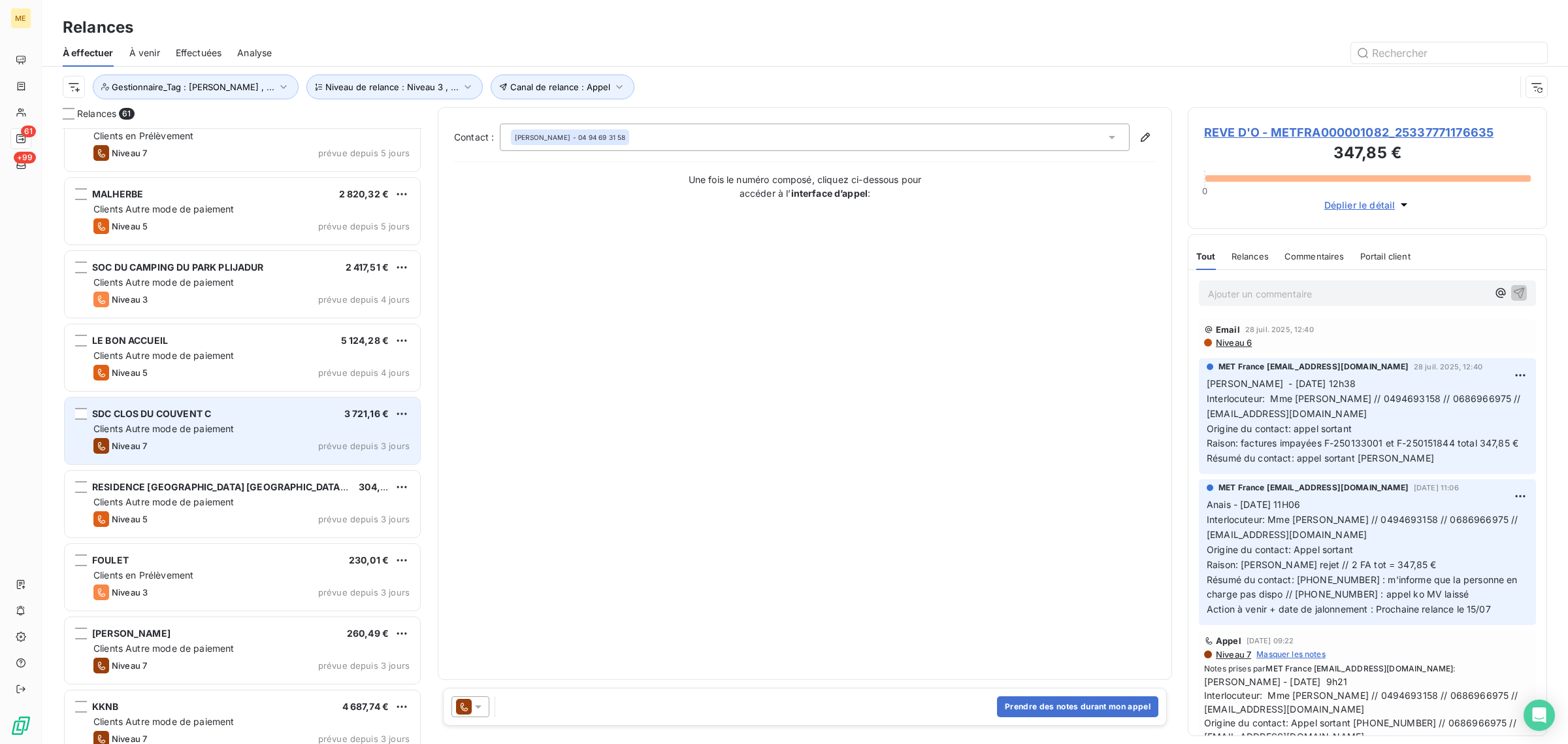
click at [175, 419] on div "SDC CLOS DU COUVENT C" at bounding box center [152, 413] width 119 height 13
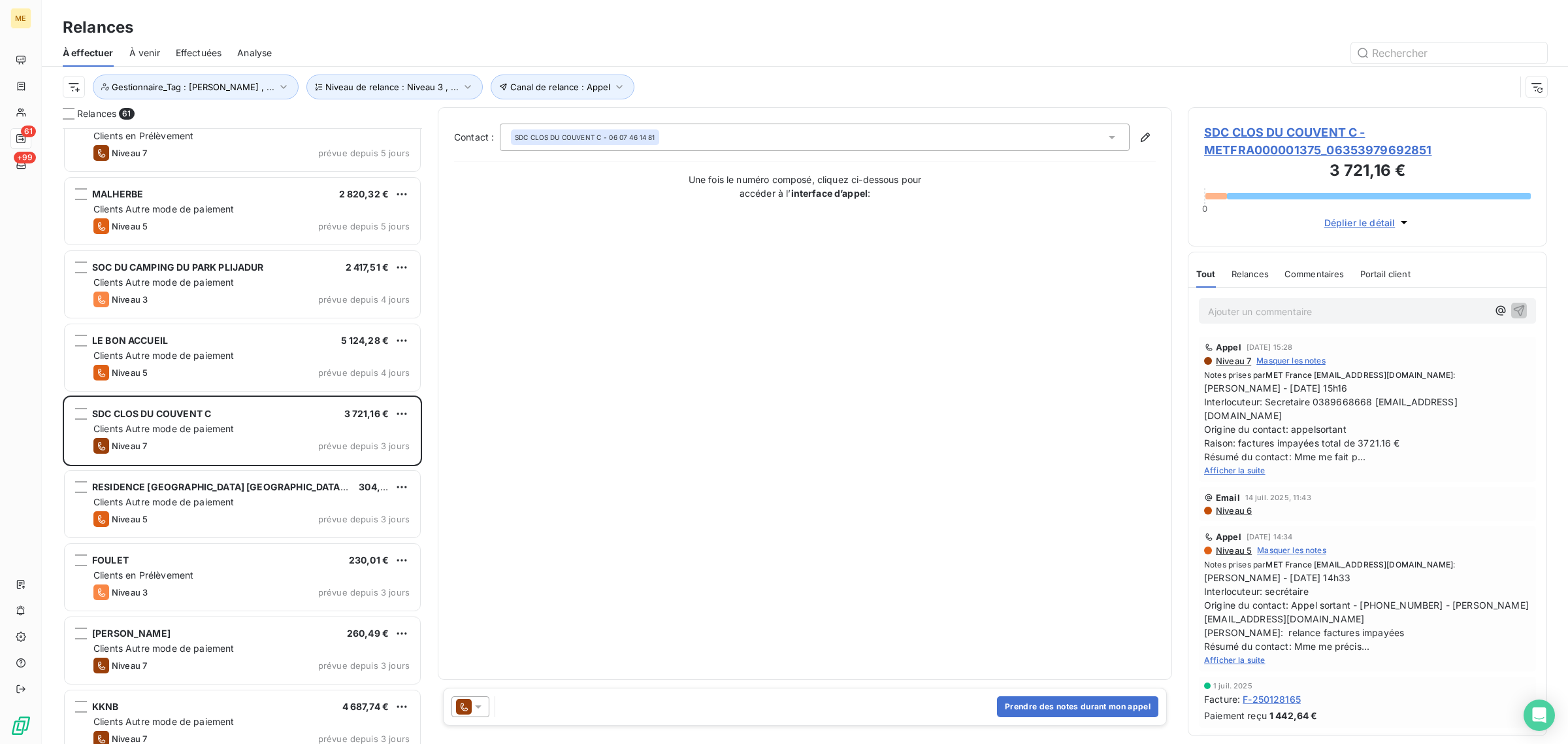
click at [1315, 145] on span "SDC CLOS DU COUVENT C - METFRA000001375_06353979692851" at bounding box center [1368, 141] width 327 height 35
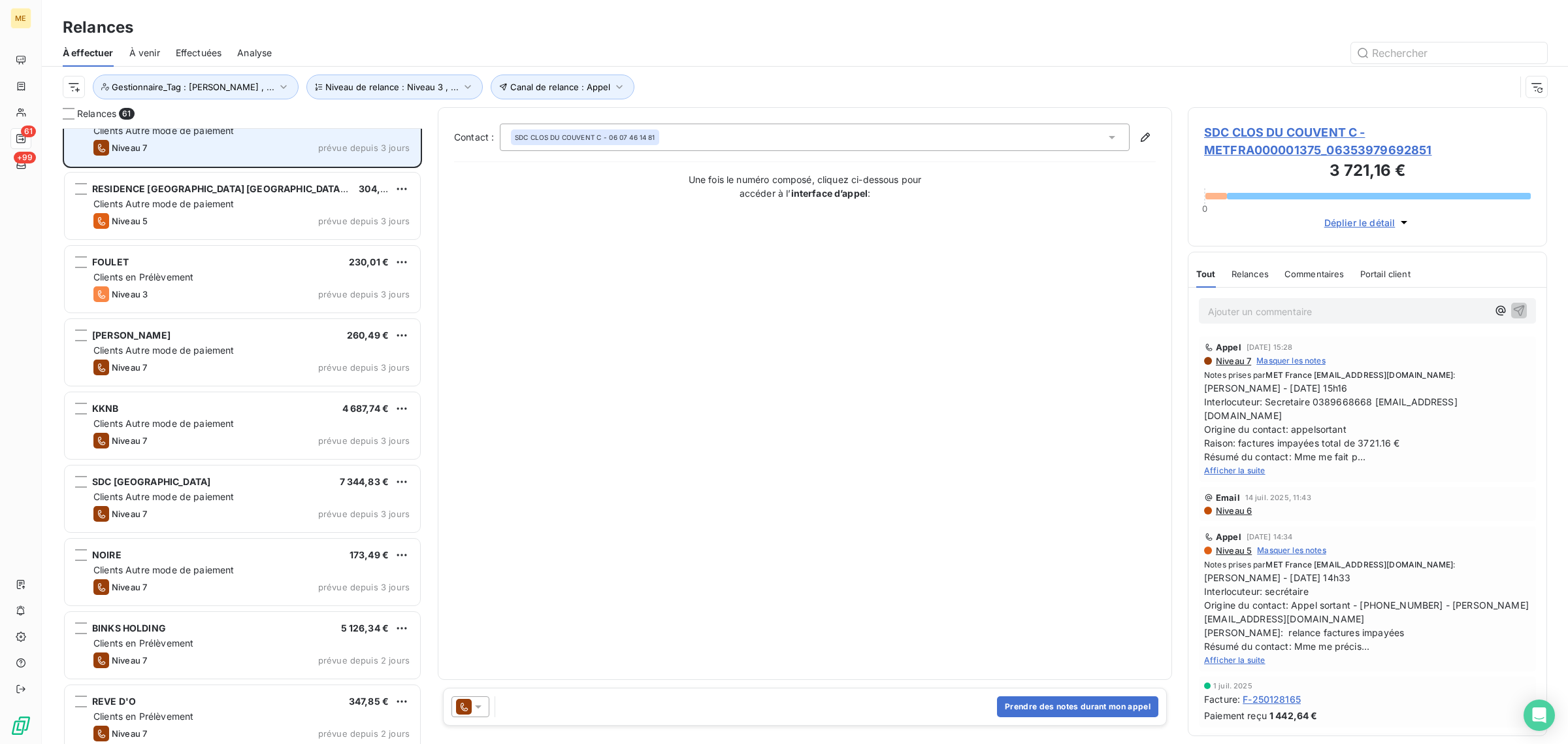
scroll to position [573, 0]
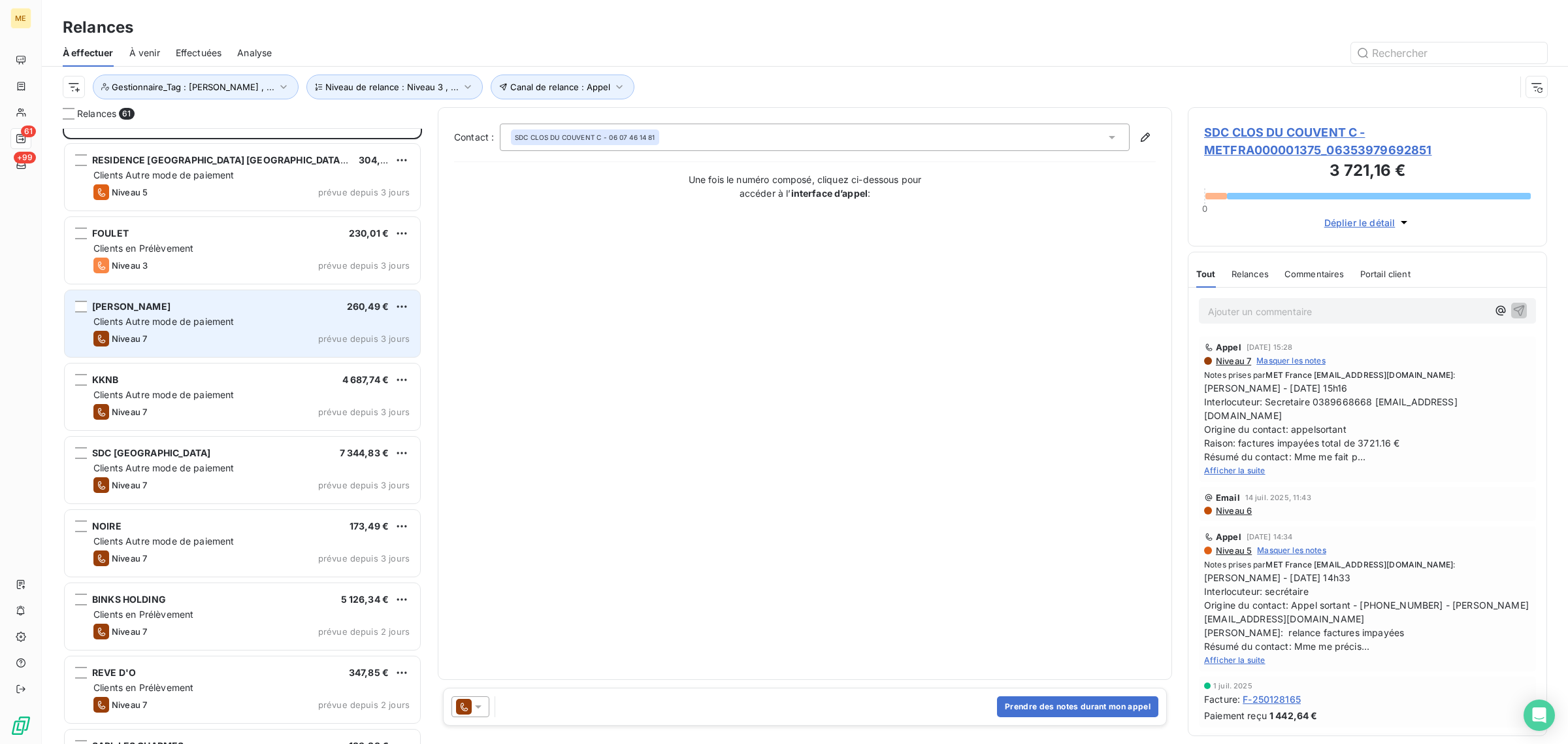
click at [141, 314] on div "[PERSON_NAME] 260,49 € Clients Autre mode de paiement Niveau 7 prévue depuis 3 …" at bounding box center [242, 324] width 355 height 66
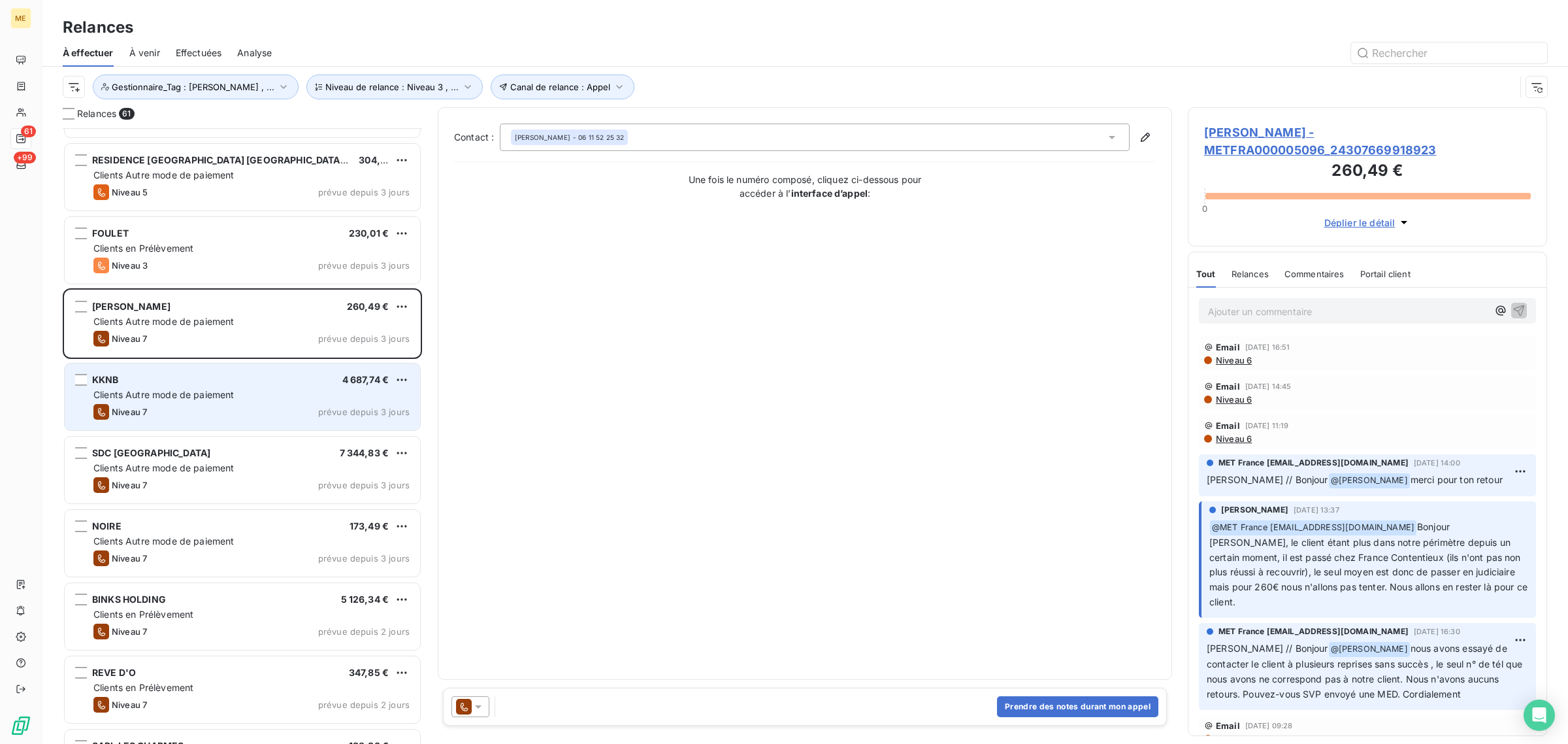
click at [204, 401] on div "Clients Autre mode de paiement" at bounding box center [251, 395] width 316 height 13
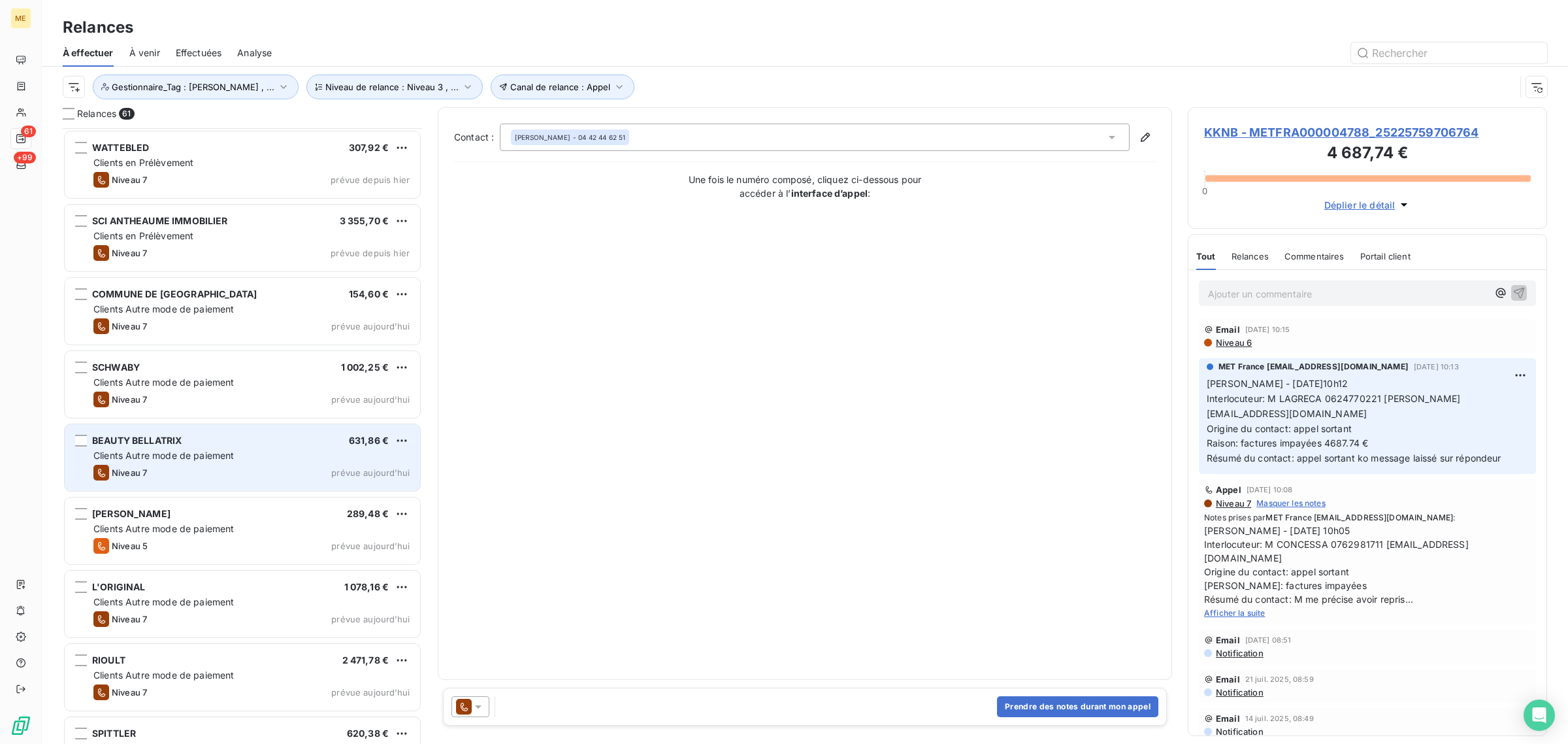
scroll to position [1635, 0]
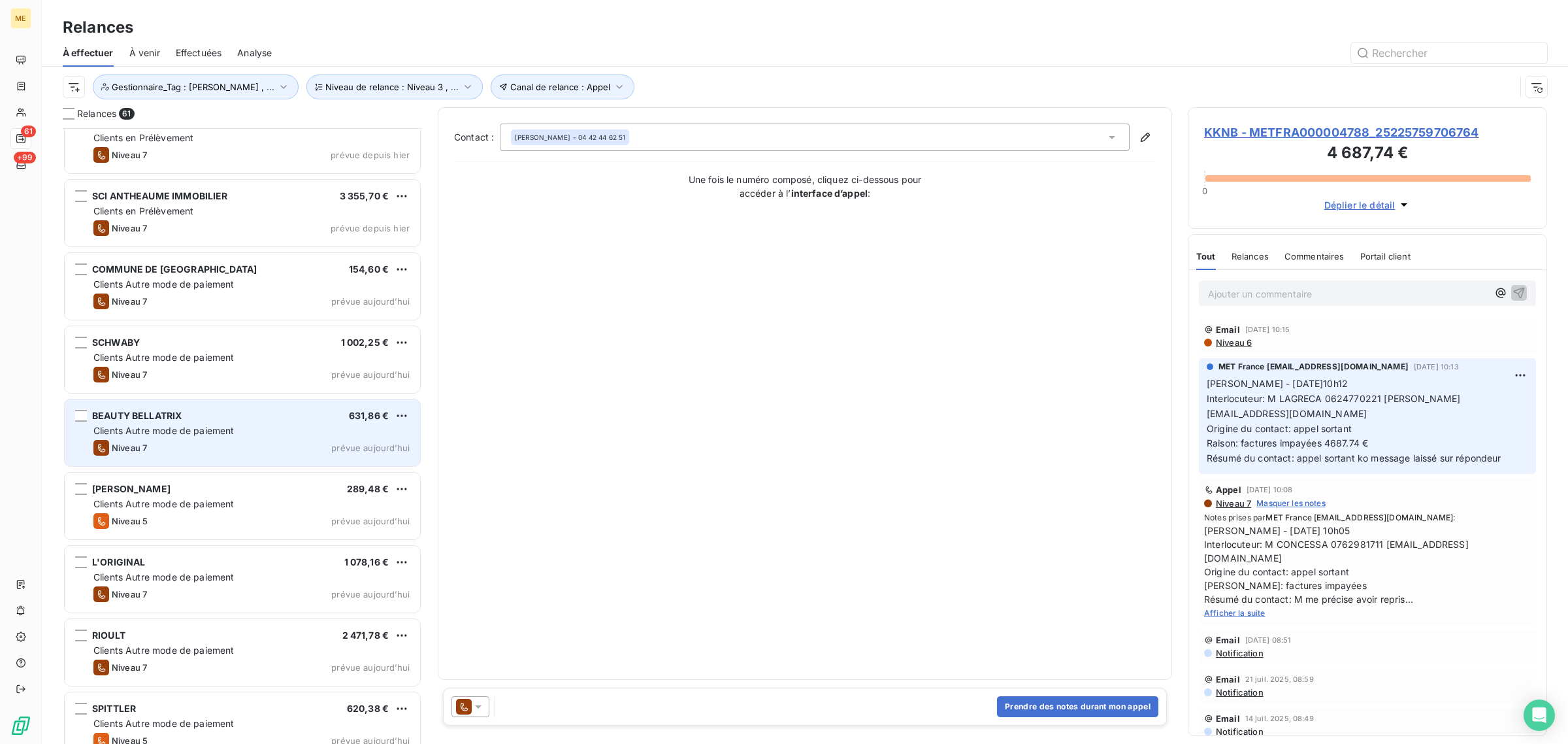
click at [170, 434] on span "Clients Autre mode de paiement" at bounding box center [164, 430] width 141 height 11
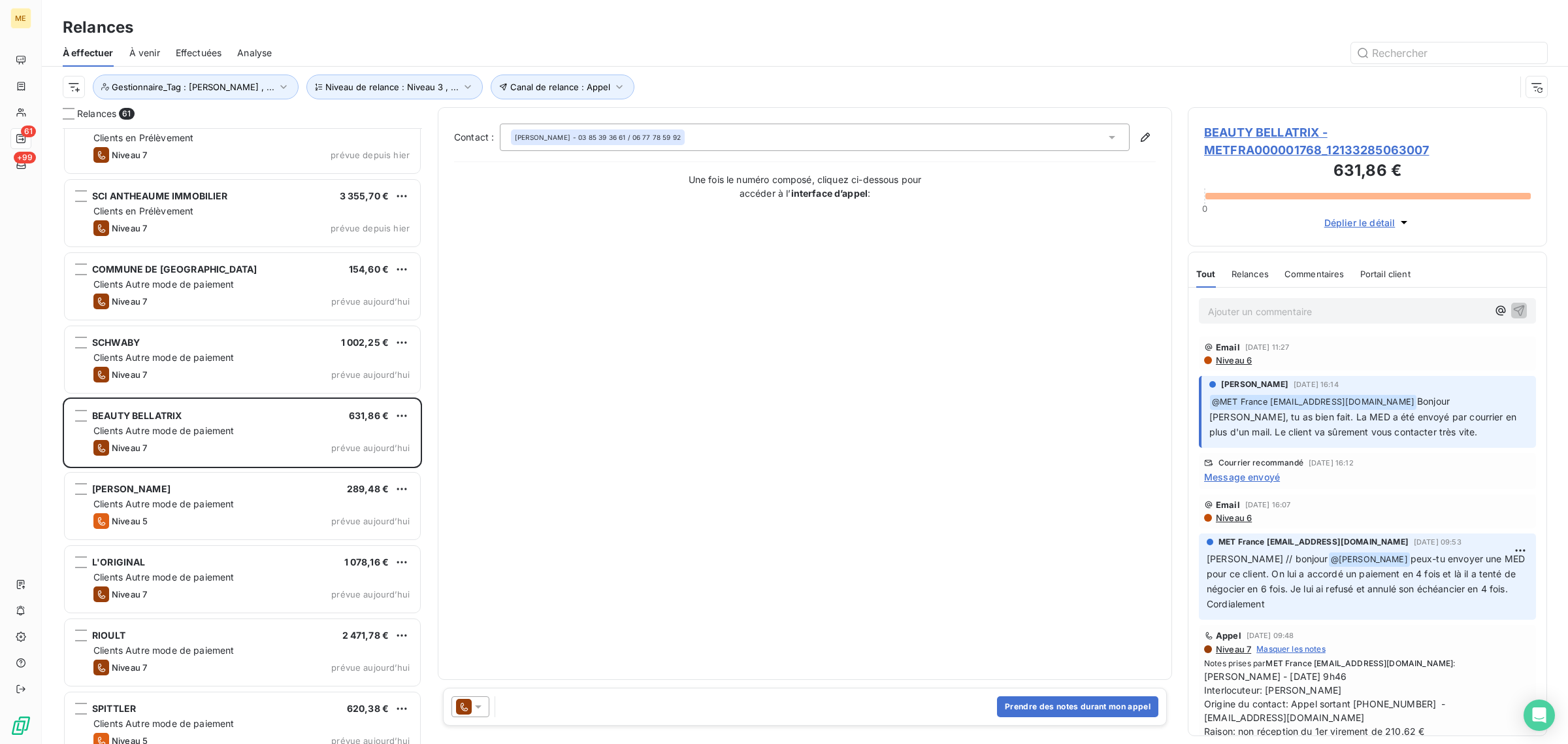
click at [1262, 122] on div "[PERSON_NAME] - METFRA000001768_12133285063007 631,86 € 0 Déplier le détail" at bounding box center [1367, 176] width 359 height 139
click at [1259, 145] on span "BEAUTY BELLATRIX - METFRA000001768_12133285063007" at bounding box center [1368, 141] width 327 height 35
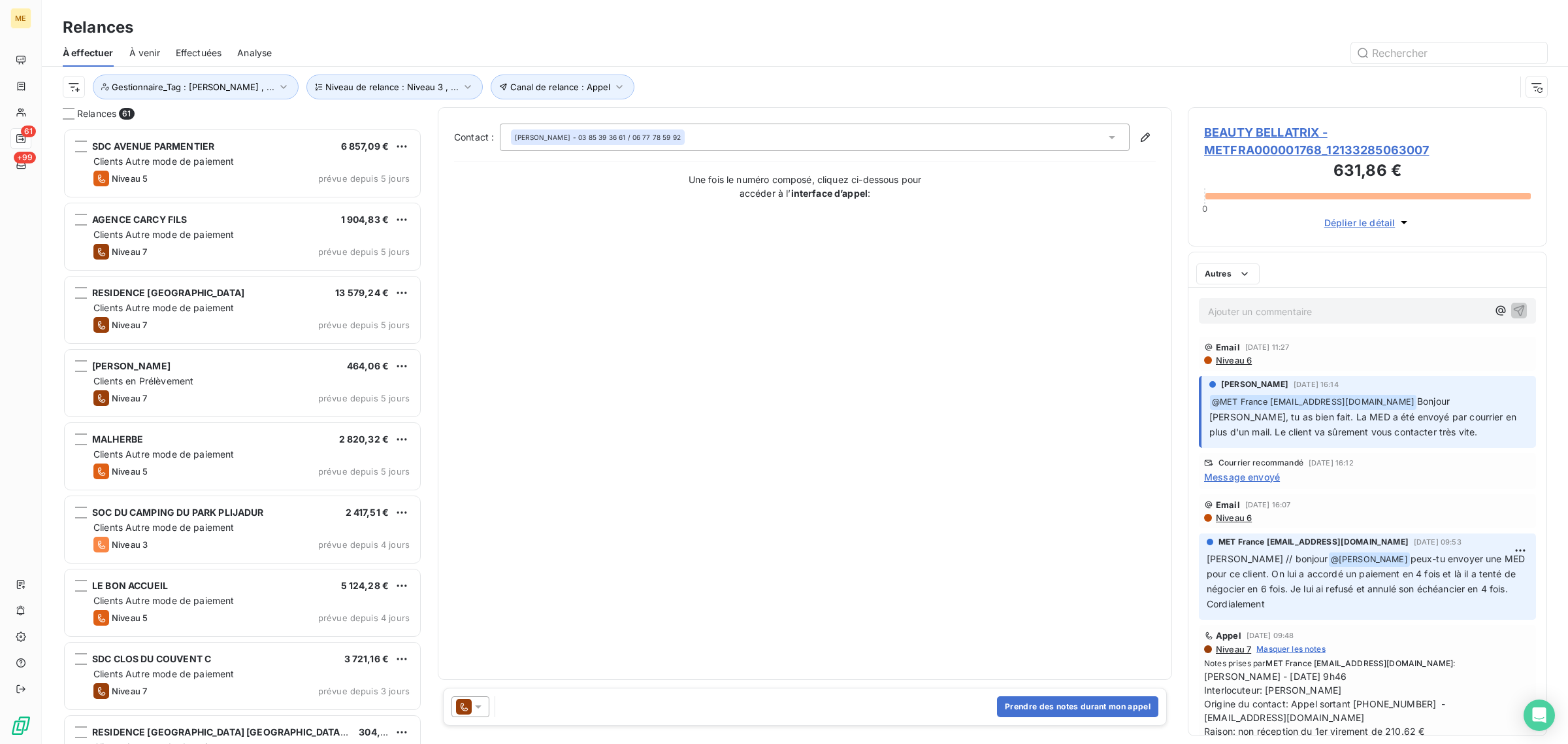
scroll to position [603, 347]
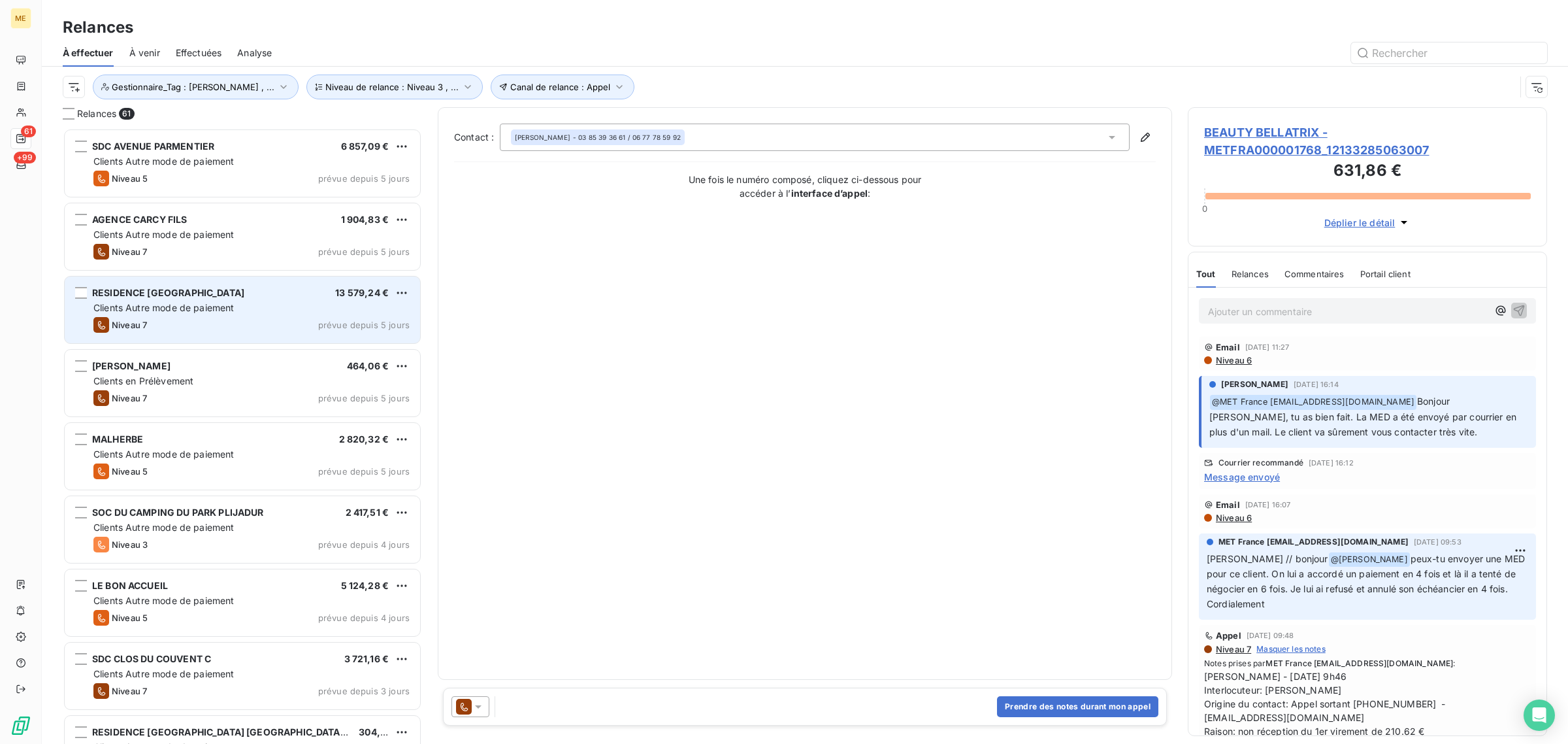
click at [167, 324] on div "Niveau 7 prévue depuis 5 jours" at bounding box center [251, 325] width 316 height 15
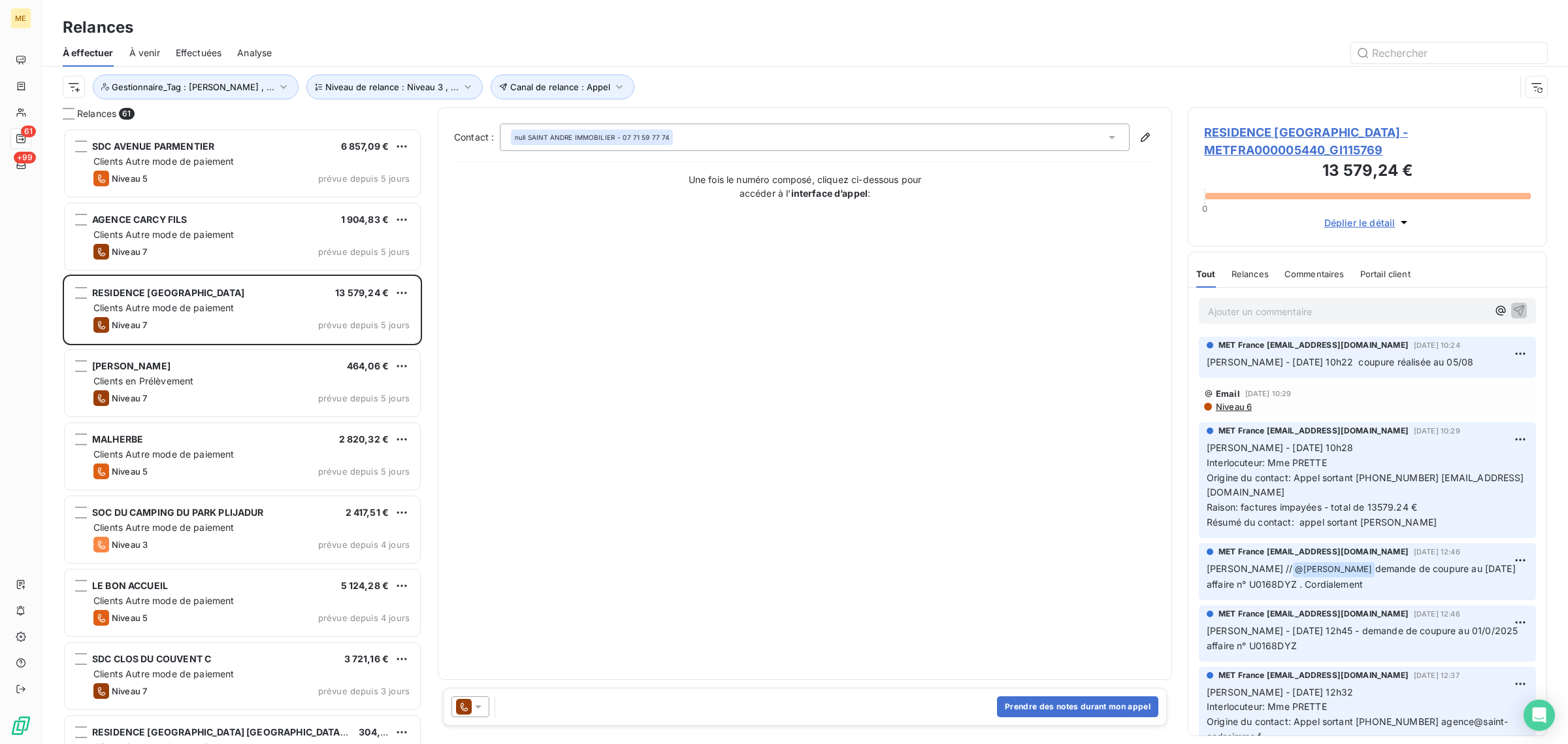
click at [1302, 141] on span "RESIDENCE [GEOGRAPHIC_DATA] - METFRA000005440_GI115769" at bounding box center [1368, 141] width 327 height 35
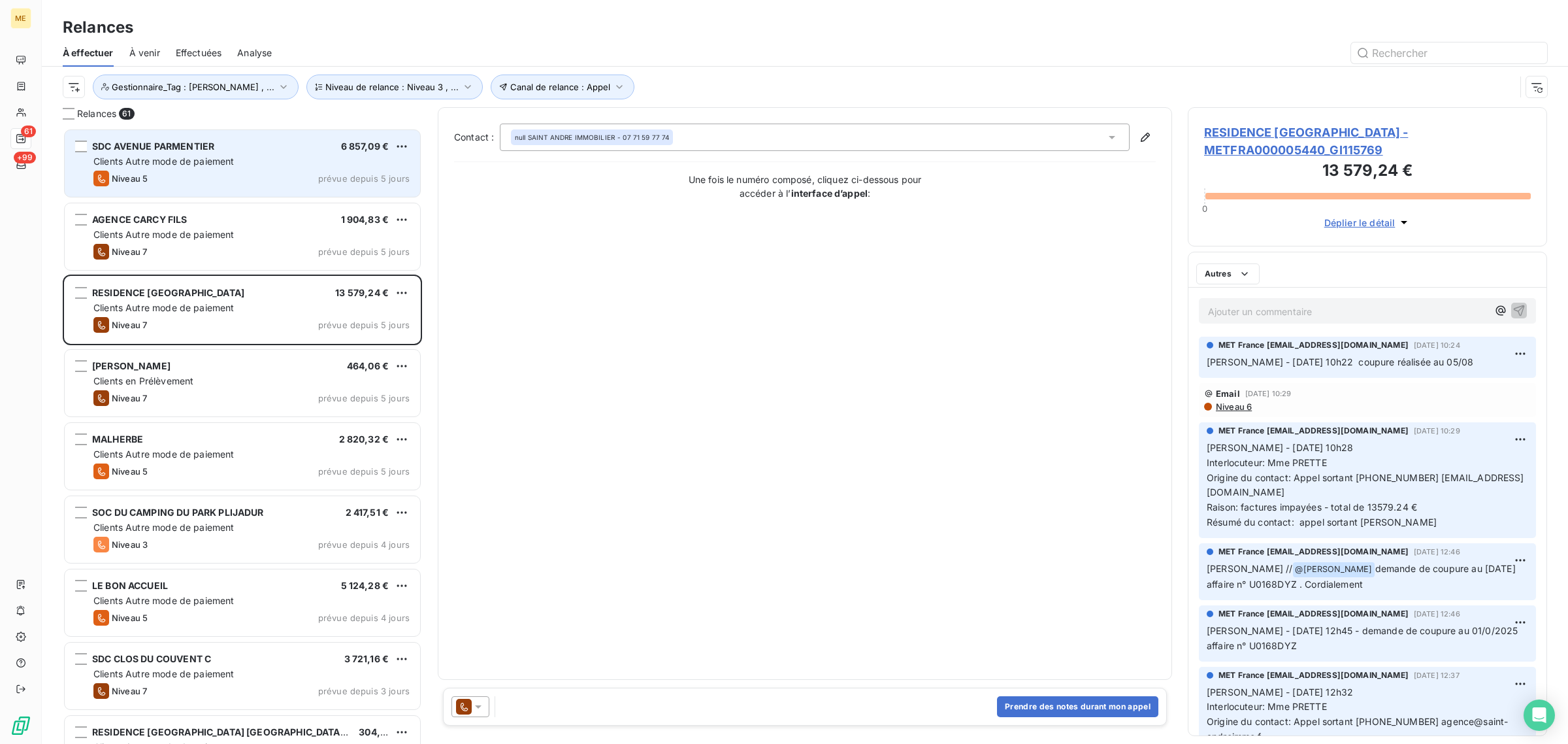
scroll to position [603, 347]
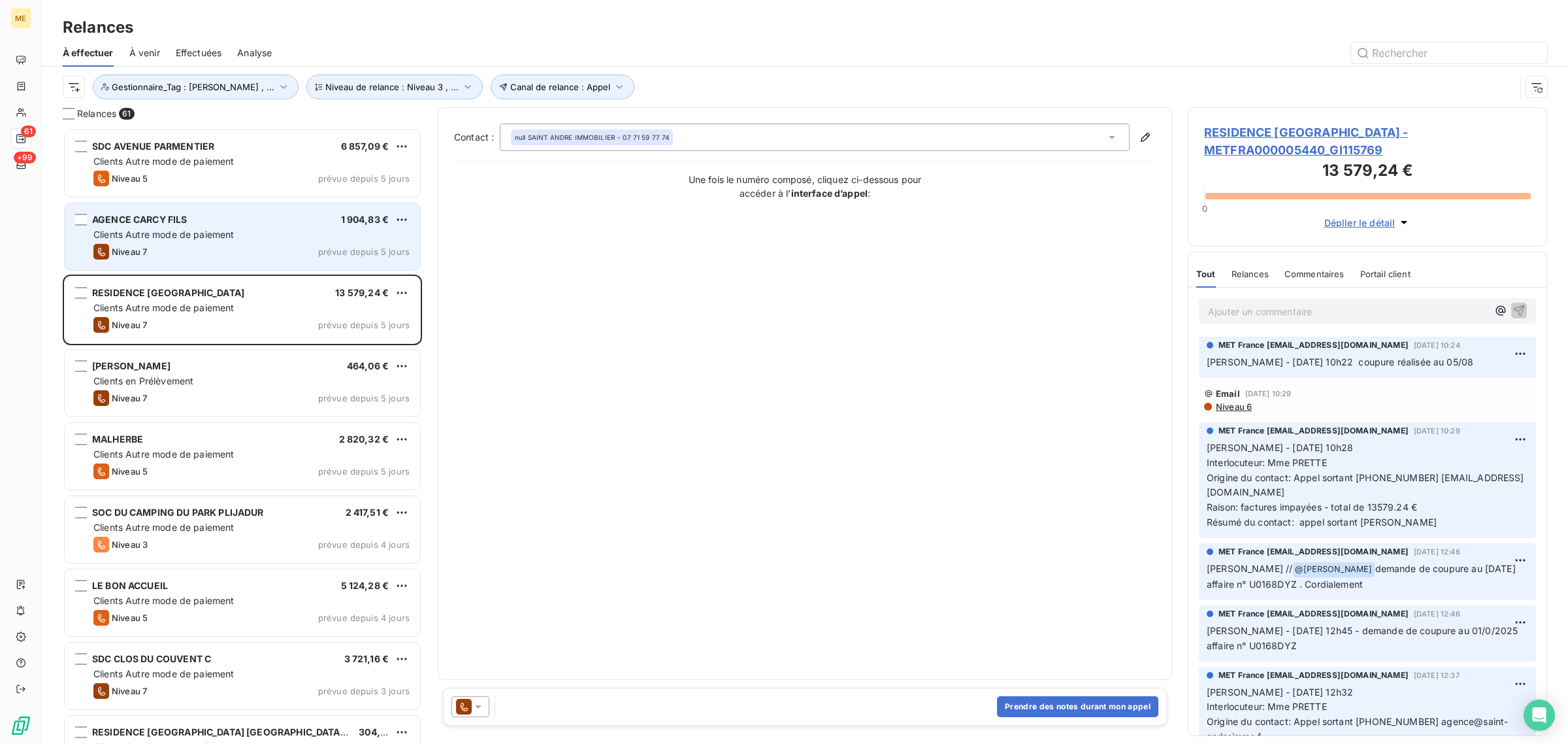
click at [184, 234] on span "Clients Autre mode de paiement" at bounding box center [164, 234] width 141 height 11
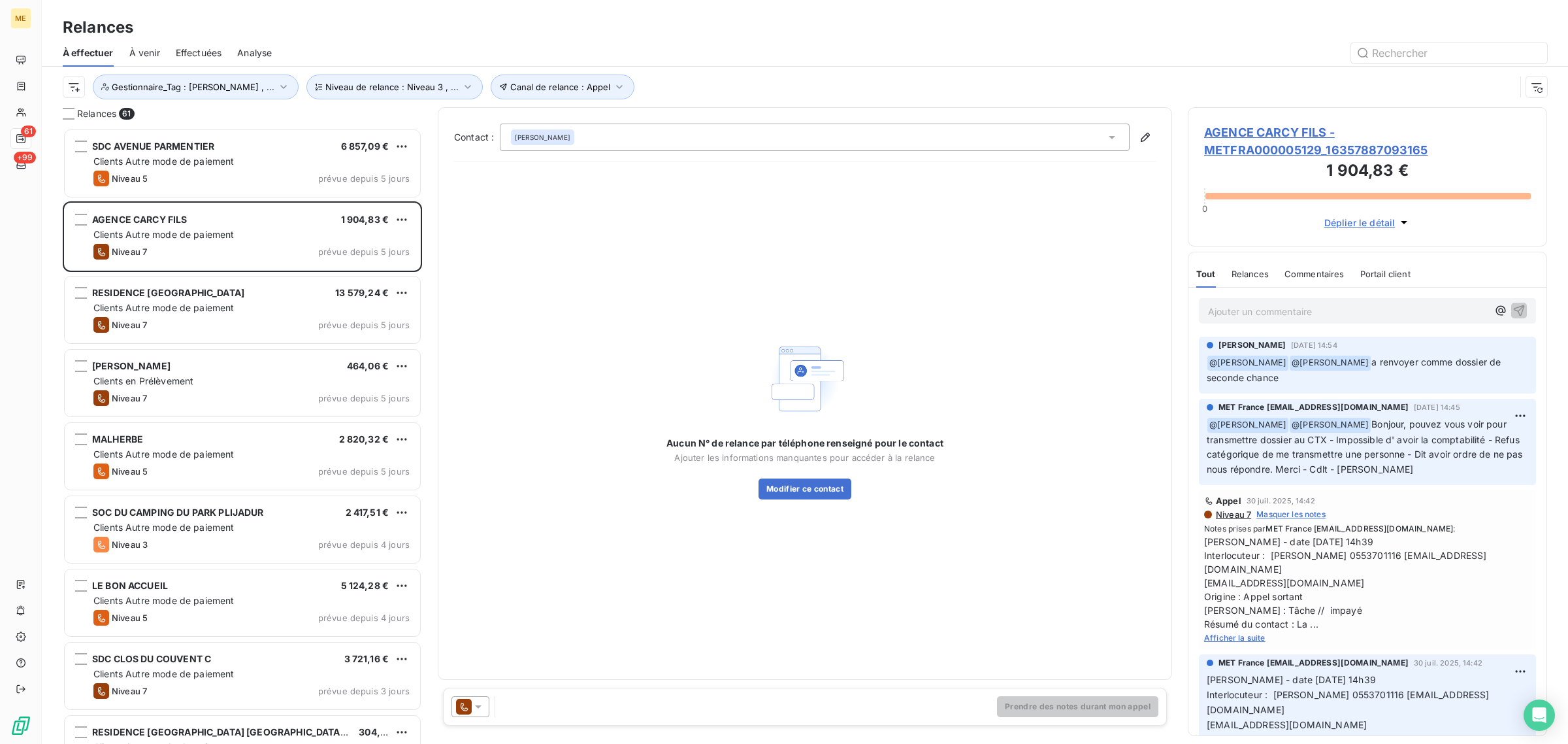
click at [1246, 131] on span "AGENCE CARCY FILS - METFRA000005129_16357887093165" at bounding box center [1368, 141] width 327 height 35
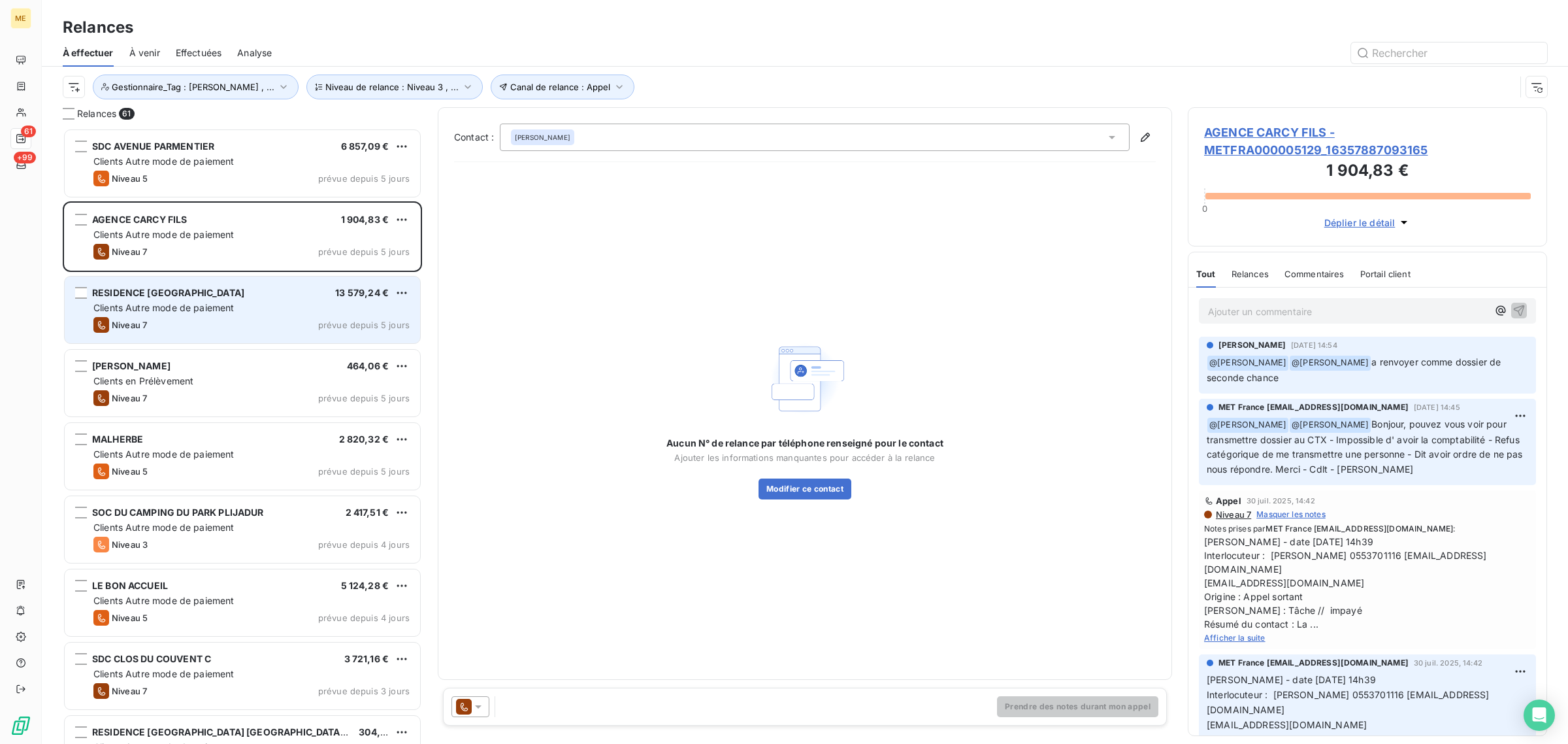
scroll to position [12, 13]
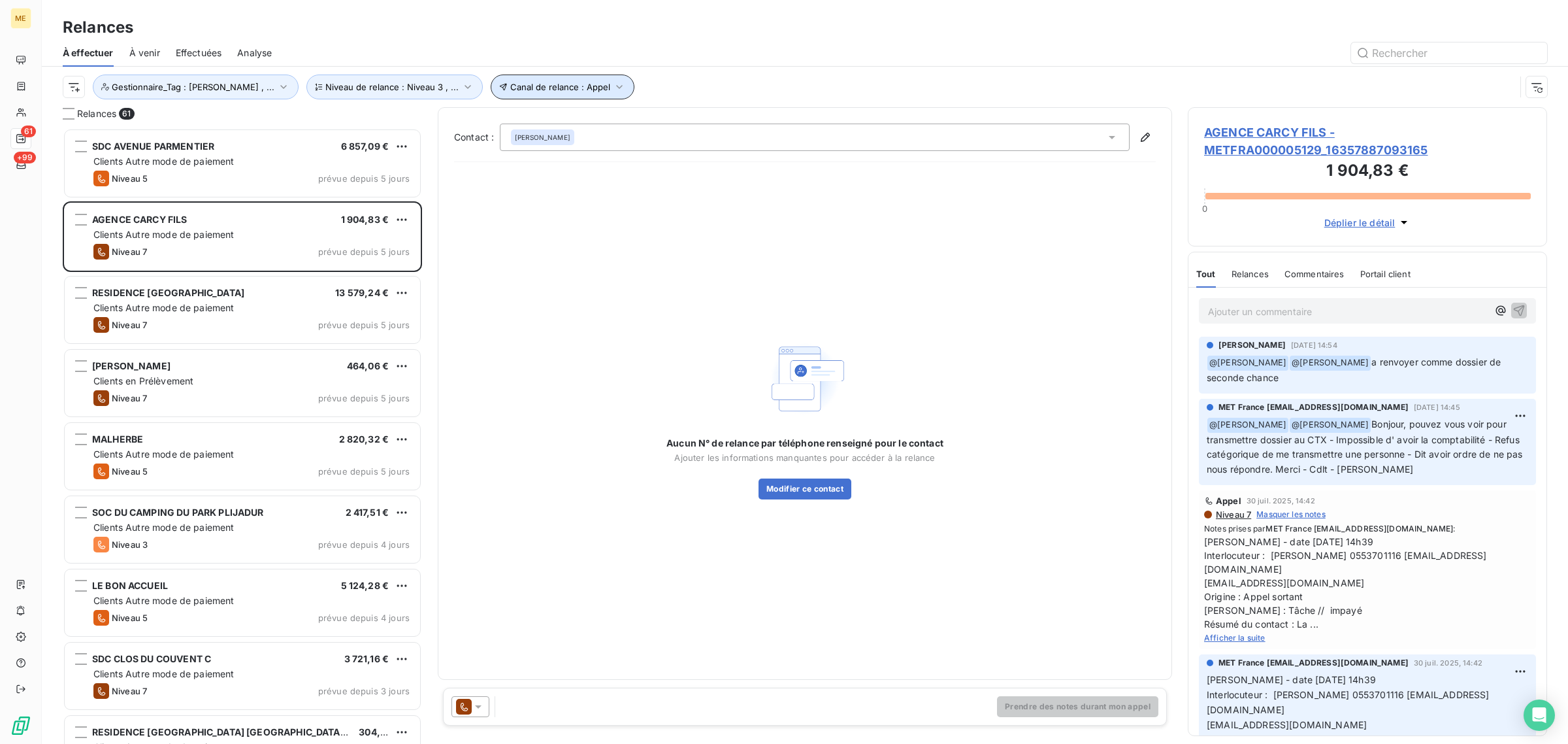
click at [518, 83] on span "Canal de relance : Appel" at bounding box center [560, 87] width 100 height 10
click at [390, 77] on button "Niveau de relance : Niveau 3 , ..." at bounding box center [394, 86] width 176 height 25
click at [591, 98] on button "Canal de relance : Appel" at bounding box center [562, 86] width 144 height 25
click at [408, 83] on span "Niveau de relance : Niveau 3 , ..." at bounding box center [392, 87] width 133 height 10
click at [501, 129] on div "Niveau 3 , Niveau 5 , Niveau 6 ou plus" at bounding box center [566, 122] width 188 height 27
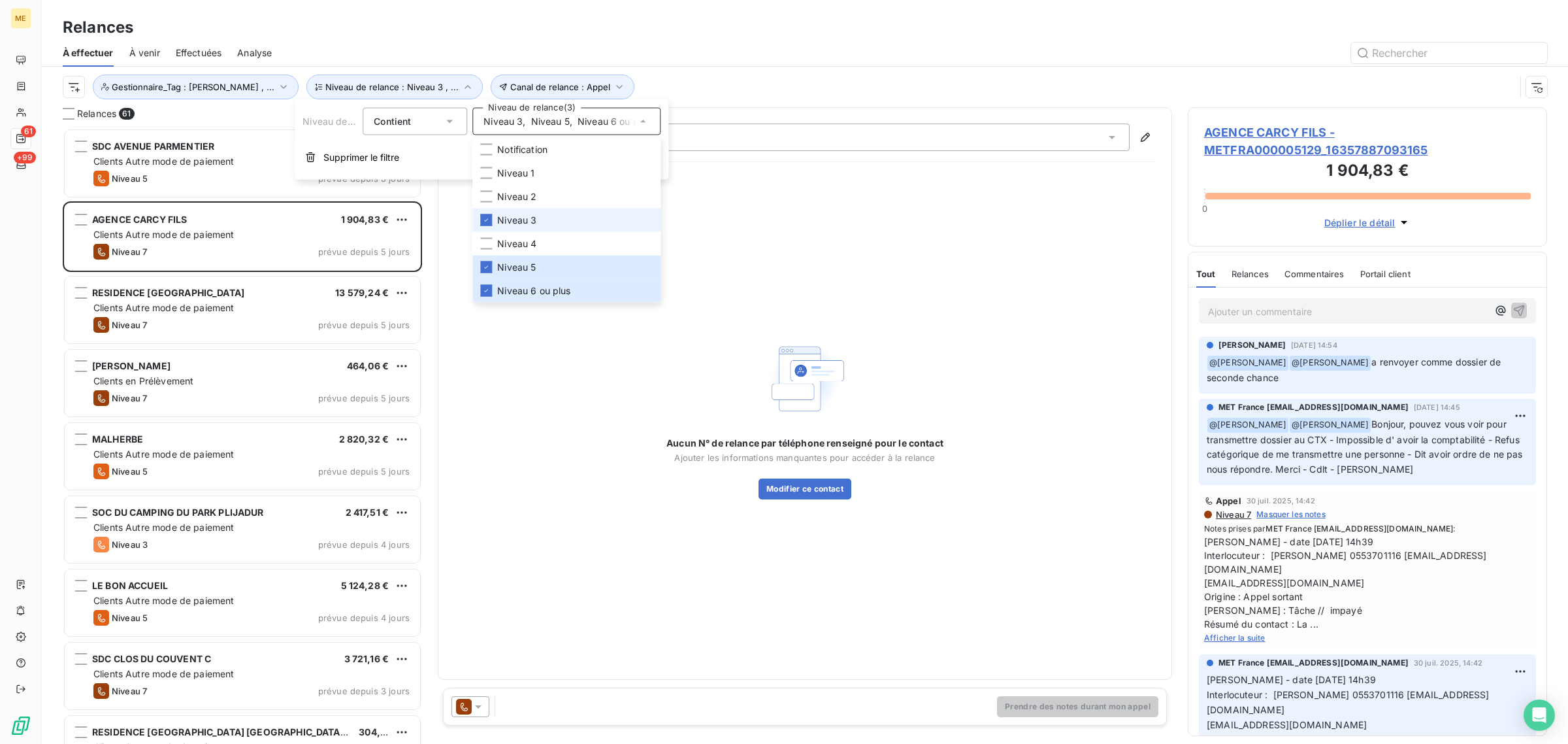
click at [529, 223] on span "Niveau 3" at bounding box center [517, 220] width 39 height 13
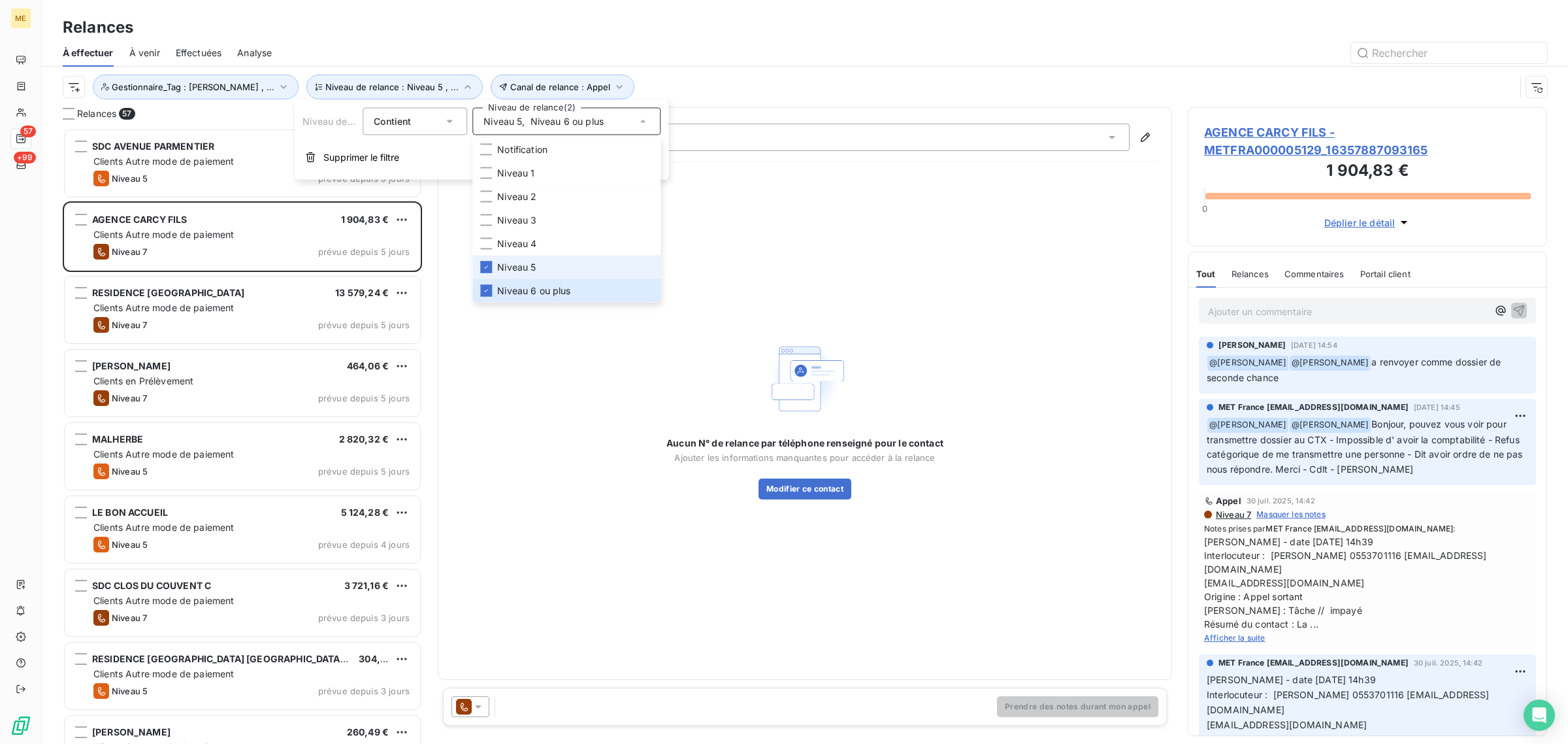
click at [529, 262] on span "Niveau 5" at bounding box center [516, 267] width 38 height 13
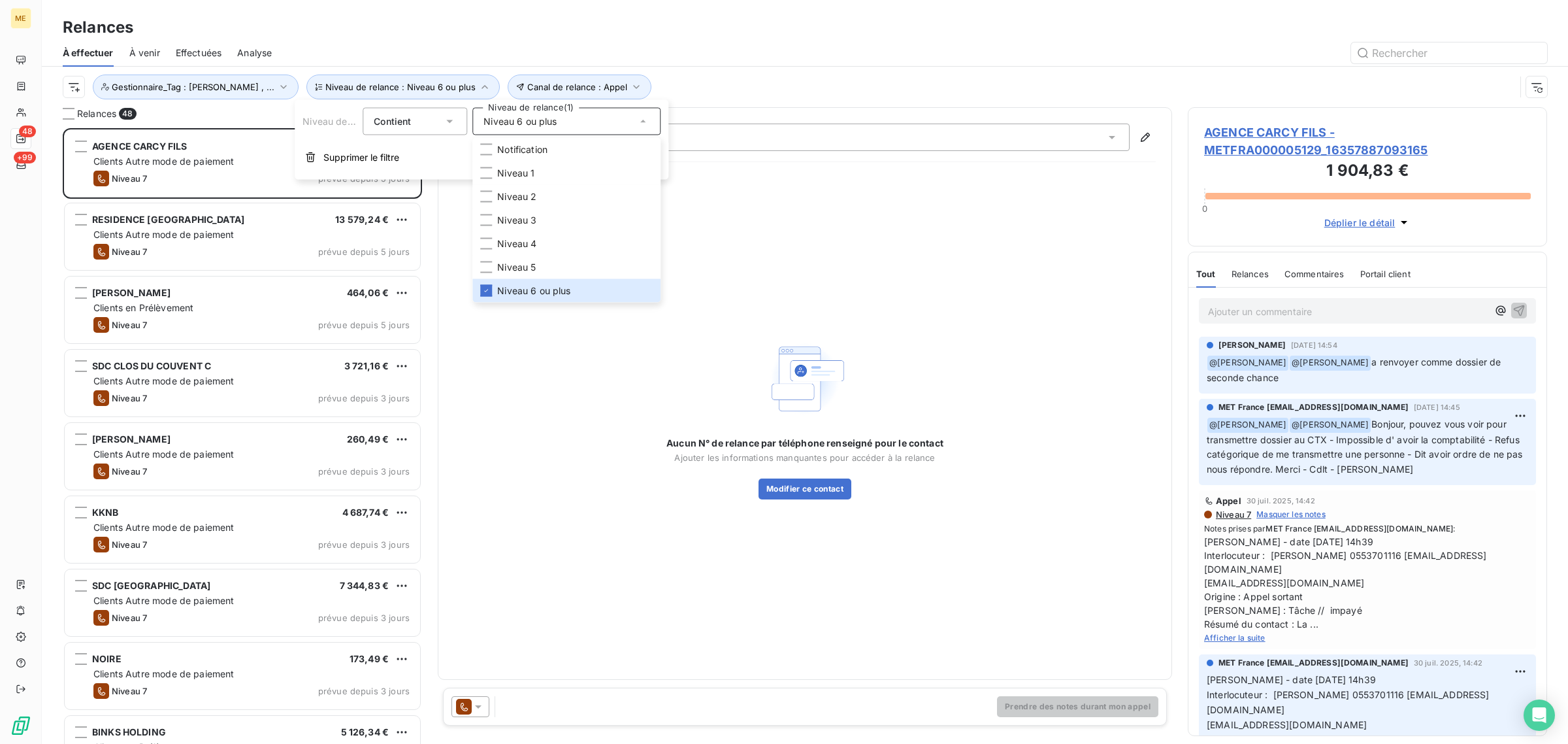
click at [560, 358] on div "Aucun N° de relance par téléphone renseigné pour le contact Ajouter les informa…" at bounding box center [805, 418] width 702 height 163
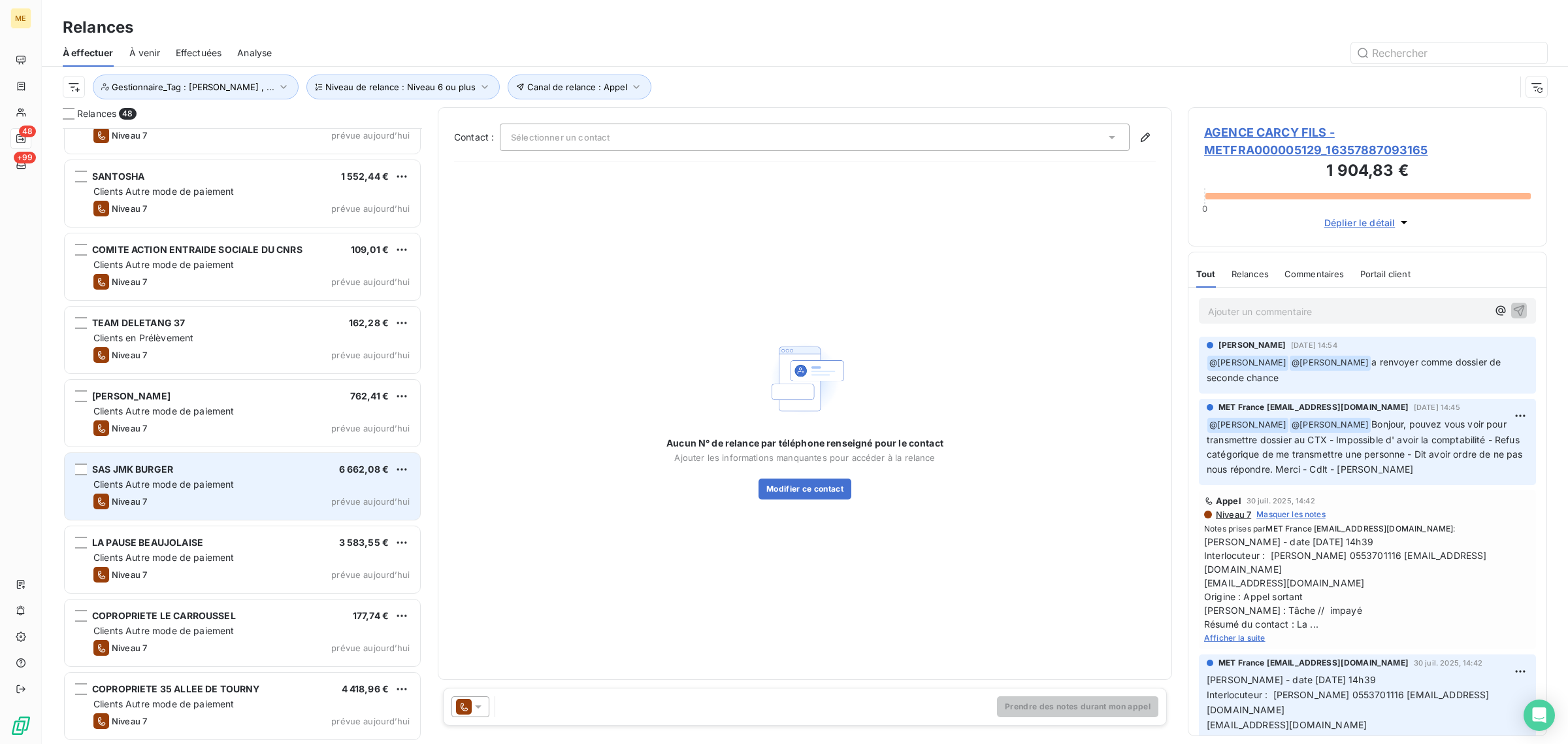
click at [227, 489] on span "Clients Autre mode de paiement" at bounding box center [164, 483] width 141 height 11
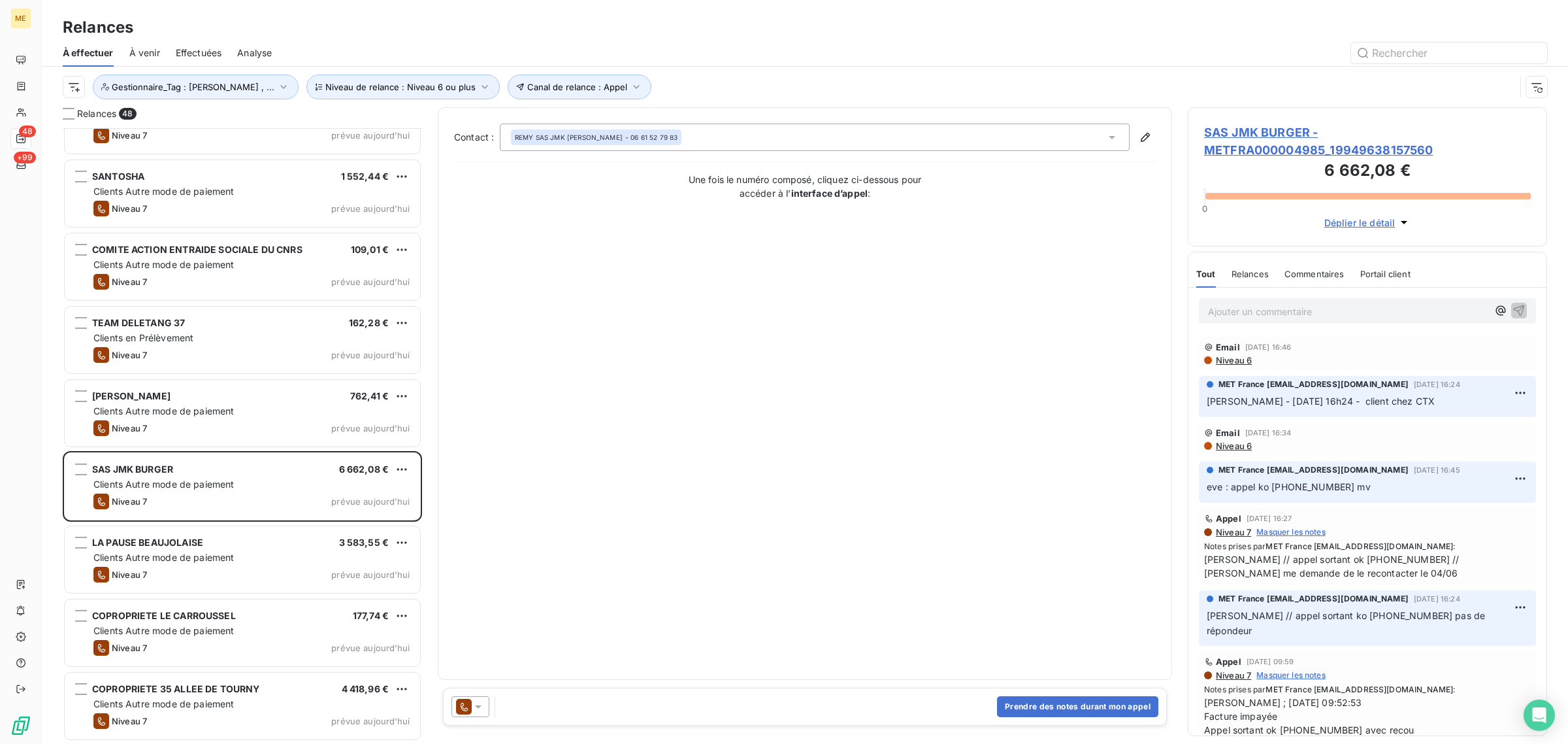
click at [1249, 125] on span "SAS JMK BURGER - METFRA000004985_19949638157560" at bounding box center [1368, 141] width 327 height 35
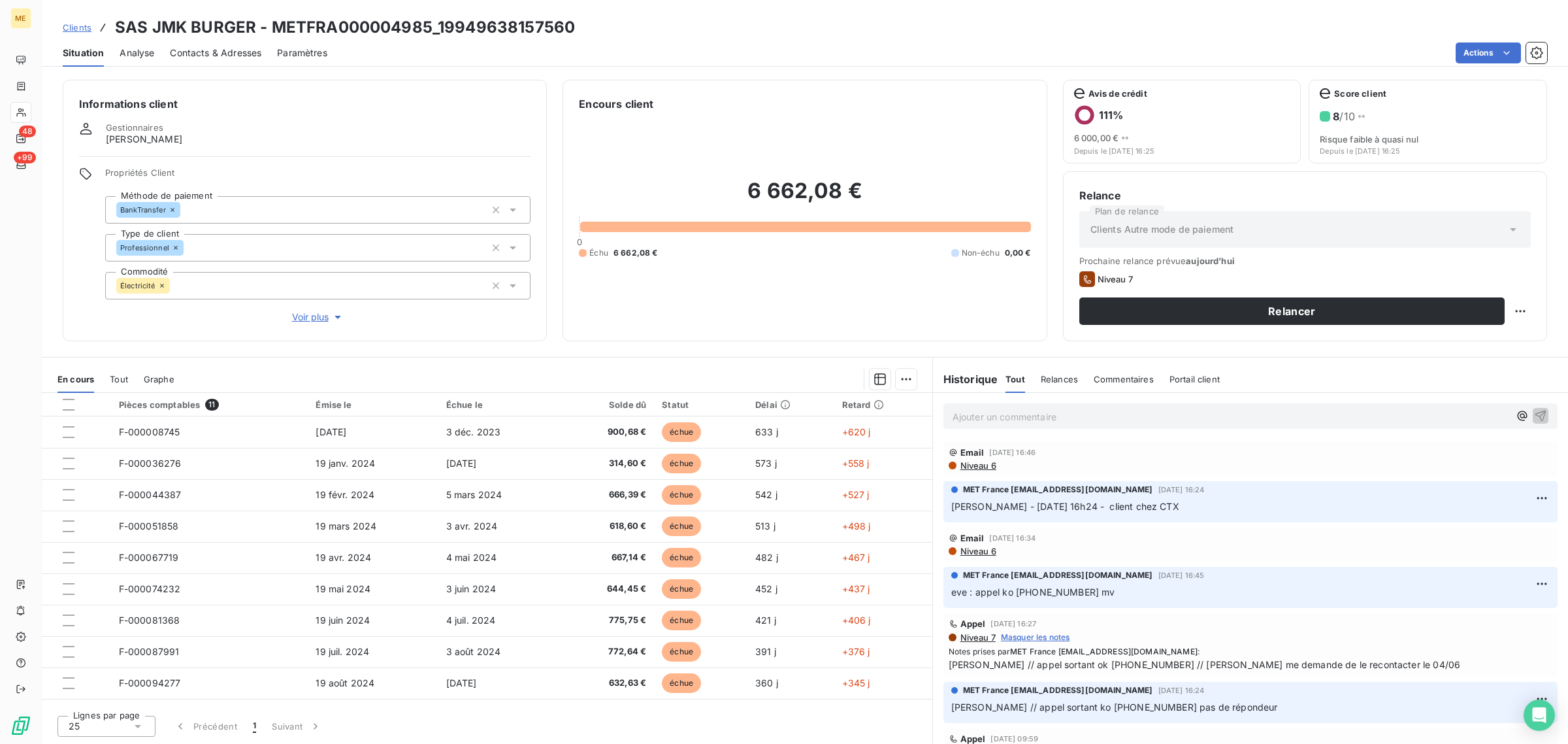
click at [1537, 312] on div "Relance Plan de relance Clients Autre mode de paiement Prochaine relance prévue…" at bounding box center [1305, 256] width 484 height 170
click at [1527, 312] on html "ME 48 +99 Clients SAS JMK BURGER - METFRA000004985_19949638157560 Situation Ana…" at bounding box center [784, 372] width 1568 height 744
click at [1517, 332] on div "Replanifier cette action" at bounding box center [1467, 340] width 117 height 21
select select "7"
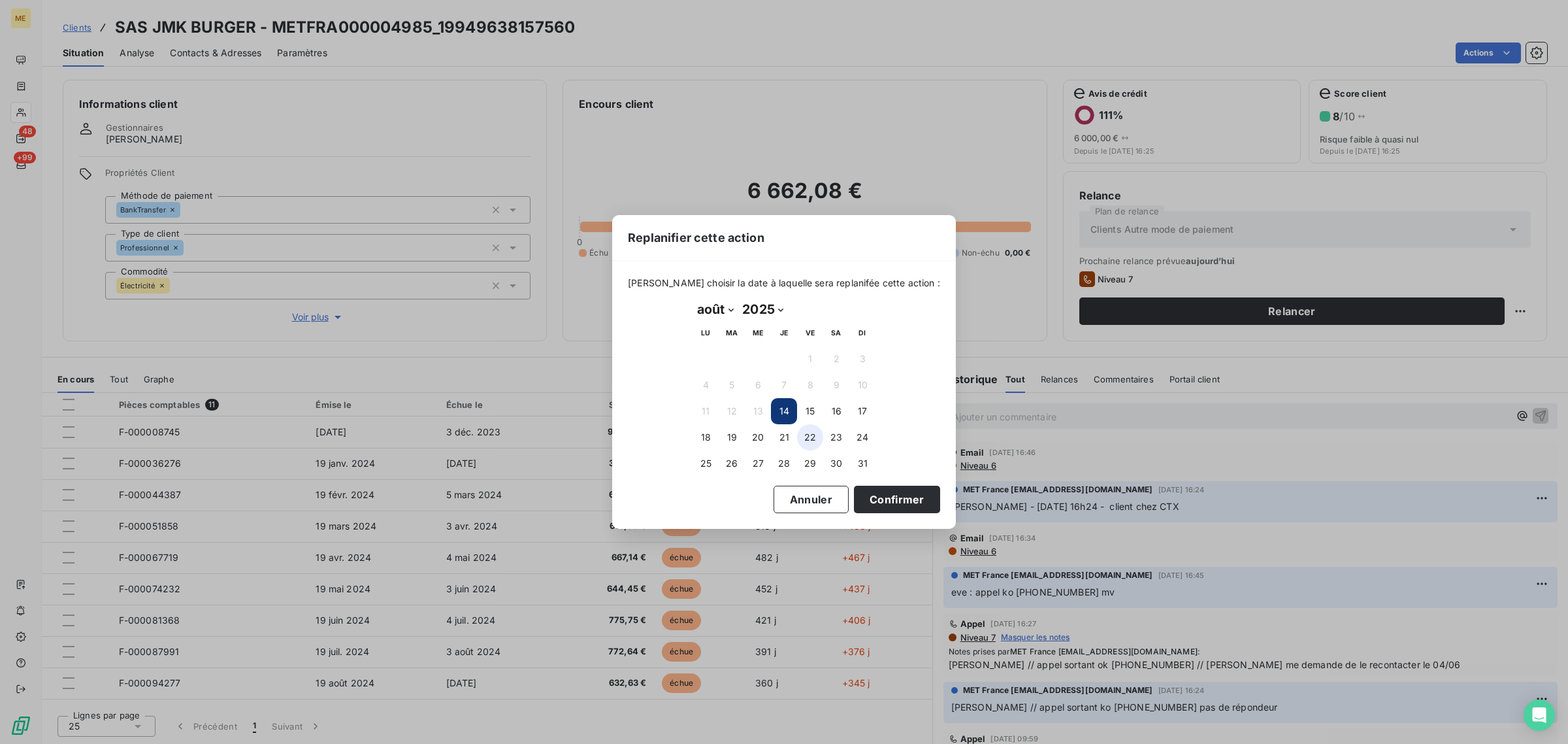
click at [812, 440] on button "22" at bounding box center [810, 437] width 26 height 26
click at [862, 504] on button "Confirmer" at bounding box center [896, 499] width 86 height 27
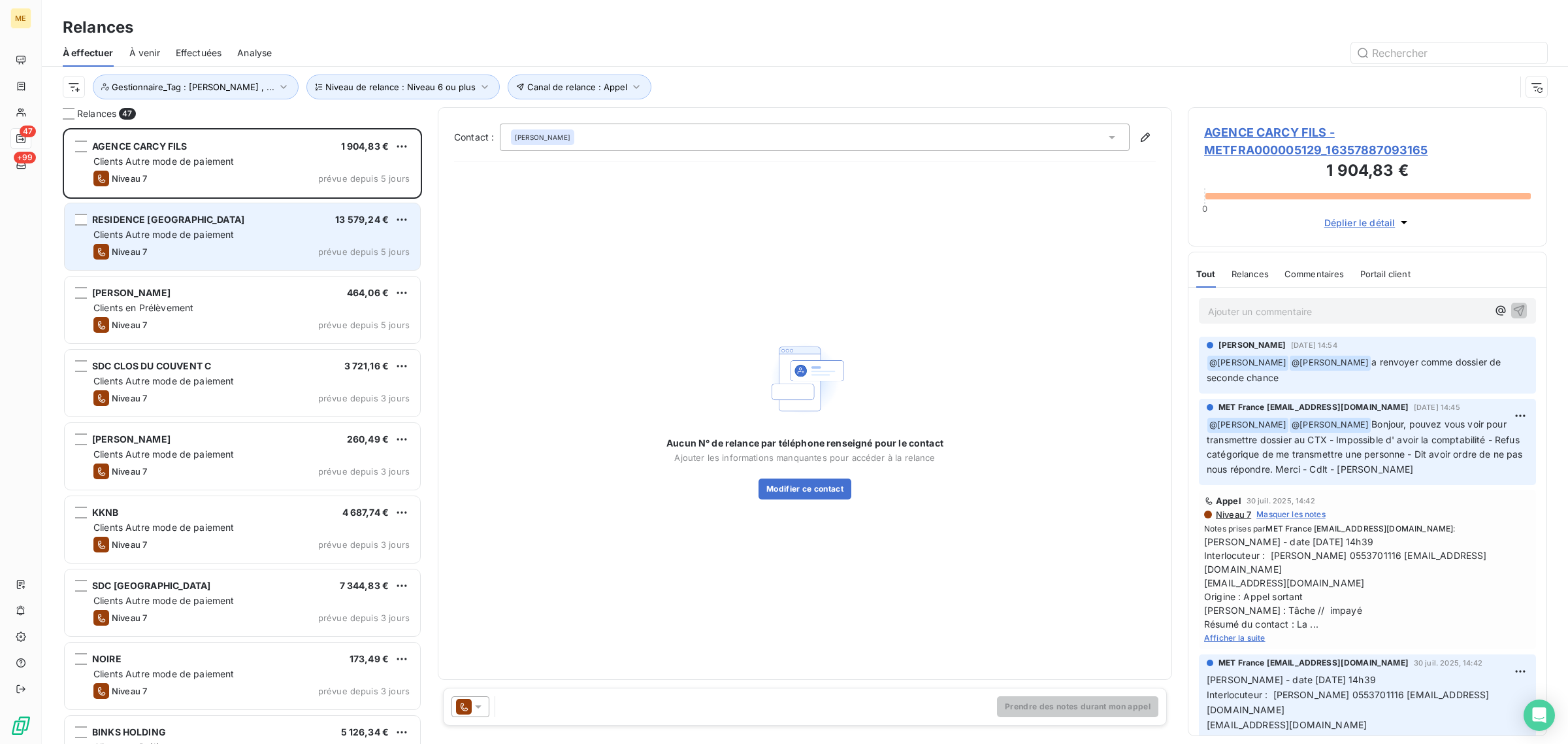
click at [255, 226] on div "RESIDENCE [GEOGRAPHIC_DATA] 13 579,24 €" at bounding box center [251, 220] width 316 height 12
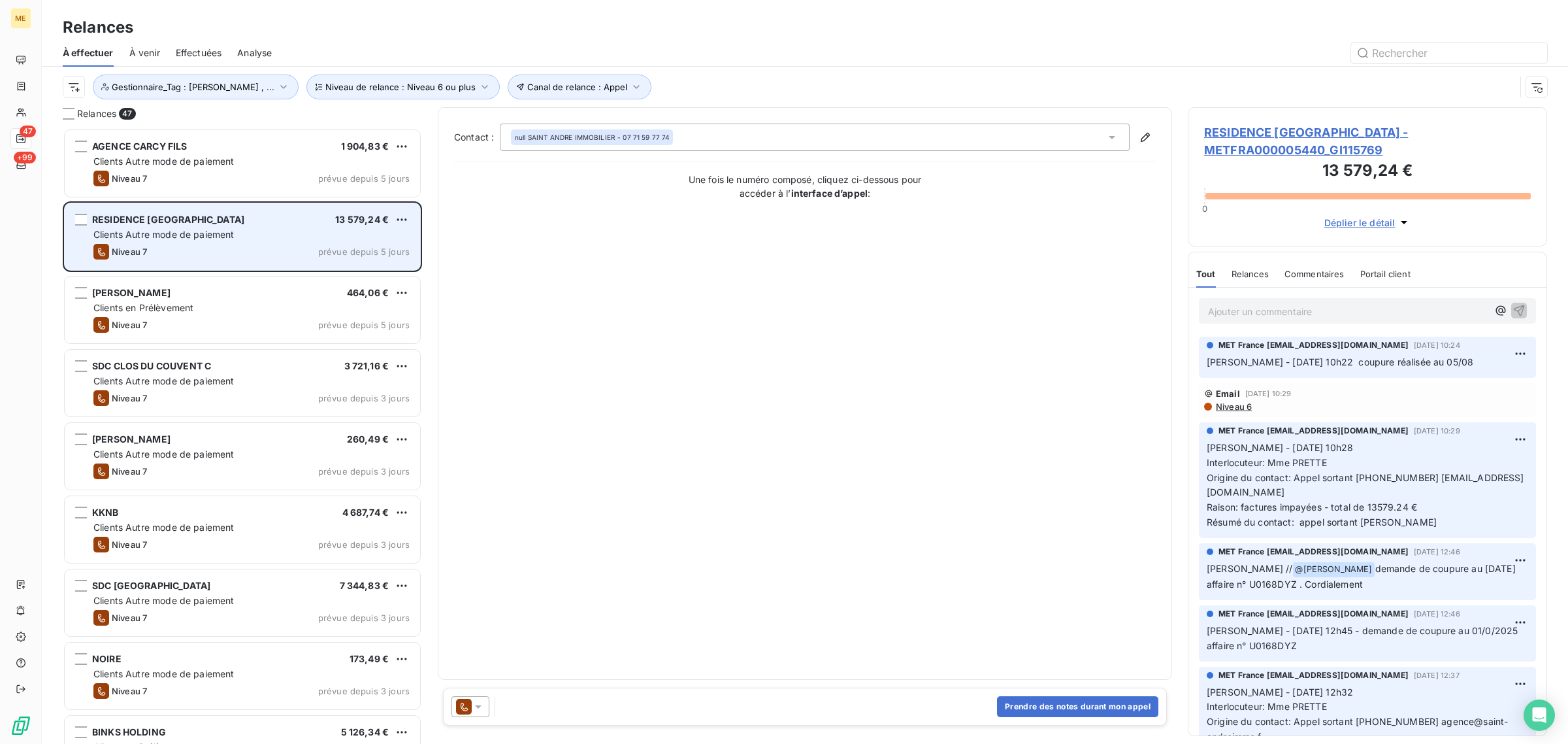
click at [250, 269] on div "RESIDENCE [GEOGRAPHIC_DATA] 13 579,24 € Clients Autre mode de paiement Niveau 7…" at bounding box center [242, 237] width 355 height 66
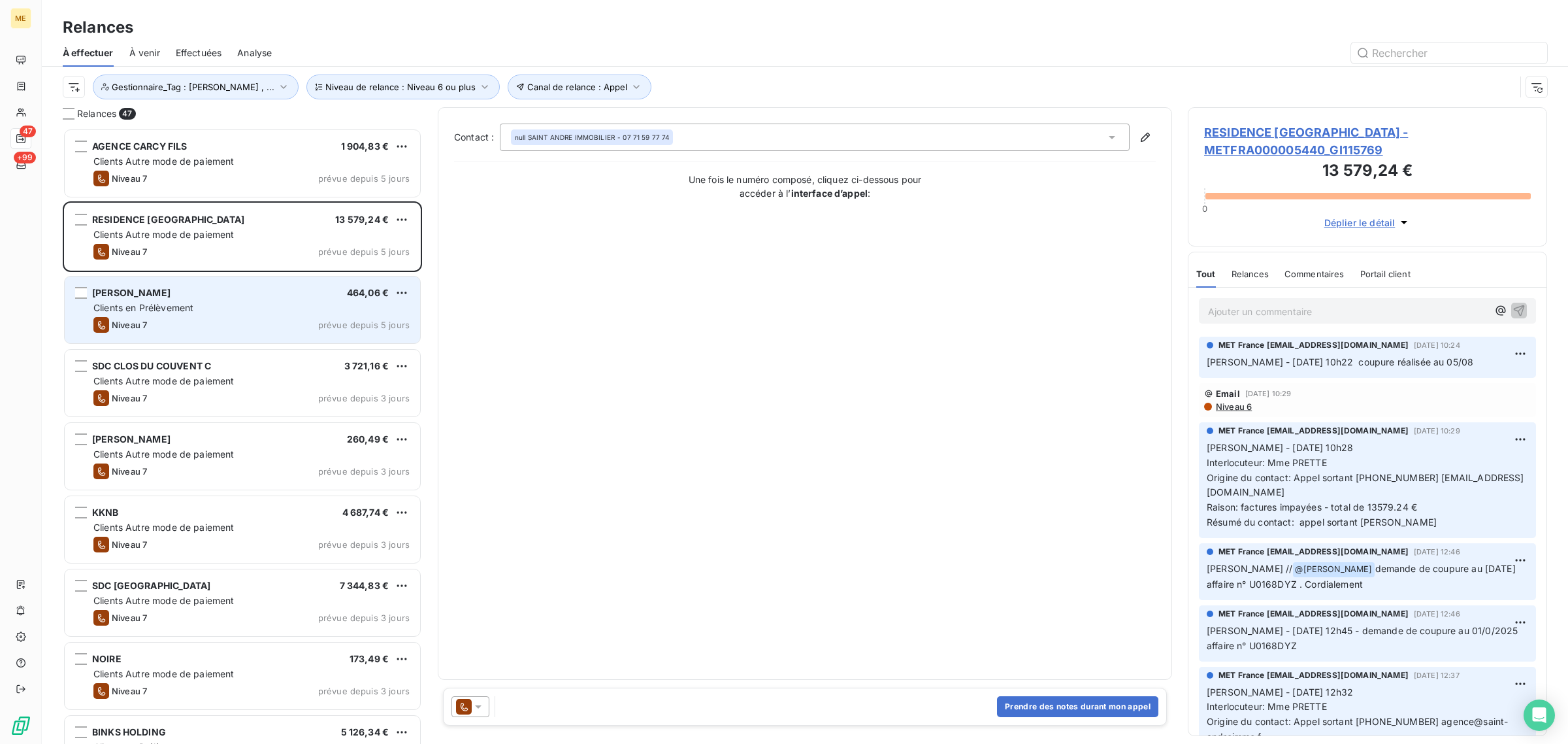
click at [247, 328] on div "Niveau 7 prévue depuis 5 jours" at bounding box center [251, 325] width 316 height 15
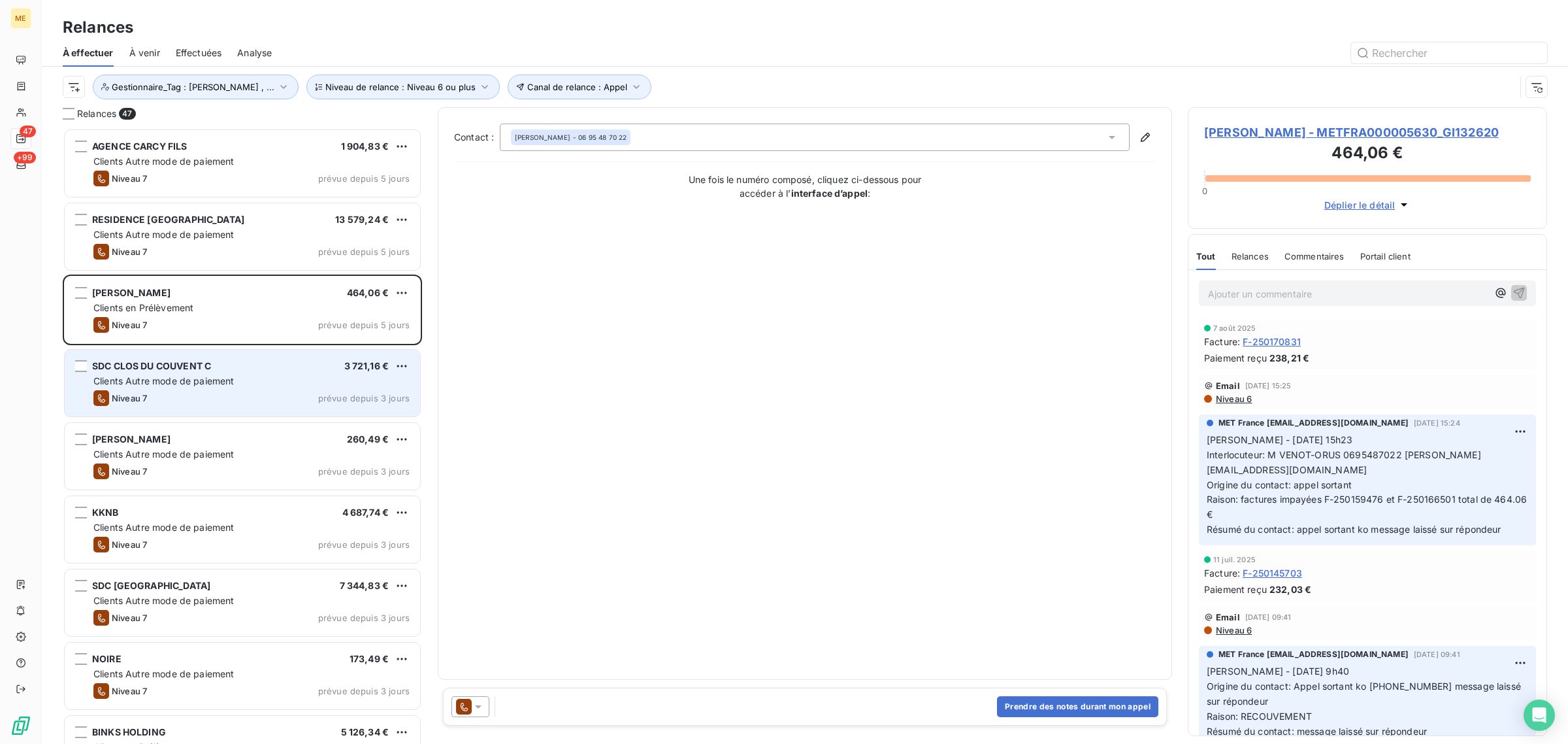
click at [242, 370] on div "SDC CLOS DU COUVENT C 3 721,16 €" at bounding box center [251, 366] width 316 height 12
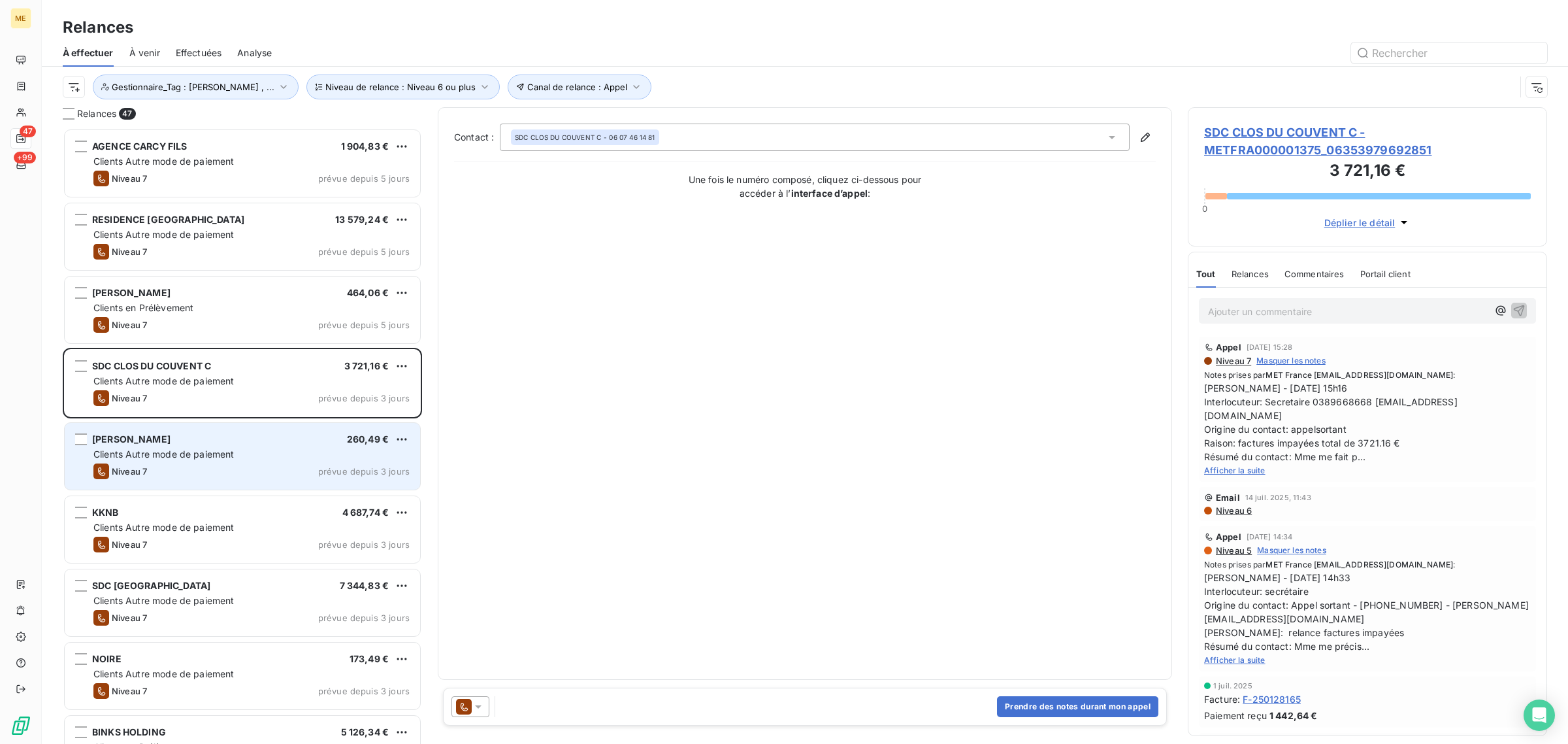
click at [239, 456] on div "Clients Autre mode de paiement" at bounding box center [251, 453] width 316 height 13
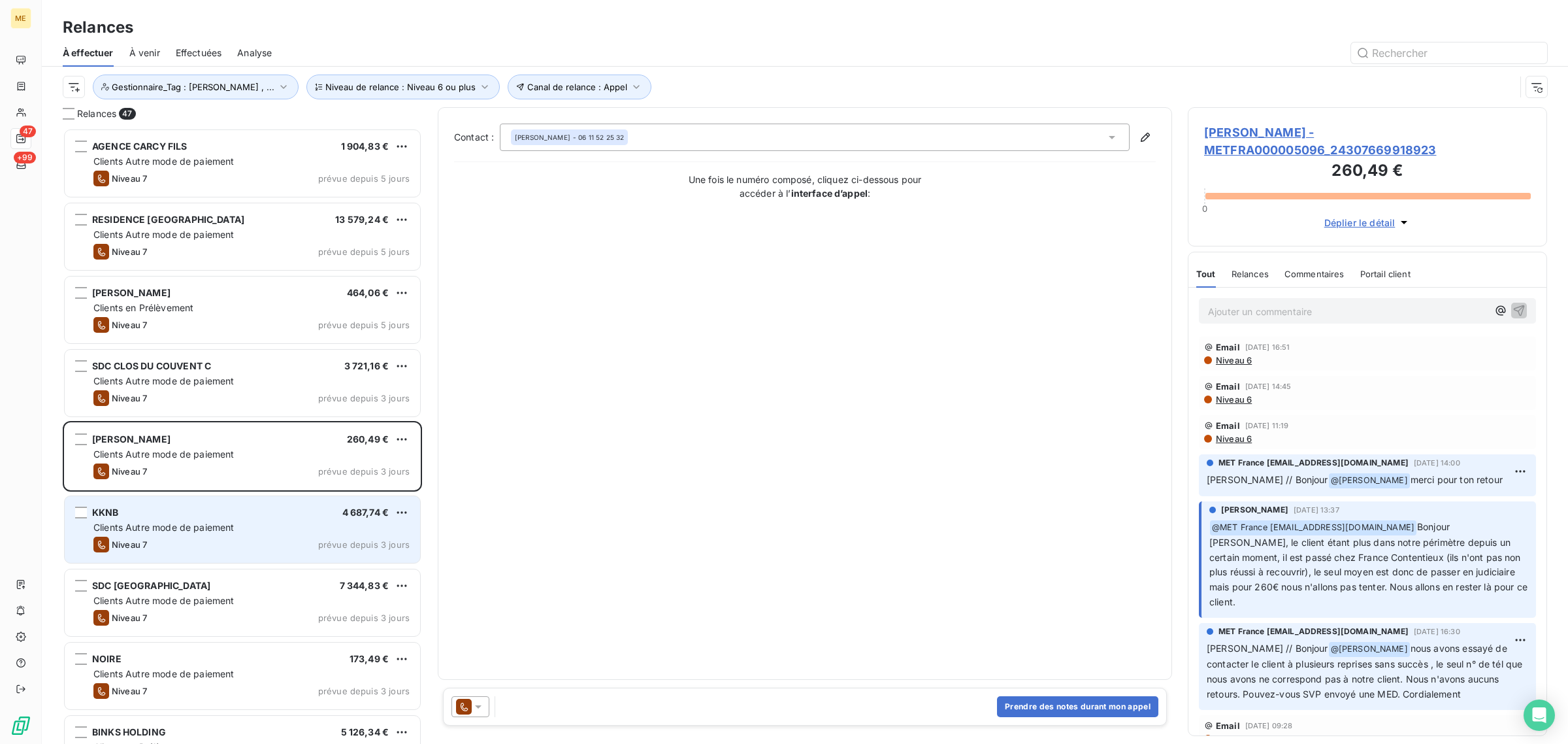
click at [237, 515] on div "KKNB 4 687,74 €" at bounding box center [251, 512] width 316 height 12
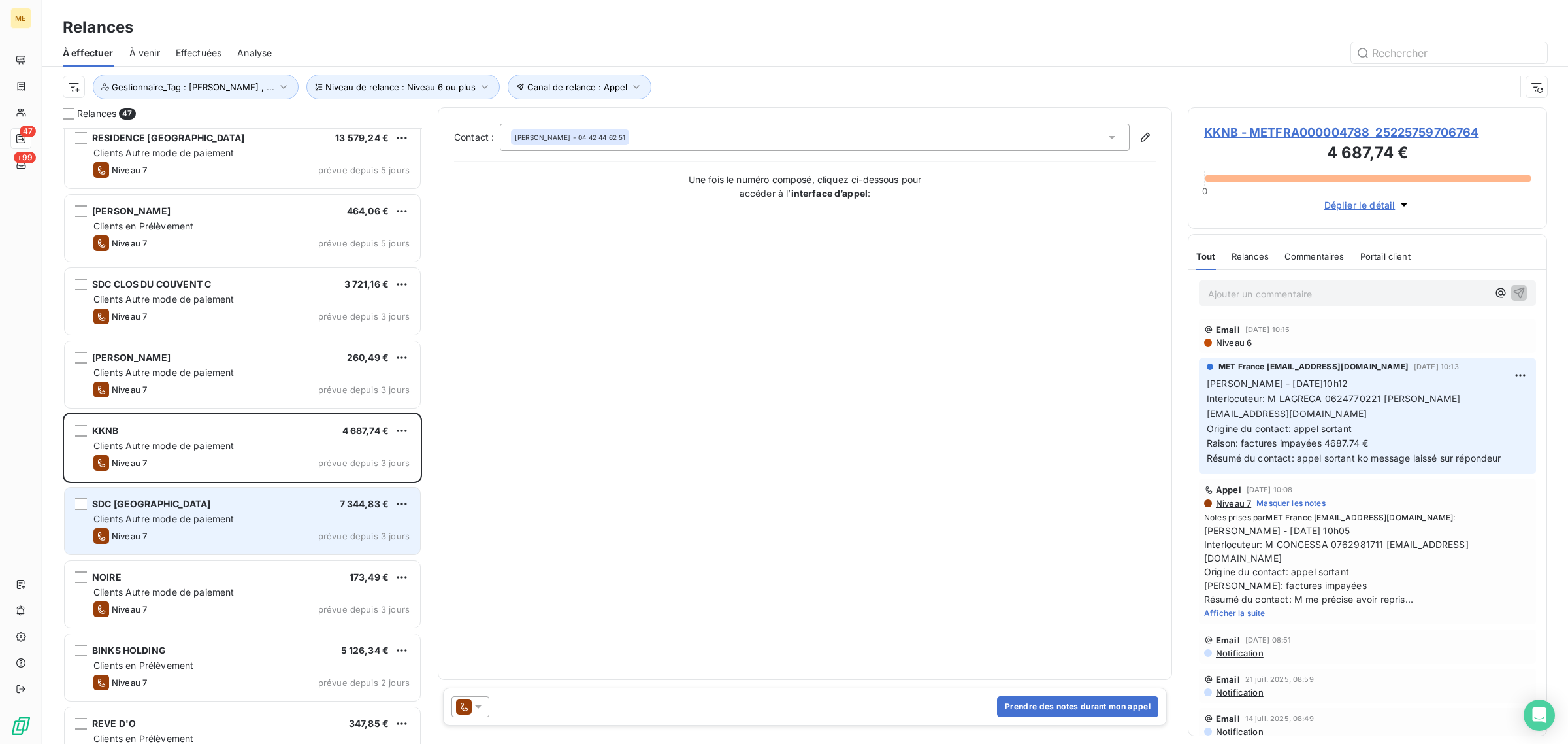
click at [236, 515] on div "Clients Autre mode de paiement" at bounding box center [251, 518] width 316 height 13
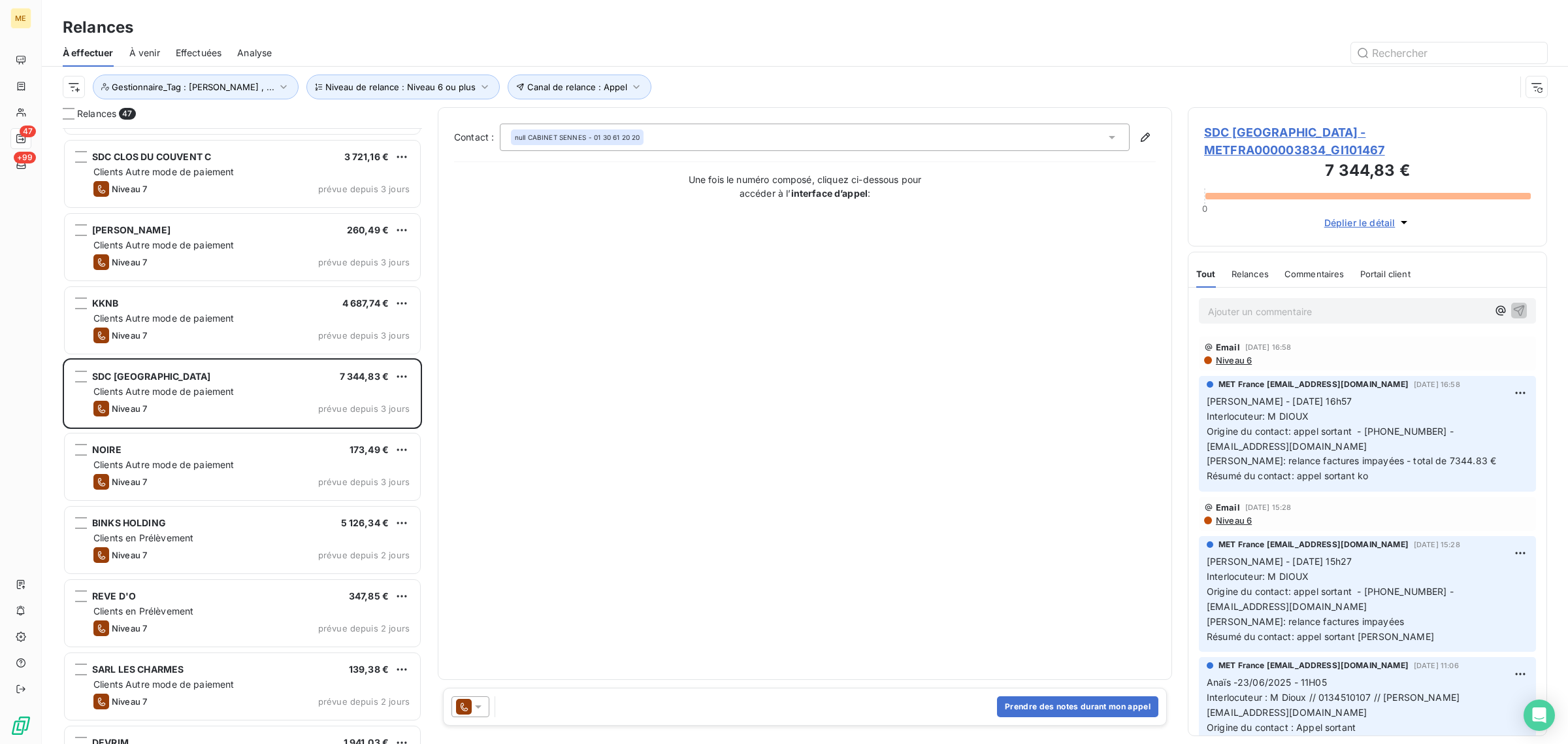
scroll to position [245, 0]
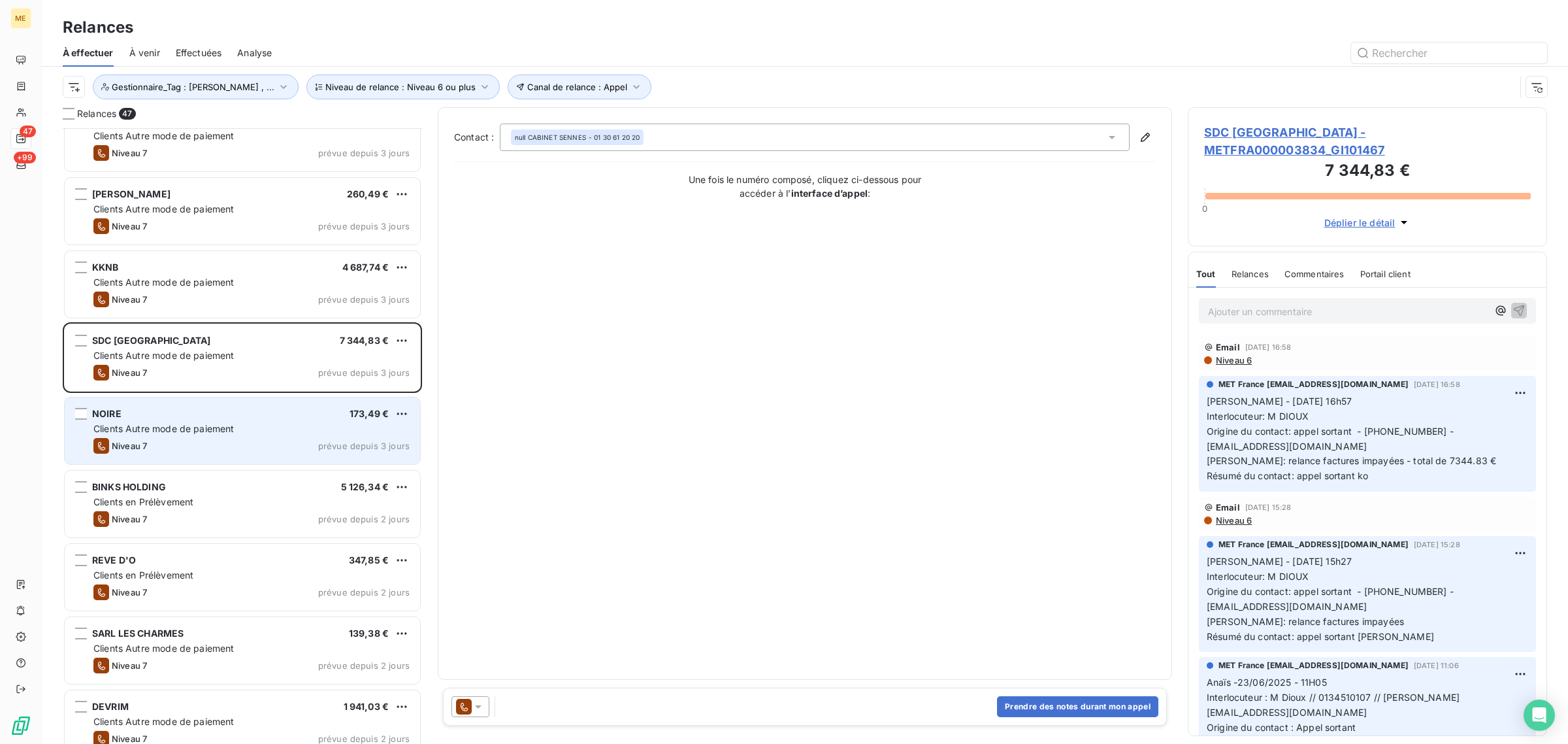
click at [258, 455] on div "NOIRE 173,49 € Clients Autre mode de paiement Niveau 7 prévue depuis 3 jours" at bounding box center [242, 430] width 355 height 66
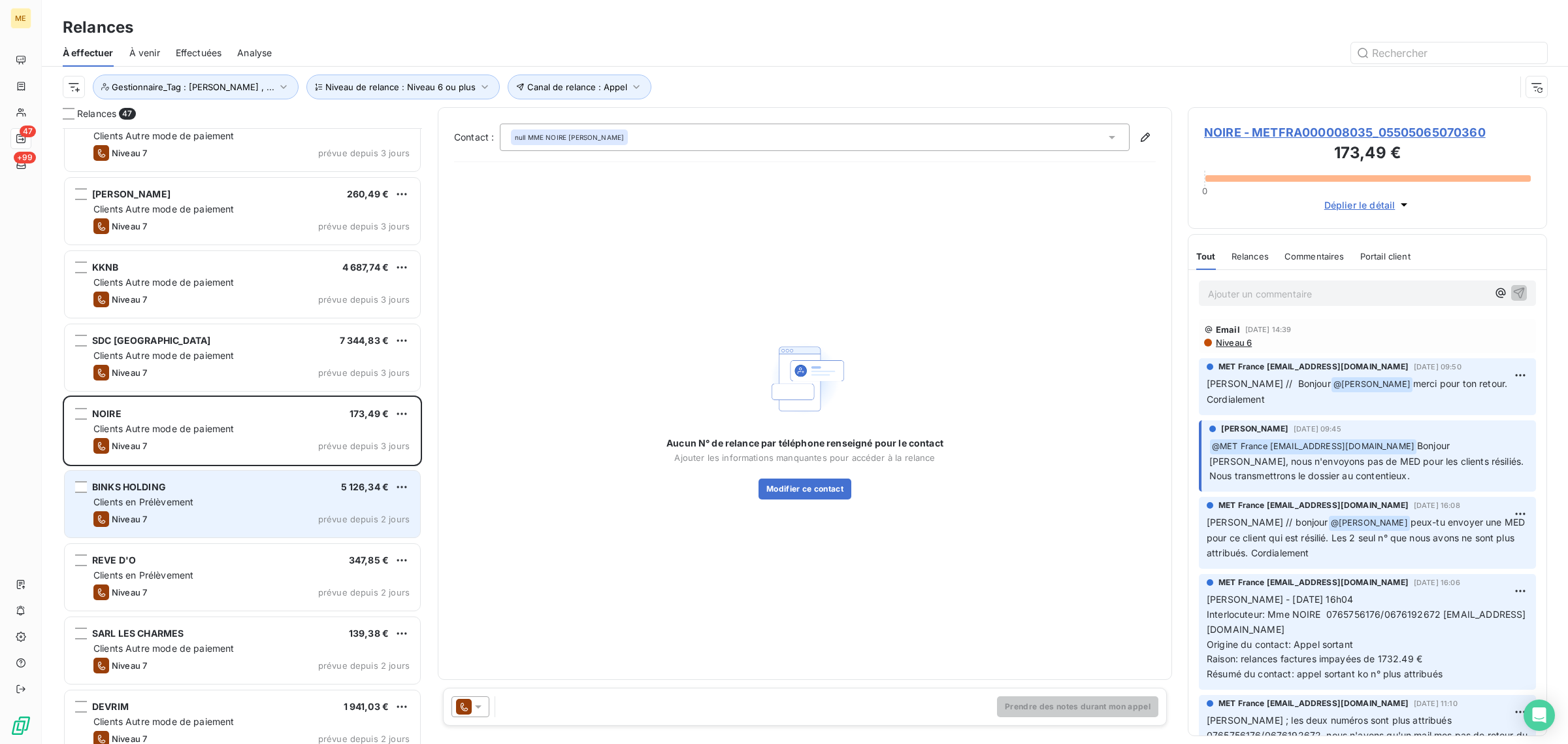
click at [259, 507] on div "Clients en Prélèvement" at bounding box center [251, 501] width 316 height 13
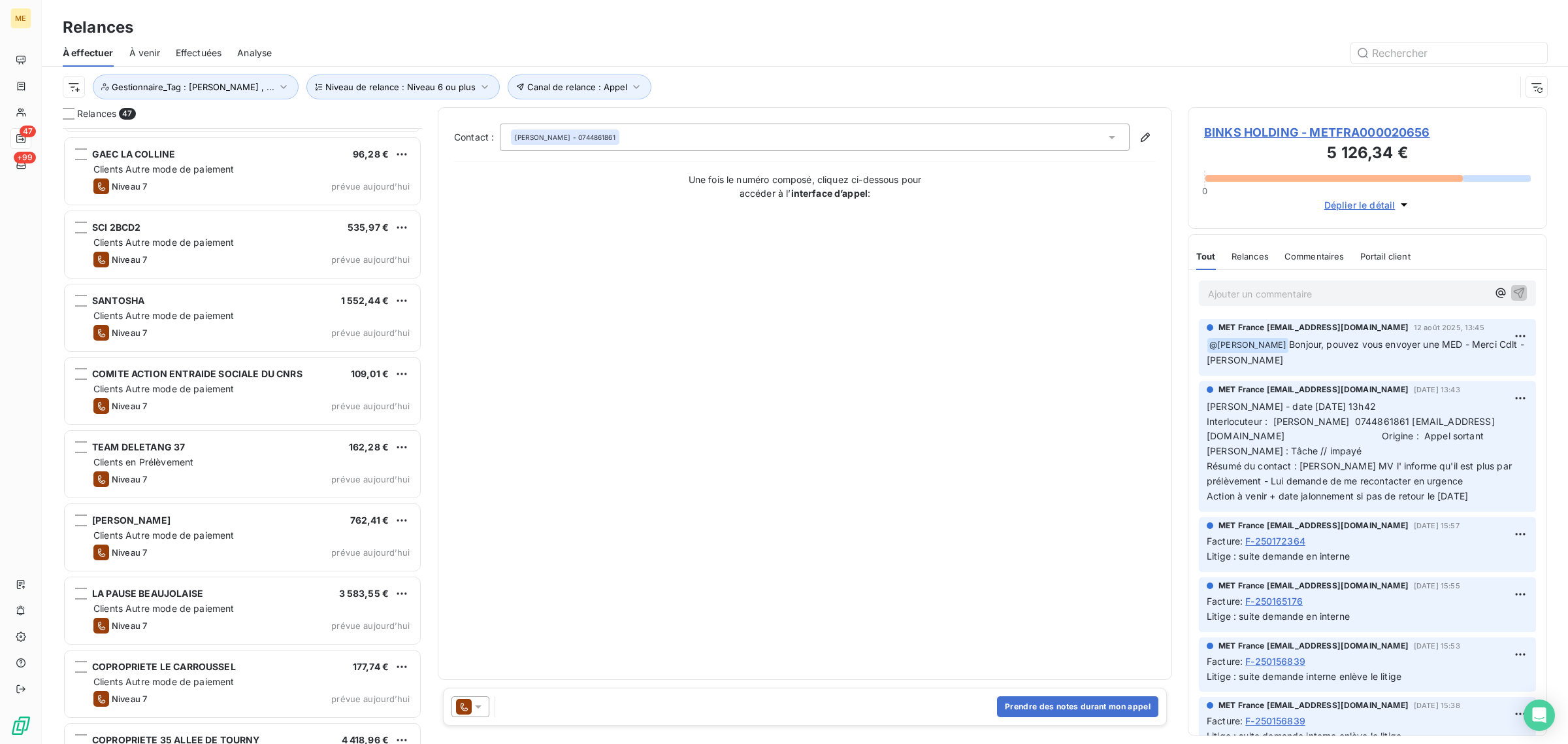
scroll to position [2825, 0]
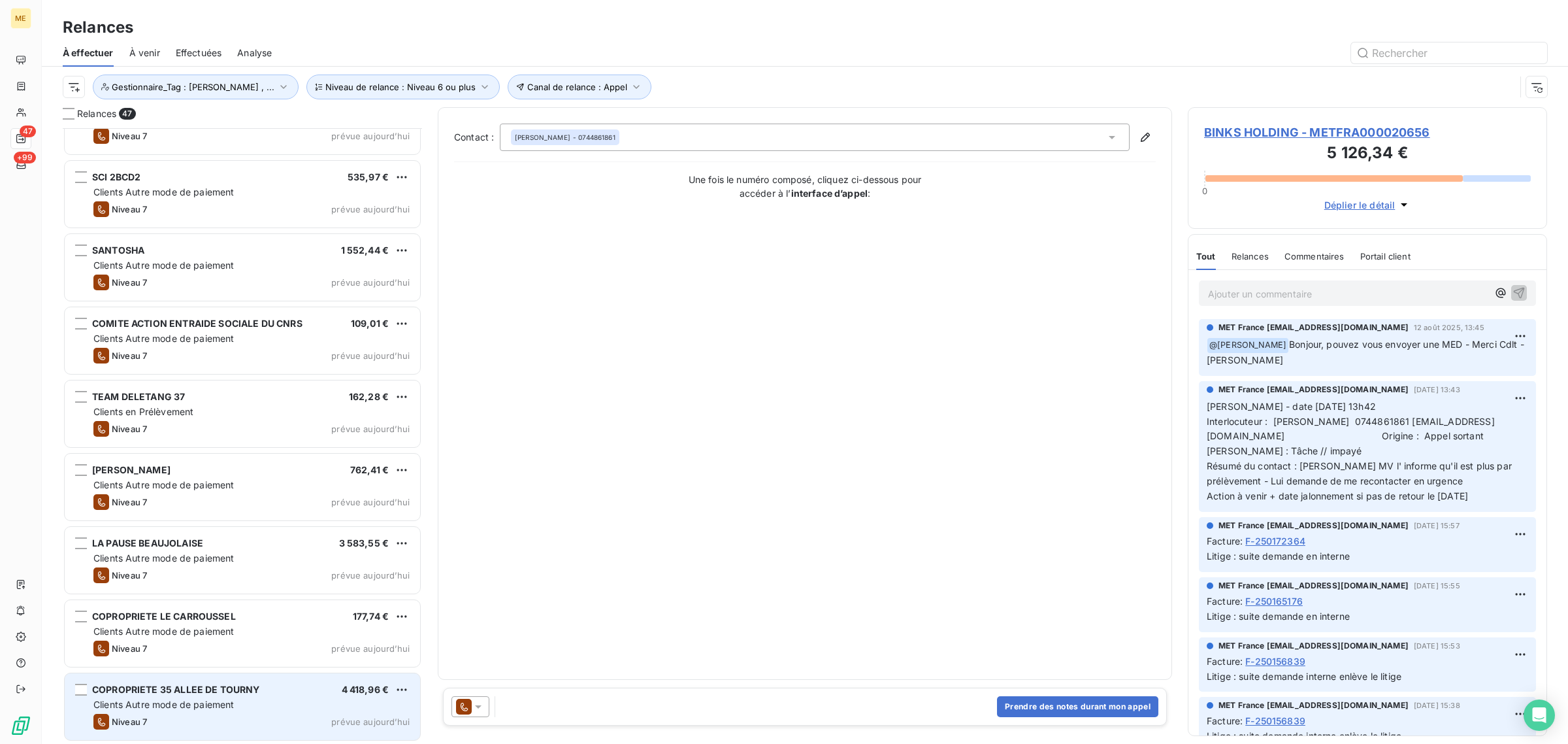
click at [262, 678] on div "COPROPRIETE 35 ALLEE DE TOURNY 4 418,96 € Clients Autre mode de paiement Niveau…" at bounding box center [242, 707] width 355 height 66
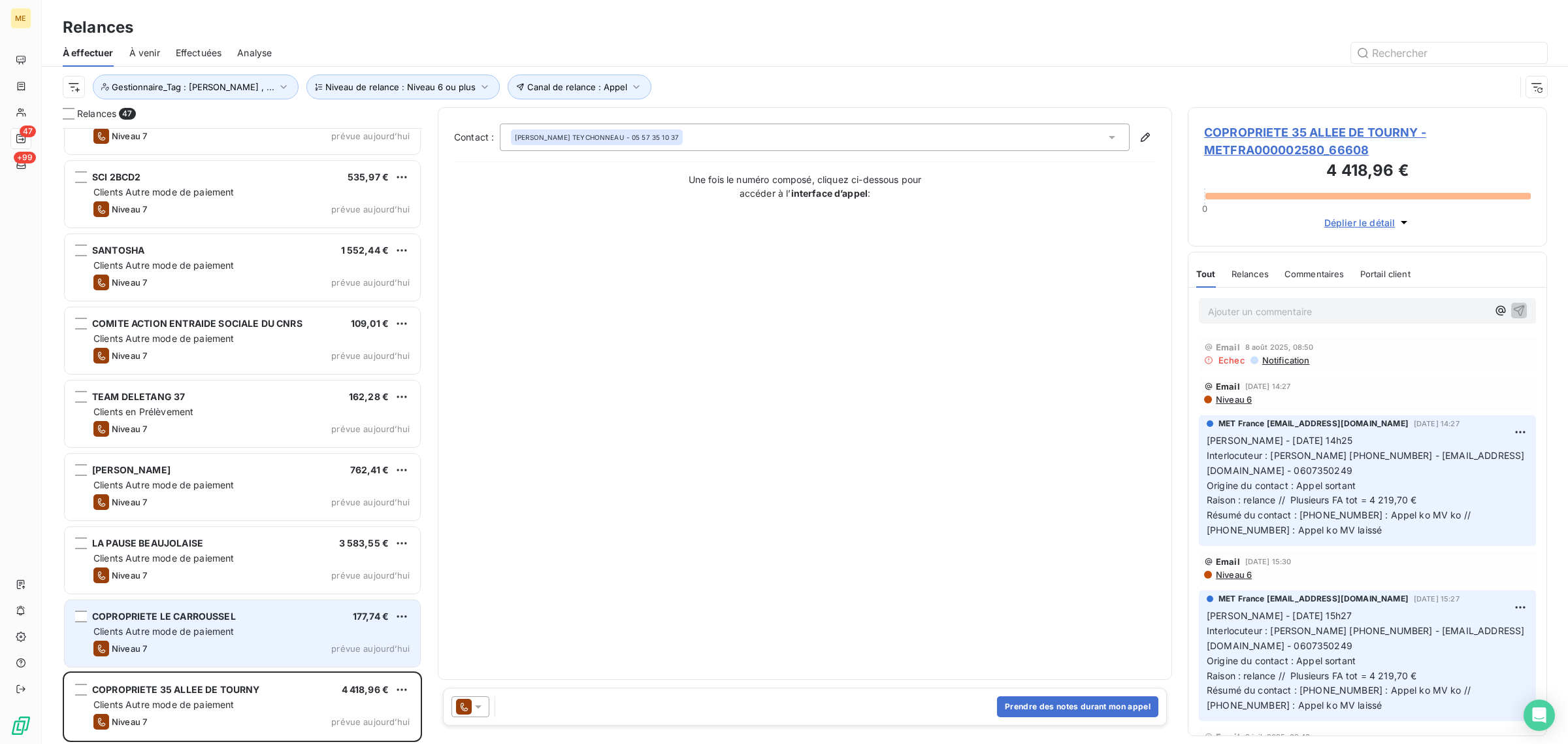
click at [271, 626] on div "Clients Autre mode de paiement" at bounding box center [251, 631] width 316 height 13
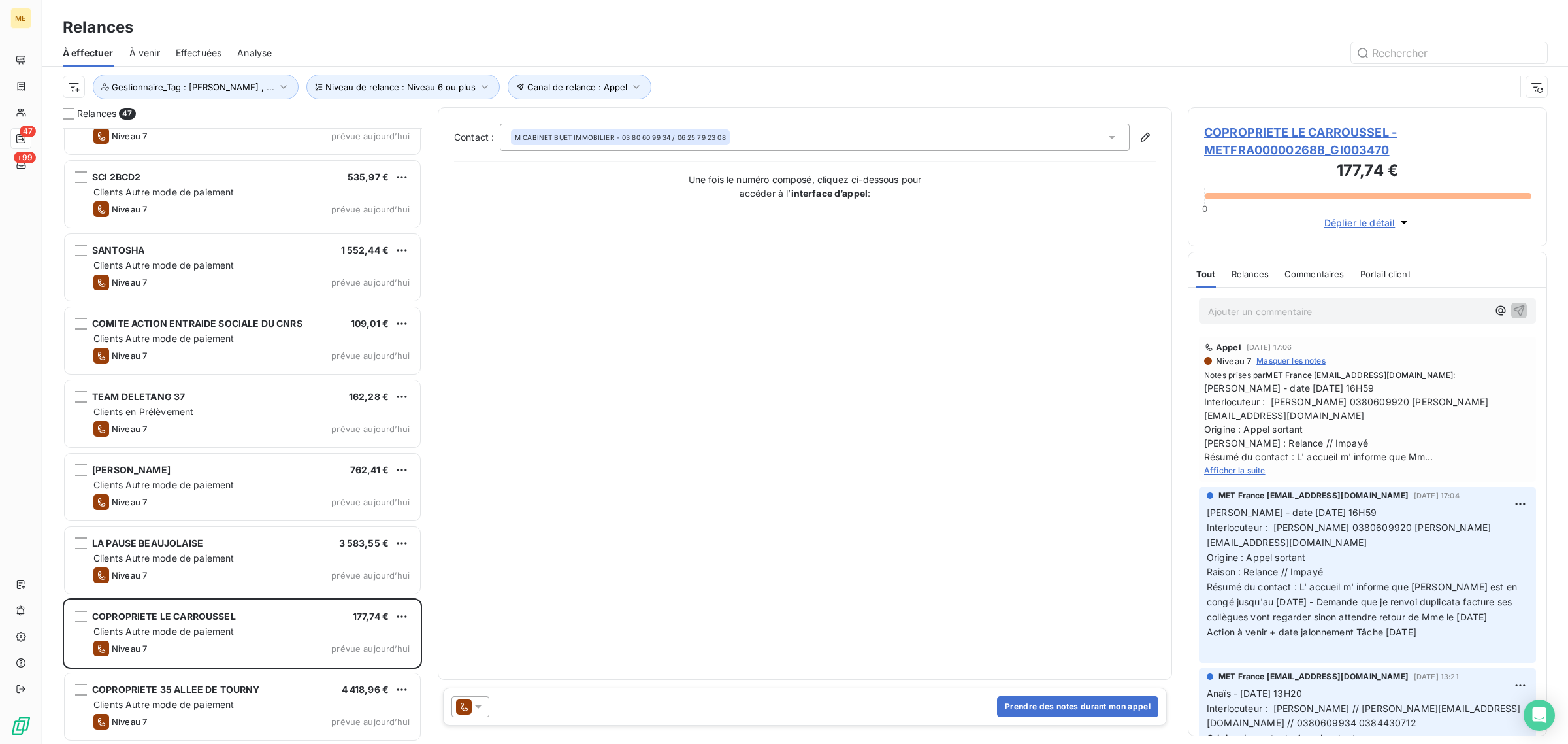
click at [1269, 145] on span "COPROPRIETE LE CARROUSSEL - METFRA000002688_GI003470" at bounding box center [1368, 141] width 327 height 35
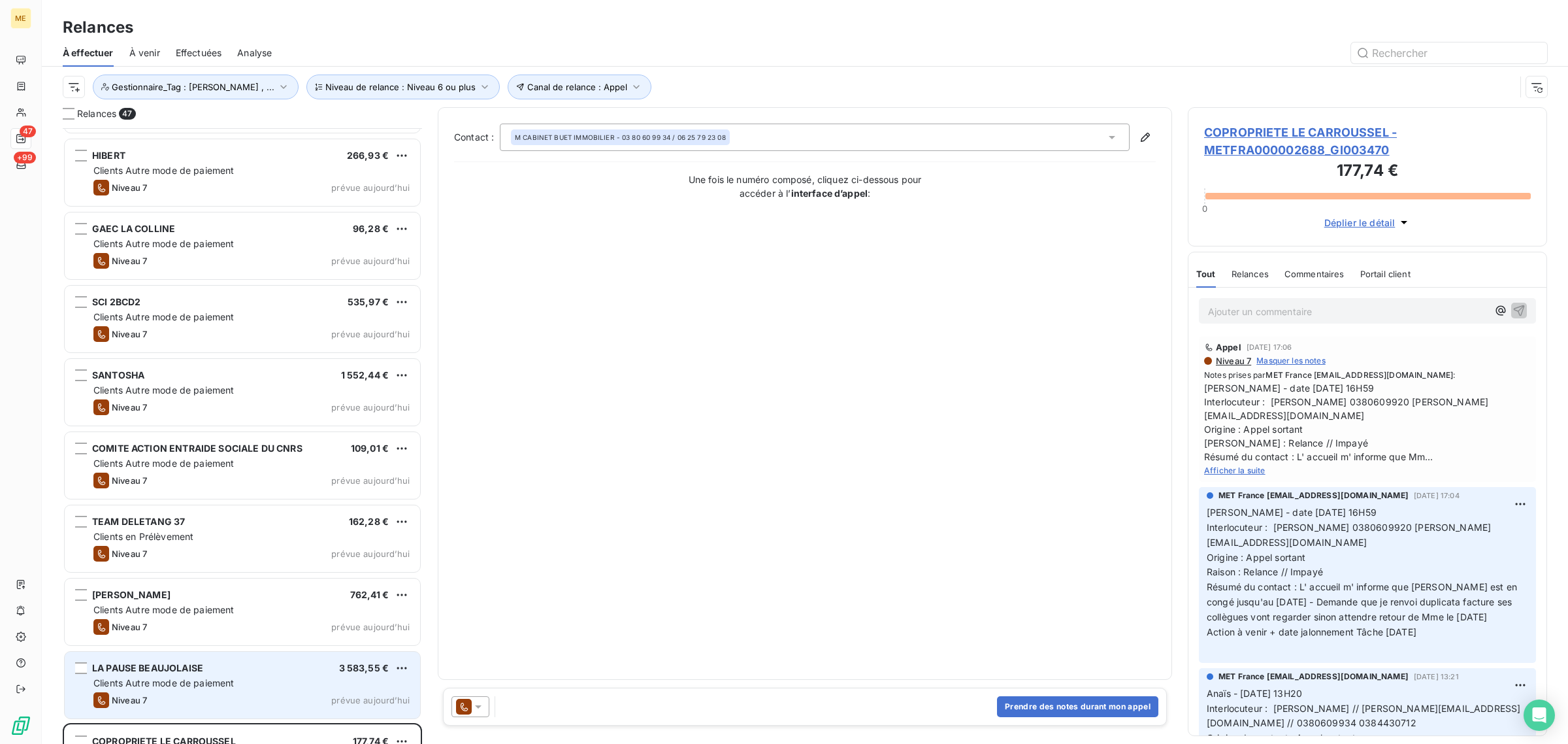
scroll to position [2825, 0]
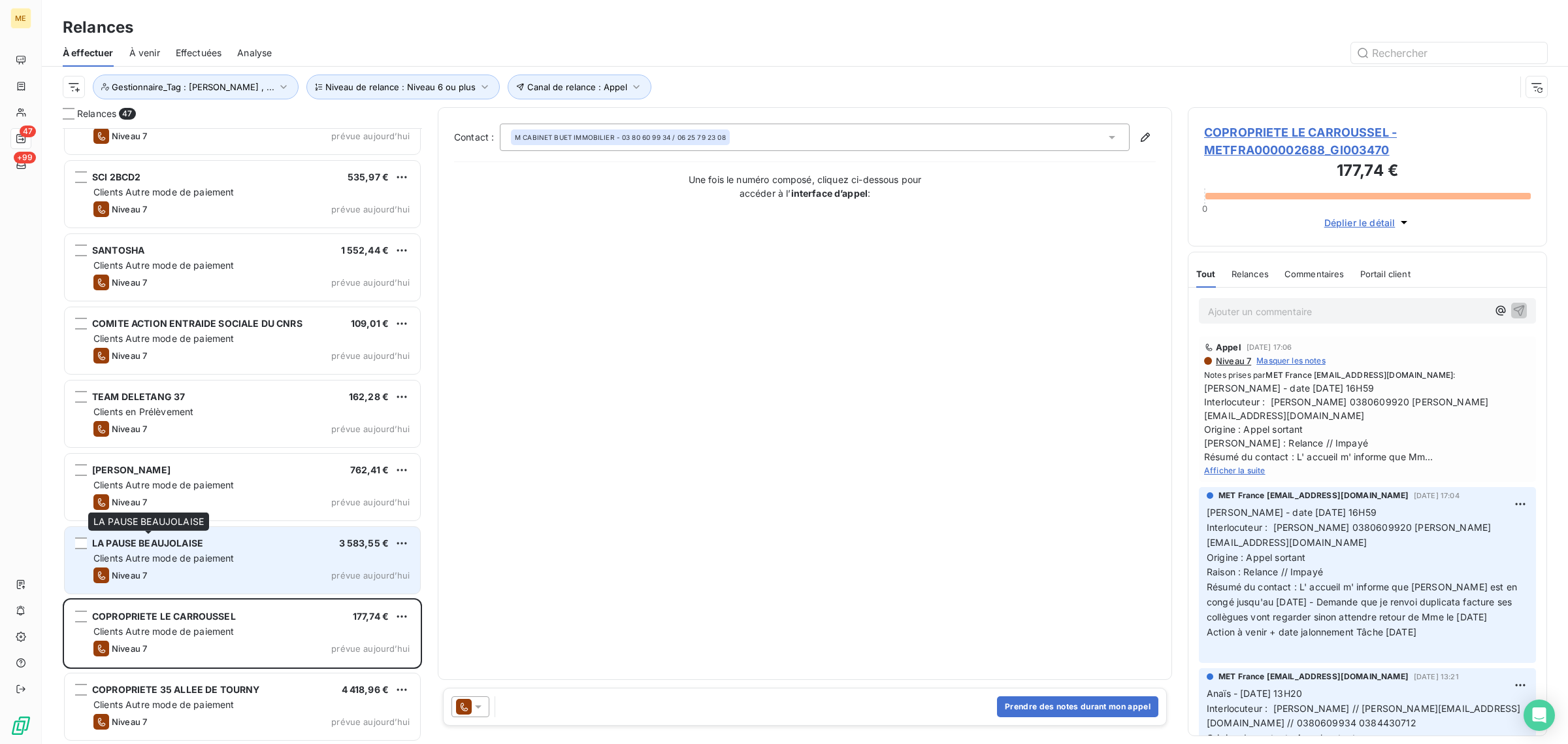
click at [167, 545] on span "LA PAUSE BEAUJOLAISE" at bounding box center [147, 542] width 111 height 11
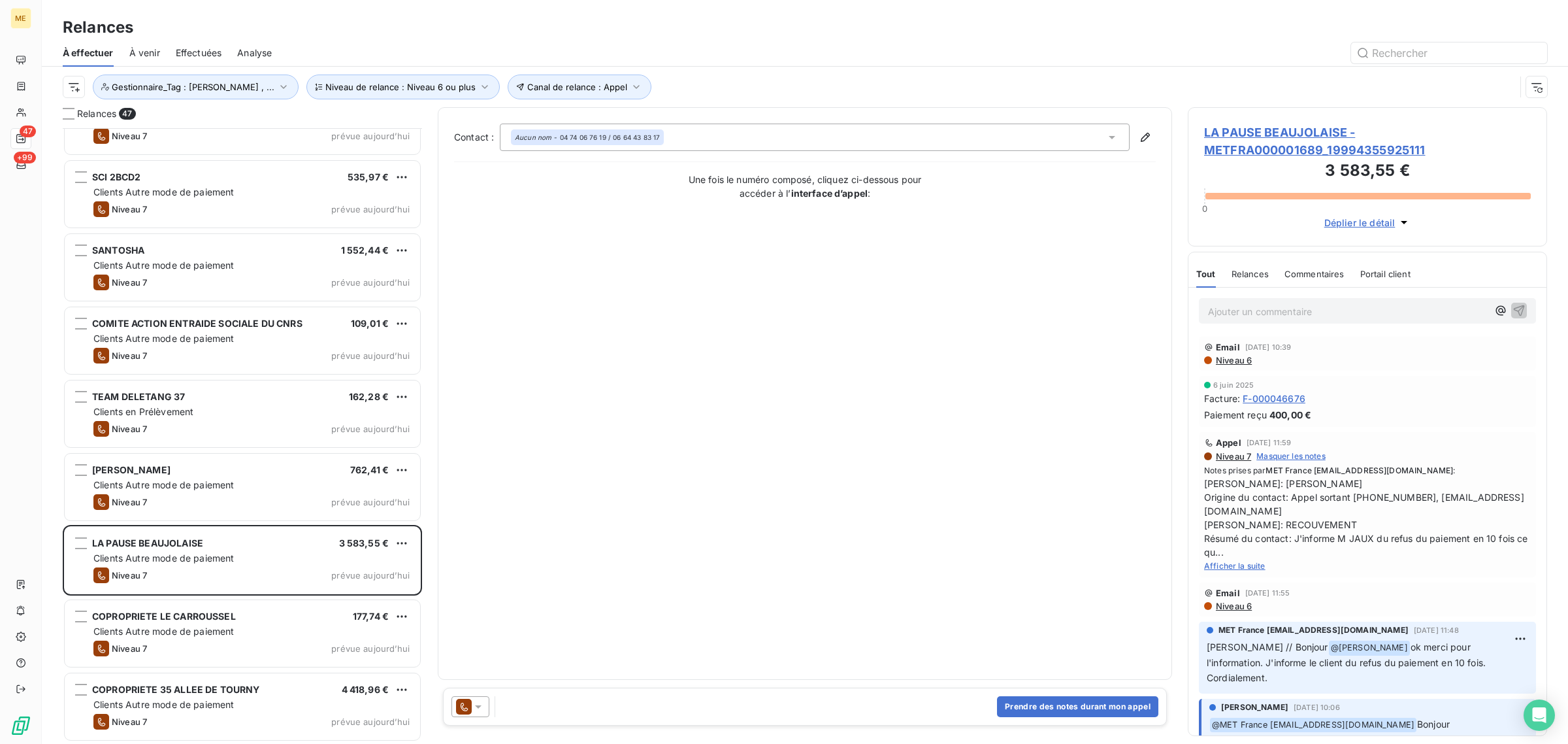
click at [1305, 148] on span "LA PAUSE BEAUJOLAISE - METFRA000001689_19994355925111" at bounding box center [1368, 141] width 327 height 35
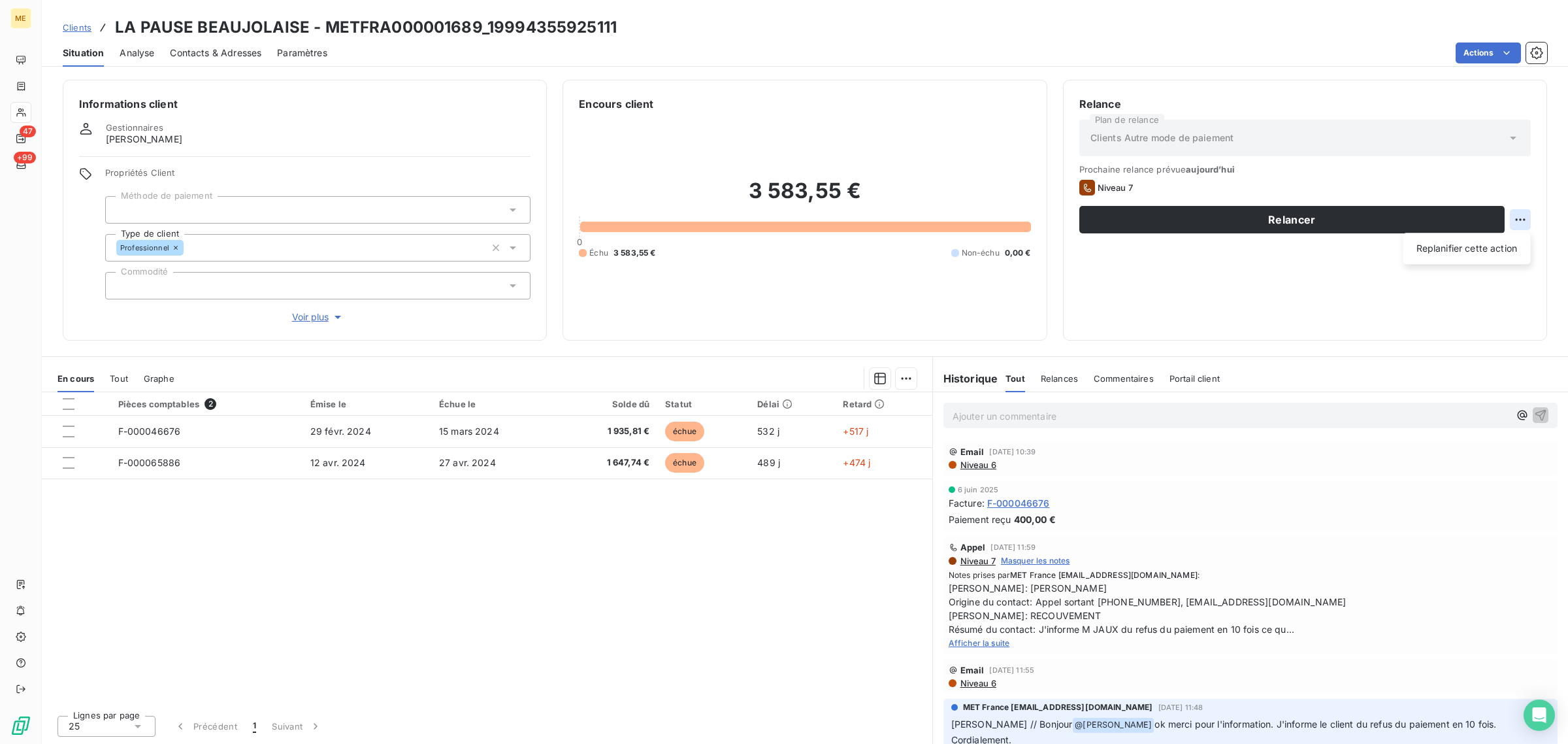
click at [1524, 217] on html "ME 47 +99 Clients LA PAUSE BEAUJOLAISE - METFRA000001689_19994355925111 Situati…" at bounding box center [784, 372] width 1568 height 744
click at [1524, 235] on div "Replanifier cette action" at bounding box center [1467, 248] width 128 height 32
click at [1513, 249] on div "Replanifier cette action" at bounding box center [1467, 248] width 117 height 21
select select "7"
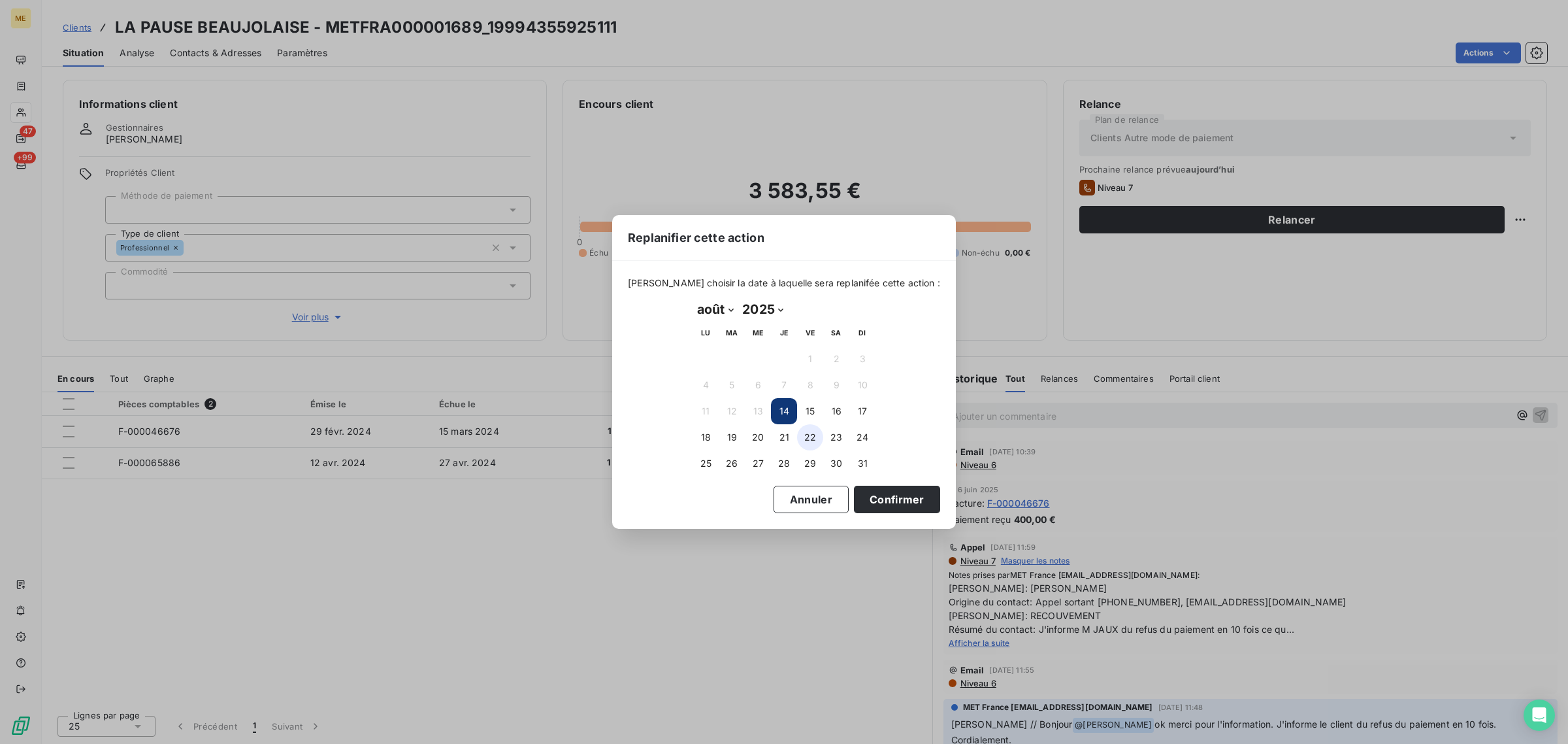
click at [818, 434] on button "22" at bounding box center [810, 437] width 26 height 26
click at [861, 513] on div "[PERSON_NAME] choisir la date à laquelle sera replanifée cette action : [DATE] …" at bounding box center [784, 395] width 343 height 268
click at [866, 499] on button "Confirmer" at bounding box center [896, 499] width 86 height 27
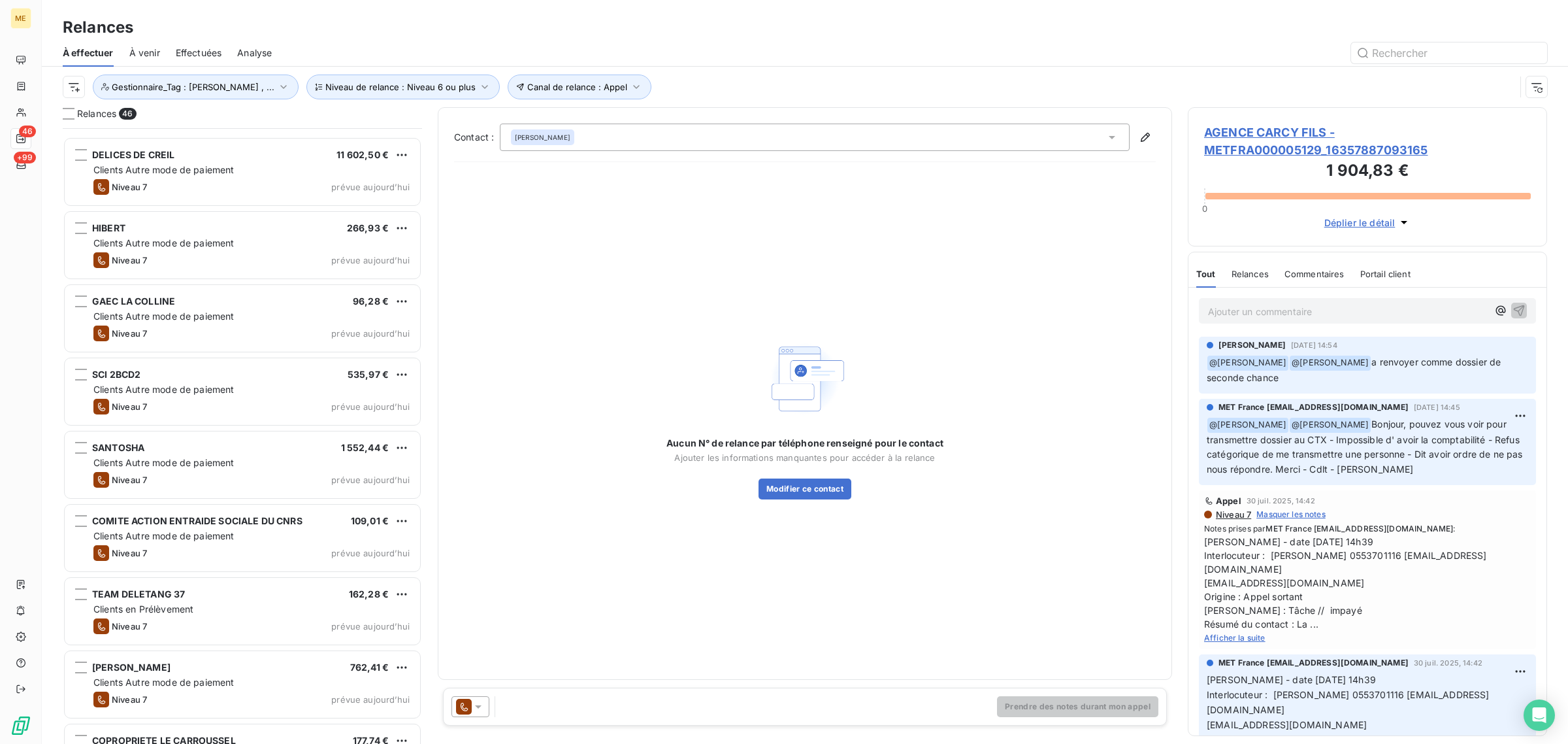
scroll to position [2753, 0]
